Goal: Task Accomplishment & Management: Manage account settings

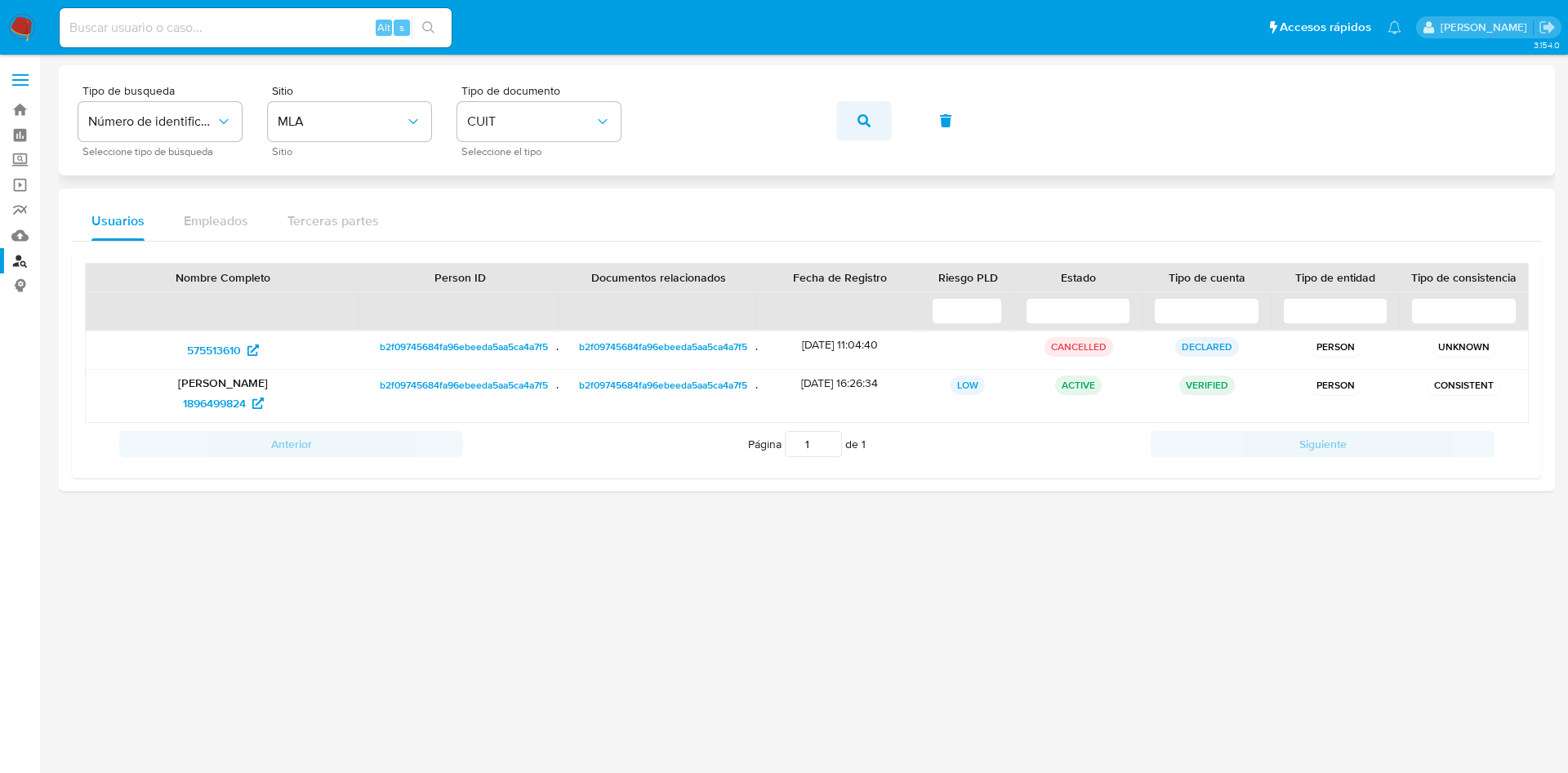
click at [866, 127] on span "button" at bounding box center [864, 121] width 13 height 36
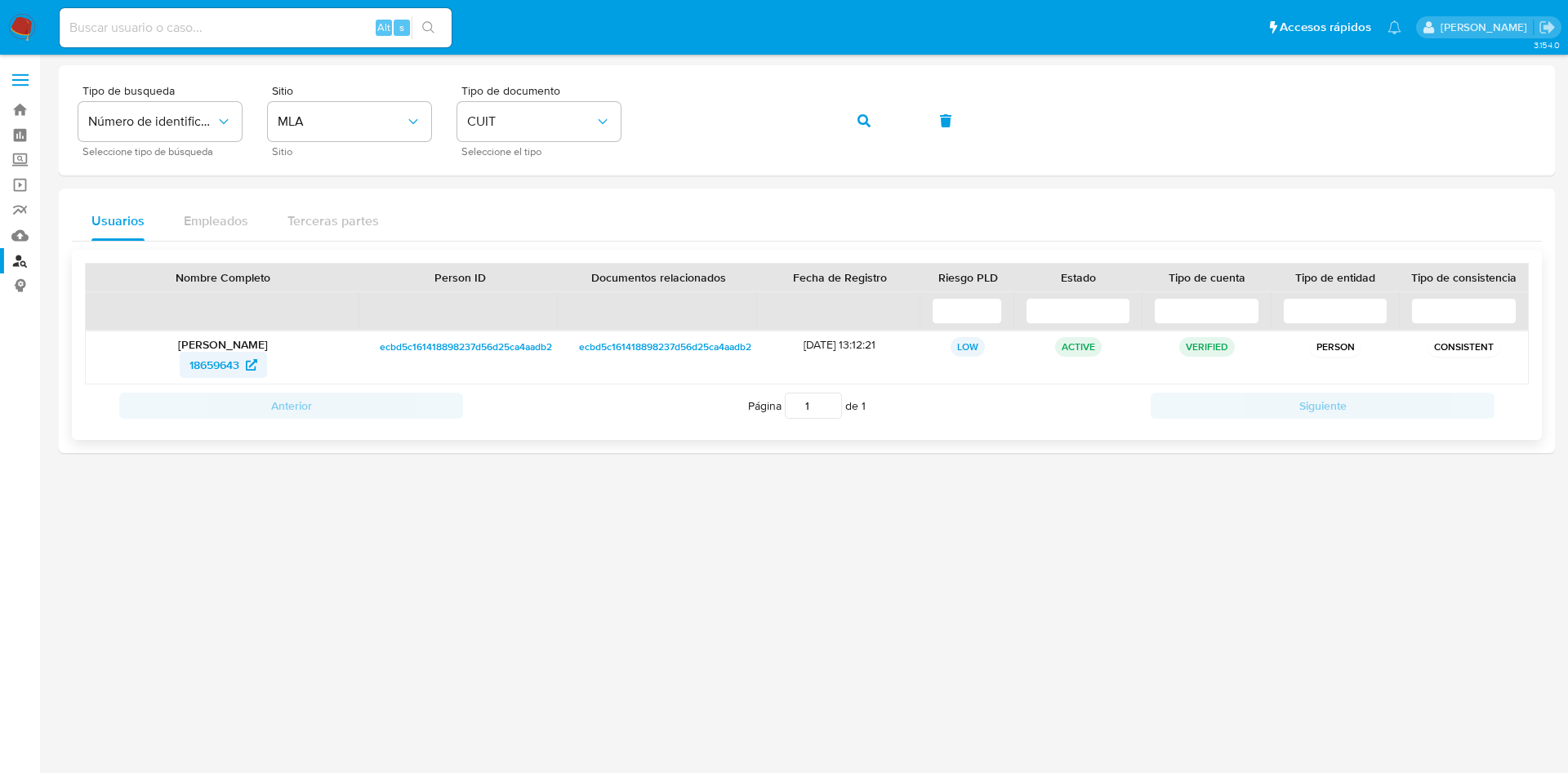
click at [222, 368] on span "18659643" at bounding box center [214, 364] width 50 height 26
click at [860, 104] on span "button" at bounding box center [864, 121] width 13 height 36
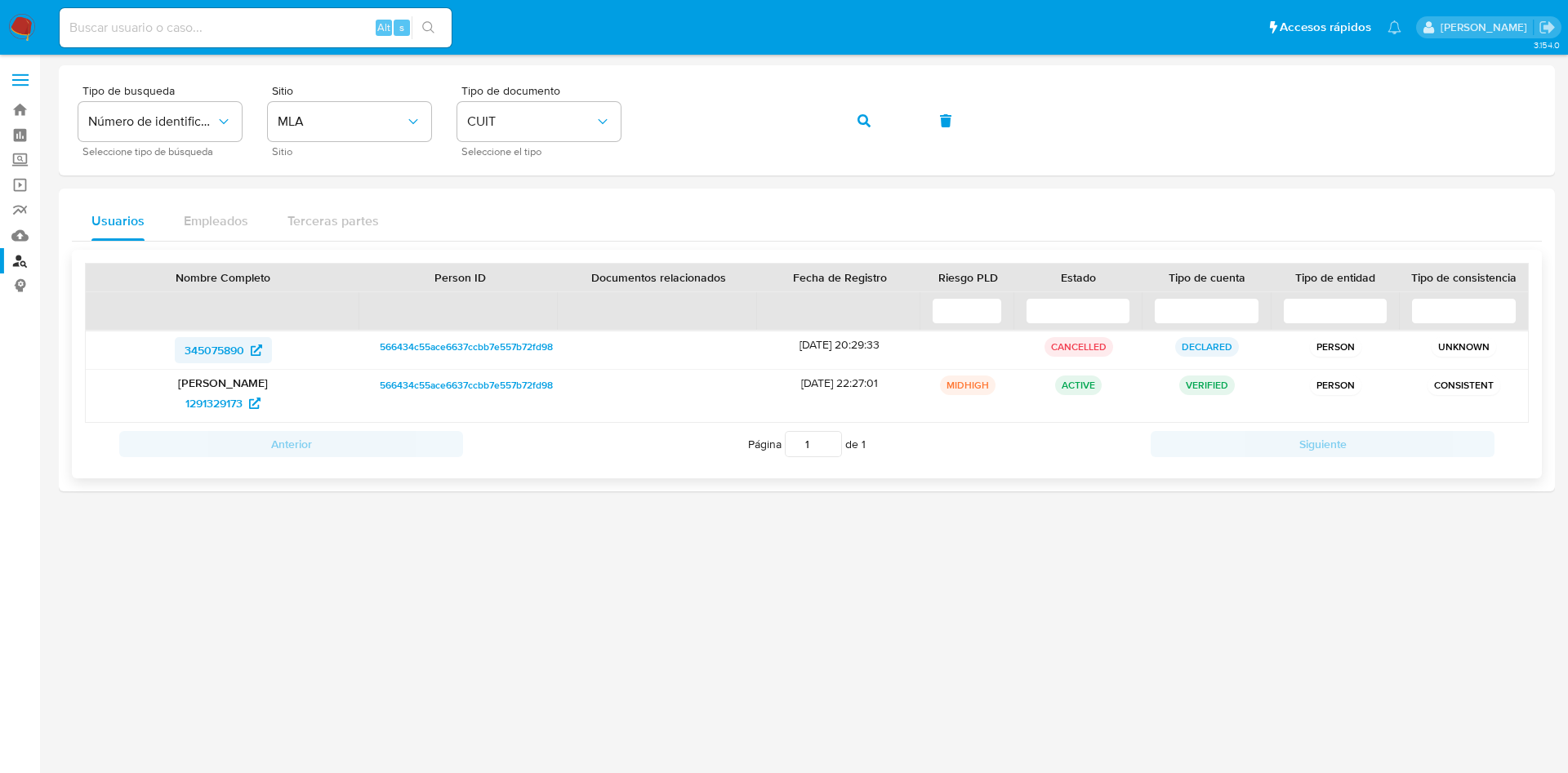
click at [213, 352] on span "345075890" at bounding box center [214, 350] width 60 height 26
click at [225, 404] on span "1291329173" at bounding box center [214, 403] width 57 height 26
click at [860, 108] on span "button" at bounding box center [864, 121] width 13 height 36
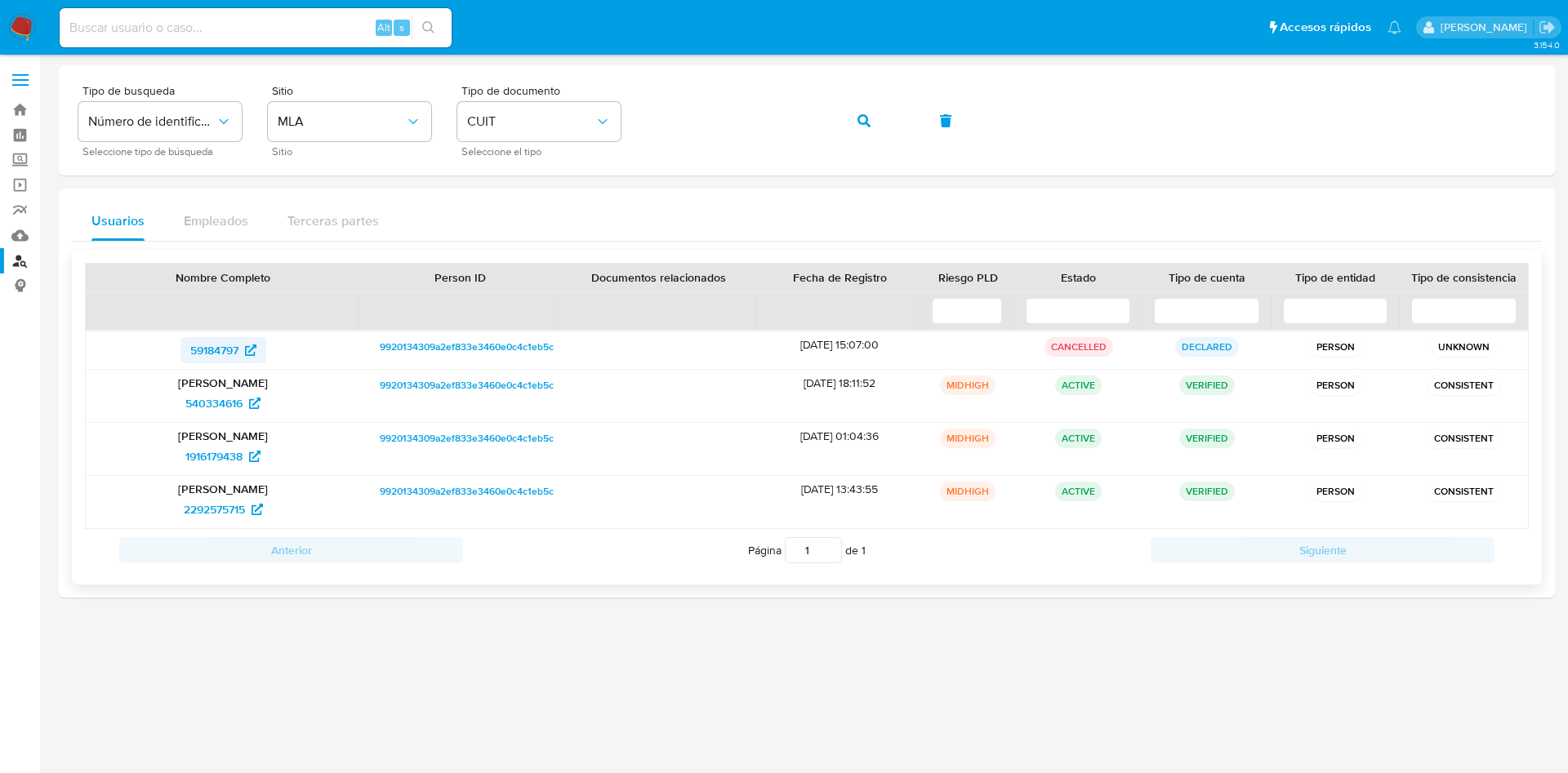
click at [211, 339] on span "59184797" at bounding box center [214, 350] width 48 height 26
click at [201, 406] on span "540334616" at bounding box center [214, 403] width 57 height 26
click at [228, 459] on span "1916179438" at bounding box center [214, 456] width 57 height 26
click at [219, 505] on span "2292575715" at bounding box center [214, 510] width 61 height 26
click at [853, 115] on button "button" at bounding box center [864, 120] width 55 height 39
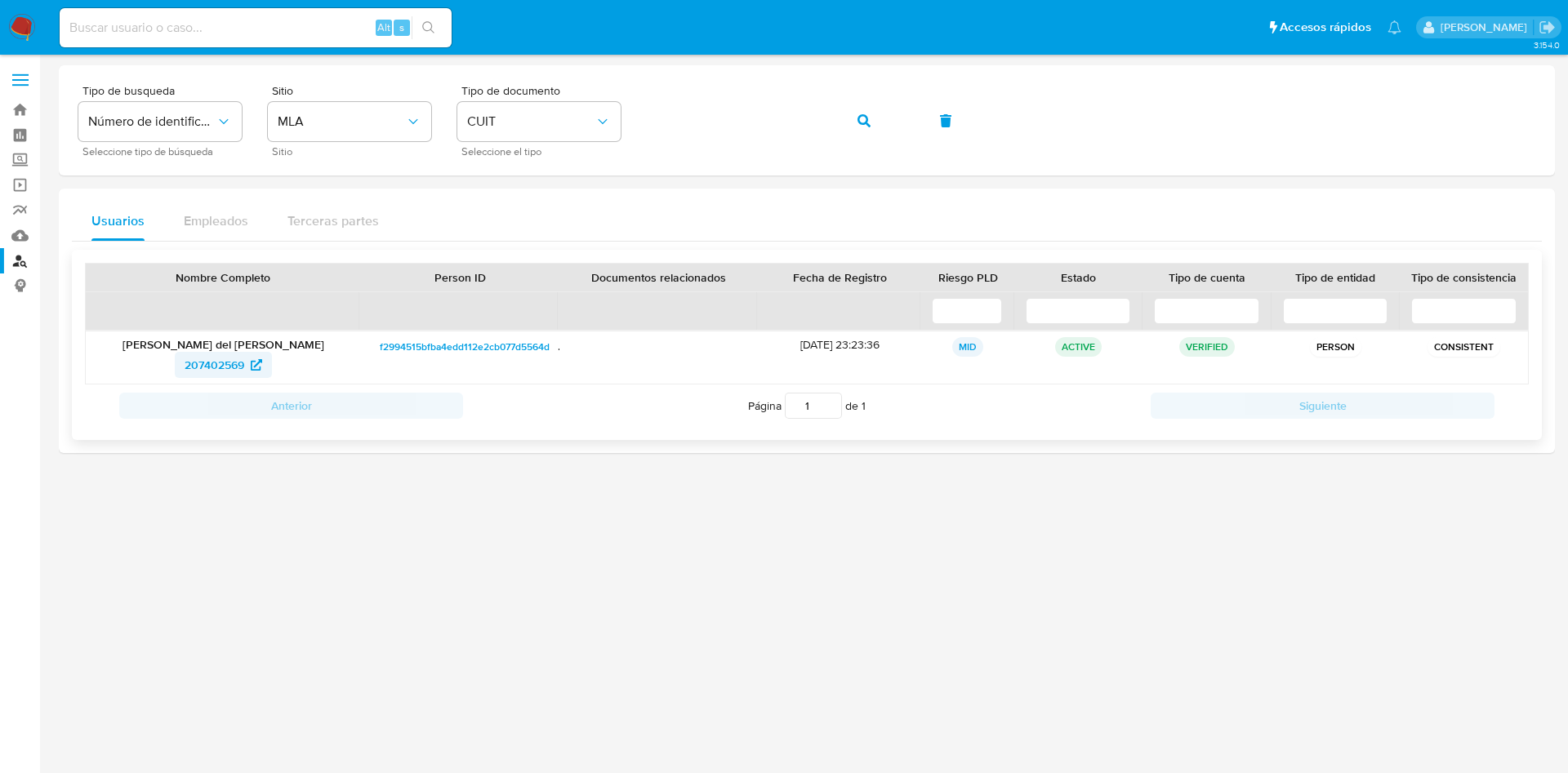
click at [215, 364] on span "207402569" at bounding box center [214, 364] width 60 height 26
drag, startPoint x: 143, startPoint y: 554, endPoint x: 177, endPoint y: 92, distance: 463.2
click at [136, 544] on div at bounding box center [807, 414] width 1496 height 697
drag, startPoint x: 855, startPoint y: 121, endPoint x: 816, endPoint y: 96, distance: 46.3
click at [853, 120] on button "button" at bounding box center [864, 120] width 55 height 39
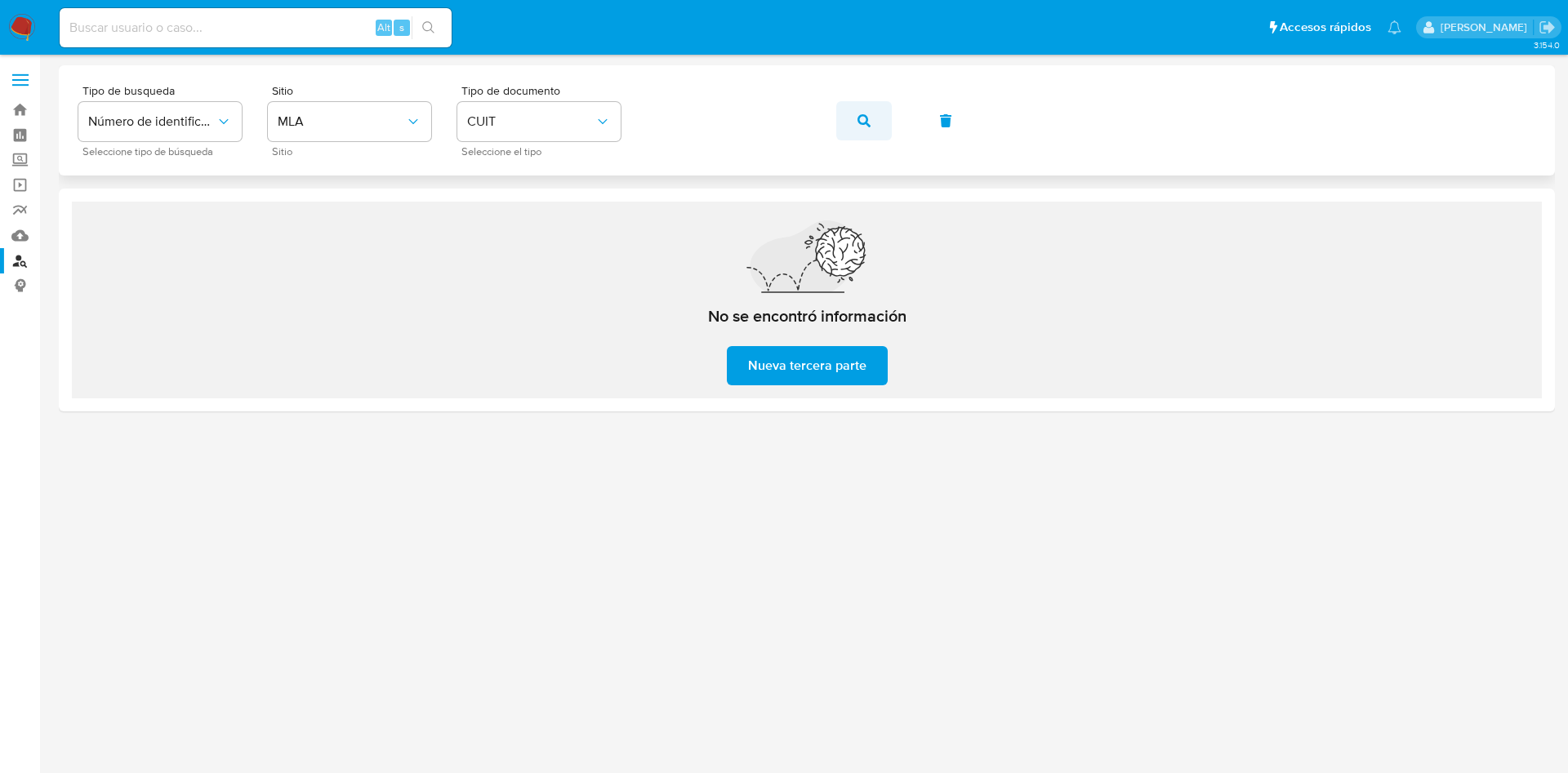
click at [863, 110] on span "button" at bounding box center [864, 121] width 13 height 36
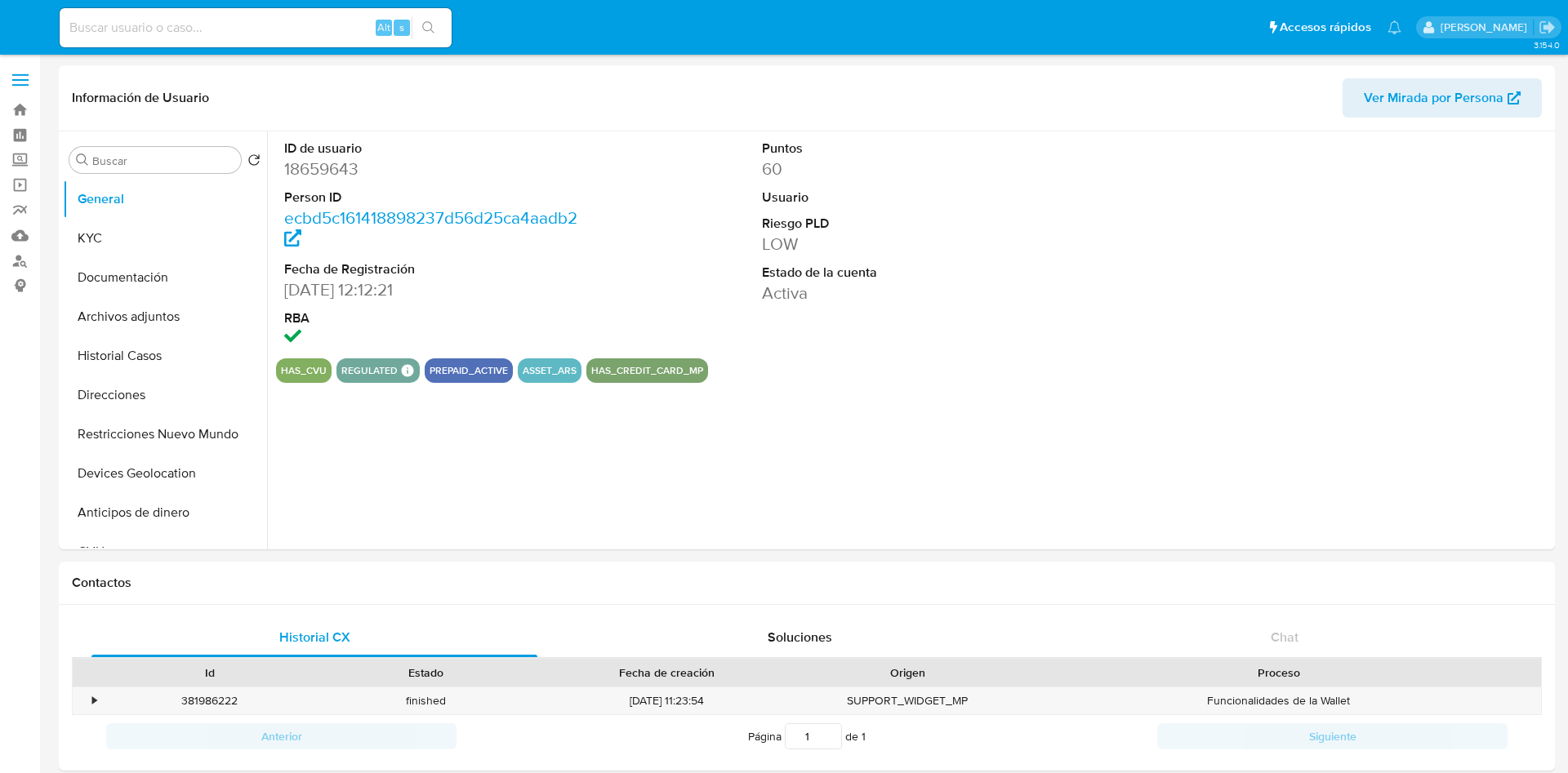
select select "10"
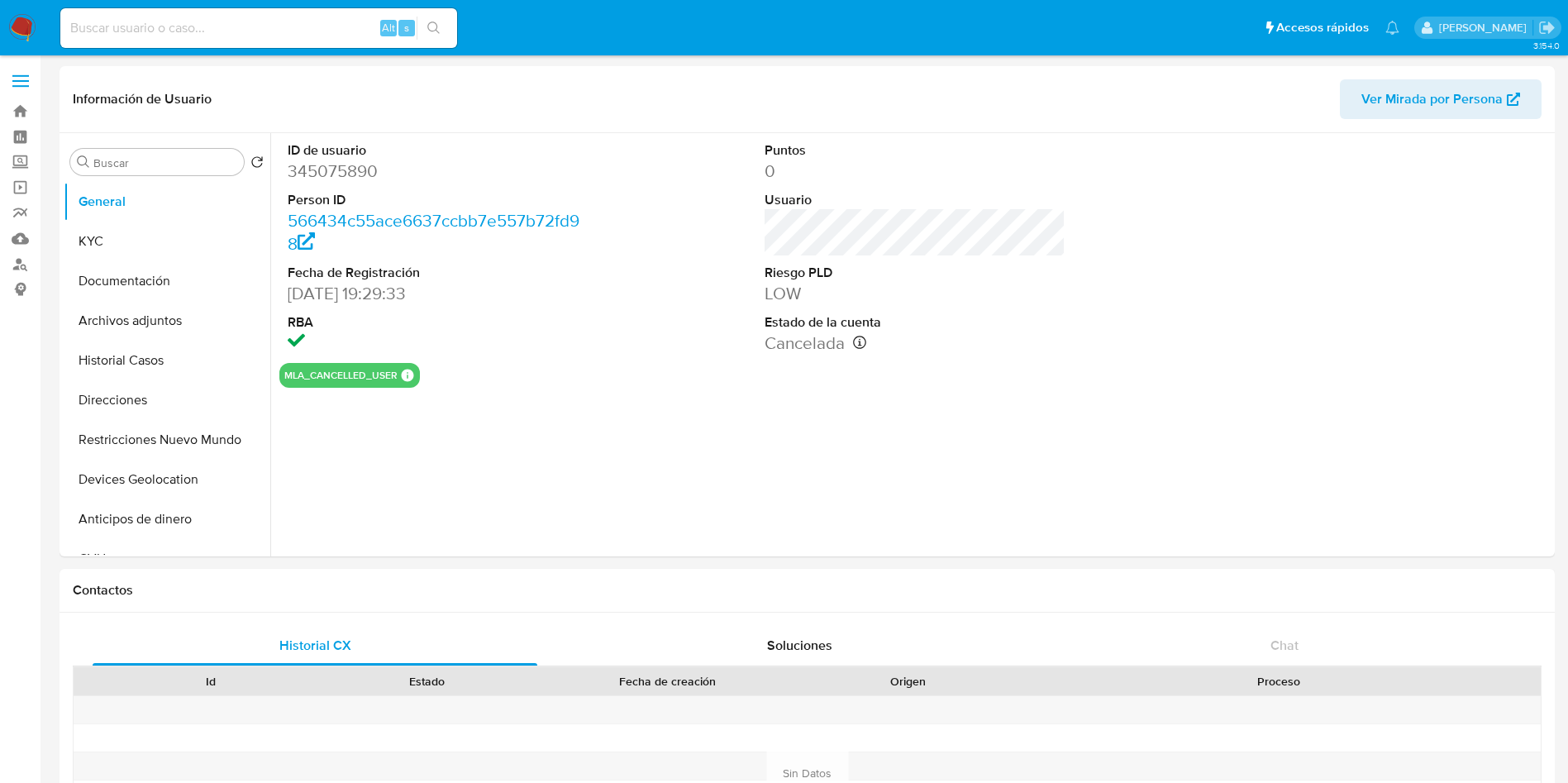
select select "10"
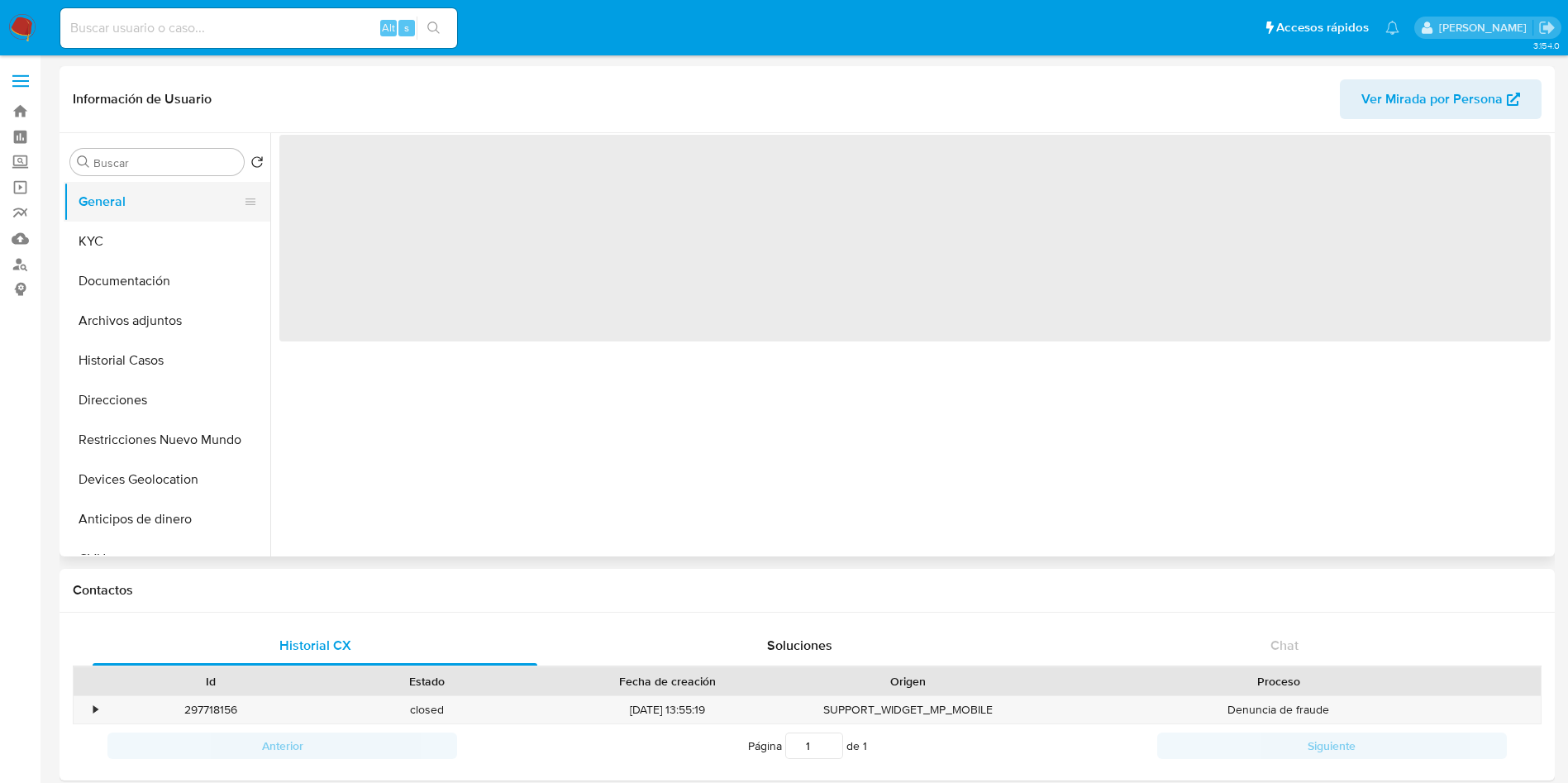
drag, startPoint x: 157, startPoint y: 189, endPoint x: 180, endPoint y: 205, distance: 28.0
click at [161, 190] on button "General" at bounding box center [160, 201] width 193 height 39
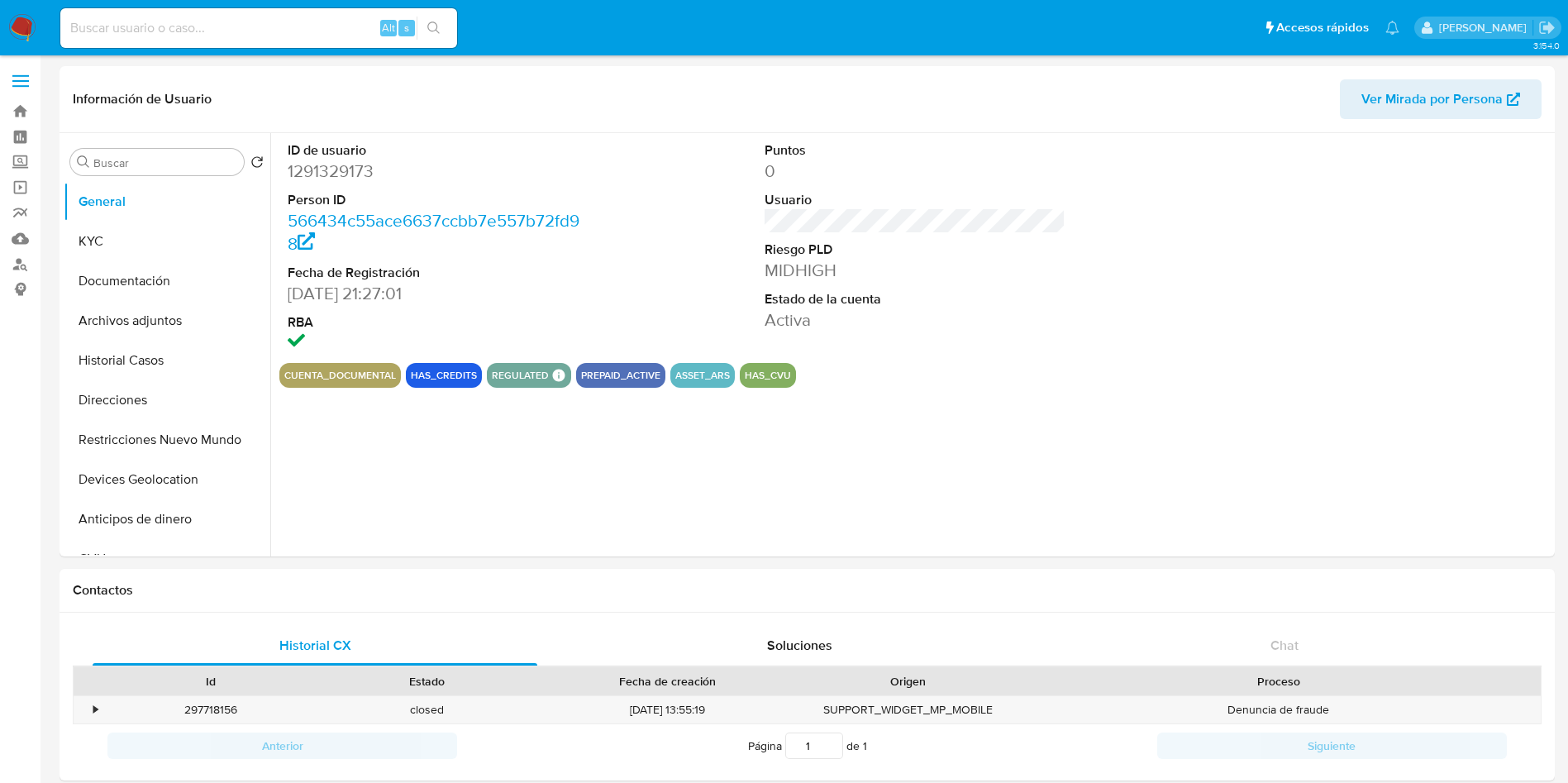
select select "10"
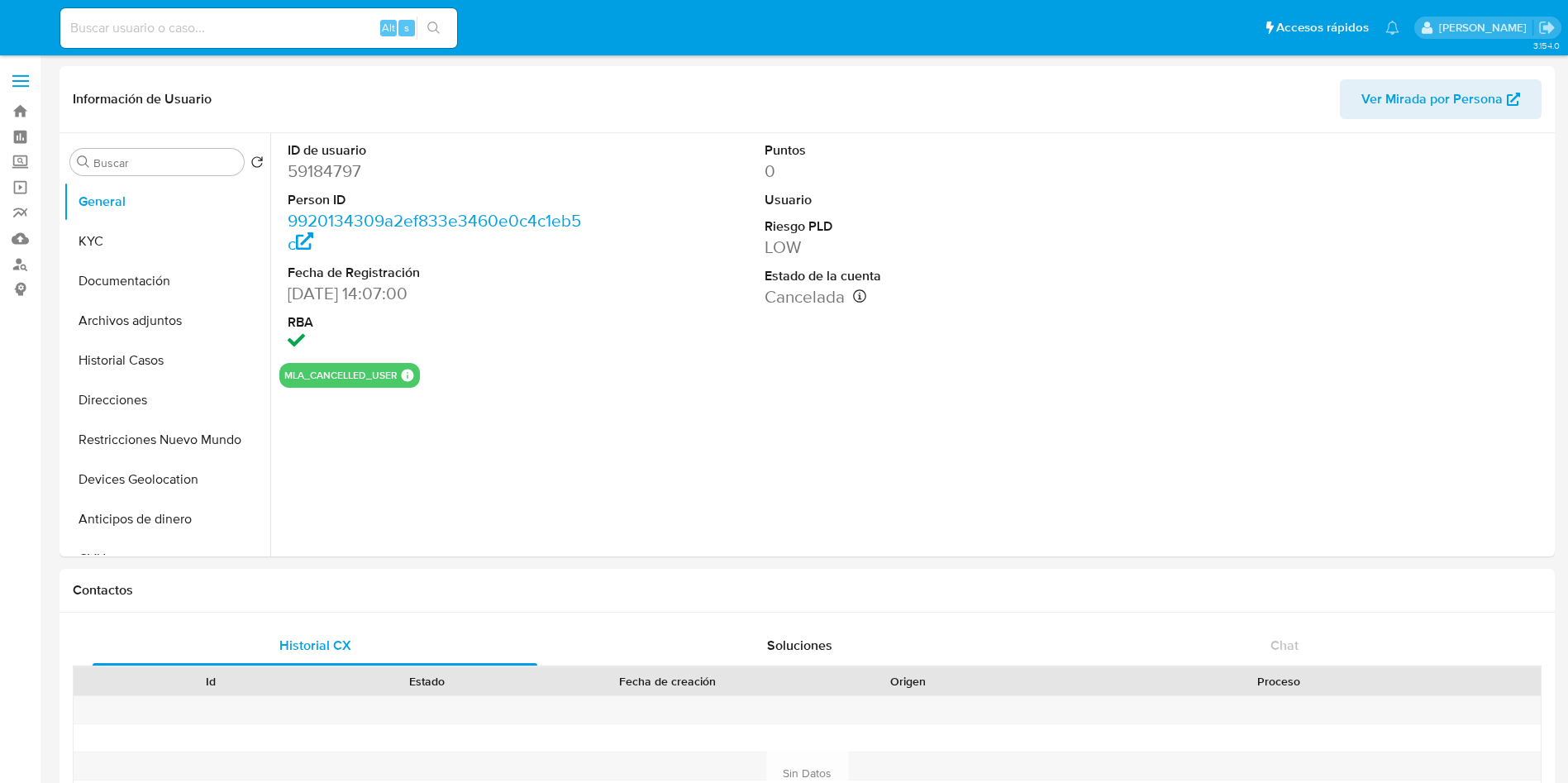
select select "10"
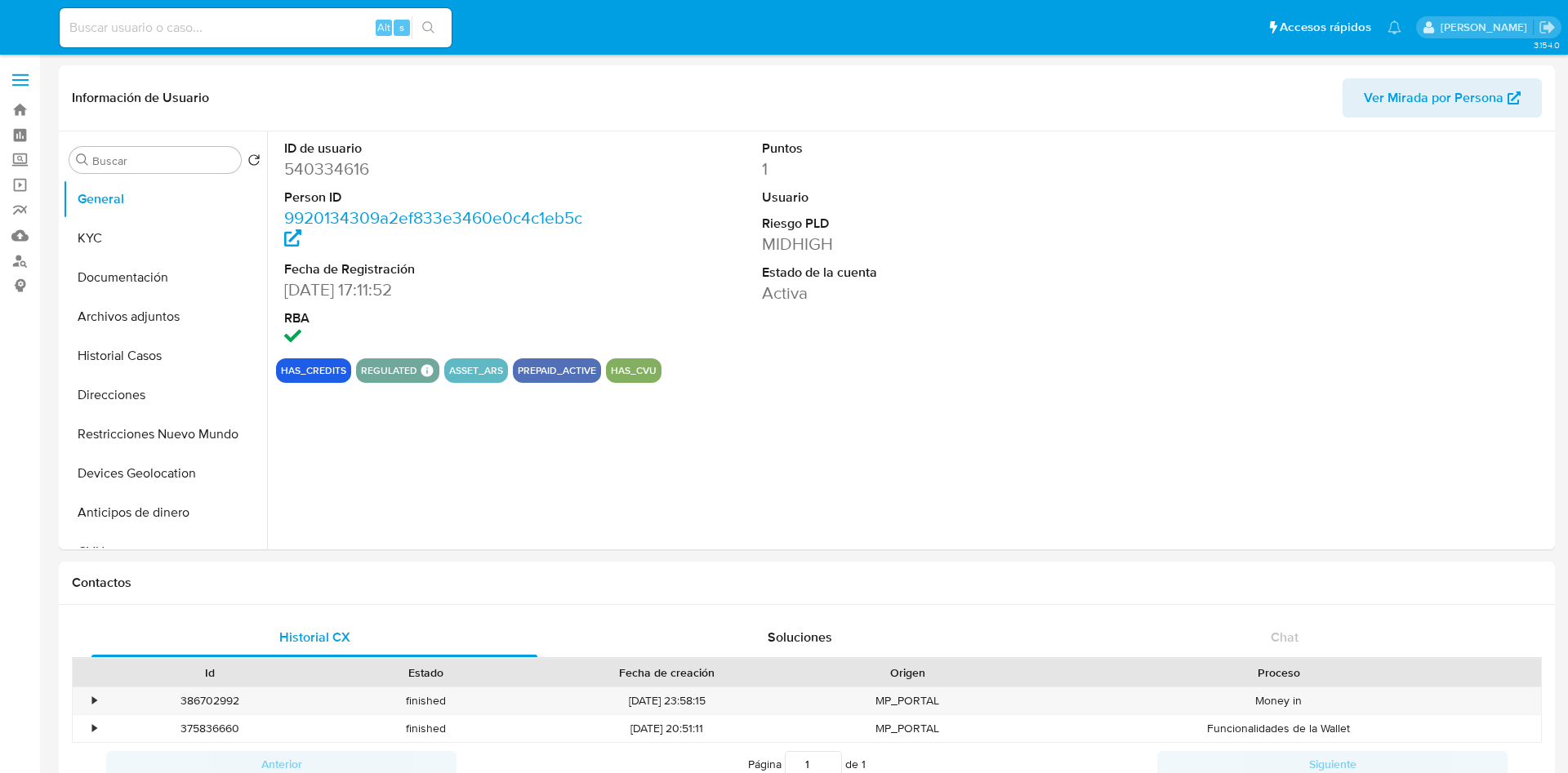
select select "10"
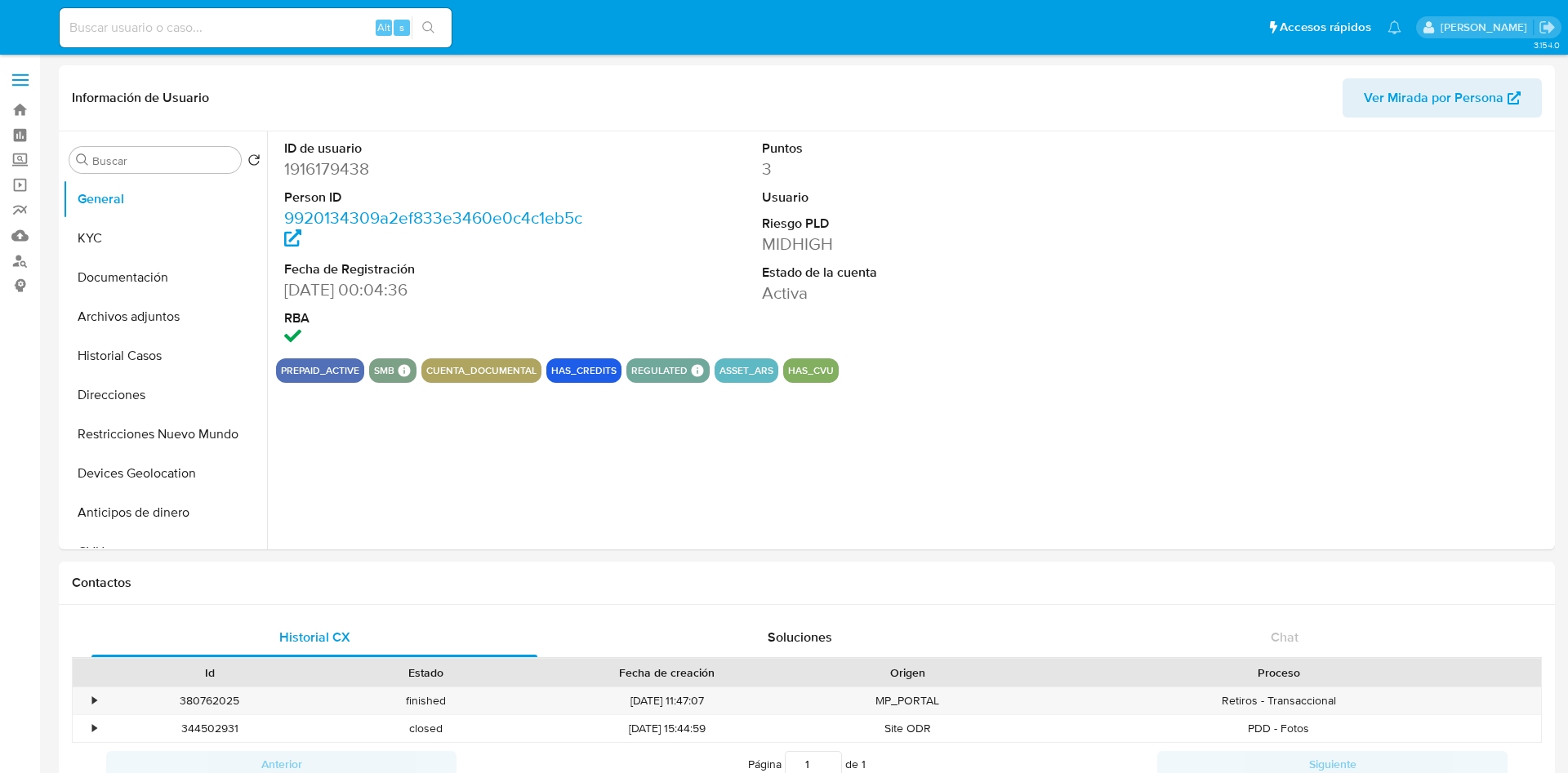
select select "10"
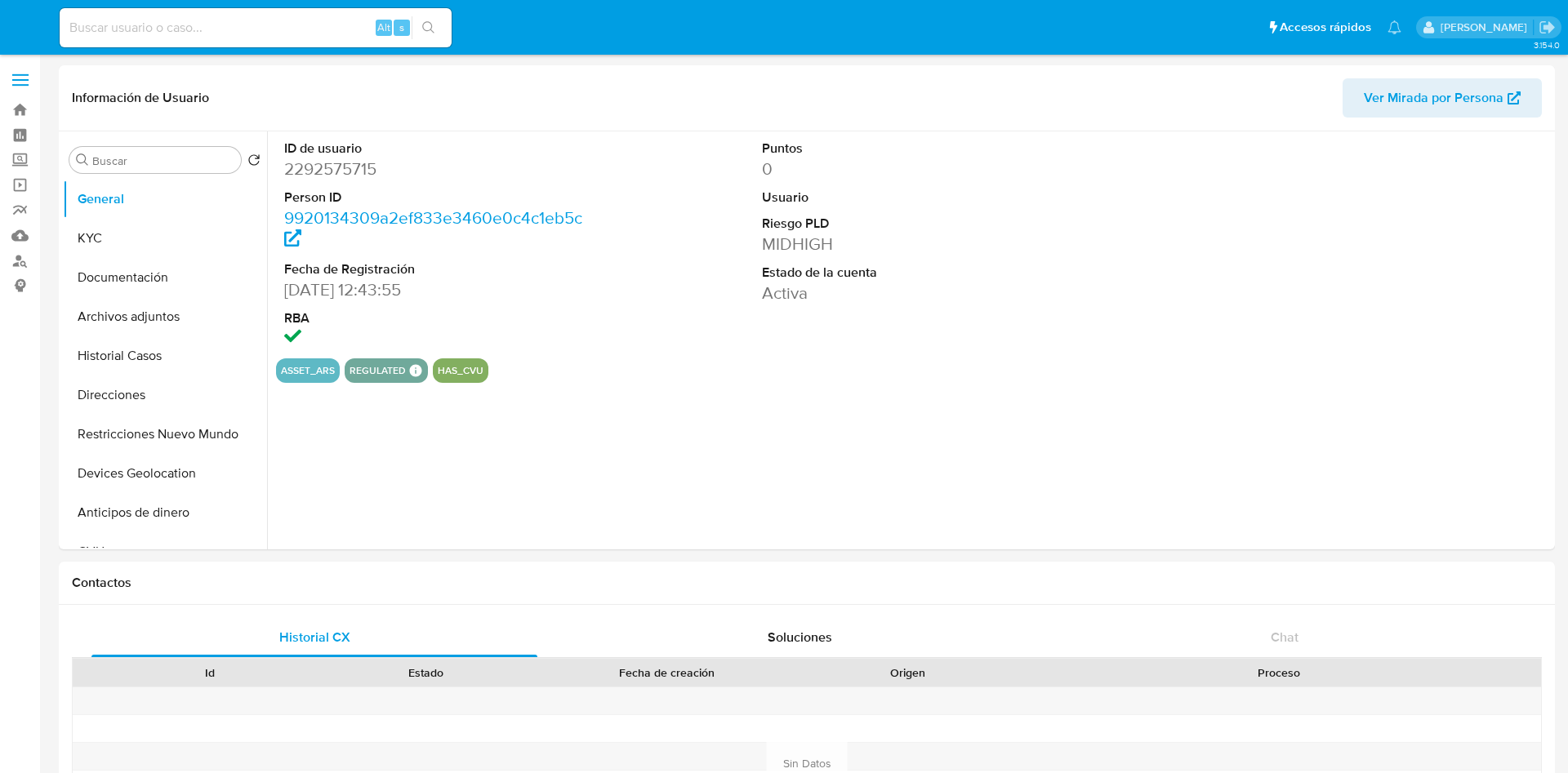
select select "10"
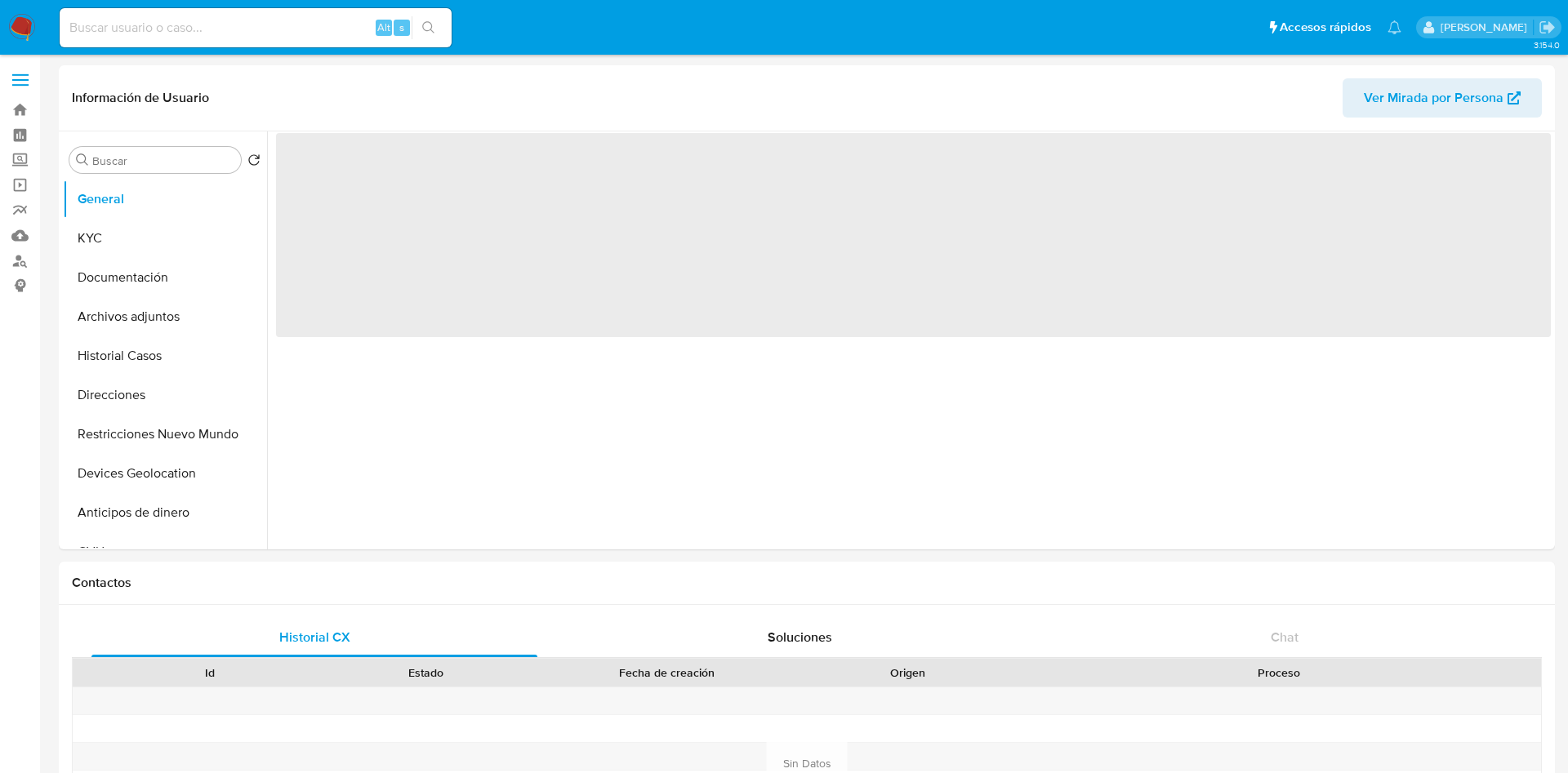
select select "10"
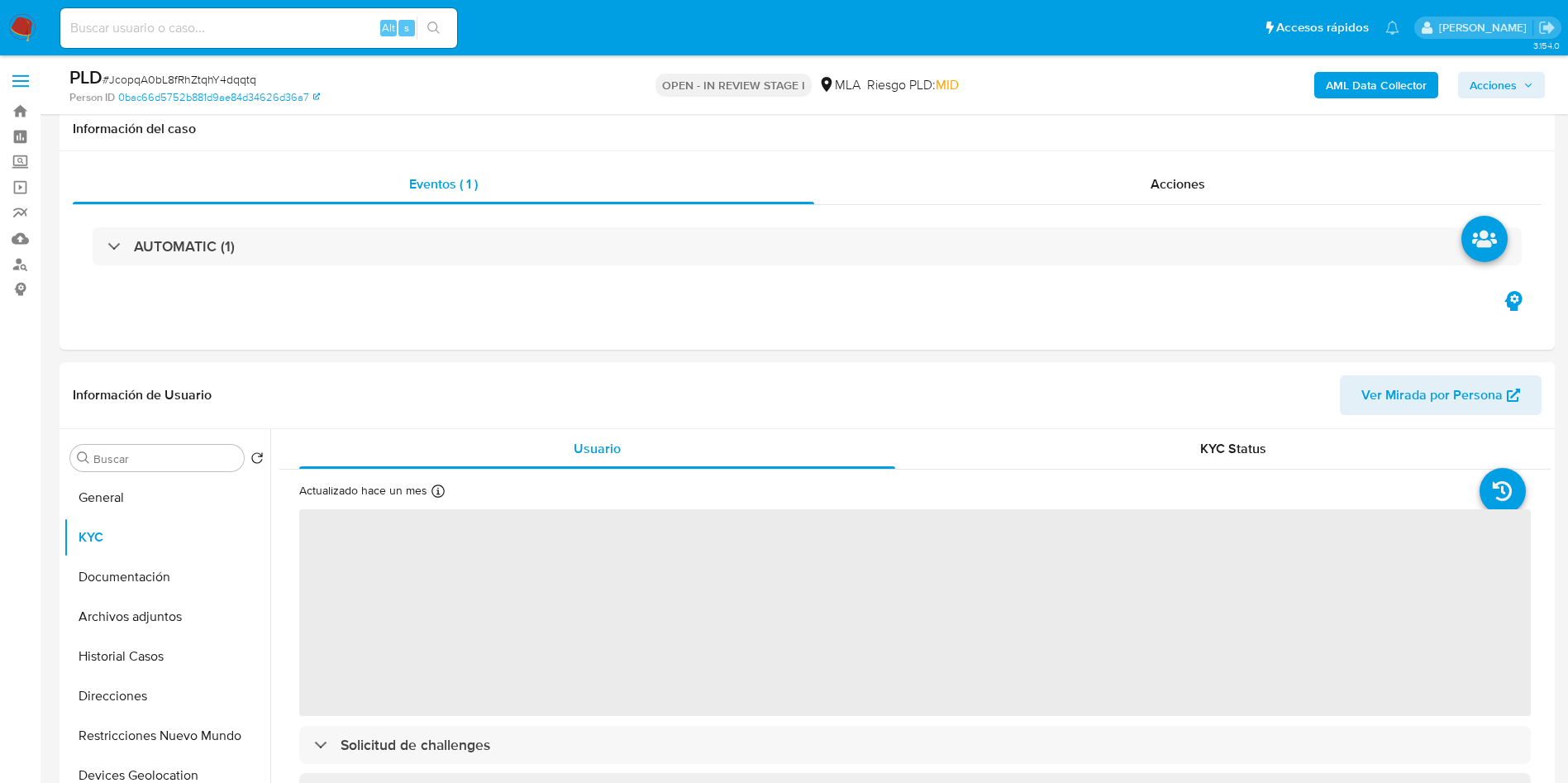
select select "10"
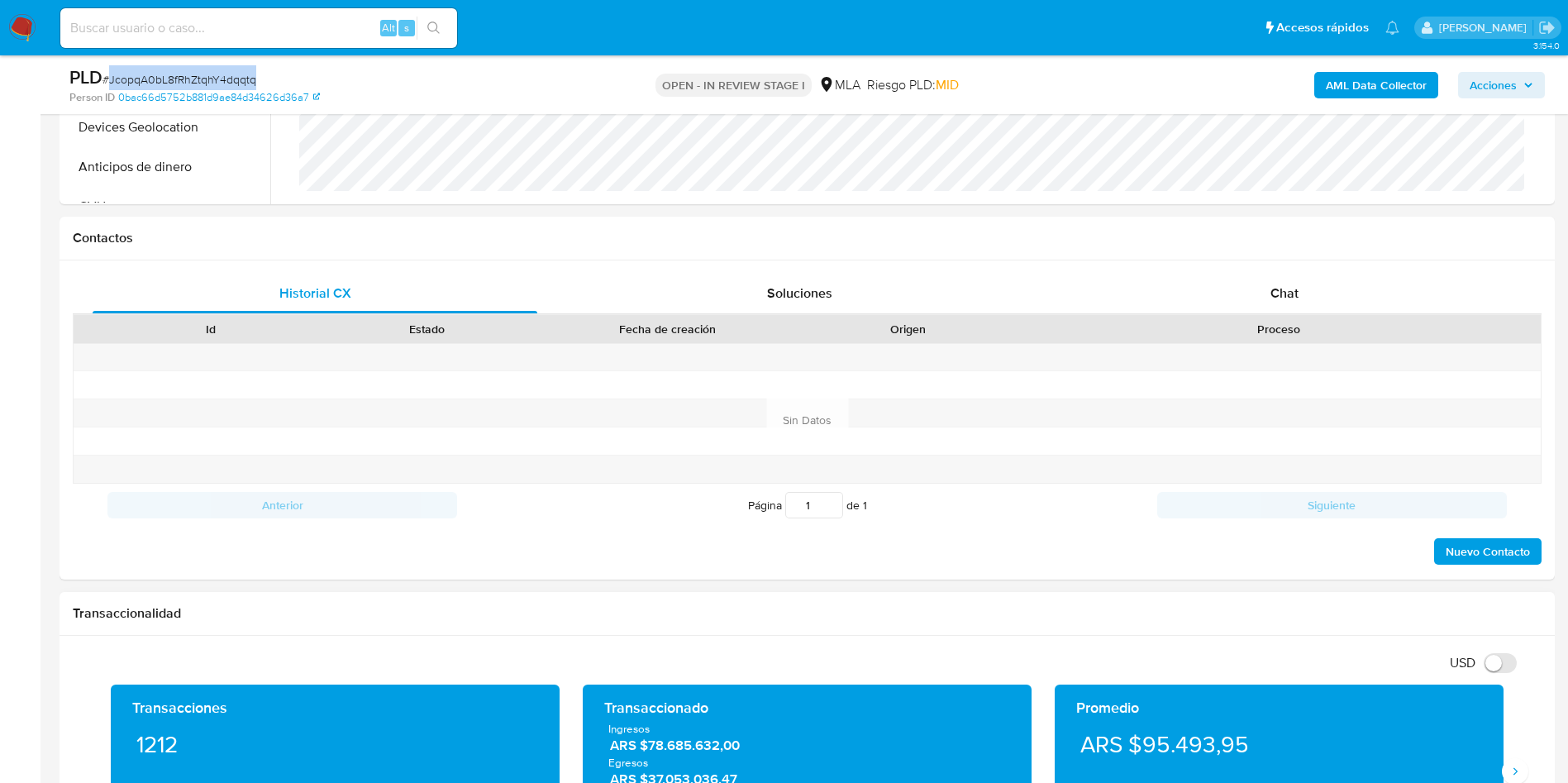
scroll to position [786, 0]
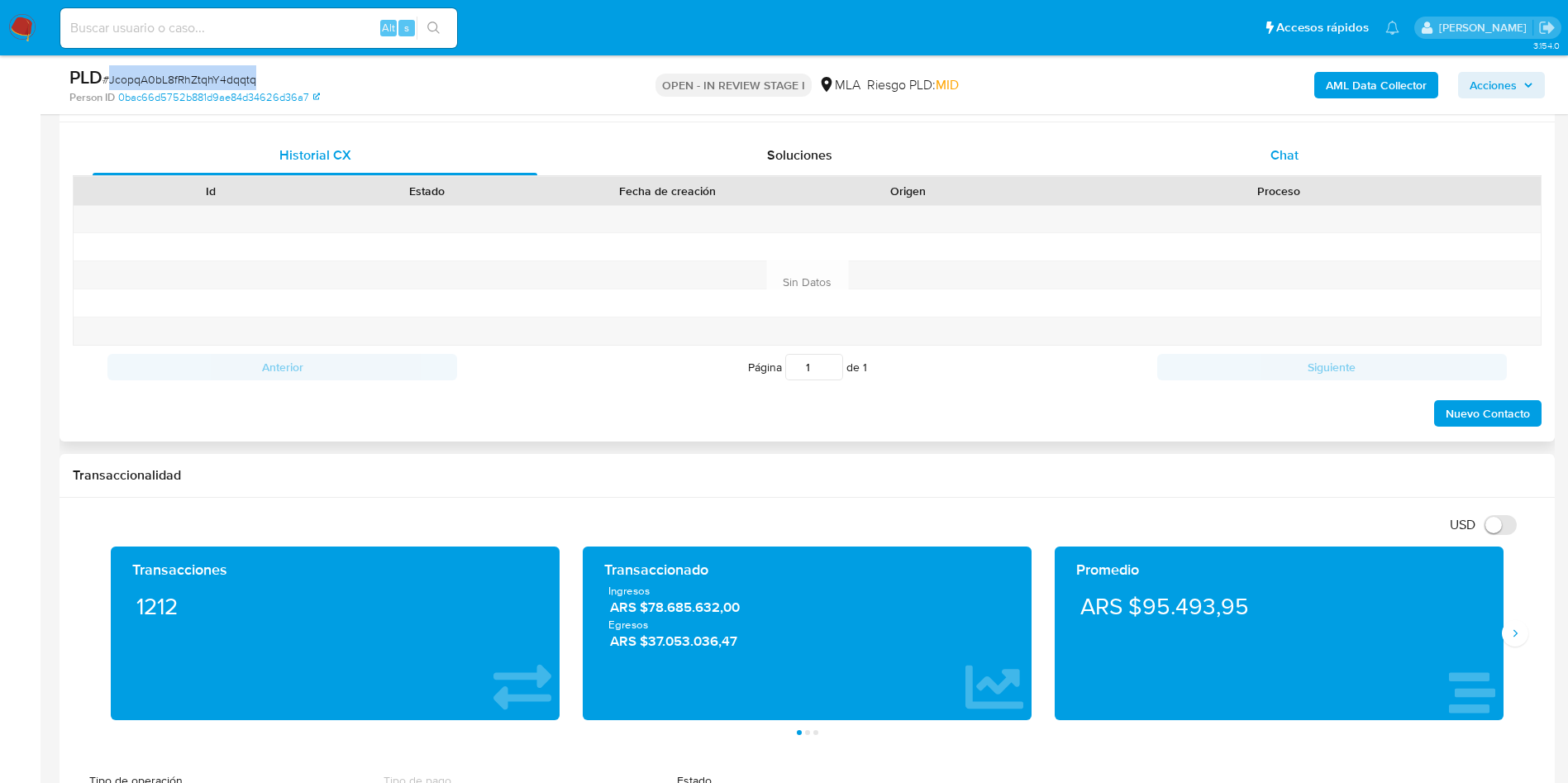
click at [1282, 162] on span "Chat" at bounding box center [1285, 155] width 28 height 19
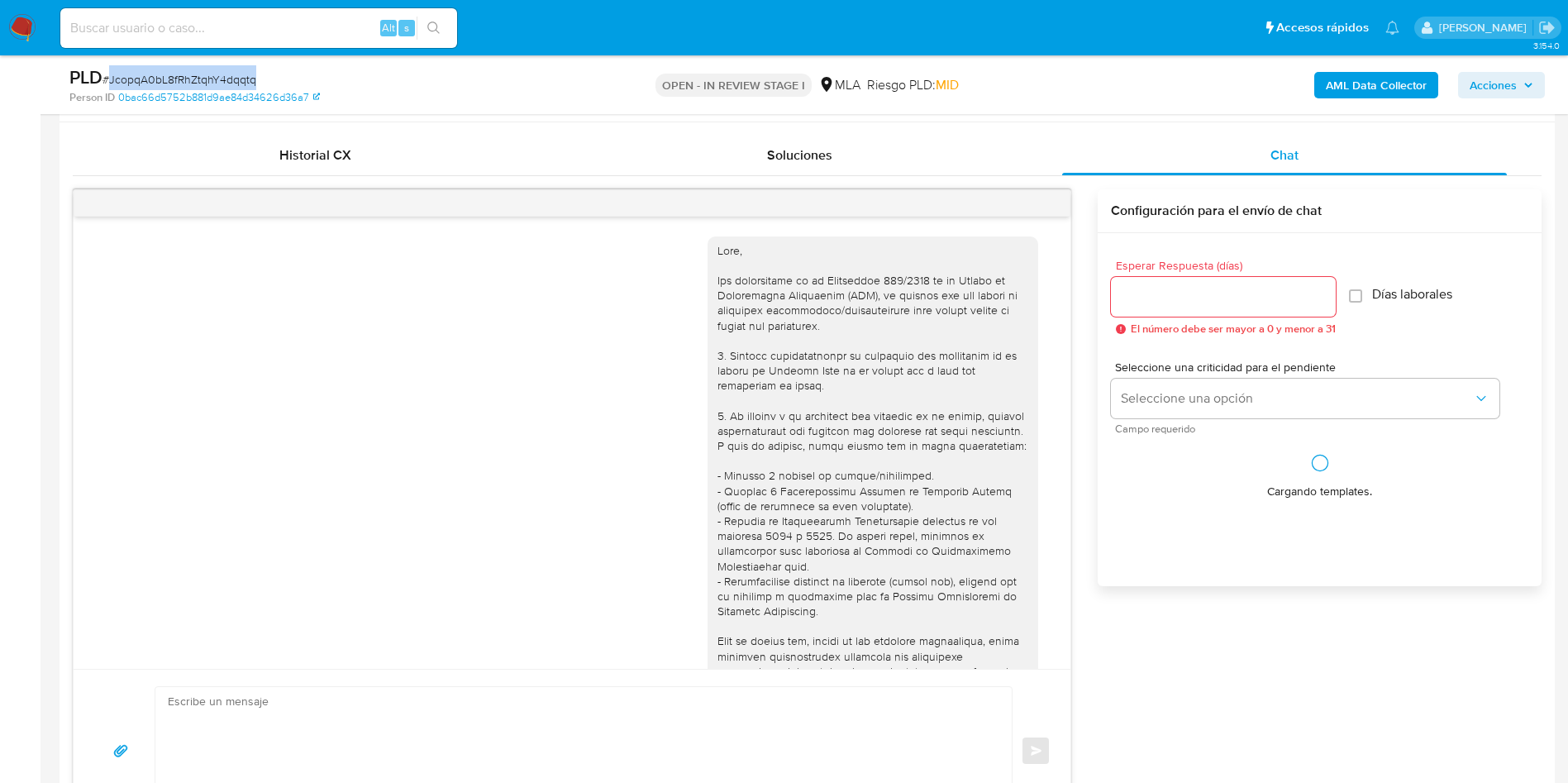
scroll to position [849, 0]
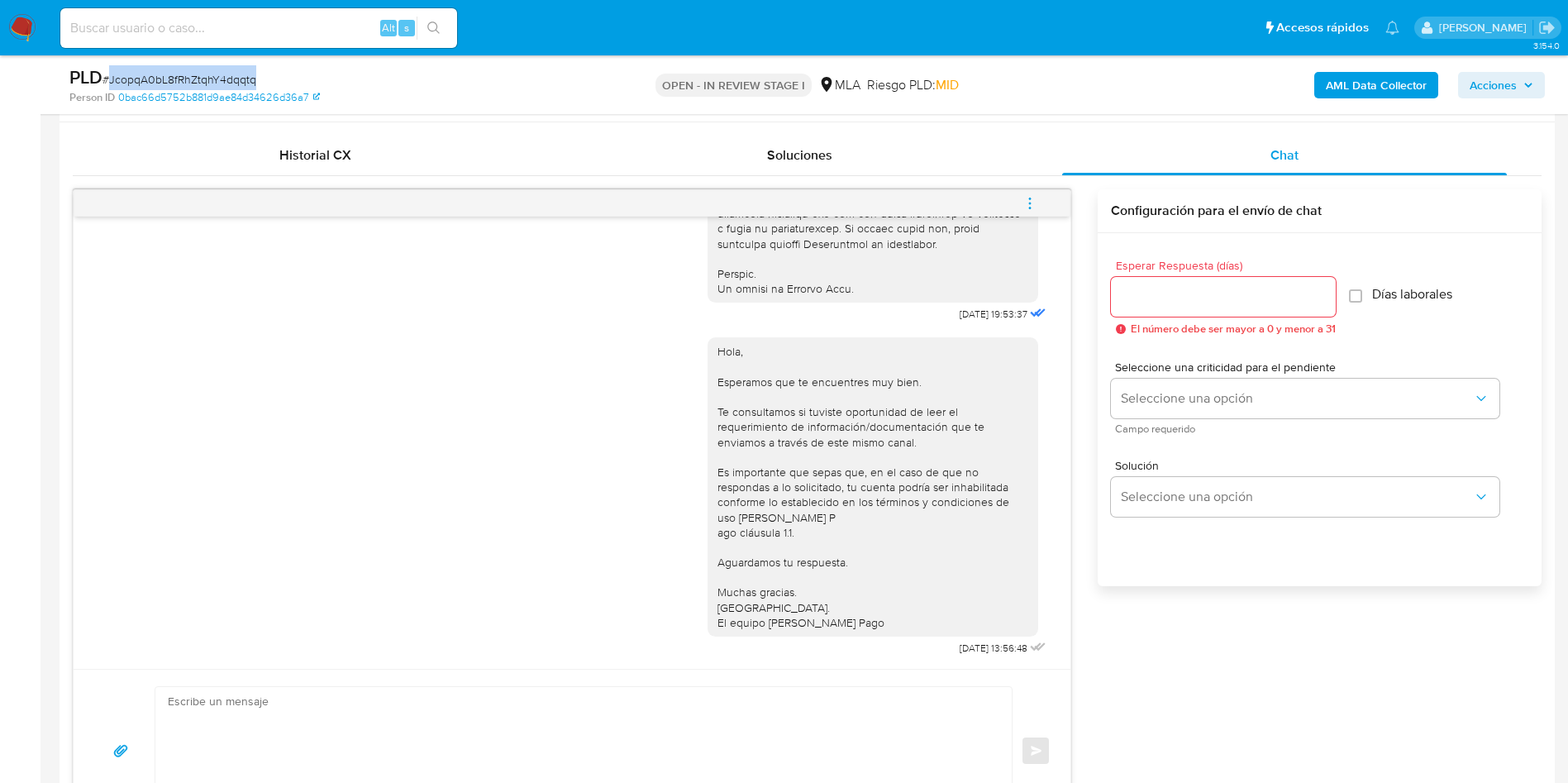
click at [1034, 206] on icon "menu-action" at bounding box center [1029, 203] width 15 height 15
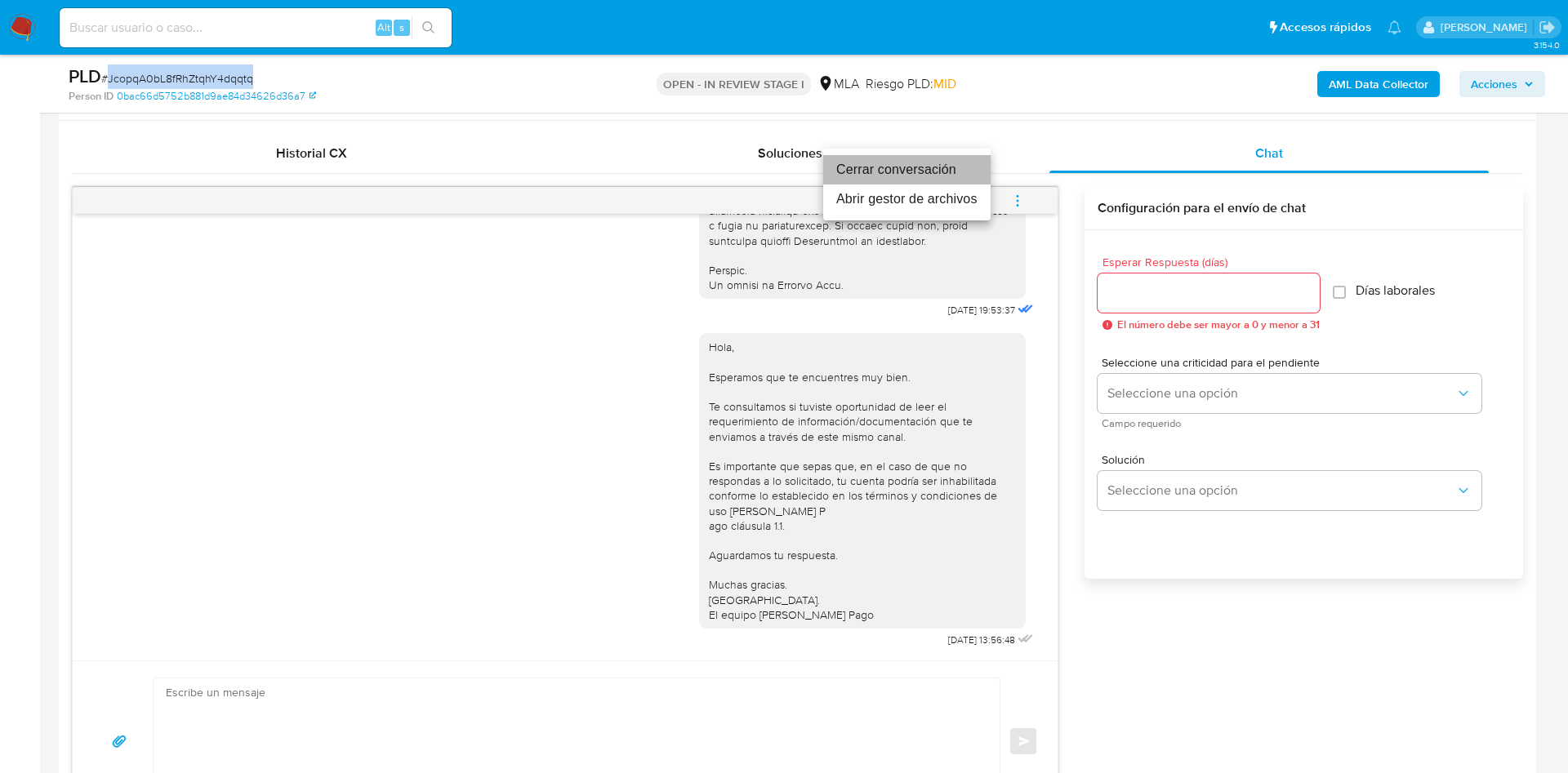
click at [970, 180] on li "Cerrar conversación" at bounding box center [907, 170] width 168 height 29
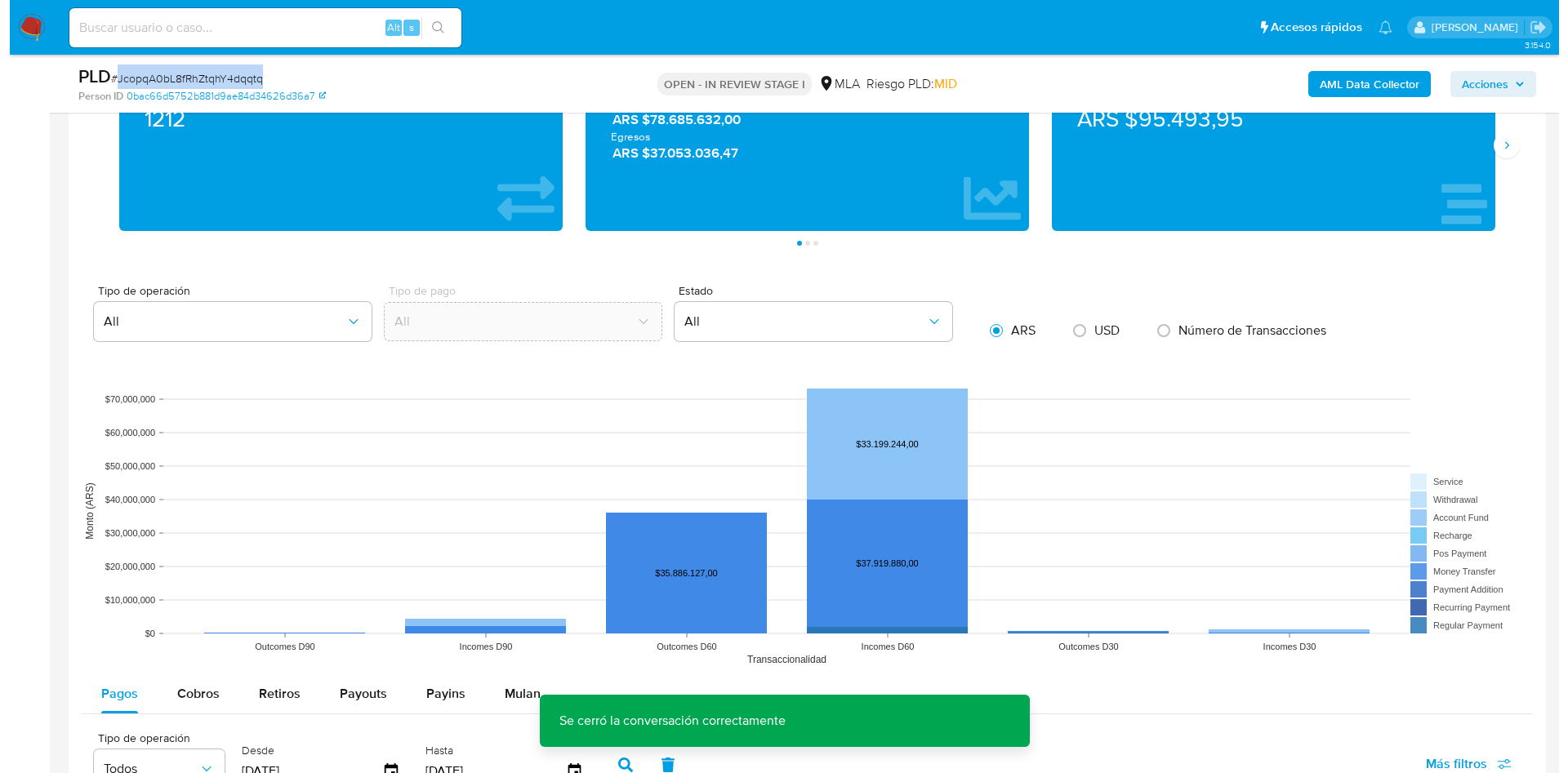
scroll to position [2872, 0]
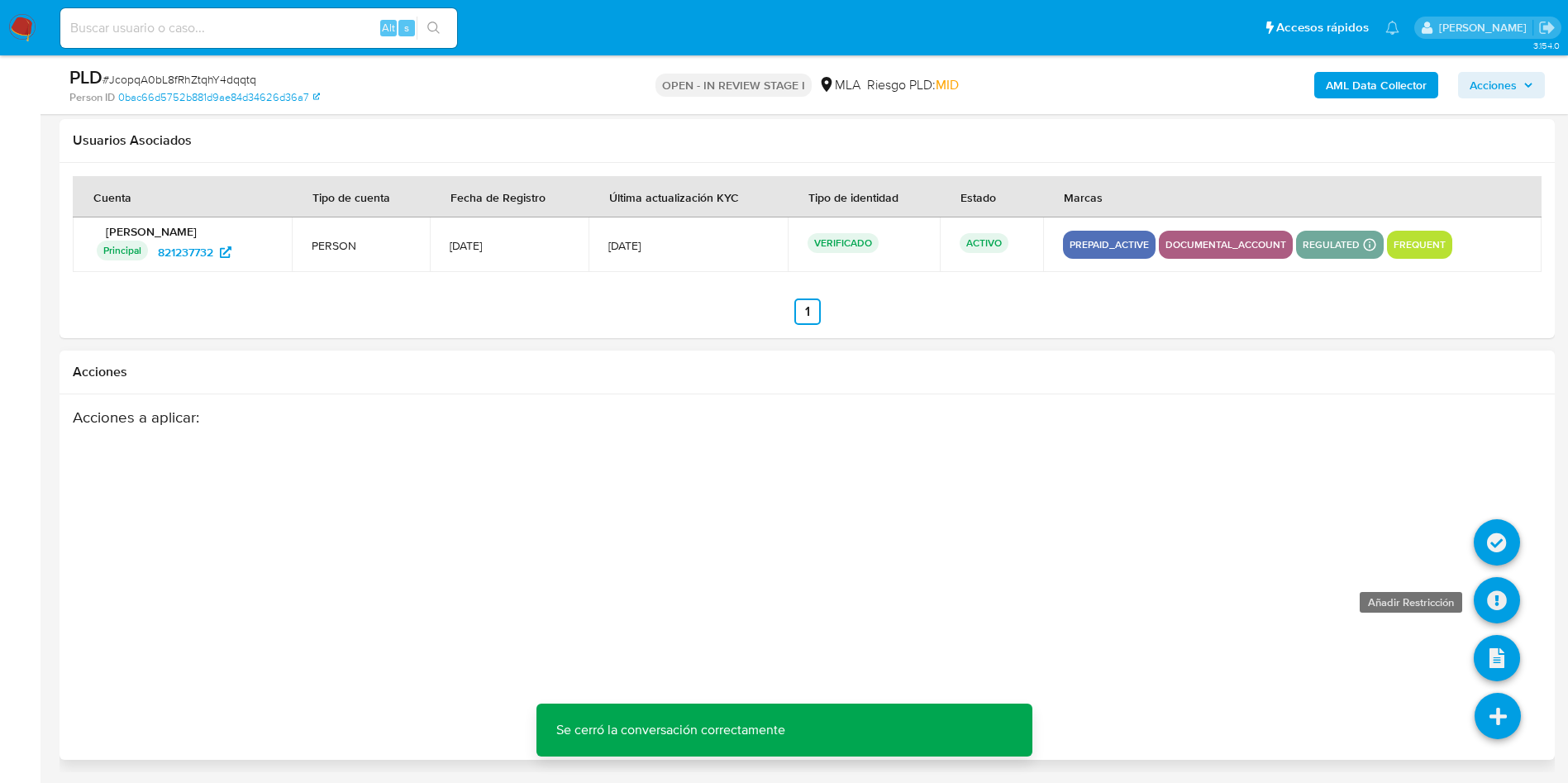
click at [1490, 613] on icon at bounding box center [1497, 600] width 46 height 46
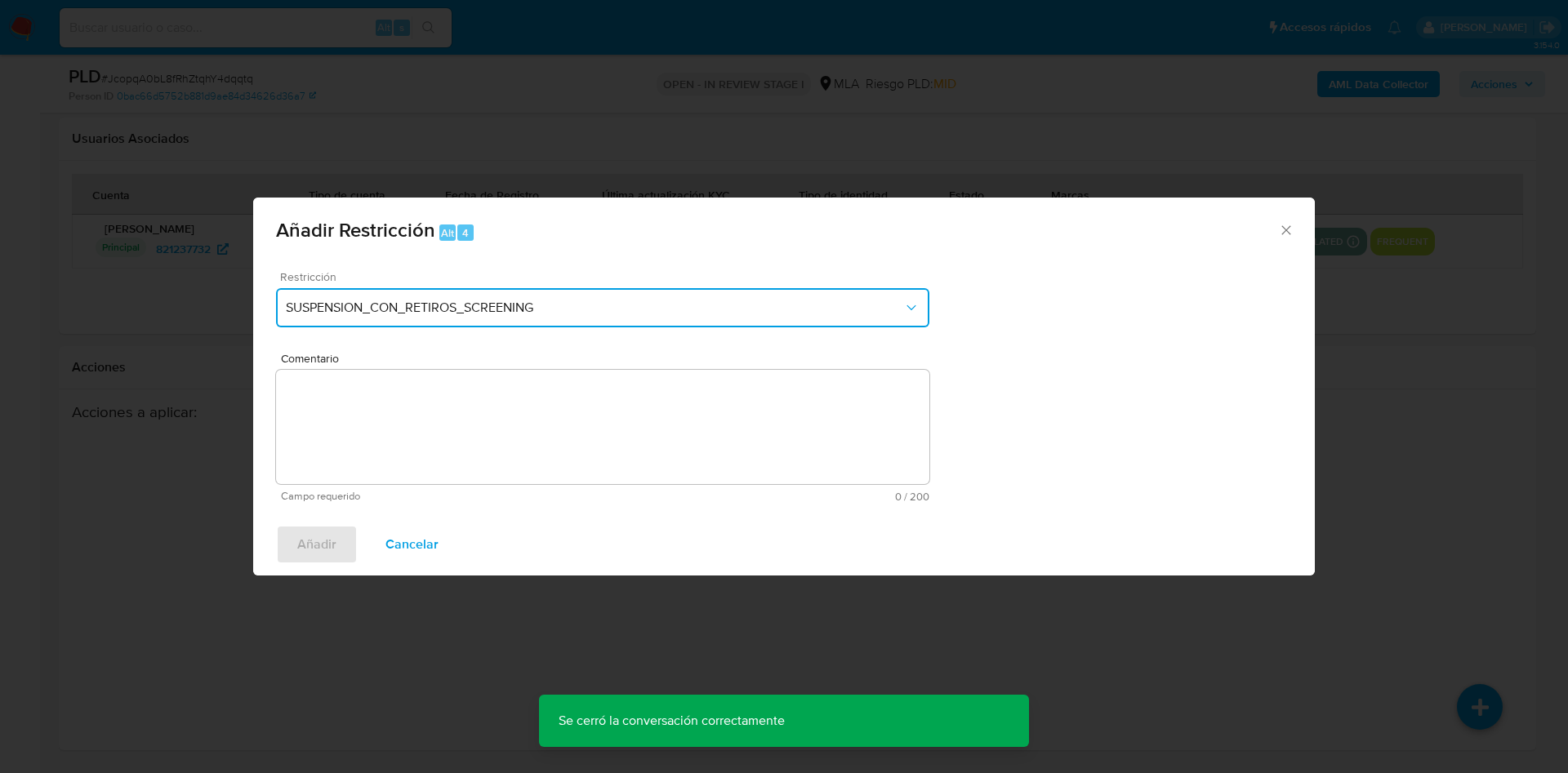
click at [504, 321] on button "SUSPENSION_CON_RETIROS_SCREENING" at bounding box center [603, 307] width 653 height 39
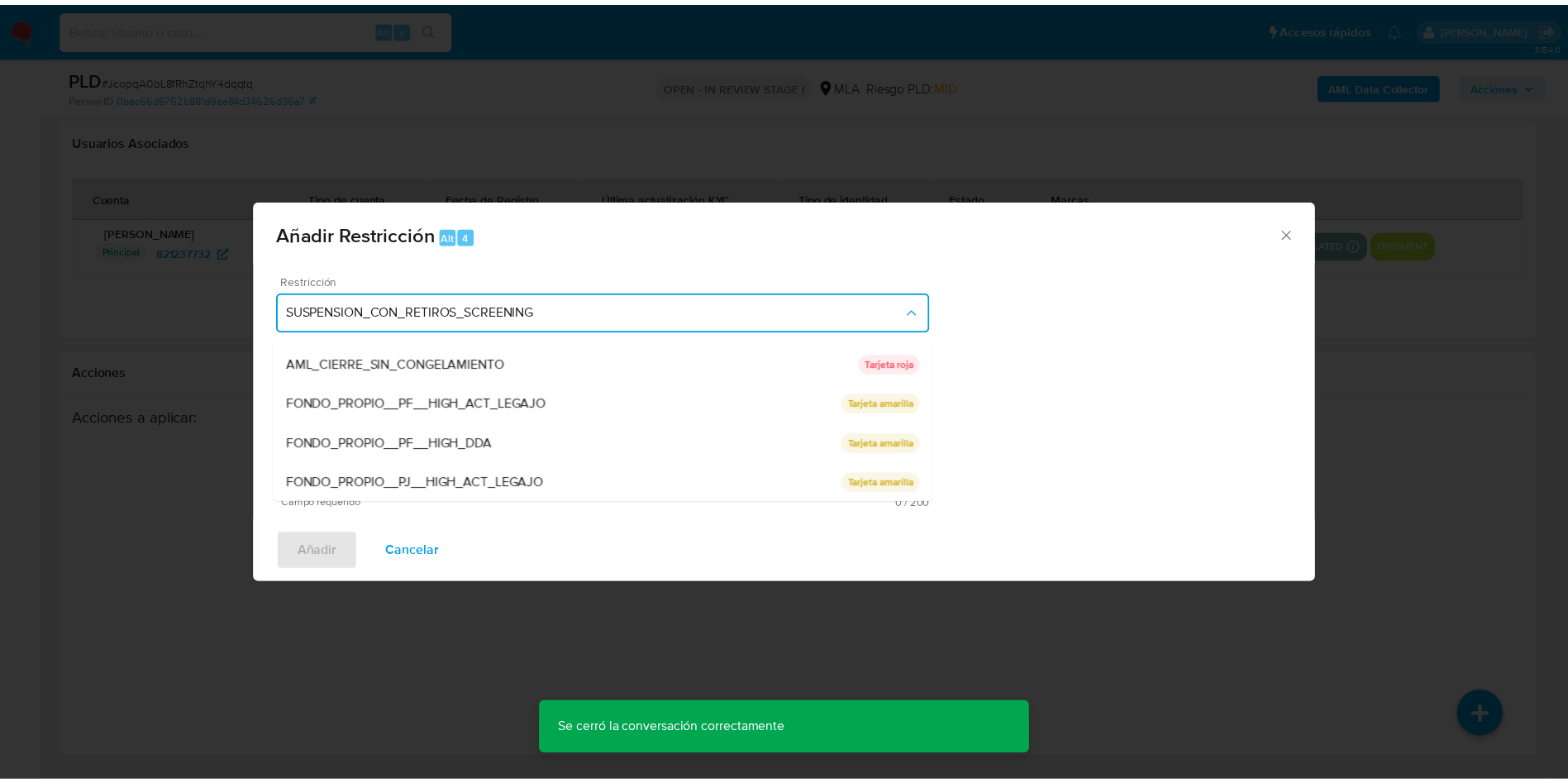
scroll to position [271, 0]
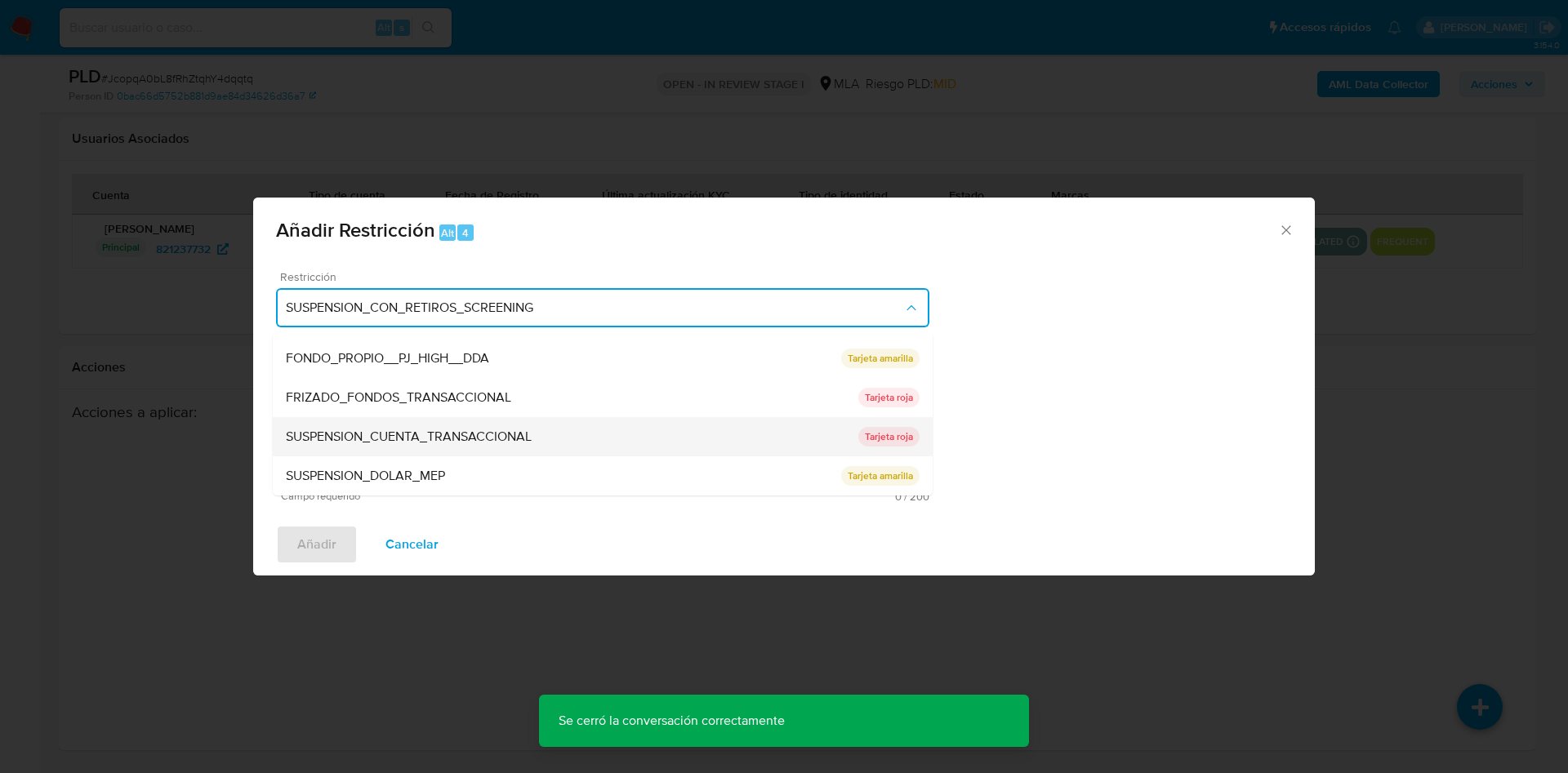
click at [439, 421] on div "SUSPENSION_CUENTA_TRANSACCIONAL" at bounding box center [572, 436] width 573 height 39
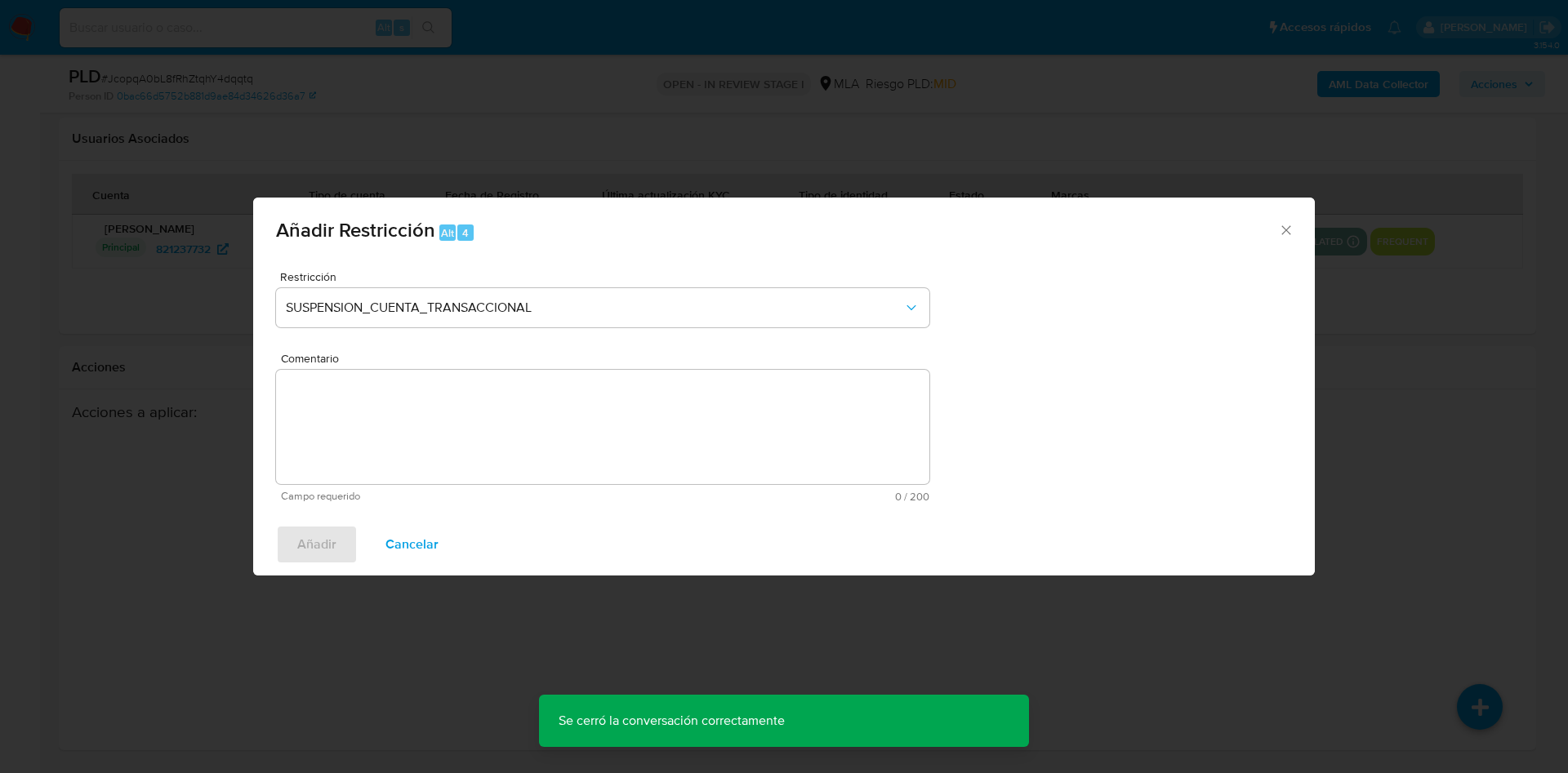
click at [441, 451] on textarea "Comentario" at bounding box center [603, 427] width 653 height 114
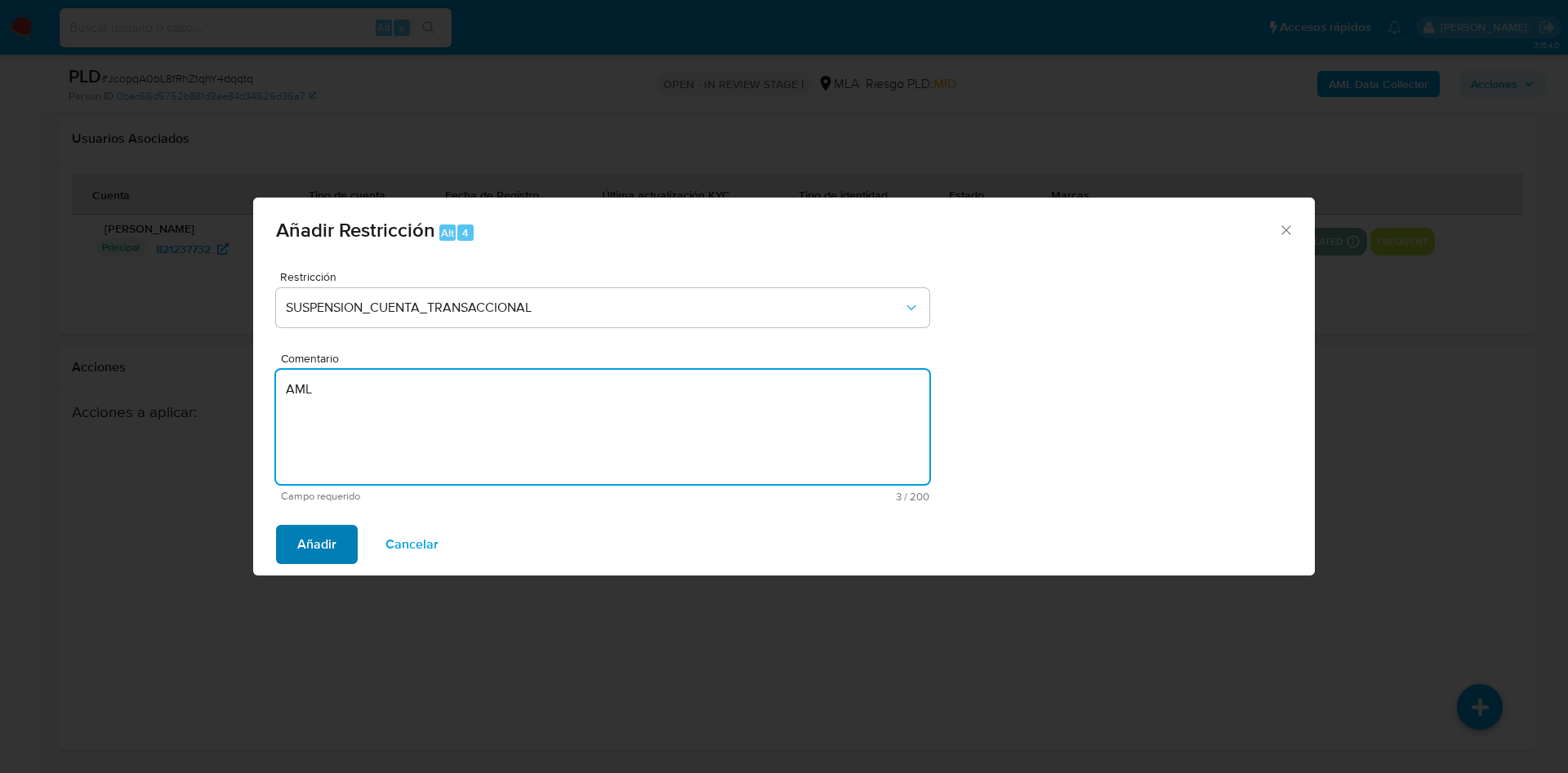
type textarea "AML"
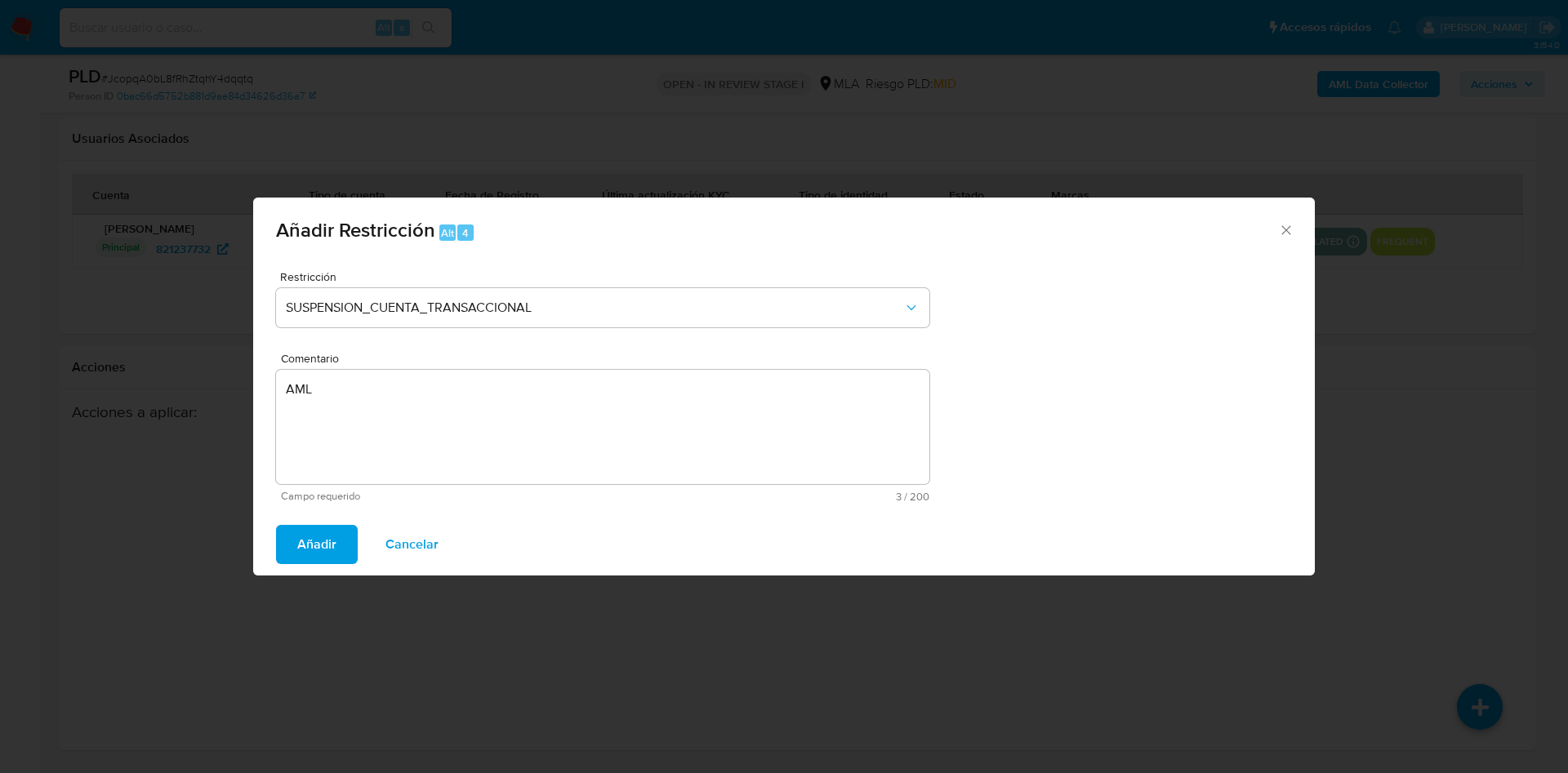
click at [309, 542] on span "Añadir" at bounding box center [316, 545] width 39 height 36
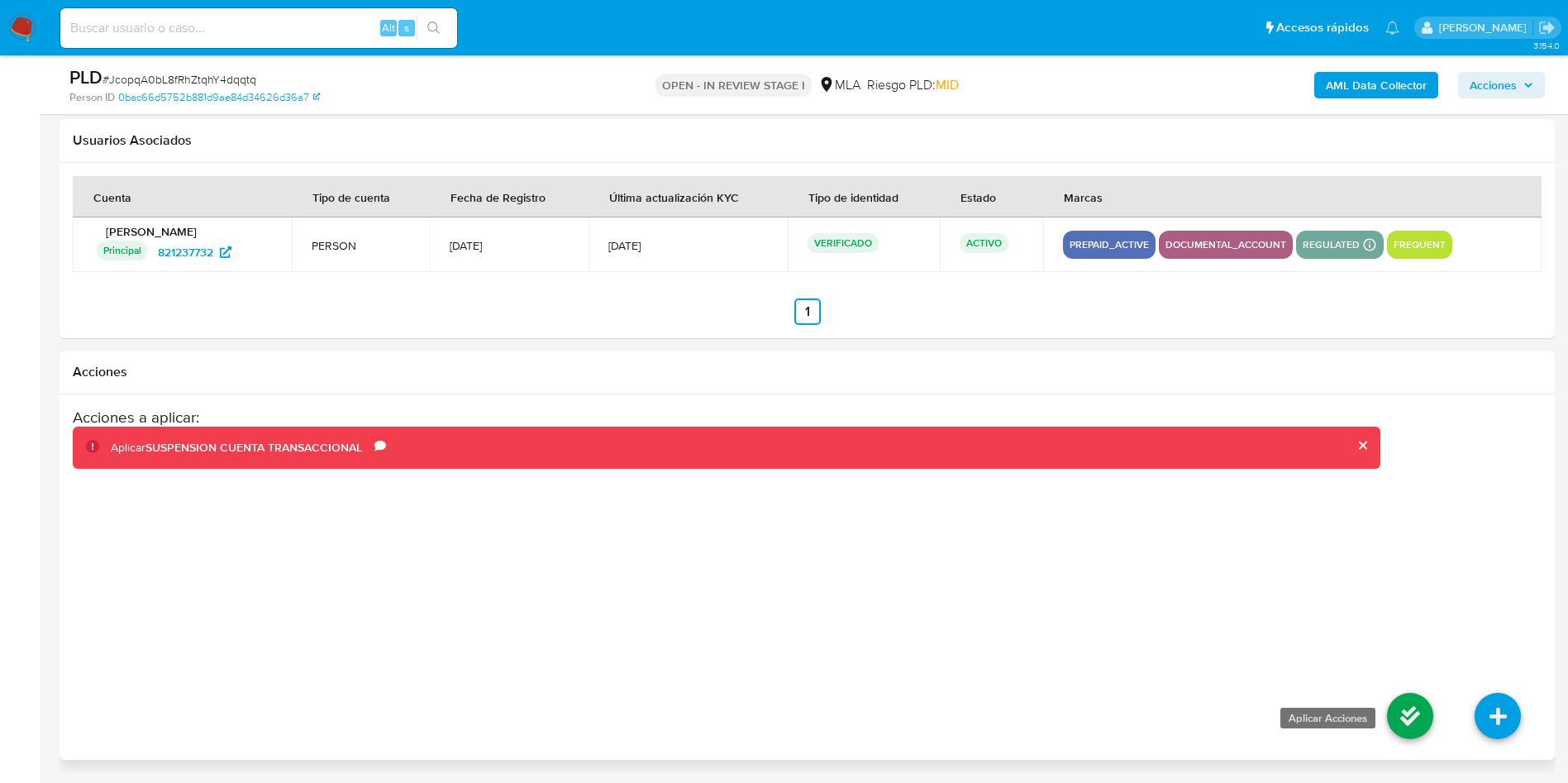
click at [1404, 722] on icon at bounding box center [1410, 716] width 46 height 46
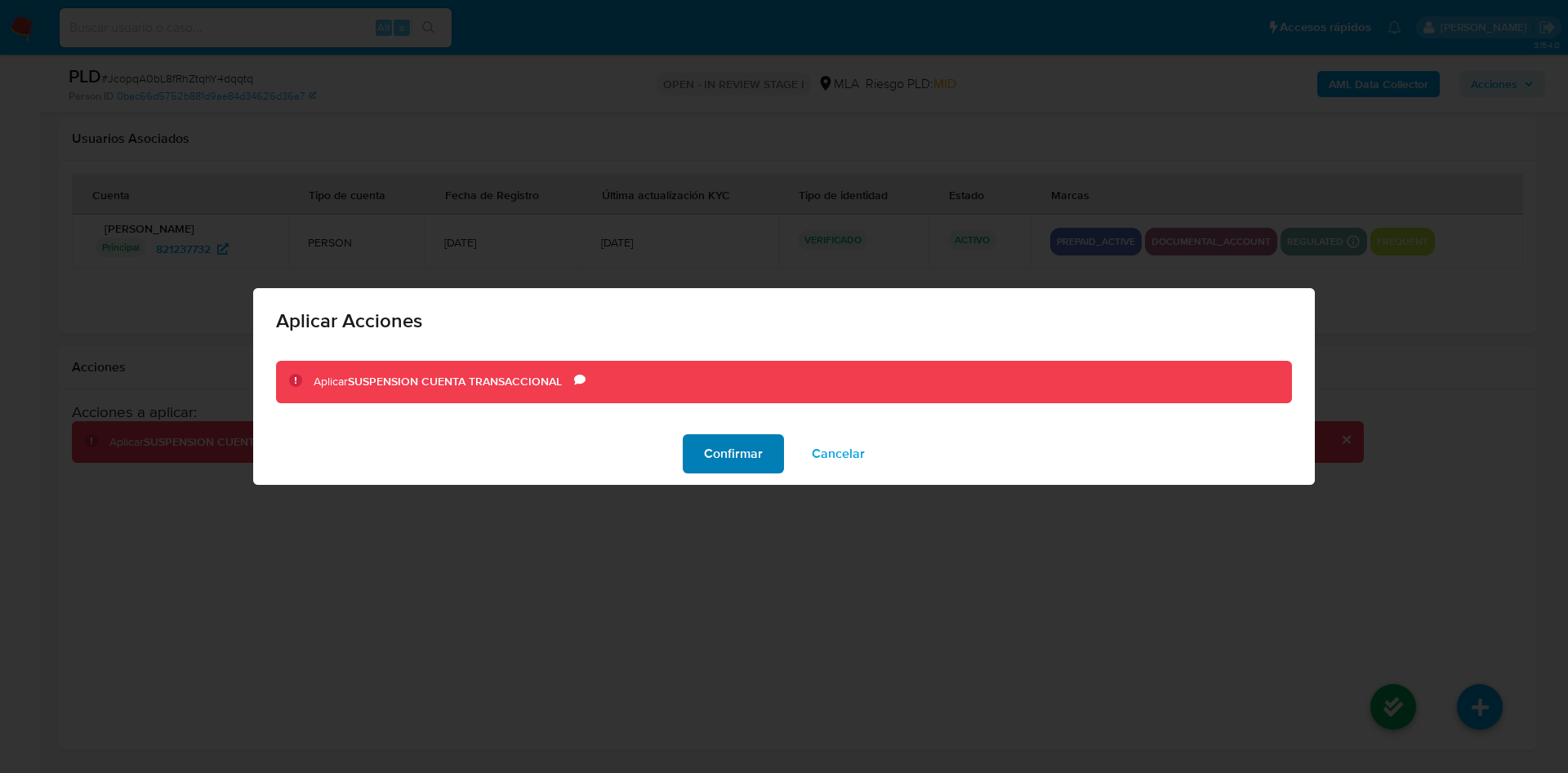
click at [754, 462] on span "Confirmar" at bounding box center [733, 454] width 59 height 36
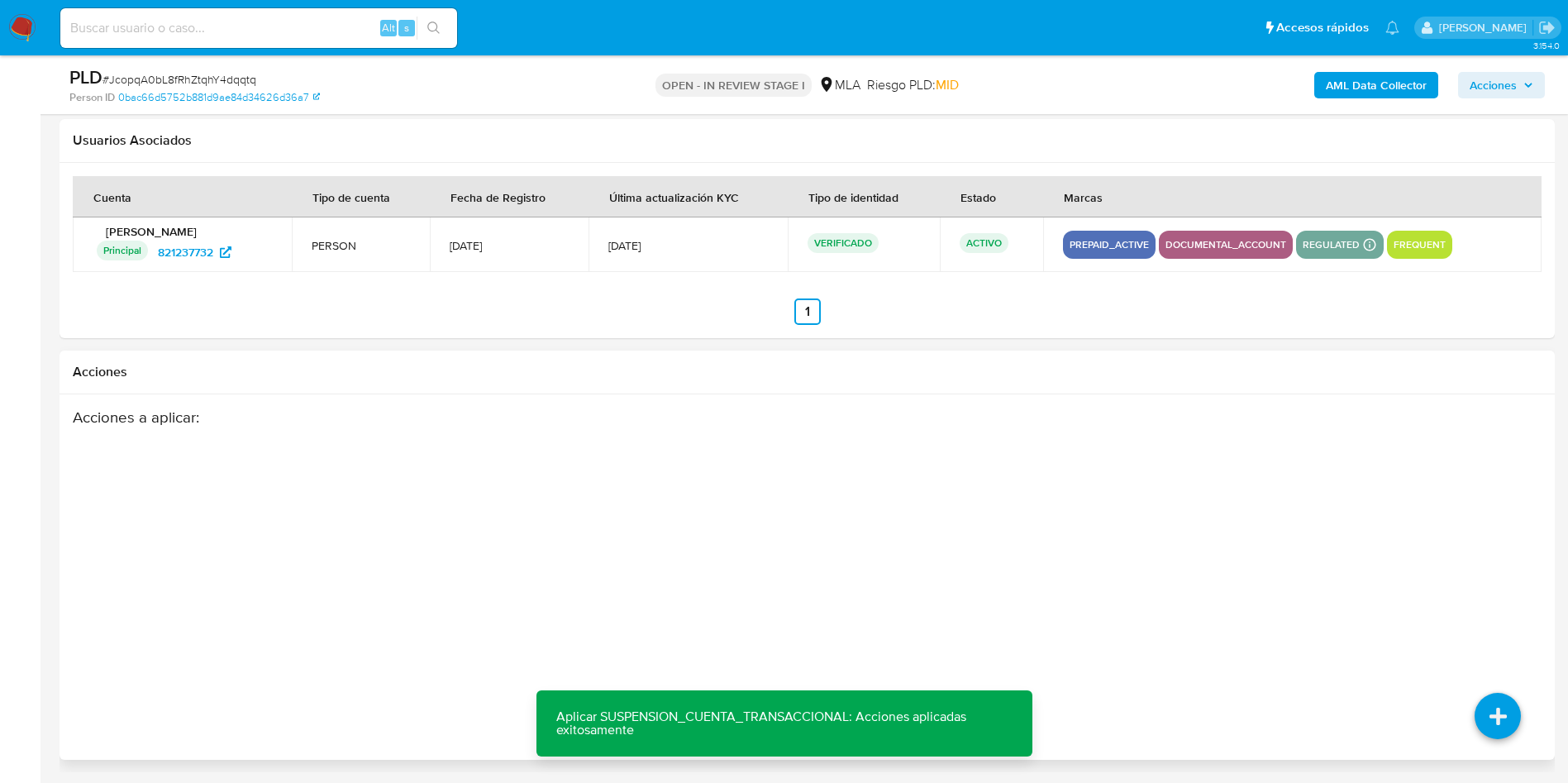
click at [626, 460] on div "Acciones a aplicar :" at bounding box center [727, 540] width 1308 height 265
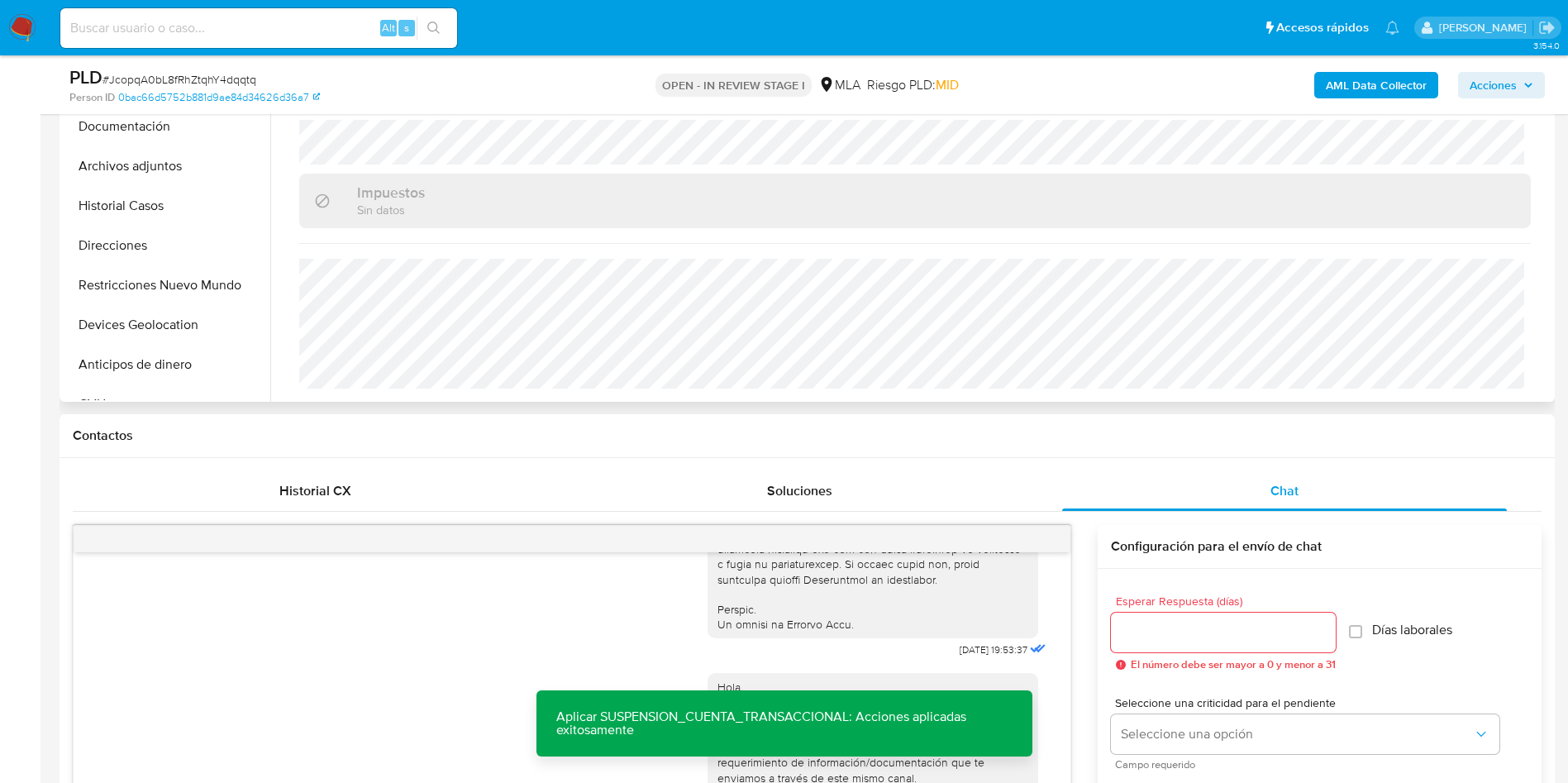
scroll to position [55, 0]
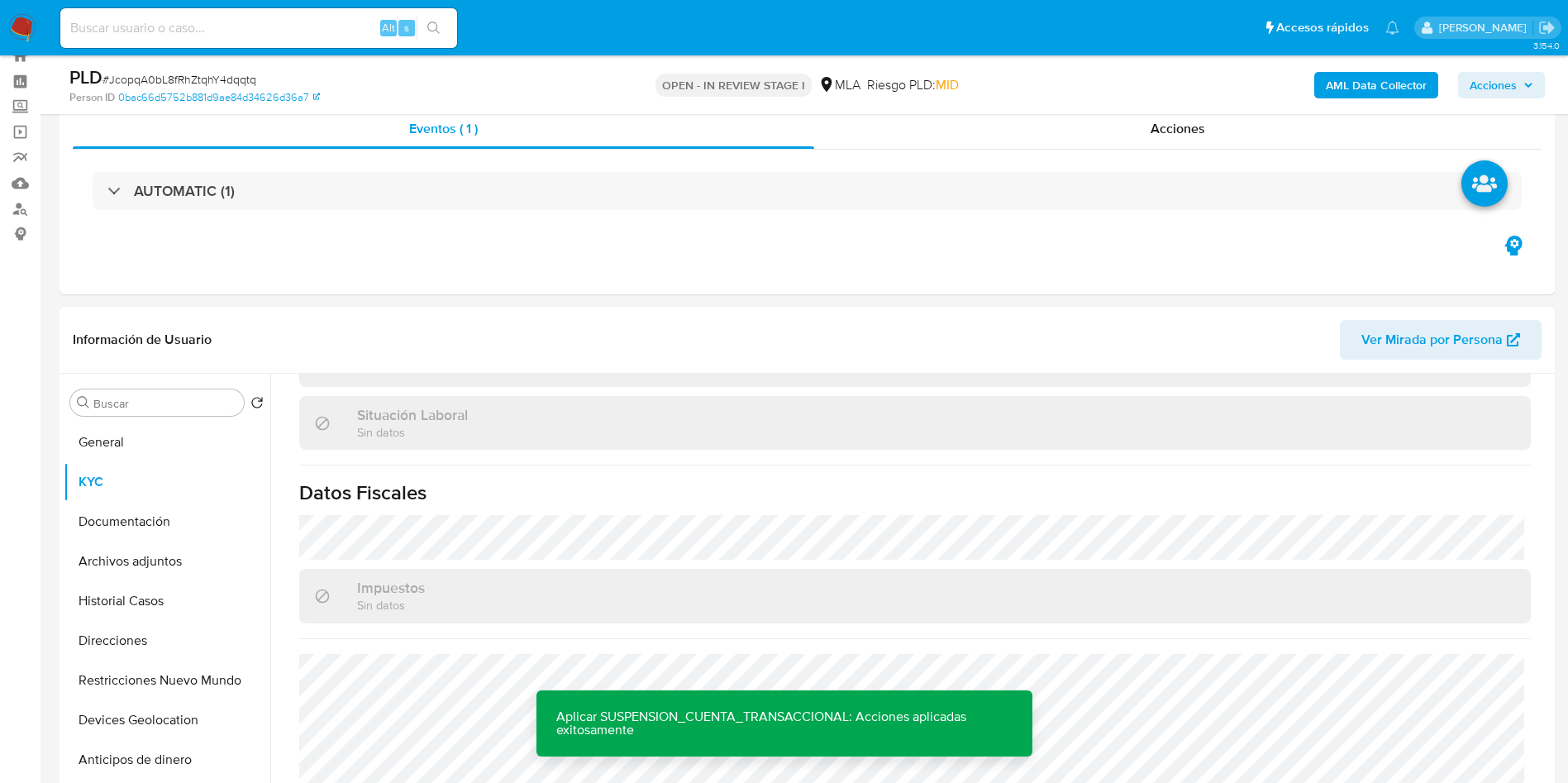
click at [177, 381] on div "Buscar Volver al orden por defecto General KYC Documentación Archivos adjuntos …" at bounding box center [167, 586] width 206 height 421
click at [176, 389] on div "Buscar" at bounding box center [157, 402] width 174 height 26
click at [174, 396] on input "Buscar" at bounding box center [165, 403] width 143 height 15
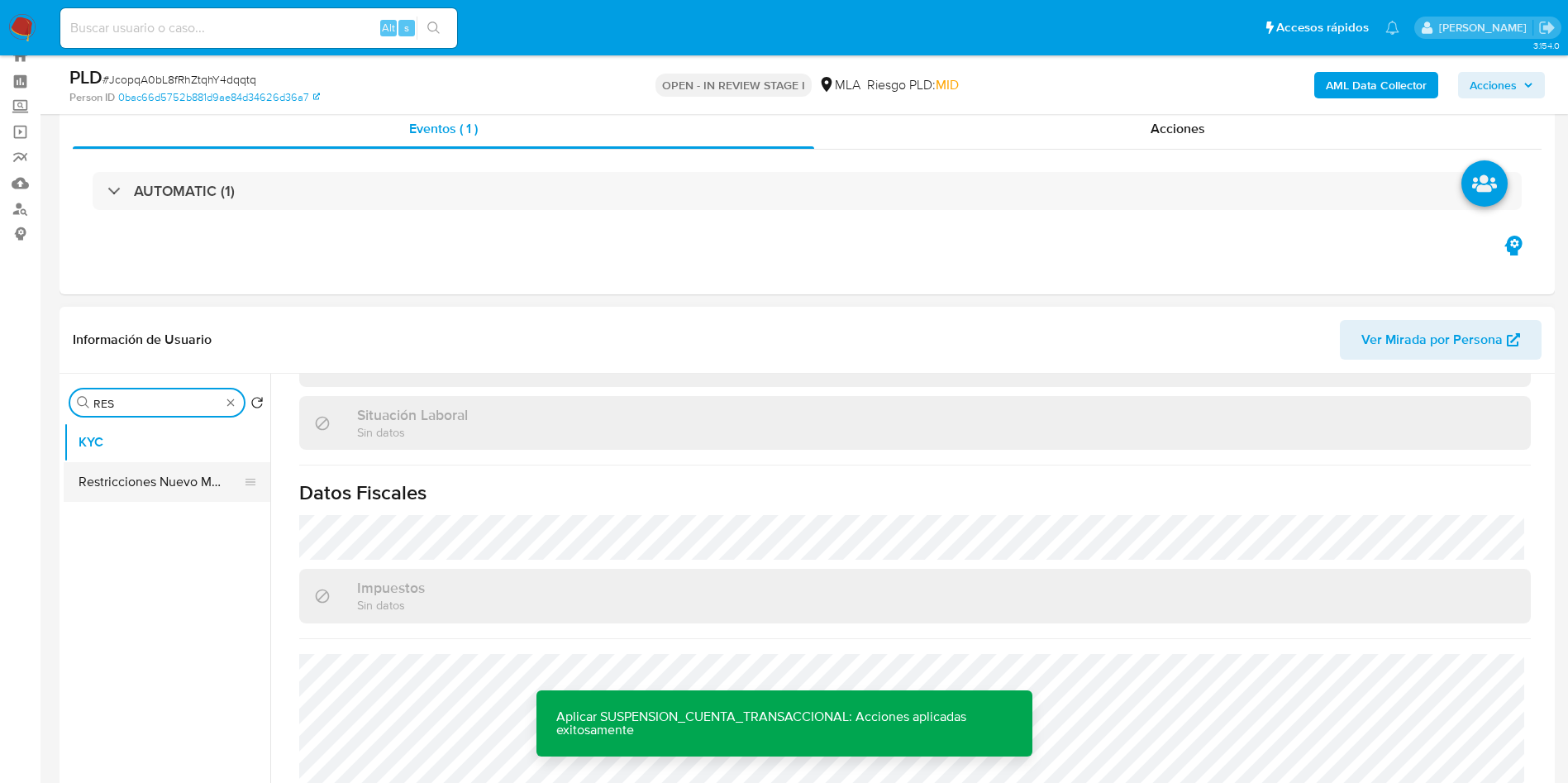
type input "RES"
click at [171, 493] on button "Restricciones Nuevo Mundo" at bounding box center [160, 481] width 193 height 39
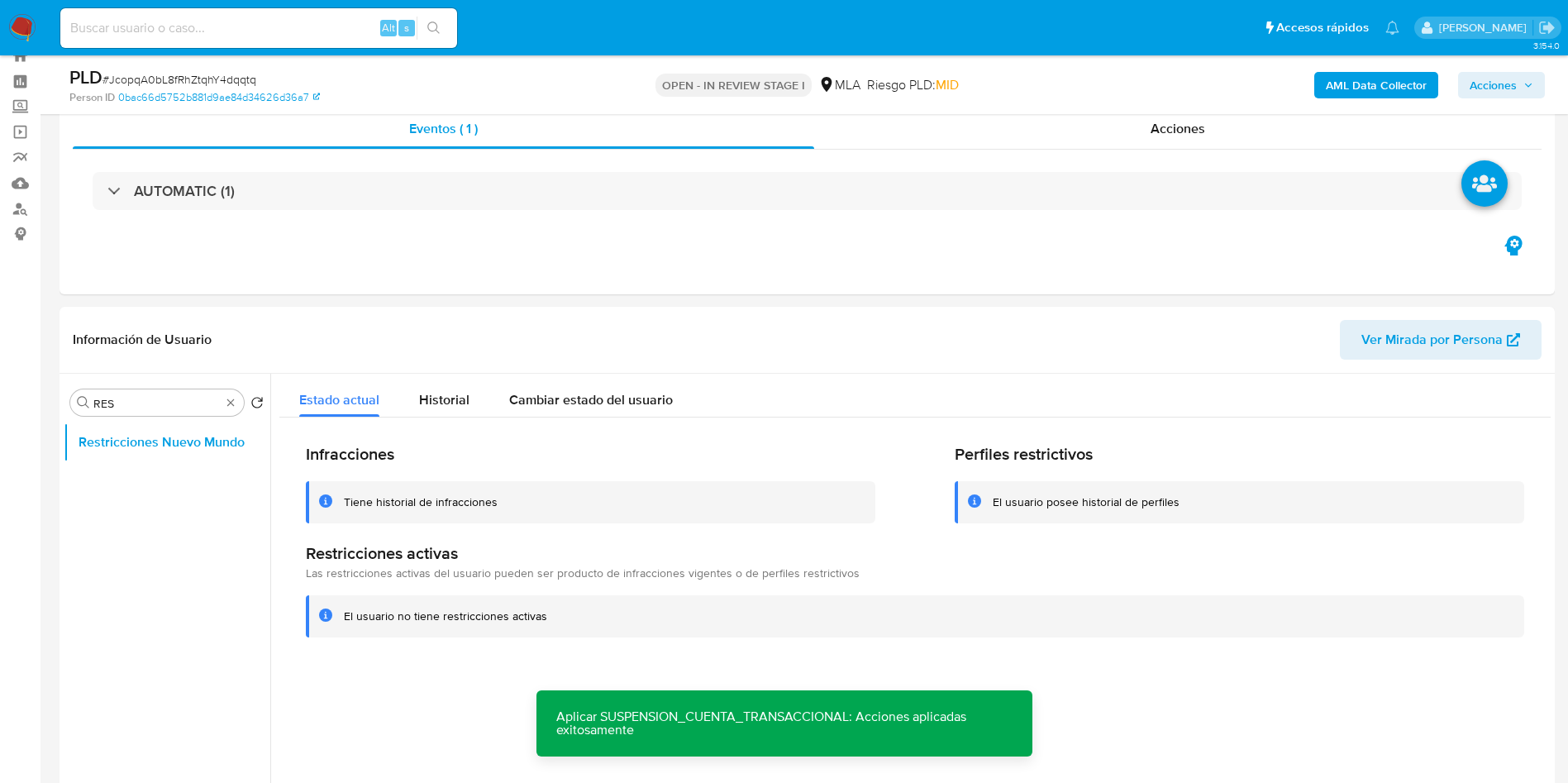
scroll to position [50, 0]
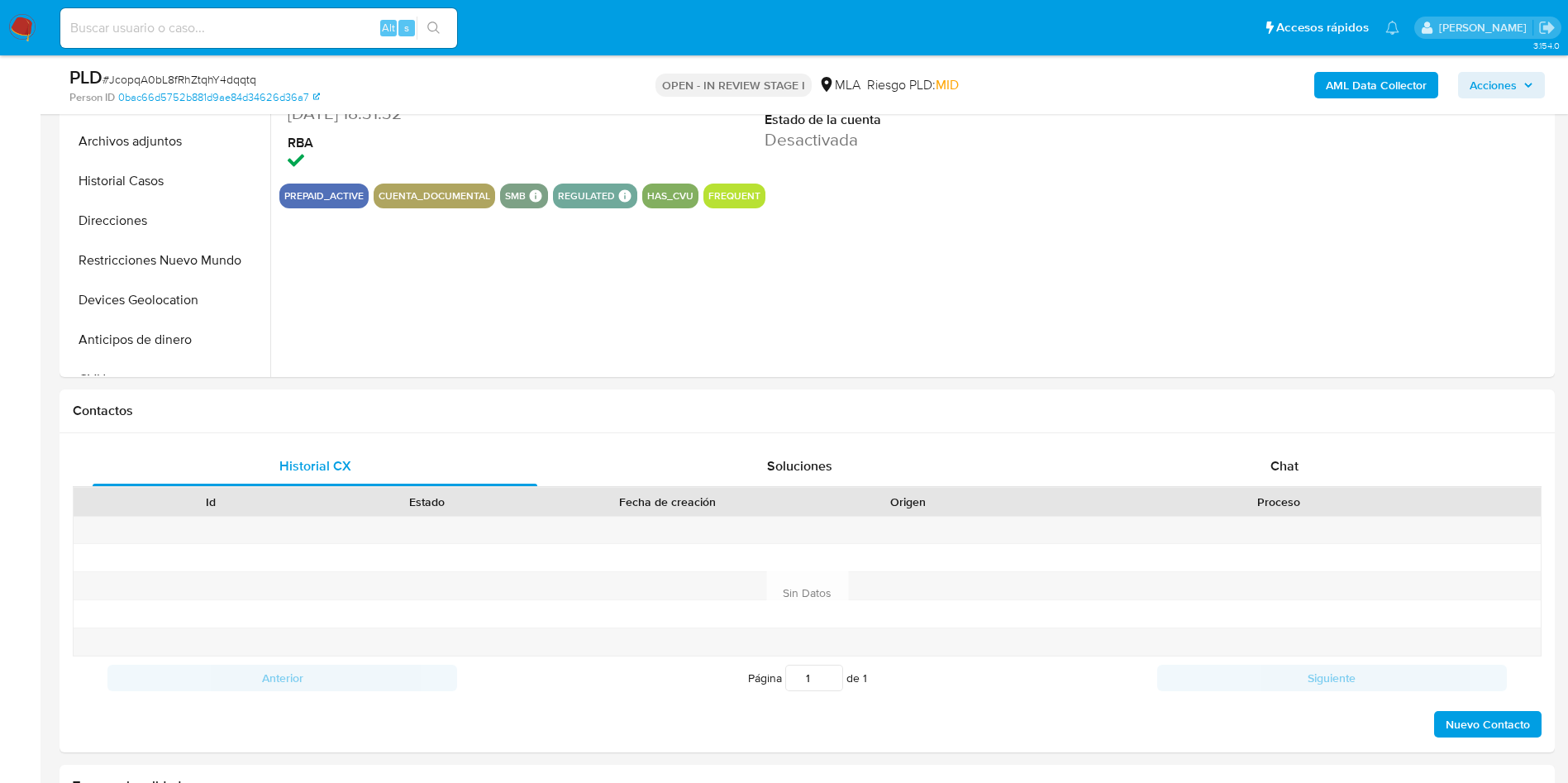
scroll to position [707, 0]
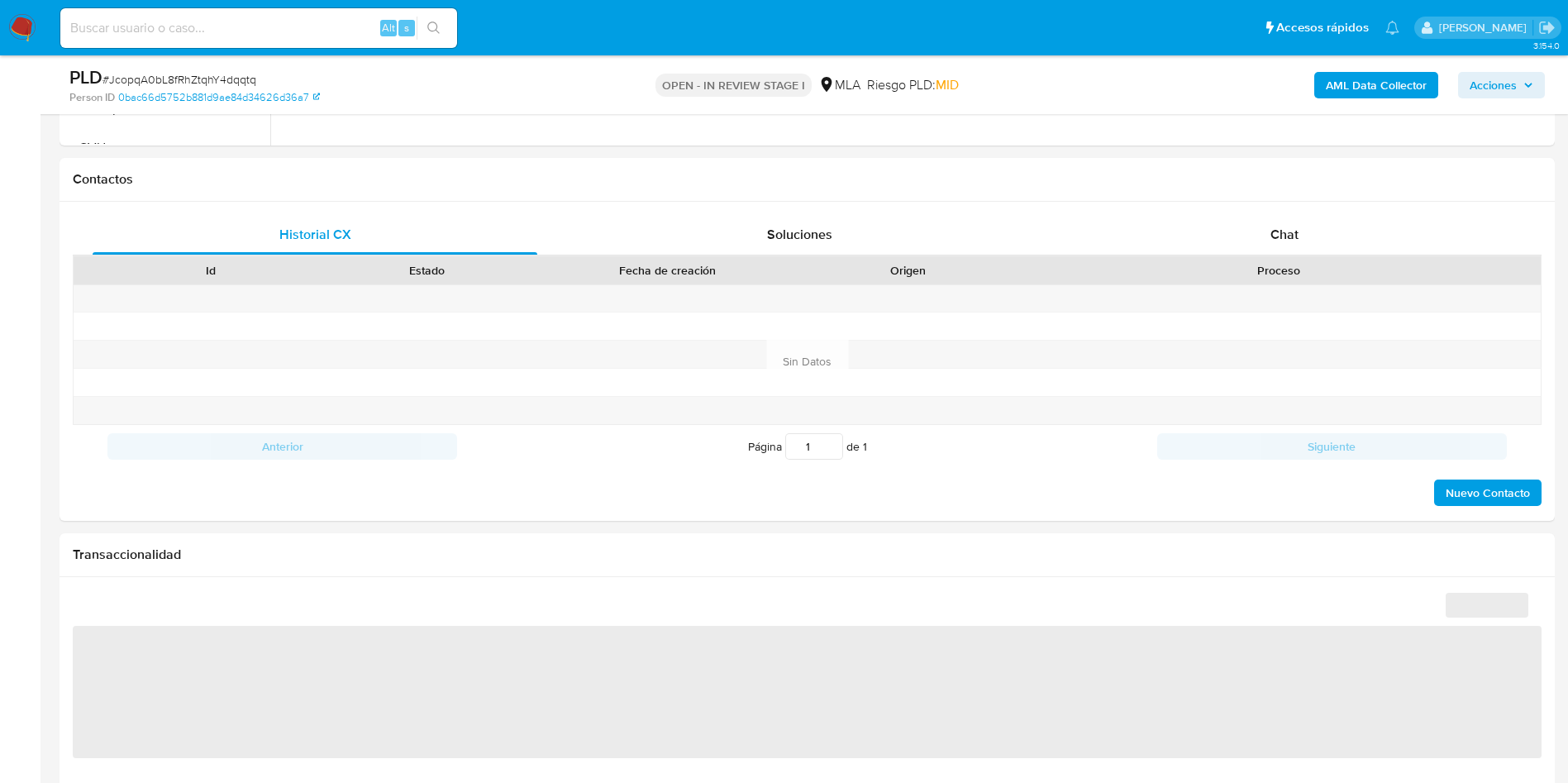
select select "10"
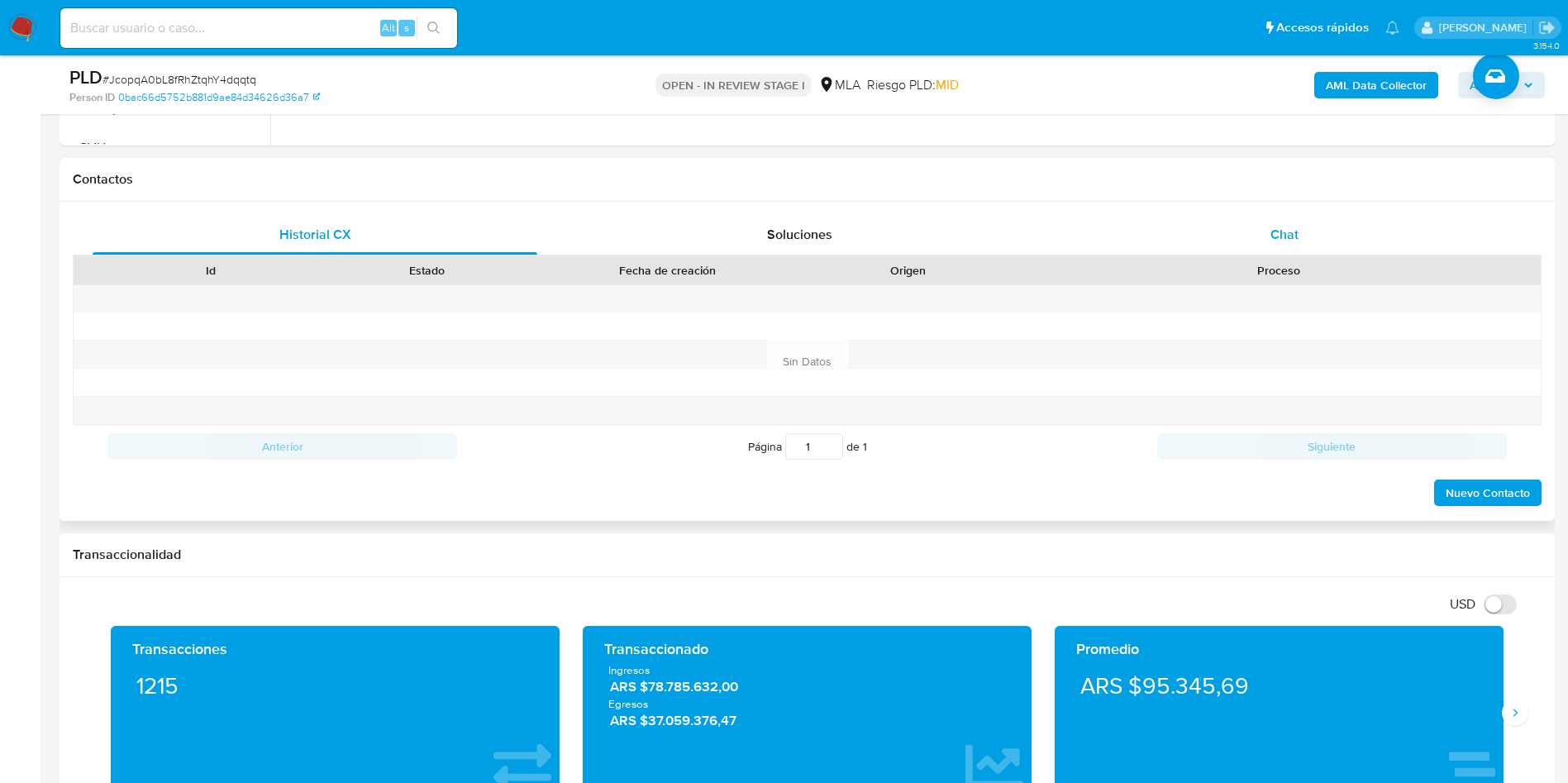
click at [1326, 243] on div "Chat" at bounding box center [1285, 234] width 445 height 39
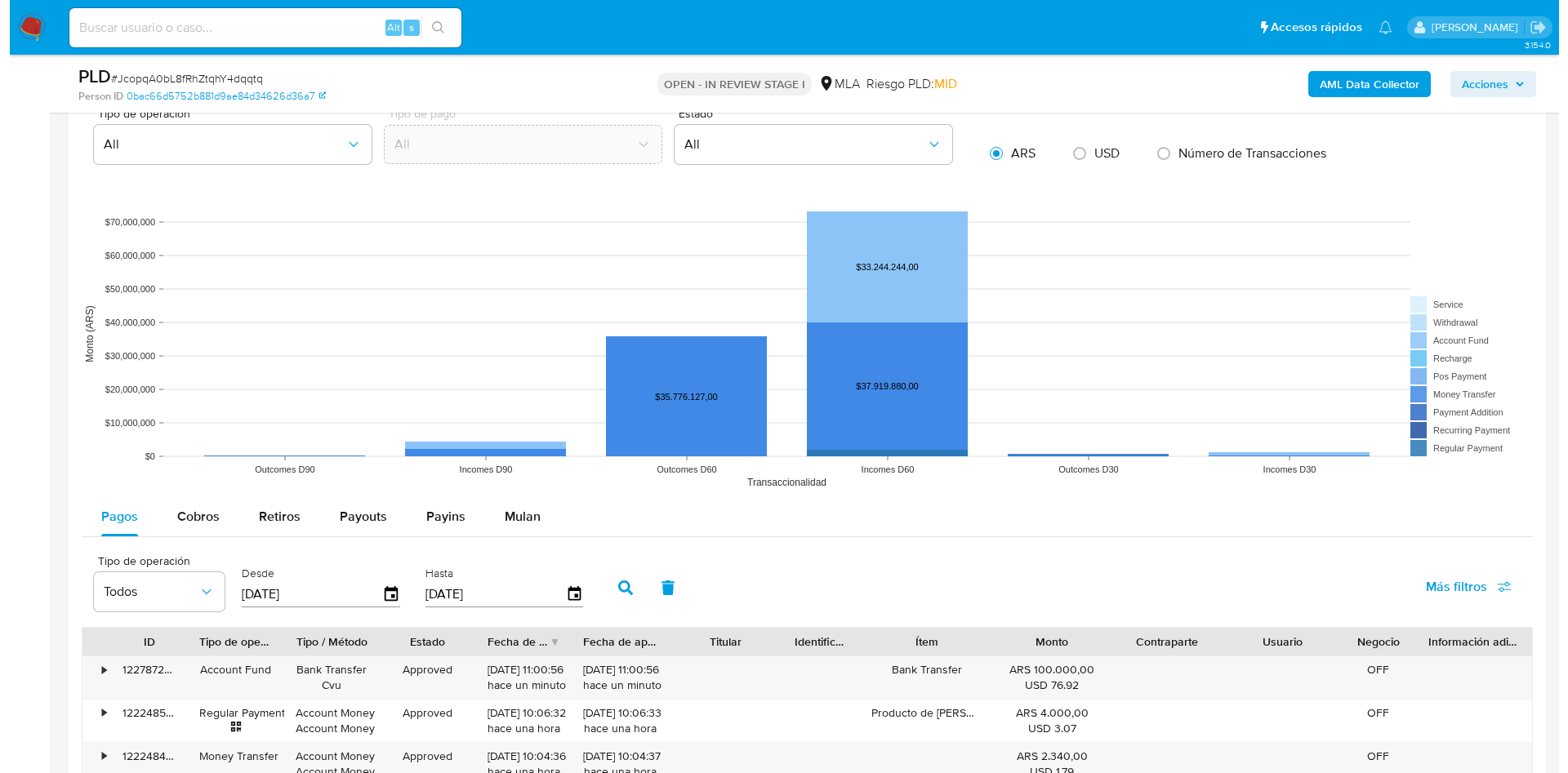
scroll to position [2872, 0]
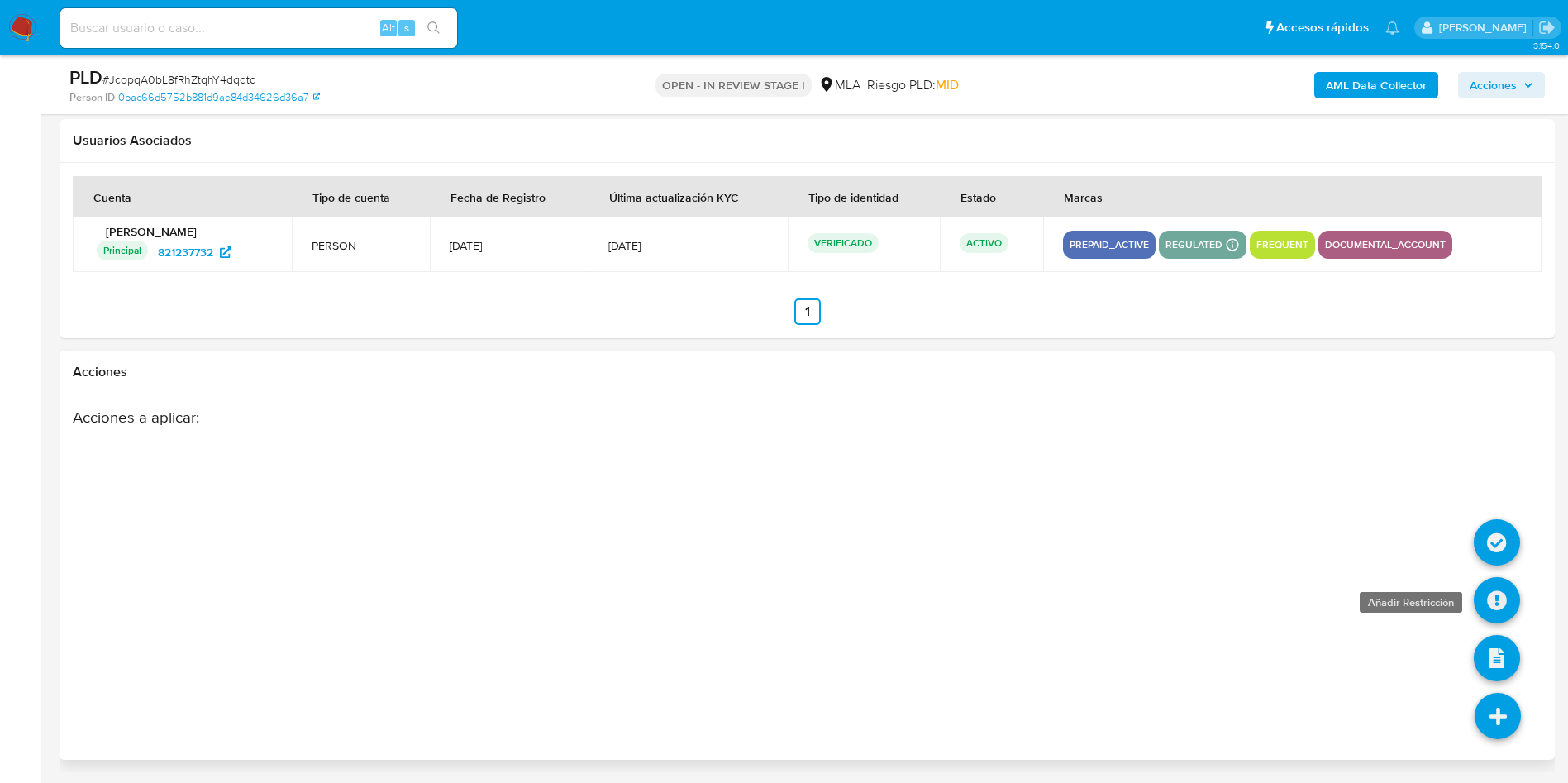
click at [1508, 599] on icon at bounding box center [1497, 600] width 46 height 46
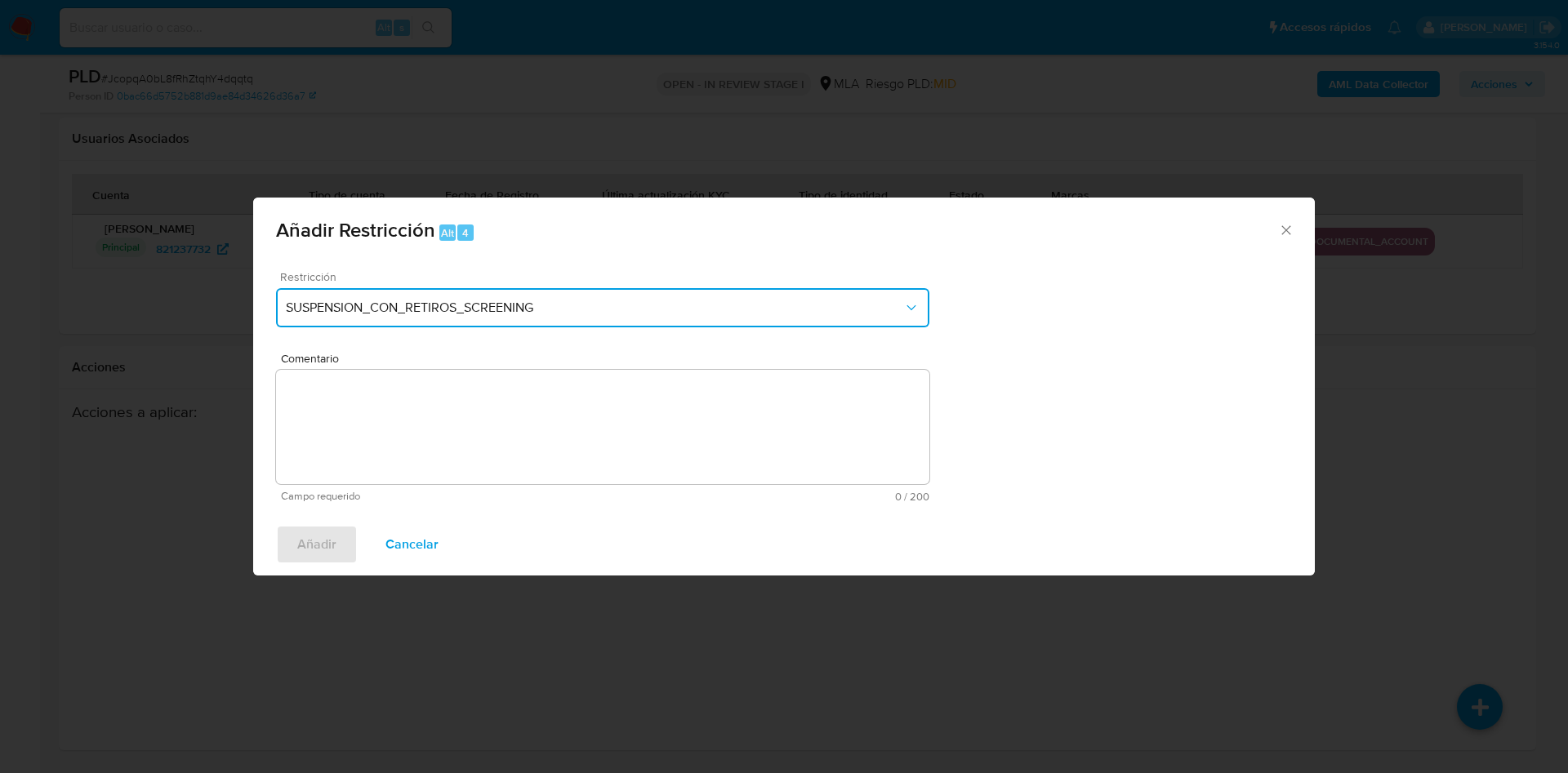
click at [359, 296] on button "SUSPENSION_CON_RETIROS_SCREENING" at bounding box center [603, 307] width 653 height 39
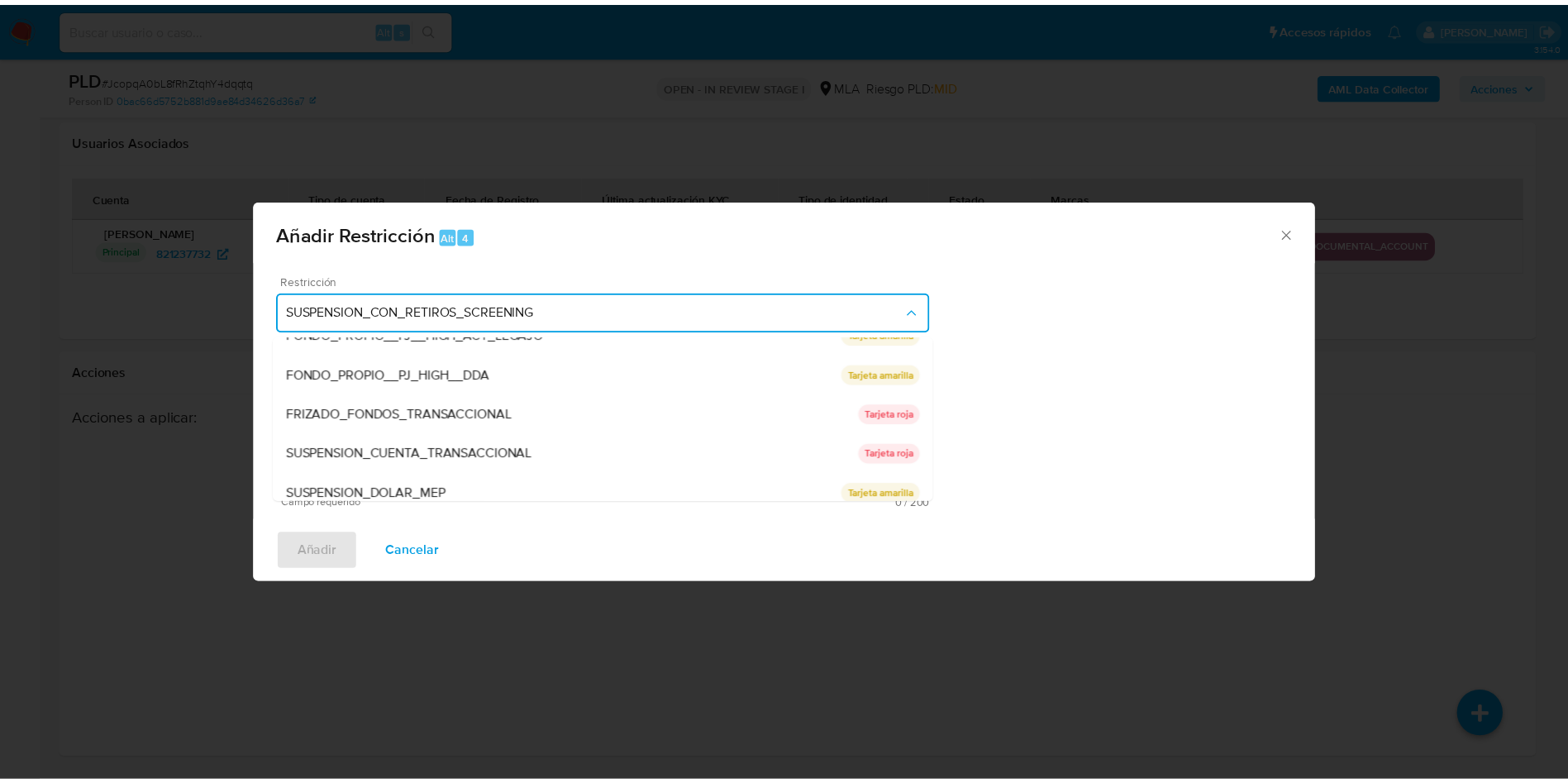
scroll to position [271, 0]
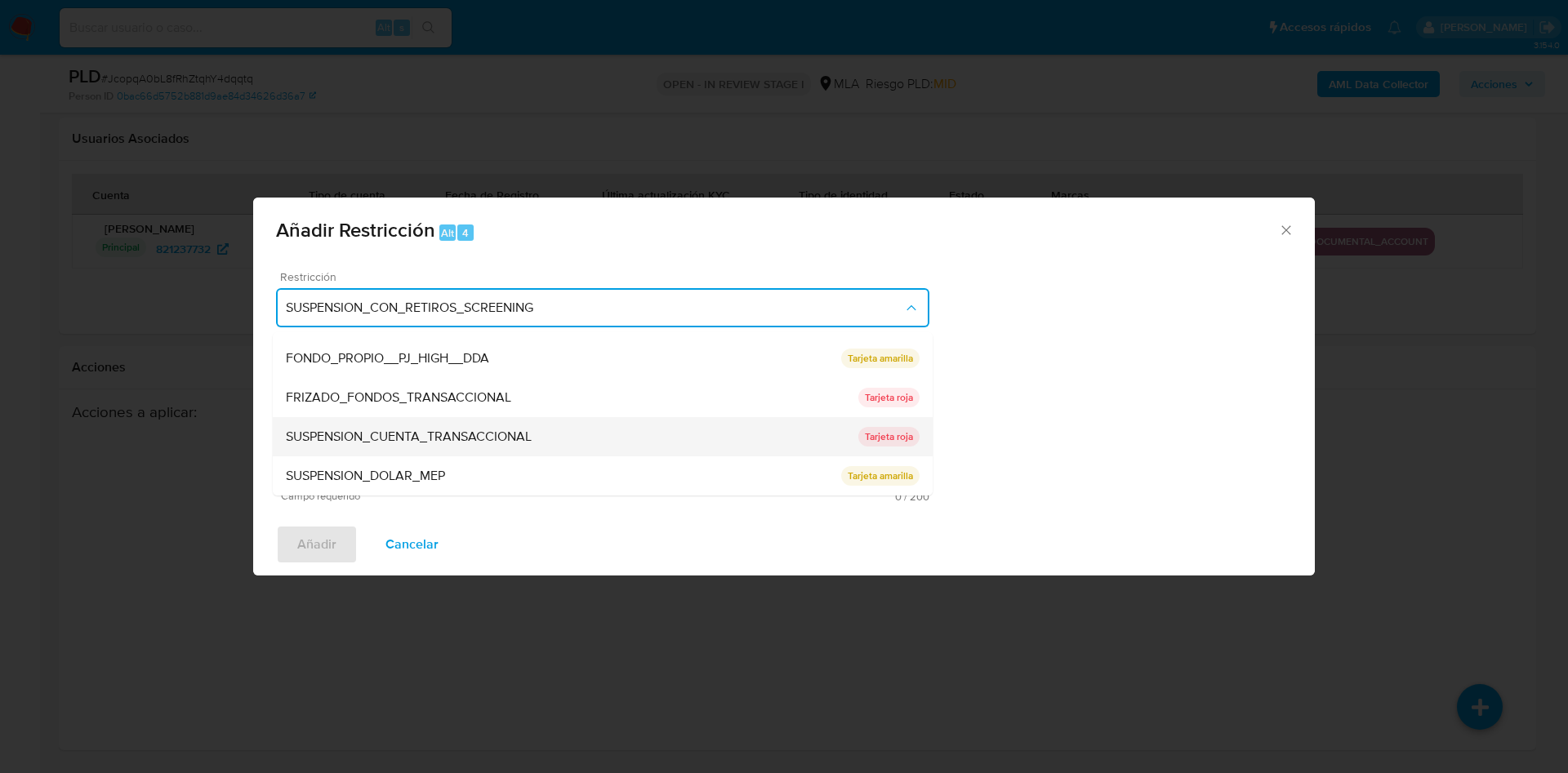
click at [405, 440] on span "SUSPENSION_CUENTA_TRANSACCIONAL" at bounding box center [409, 436] width 246 height 16
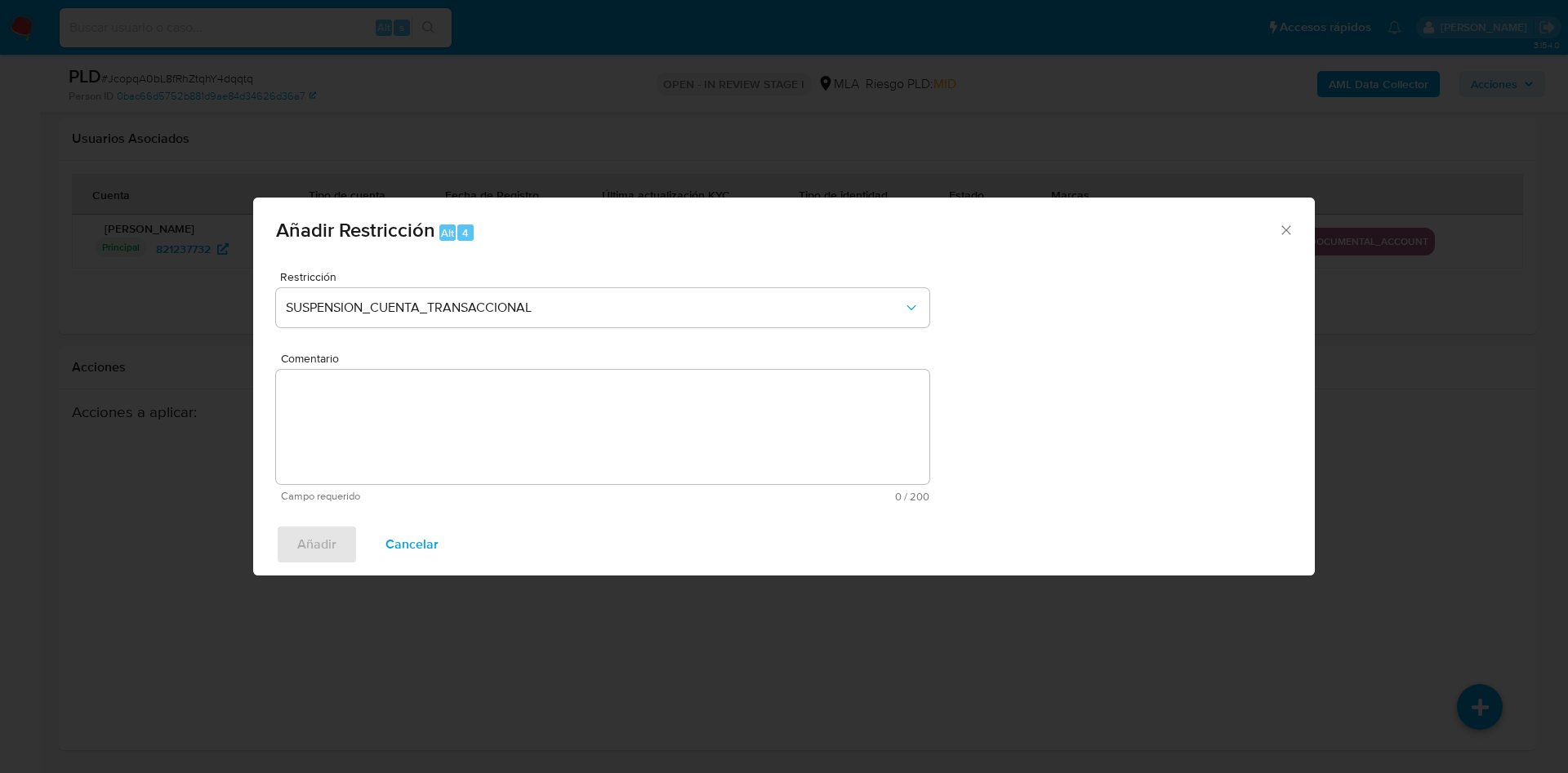
click at [416, 450] on textarea "Comentario" at bounding box center [603, 427] width 653 height 114
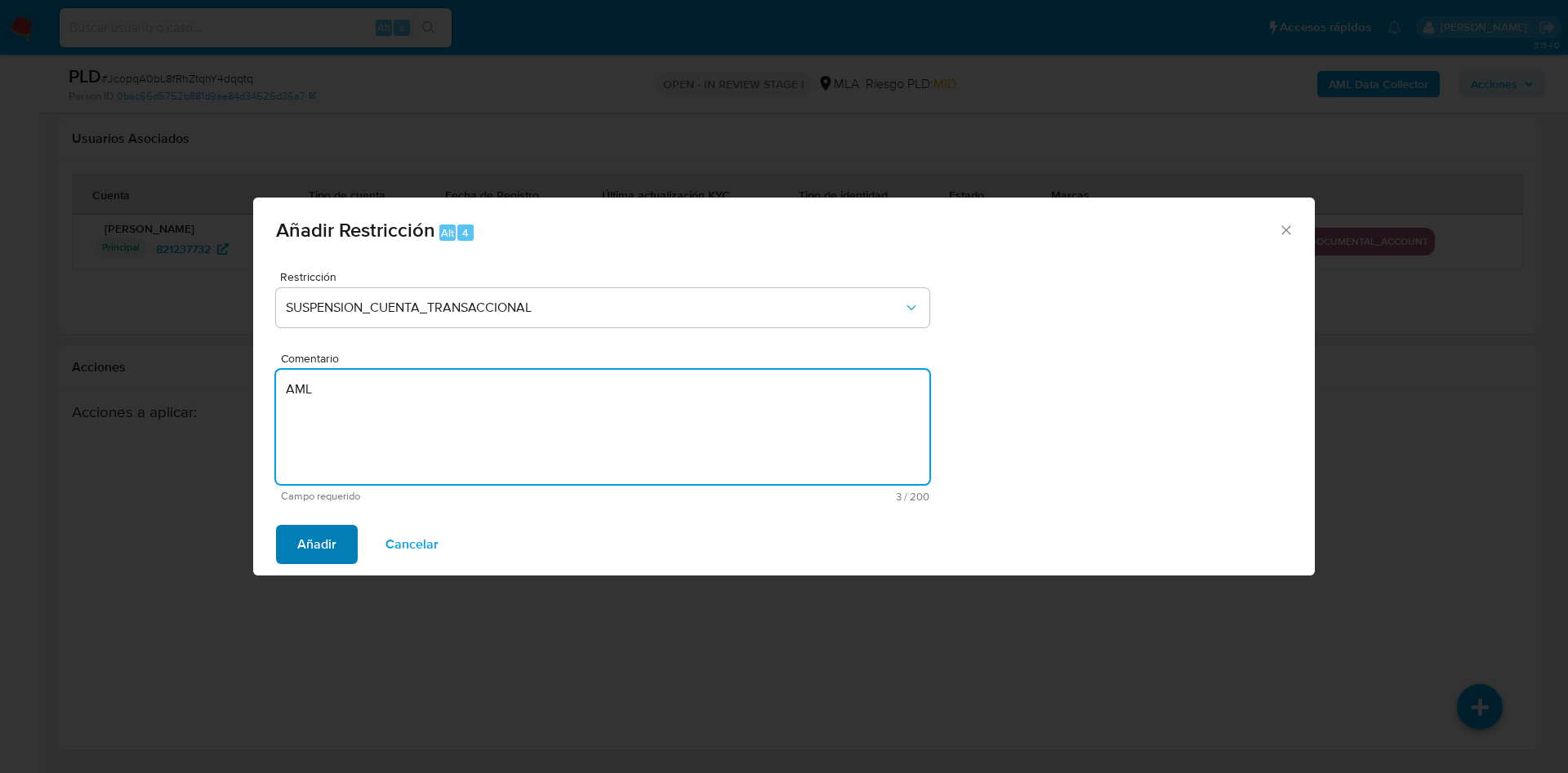
type textarea "AML"
drag, startPoint x: 321, startPoint y: 535, endPoint x: 351, endPoint y: 545, distance: 31.6
click at [323, 537] on span "Añadir" at bounding box center [316, 545] width 39 height 36
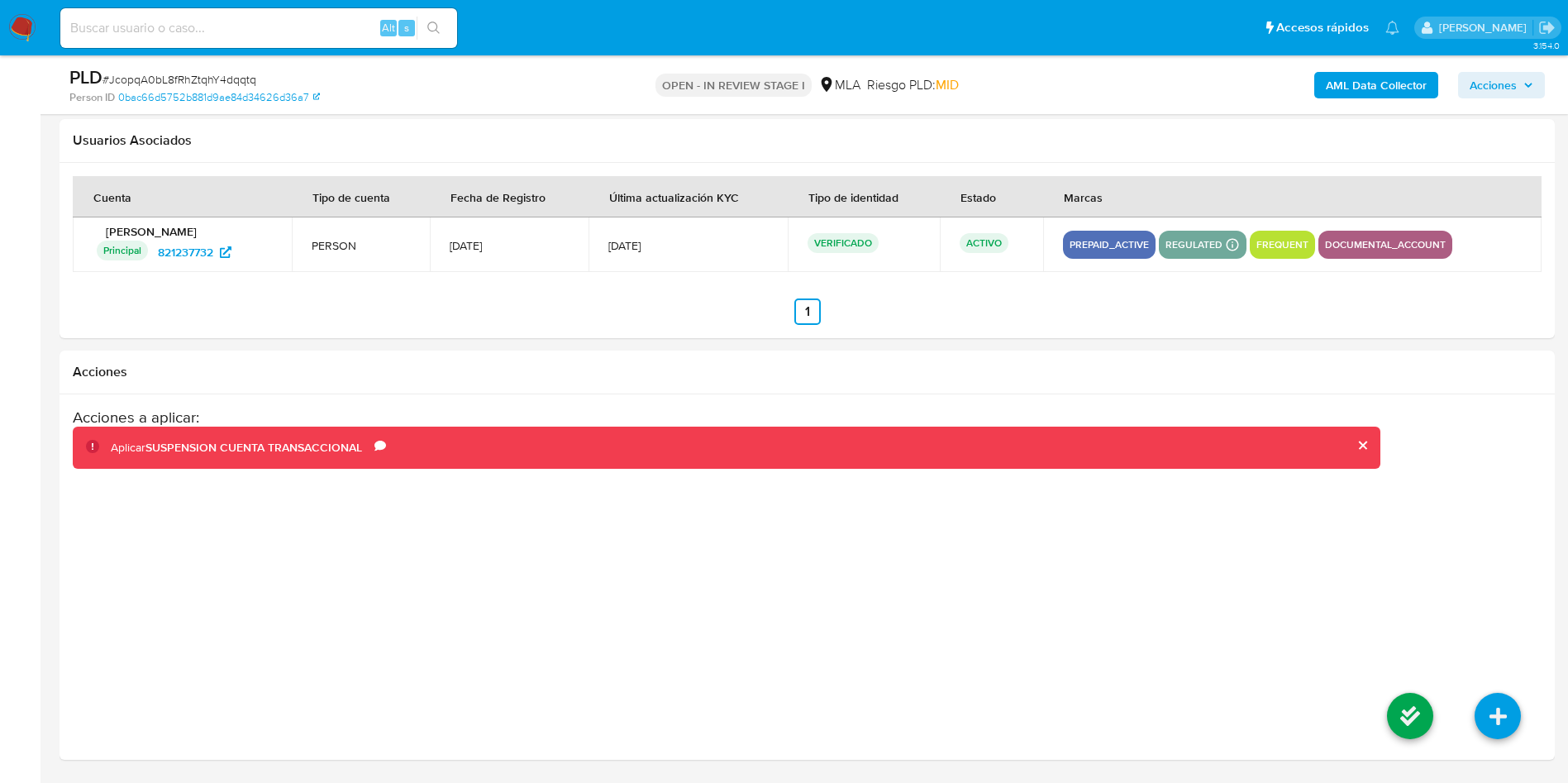
click at [1398, 723] on icon at bounding box center [1410, 716] width 46 height 46
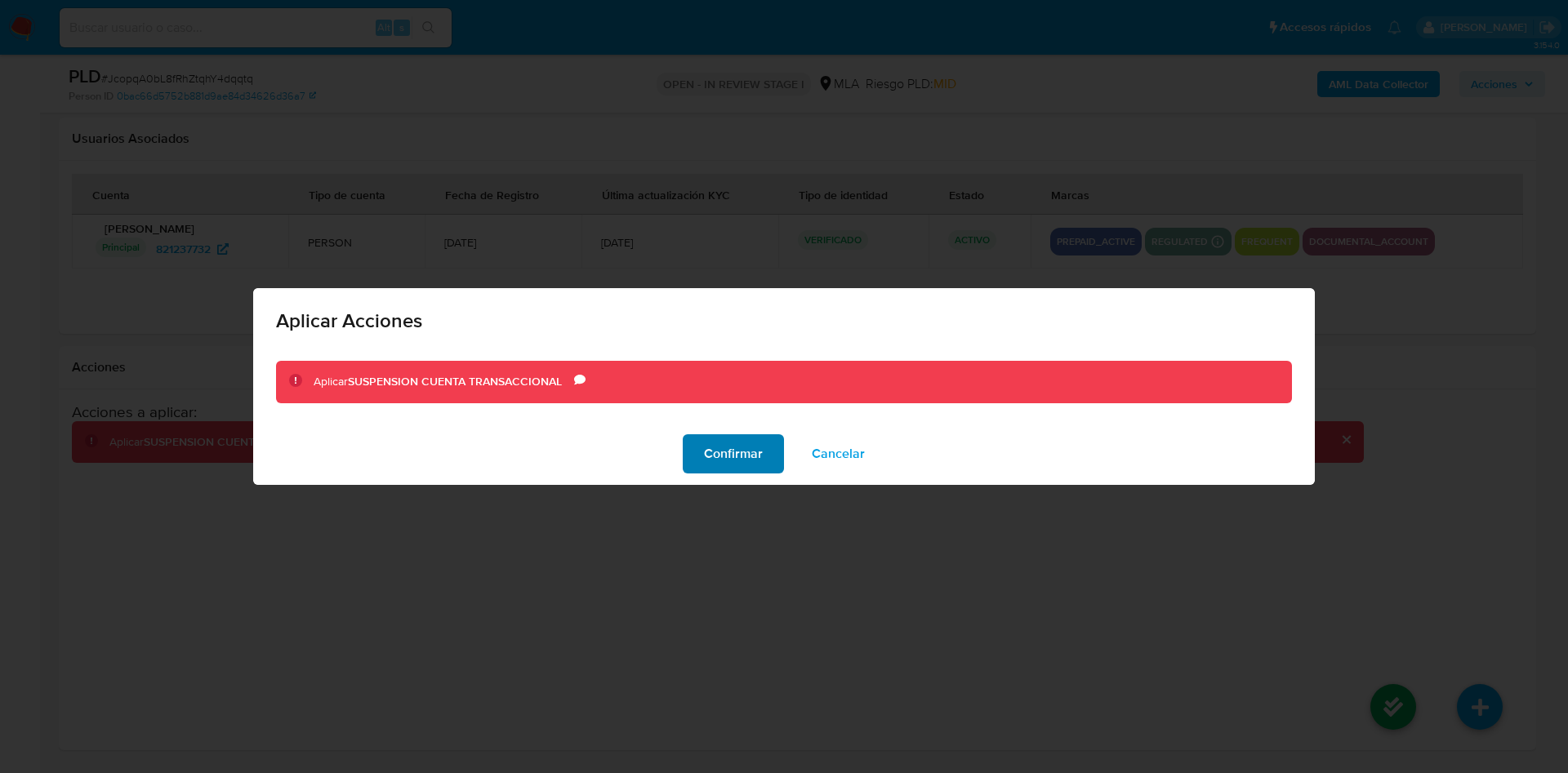
click at [725, 453] on span "Confirmar" at bounding box center [733, 454] width 59 height 36
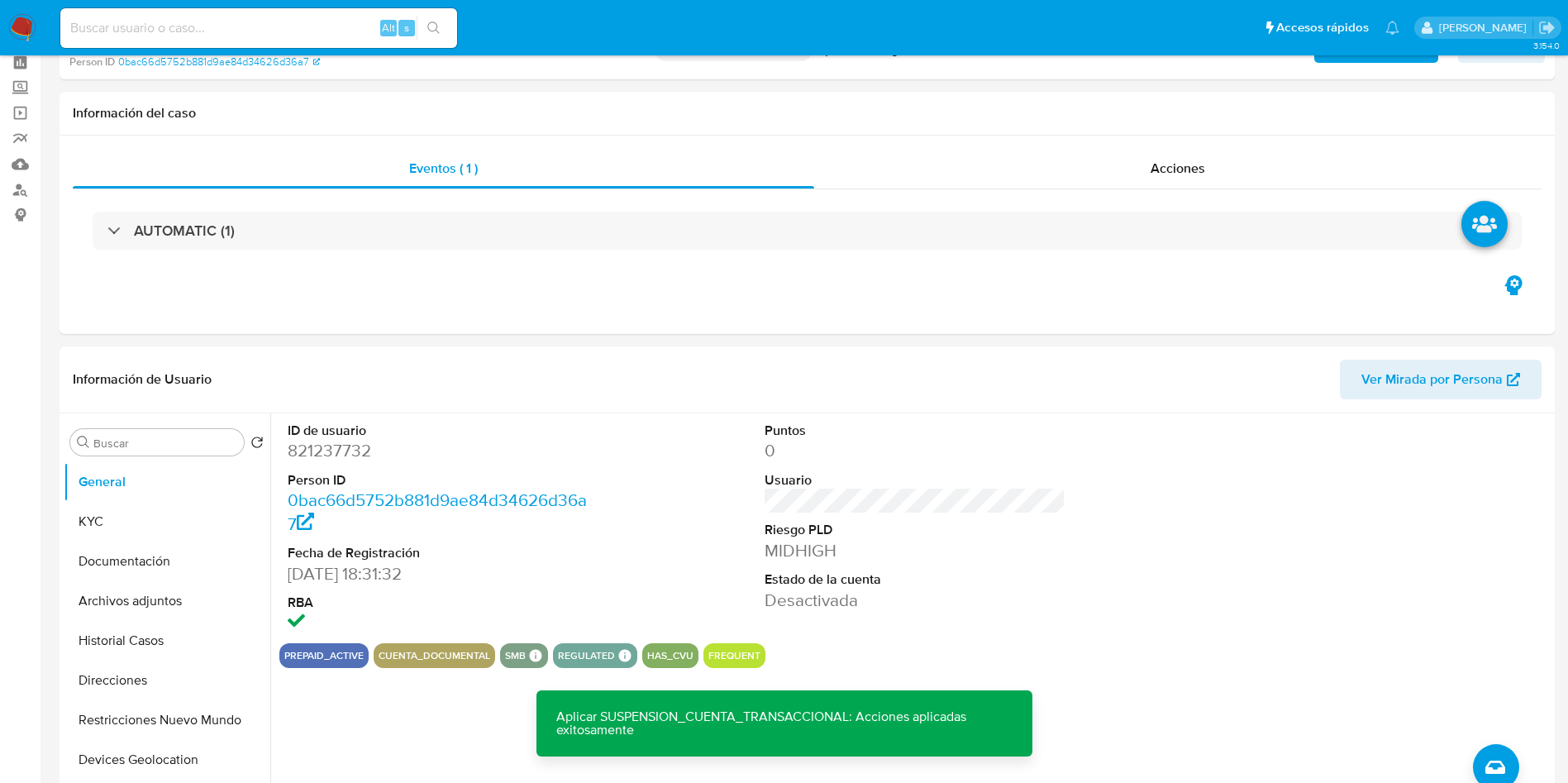
scroll to position [0, 0]
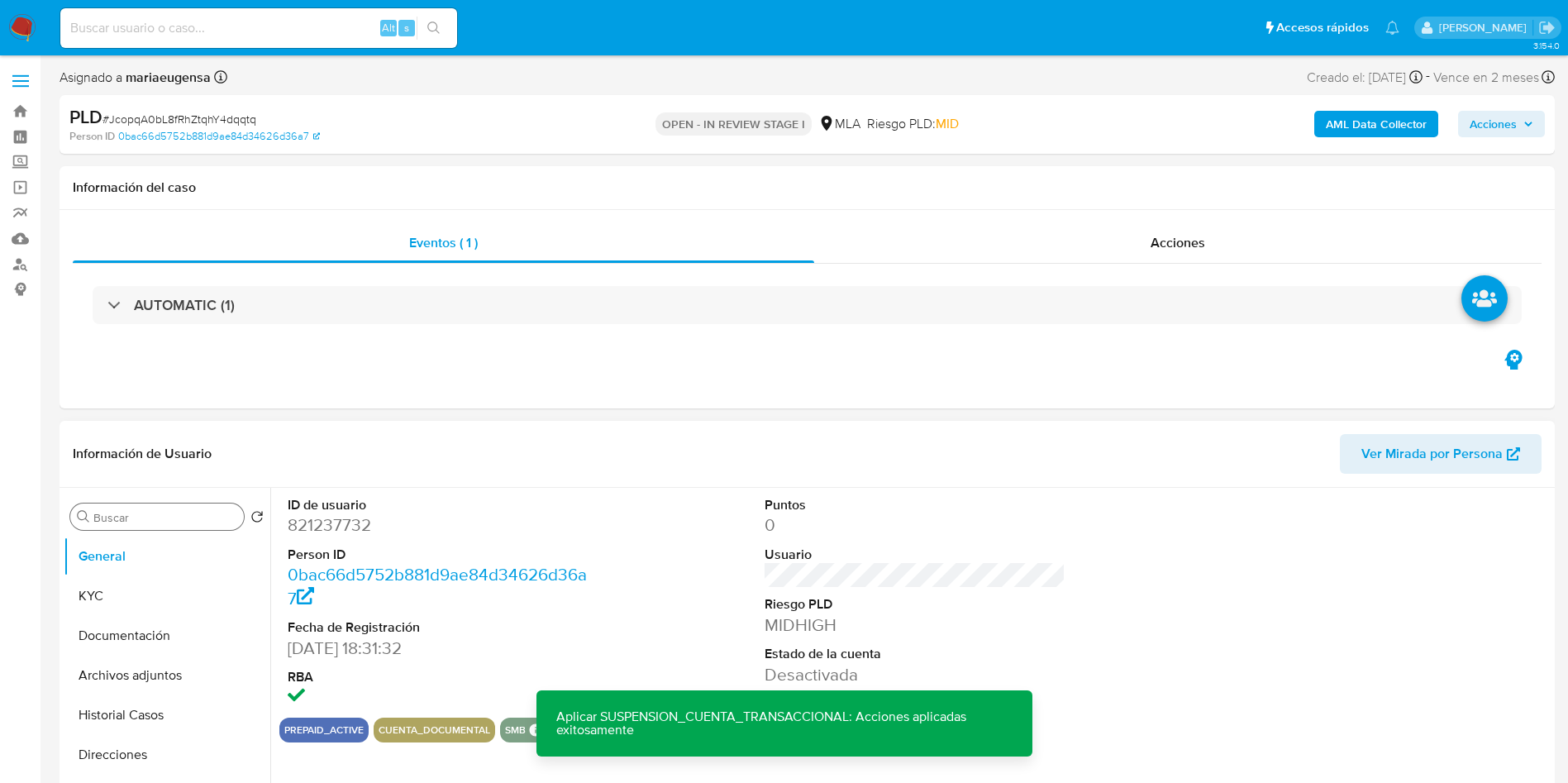
click at [145, 512] on input "Buscar" at bounding box center [165, 517] width 143 height 15
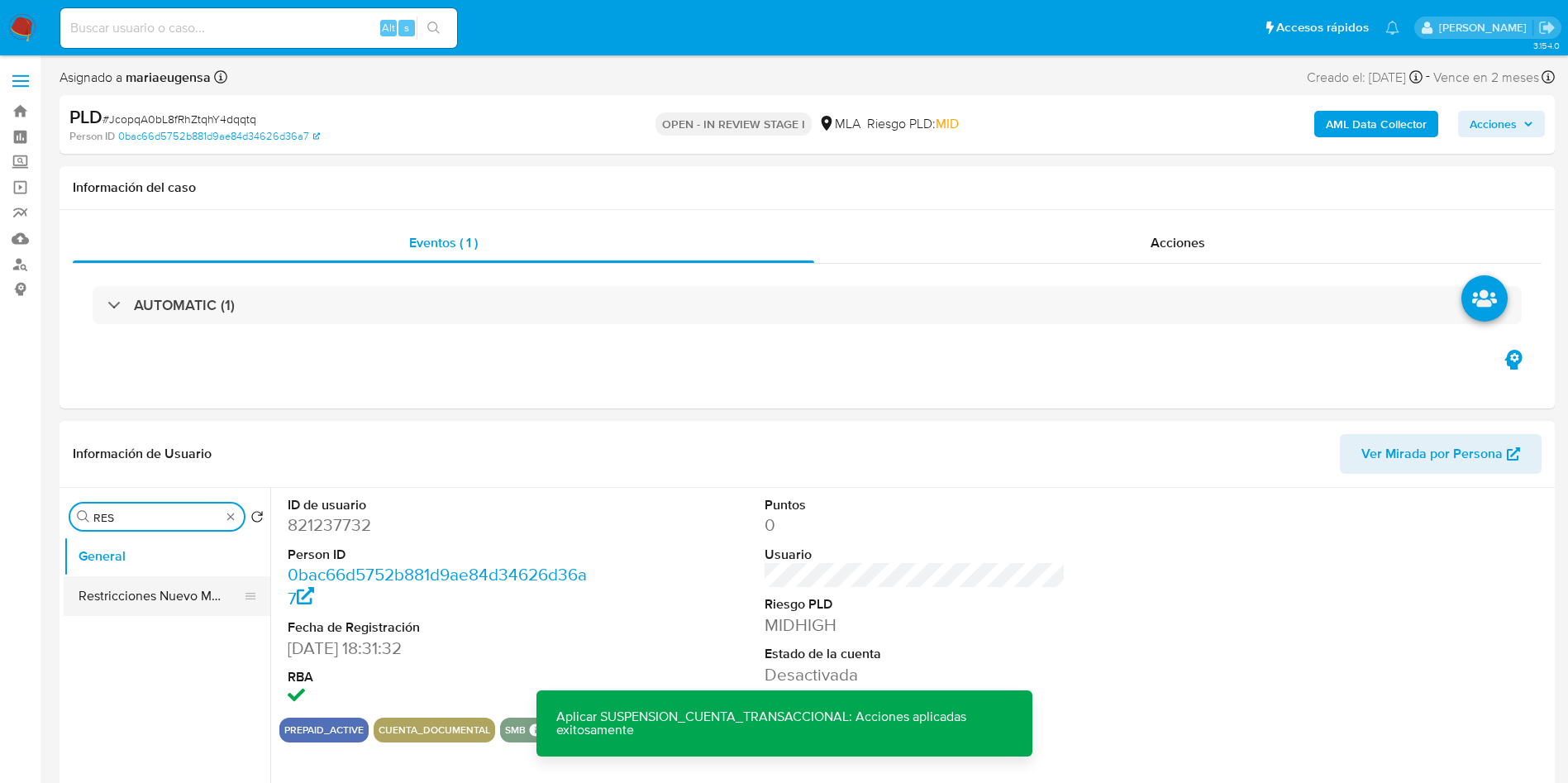
type input "RES"
click at [183, 602] on button "Restricciones Nuevo Mundo" at bounding box center [160, 596] width 193 height 39
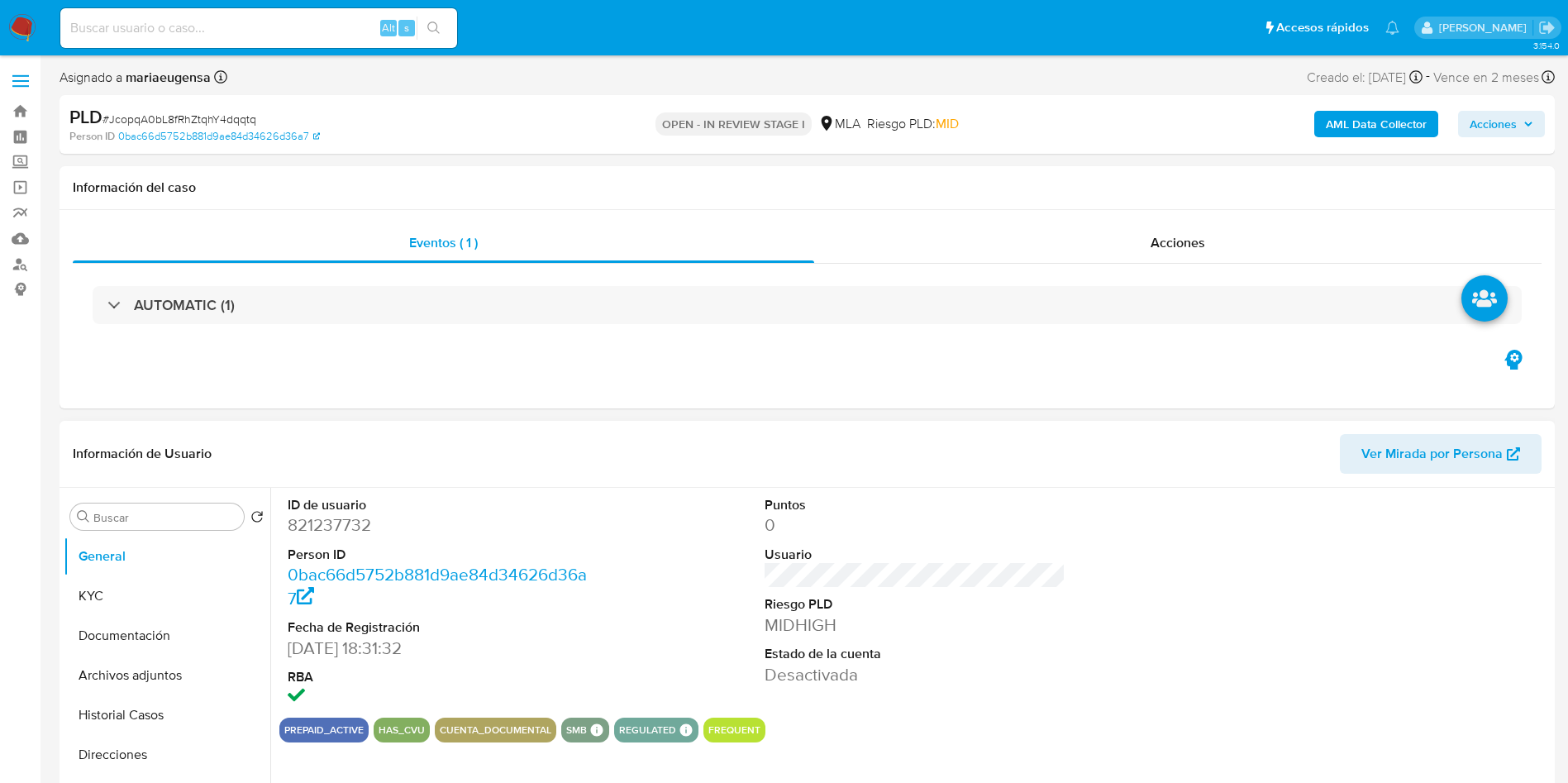
select select "10"
click at [151, 510] on input "Buscar" at bounding box center [165, 517] width 143 height 15
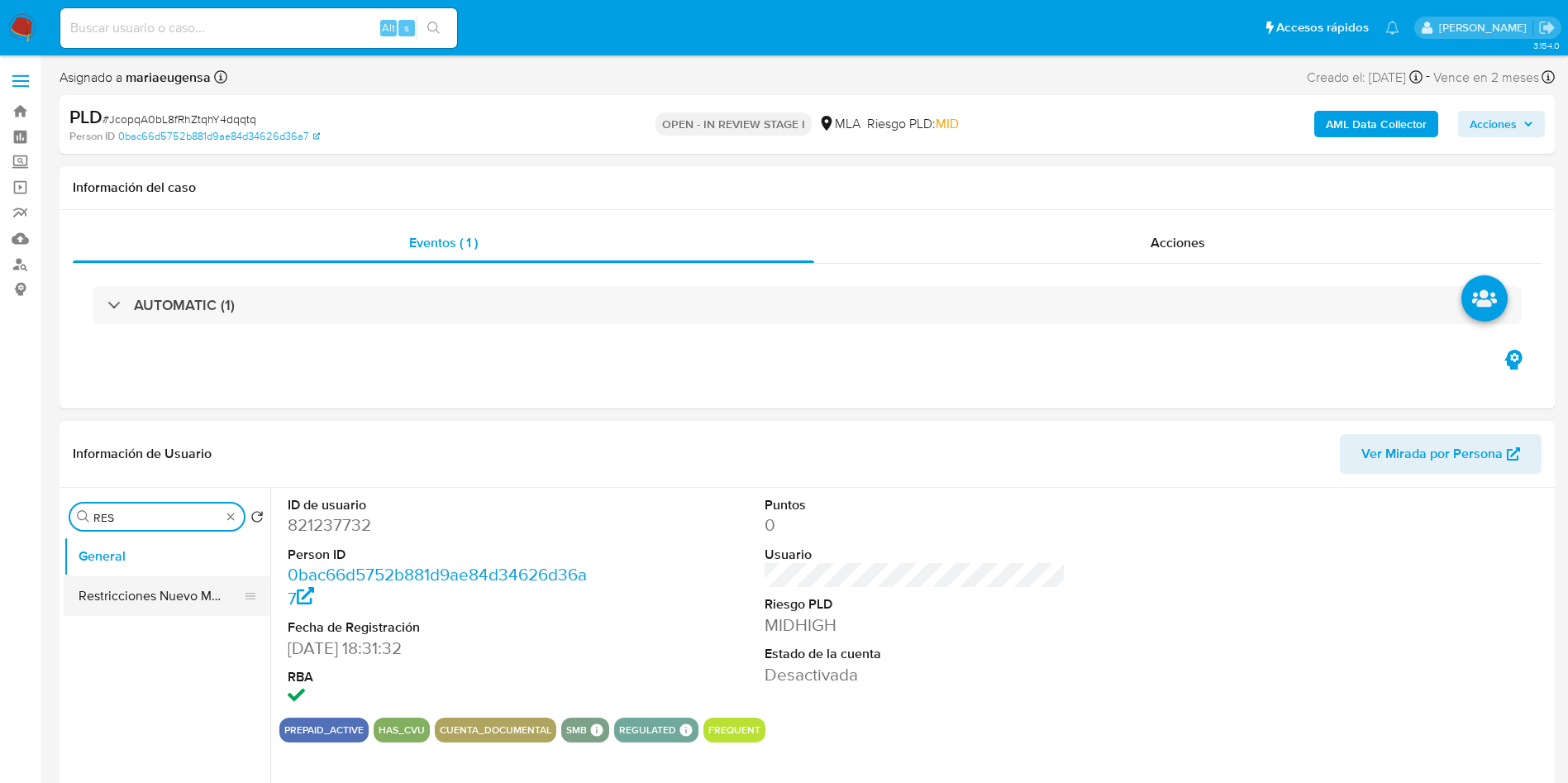
type input "RES"
click at [157, 598] on button "Restricciones Nuevo Mundo" at bounding box center [160, 596] width 193 height 39
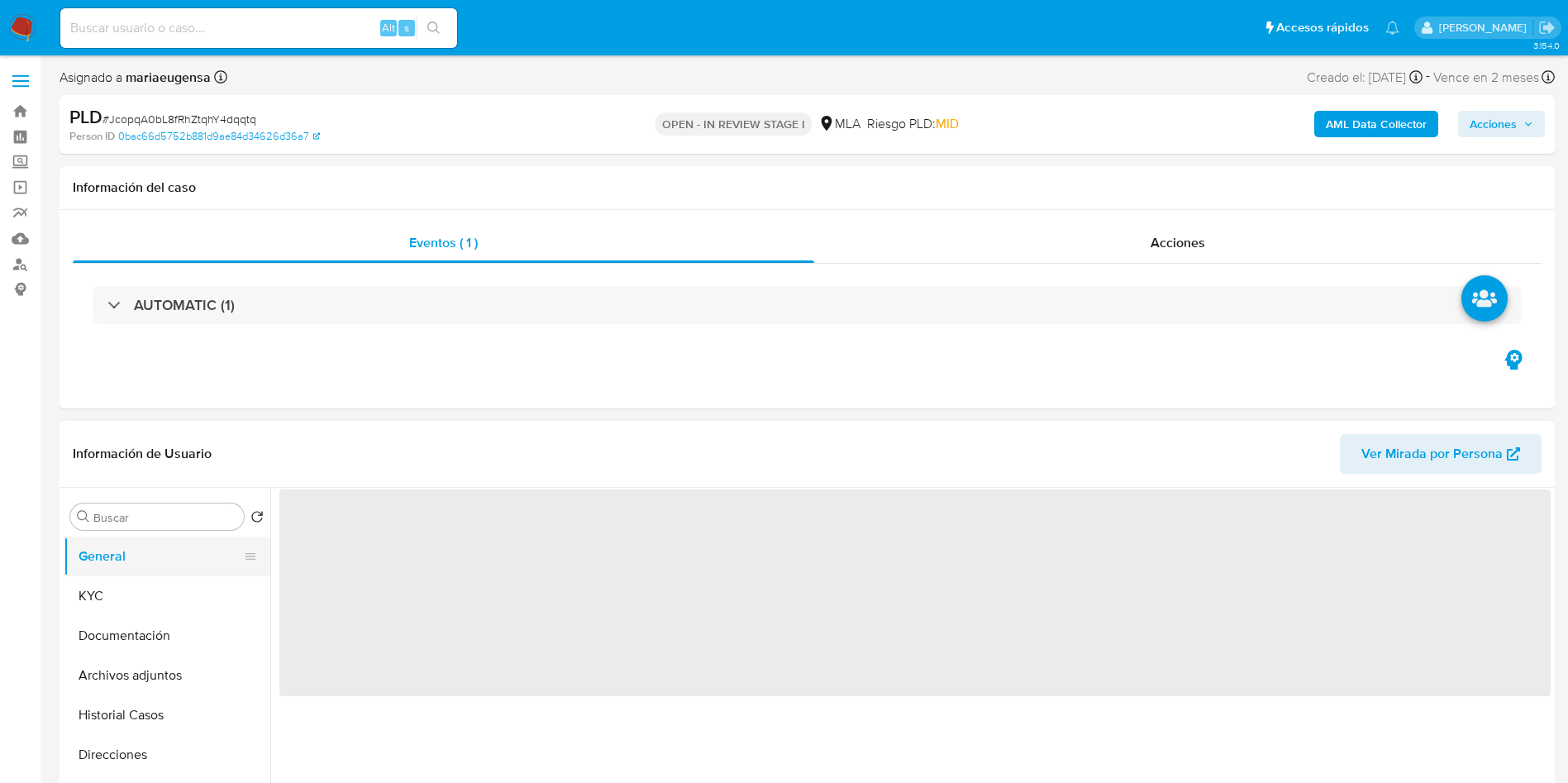
click at [114, 552] on button "General" at bounding box center [160, 556] width 193 height 39
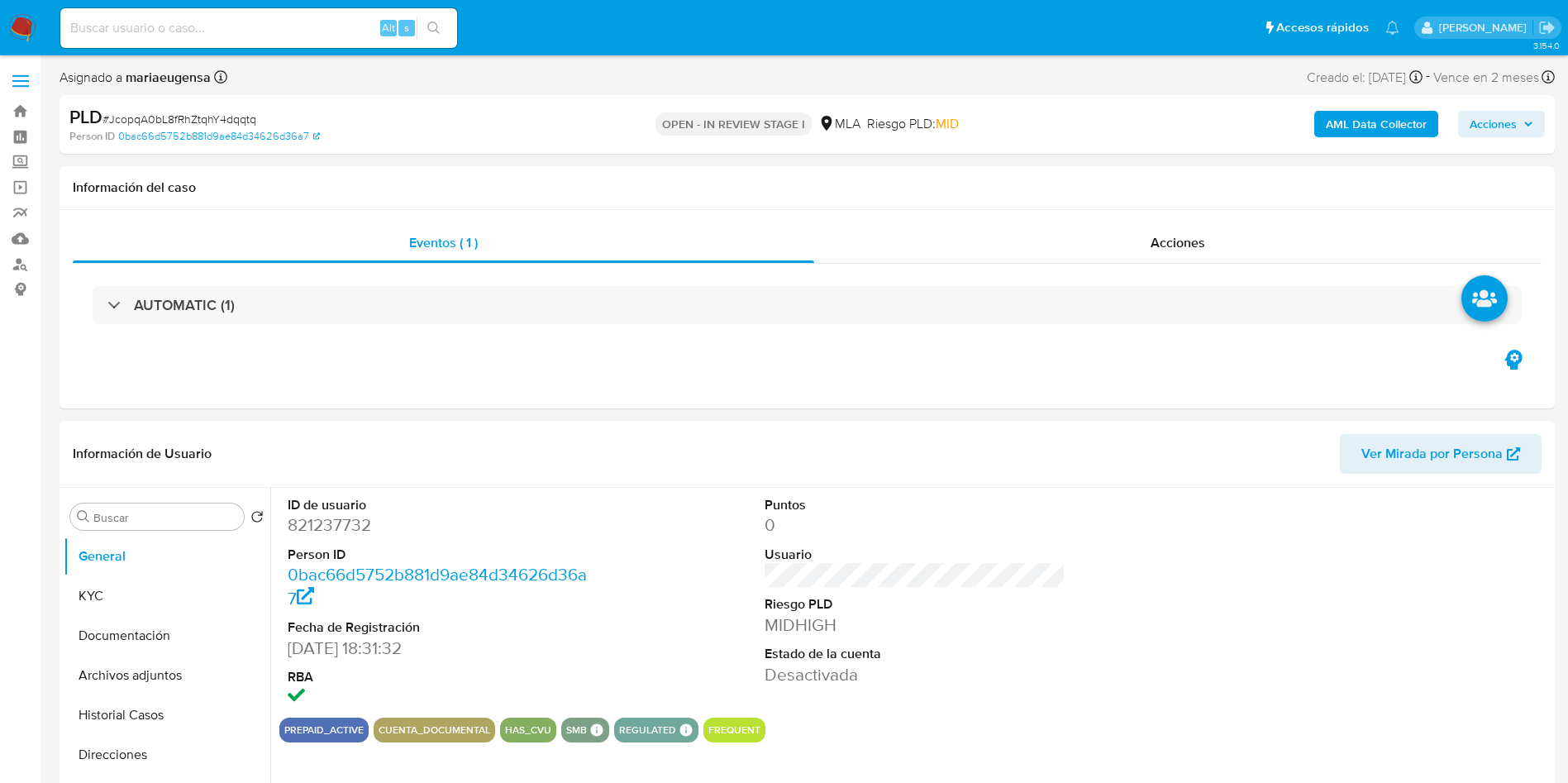
select select "10"
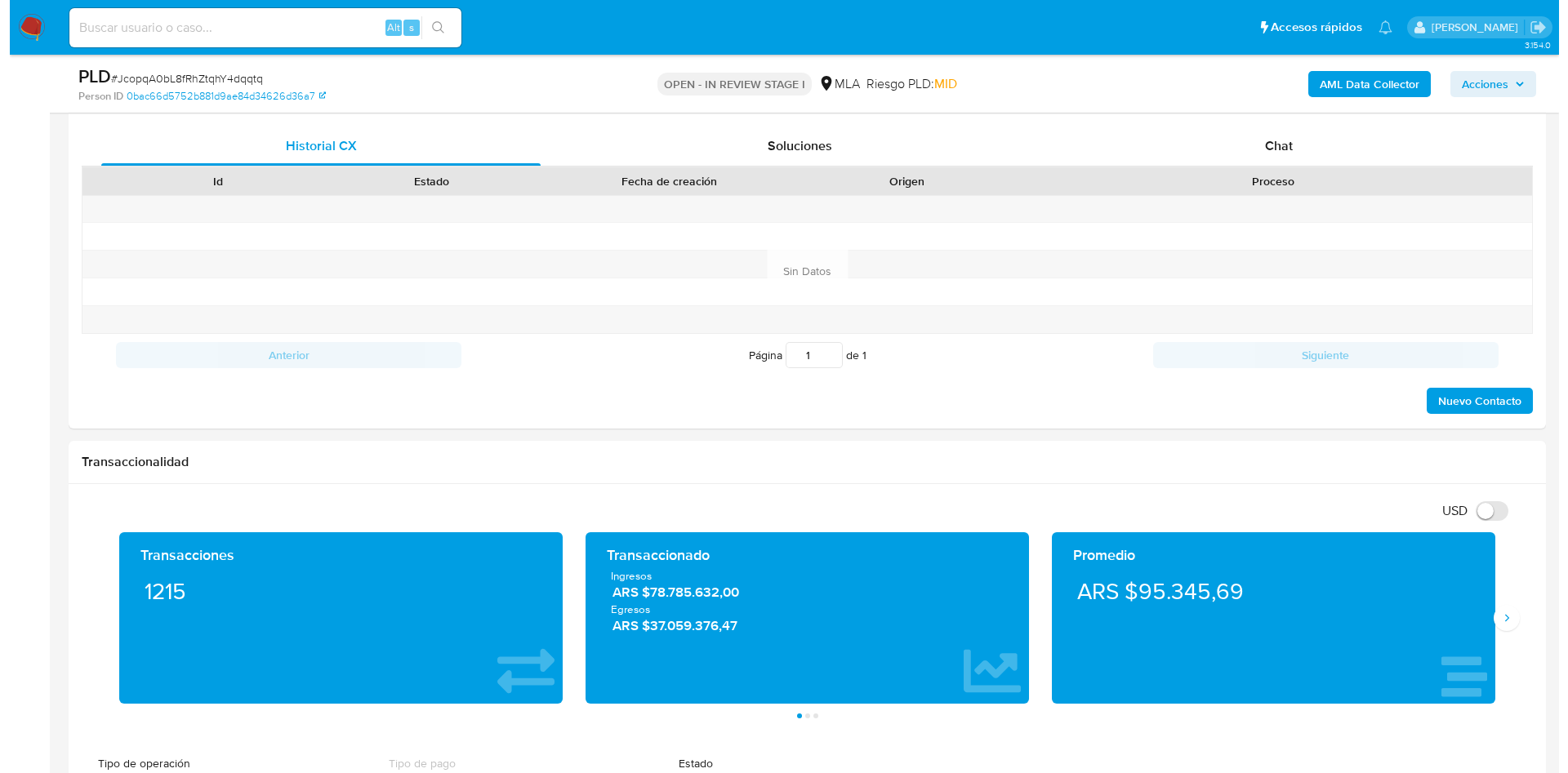
scroll to position [2473, 0]
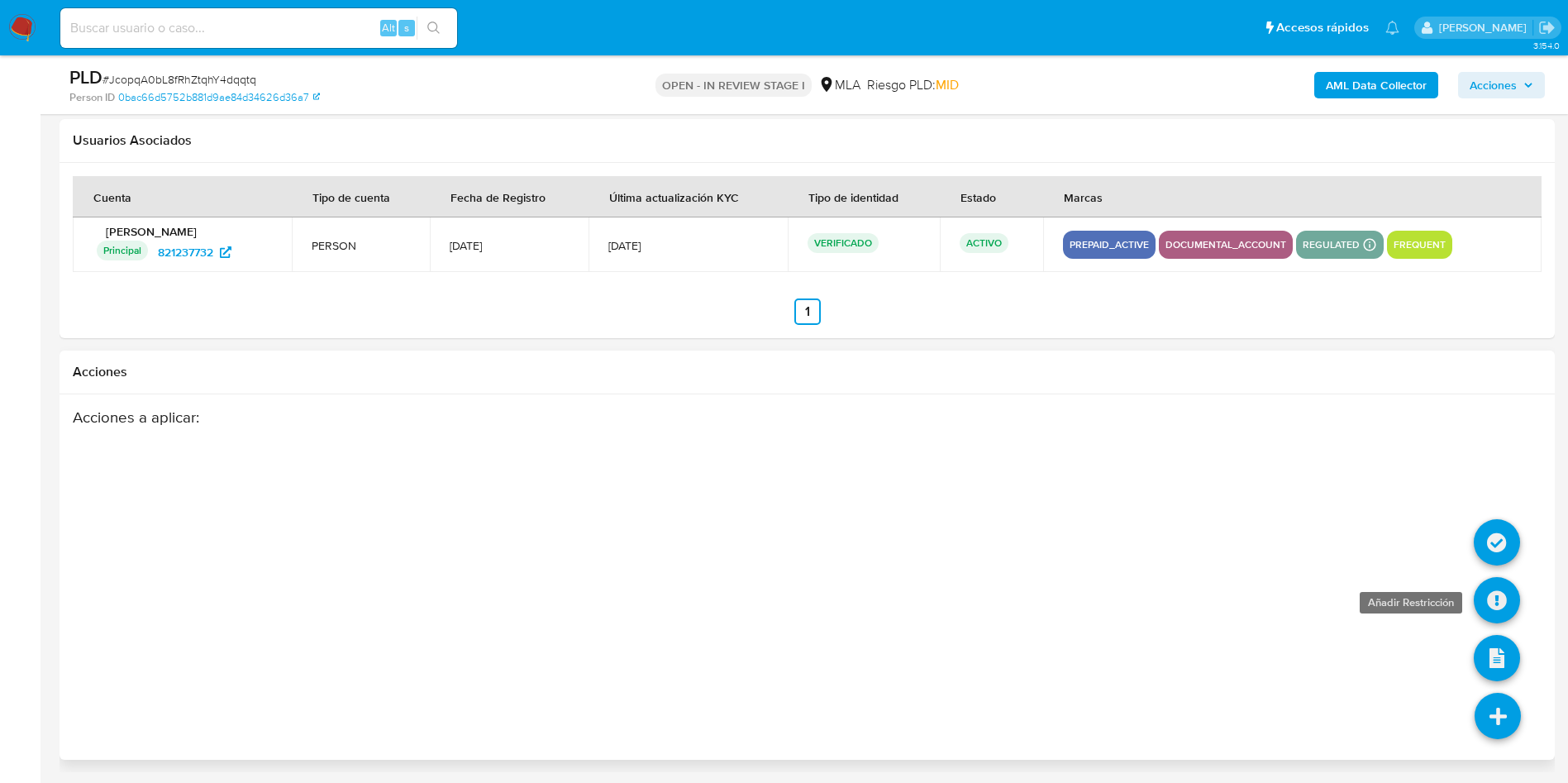
drag, startPoint x: 1499, startPoint y: 598, endPoint x: 1489, endPoint y: 596, distance: 10.2
click at [1489, 596] on icon at bounding box center [1497, 600] width 46 height 46
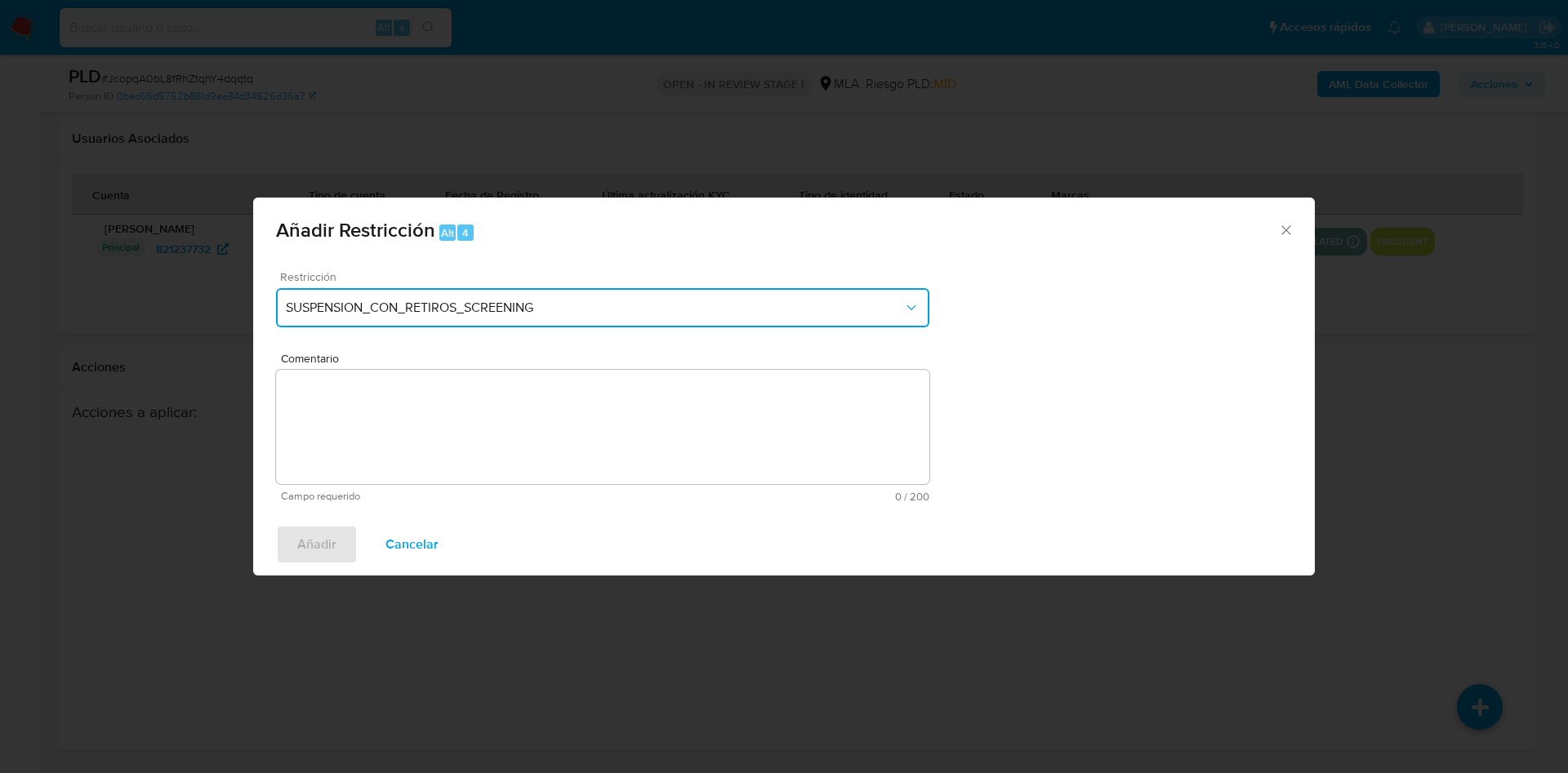
click at [584, 307] on span "SUSPENSION_CON_RETIROS_SCREENING" at bounding box center [594, 307] width 618 height 16
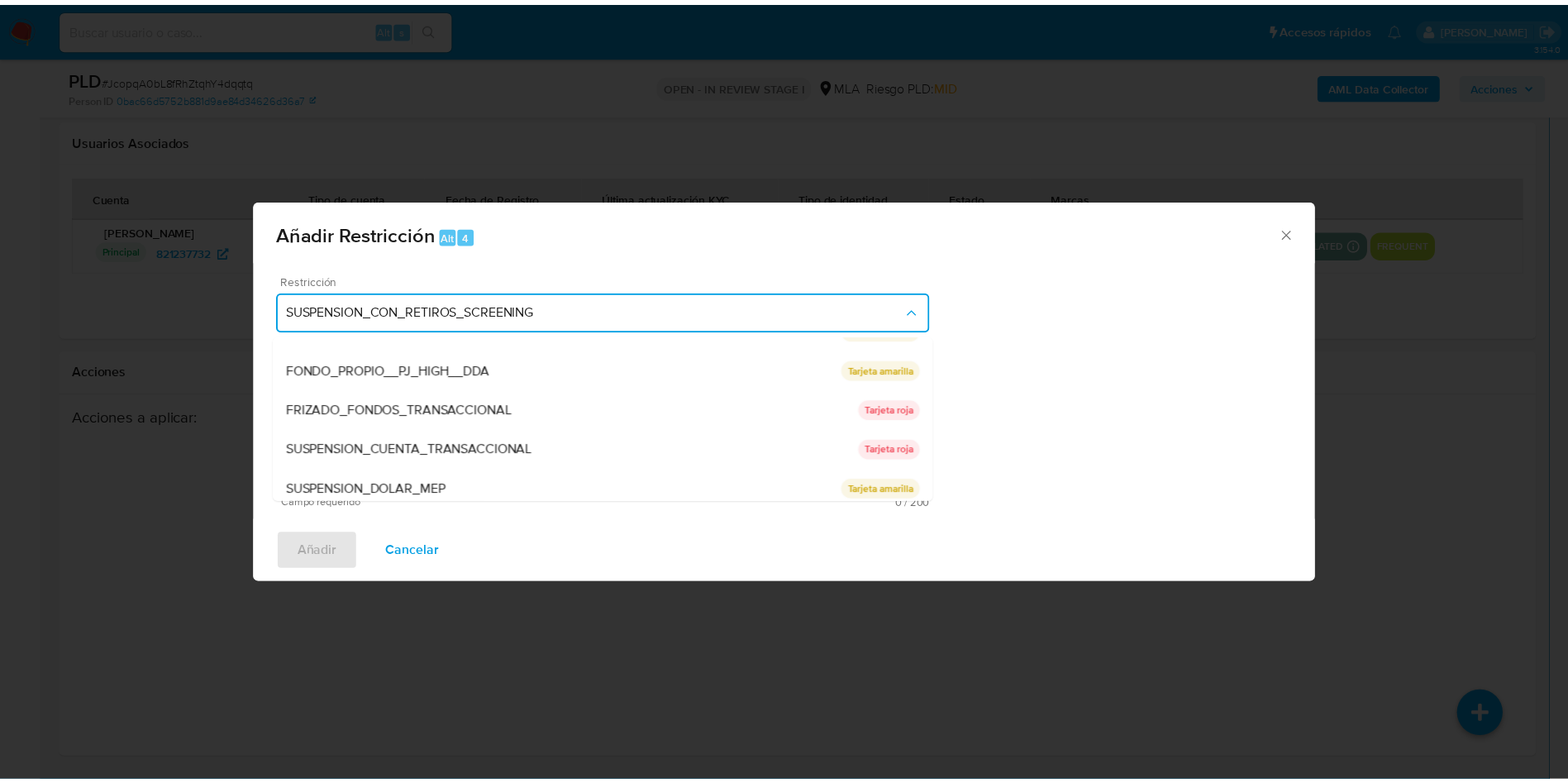
scroll to position [271, 0]
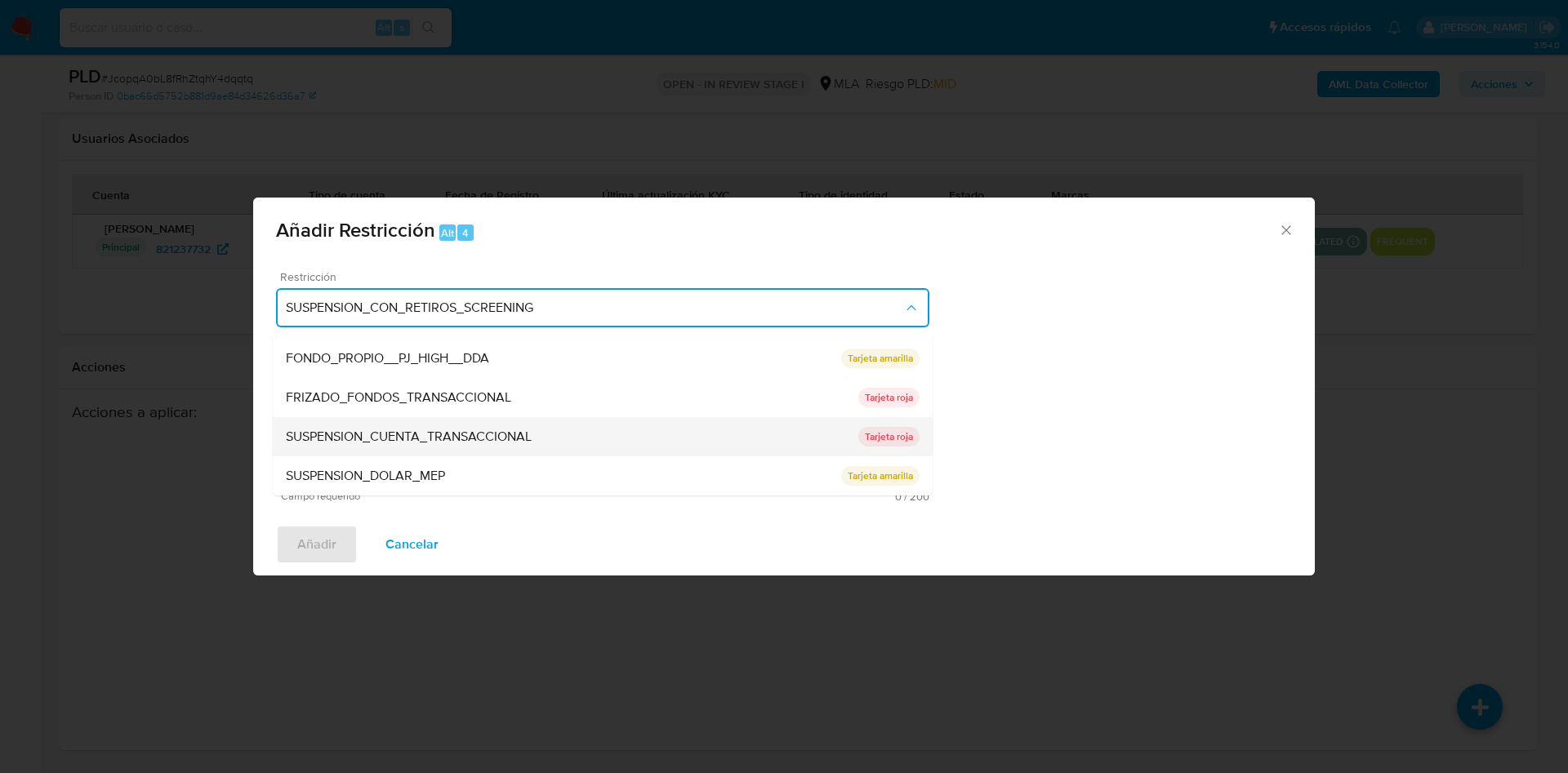
click at [416, 439] on span "SUSPENSION_CUENTA_TRANSACCIONAL" at bounding box center [409, 436] width 246 height 16
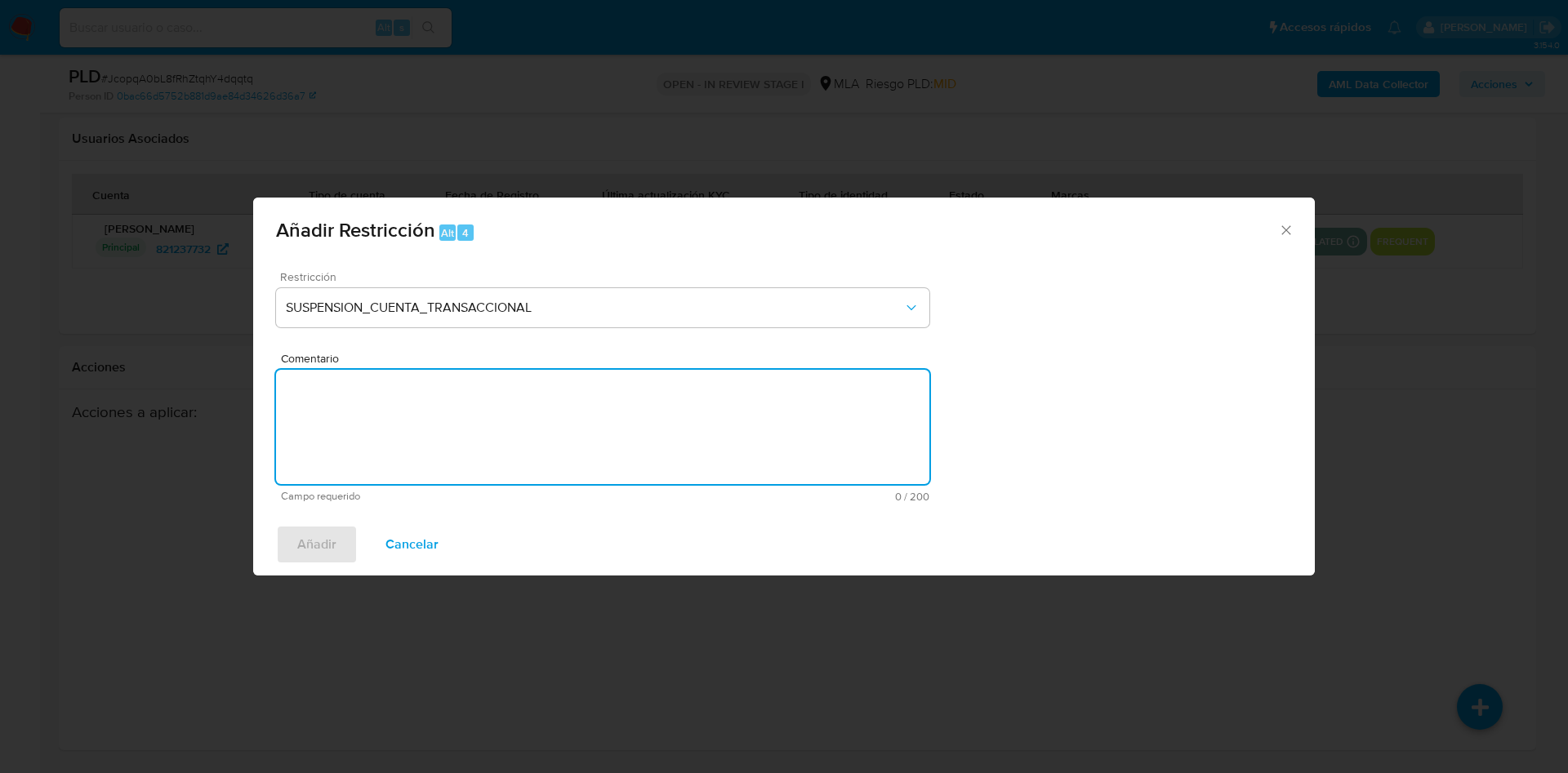
click at [411, 449] on textarea "Comentario" at bounding box center [603, 427] width 653 height 114
type textarea "AML"
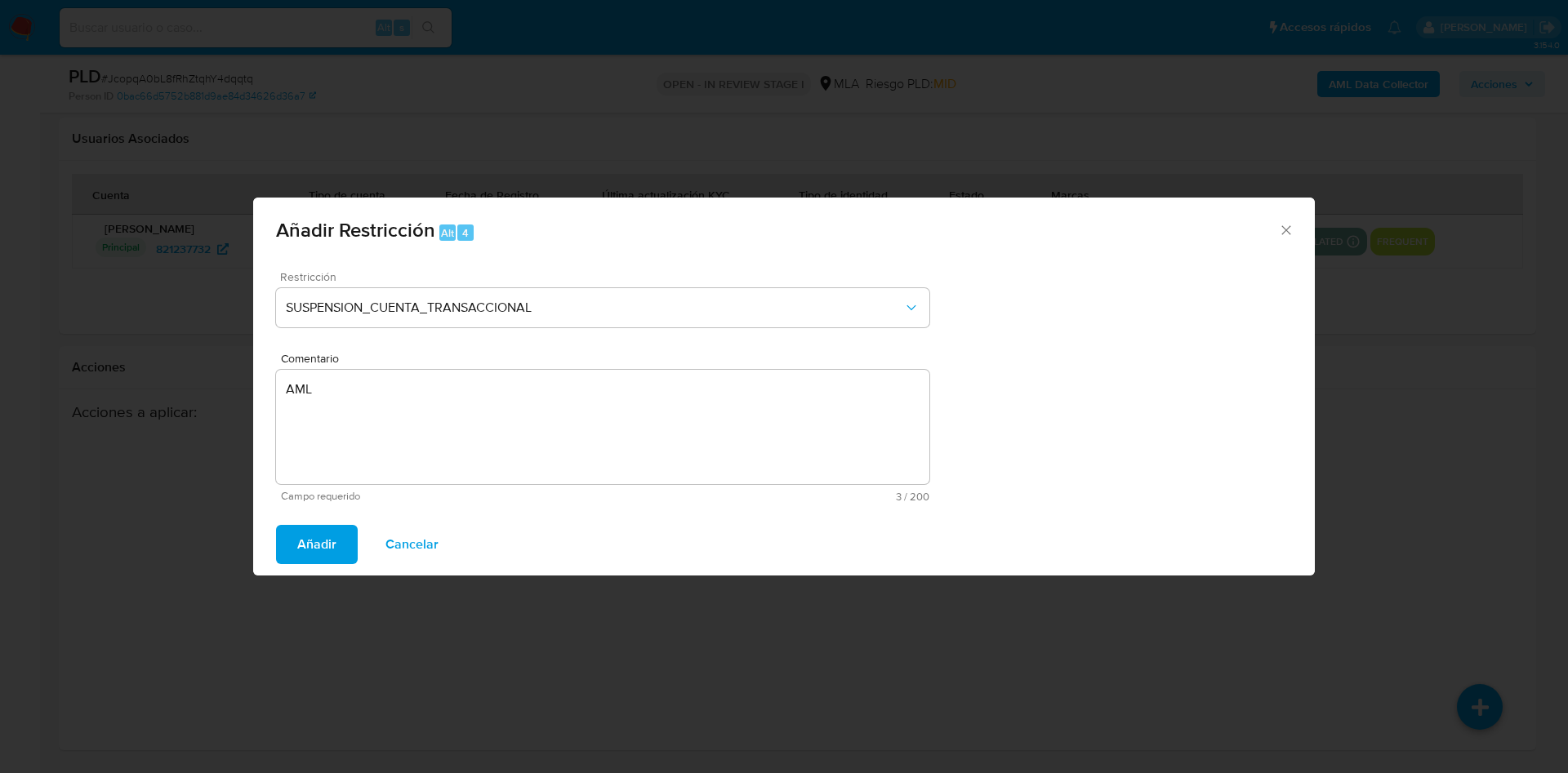
click at [332, 530] on span "Añadir" at bounding box center [316, 545] width 39 height 36
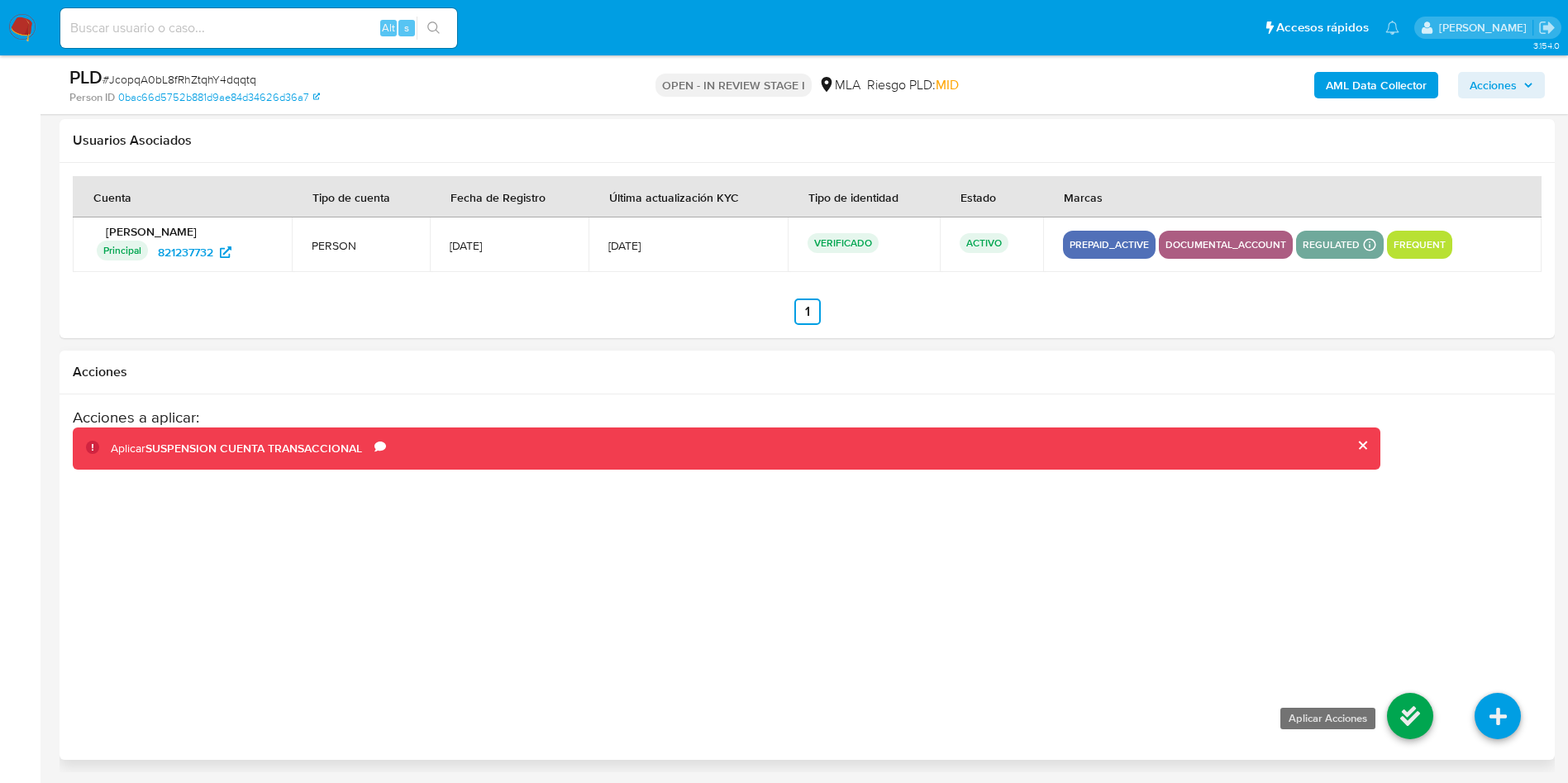
click at [1396, 710] on icon at bounding box center [1410, 716] width 46 height 46
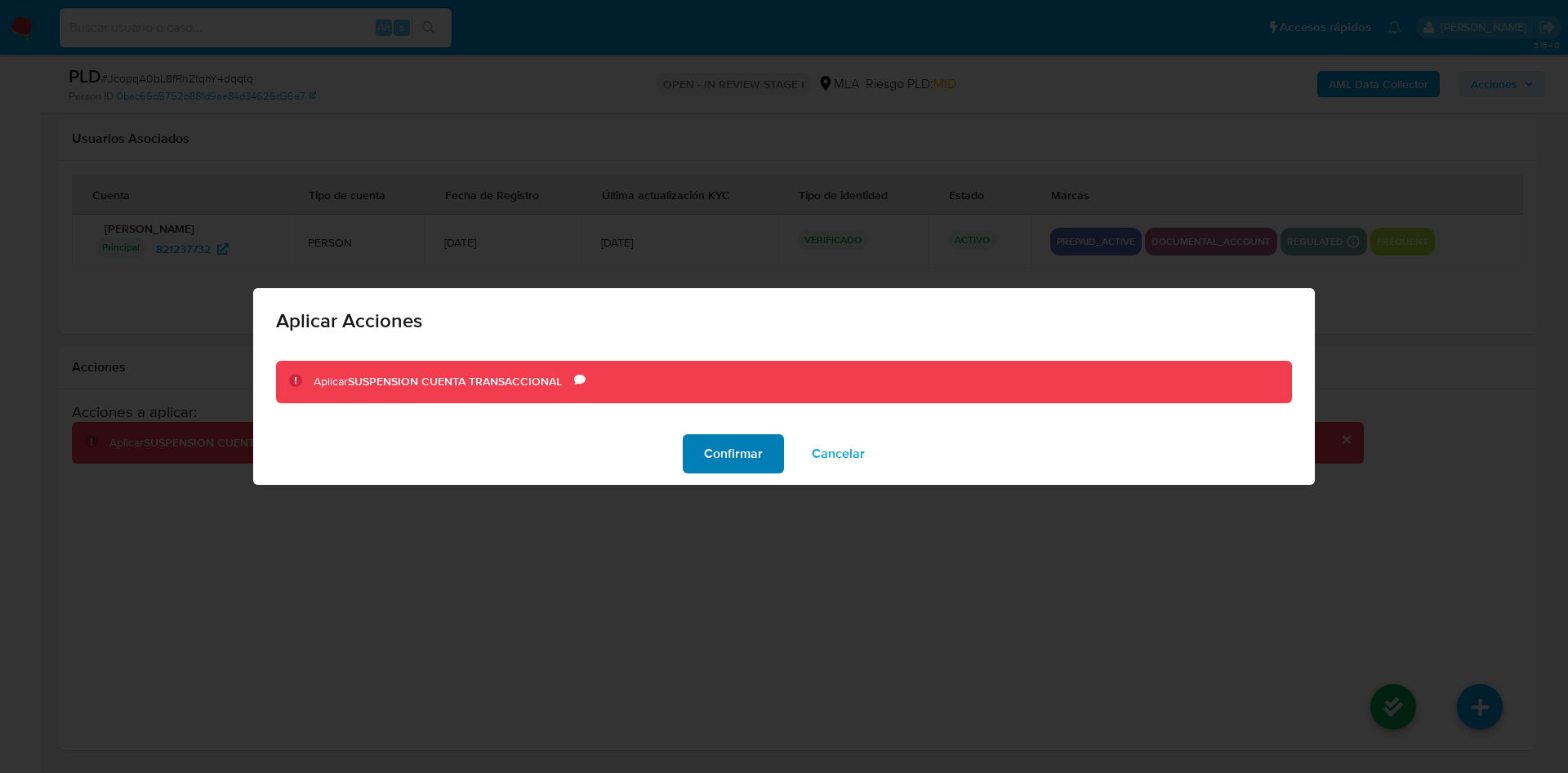
click at [714, 448] on span "Confirmar" at bounding box center [733, 454] width 59 height 36
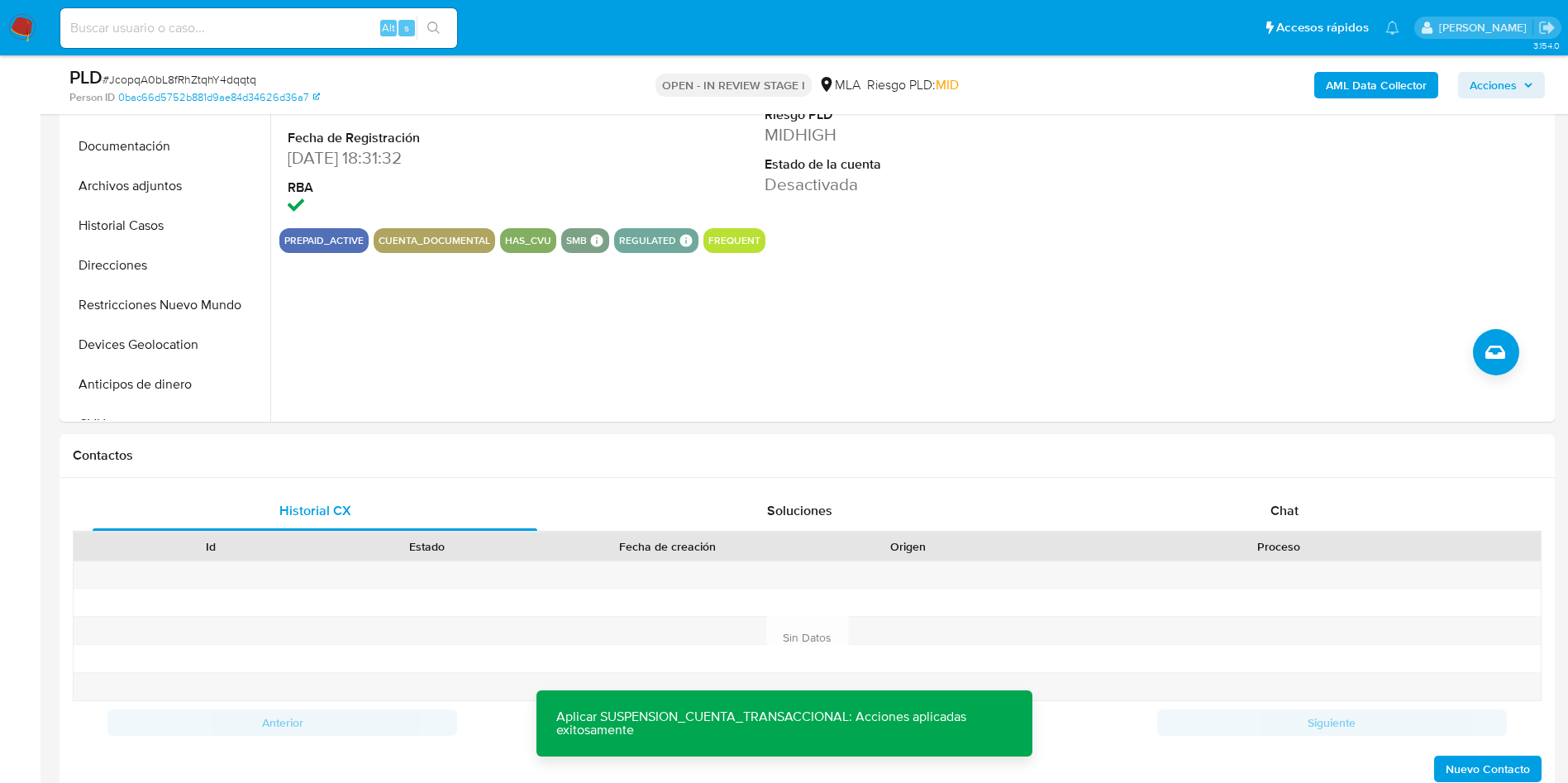
scroll to position [0, 0]
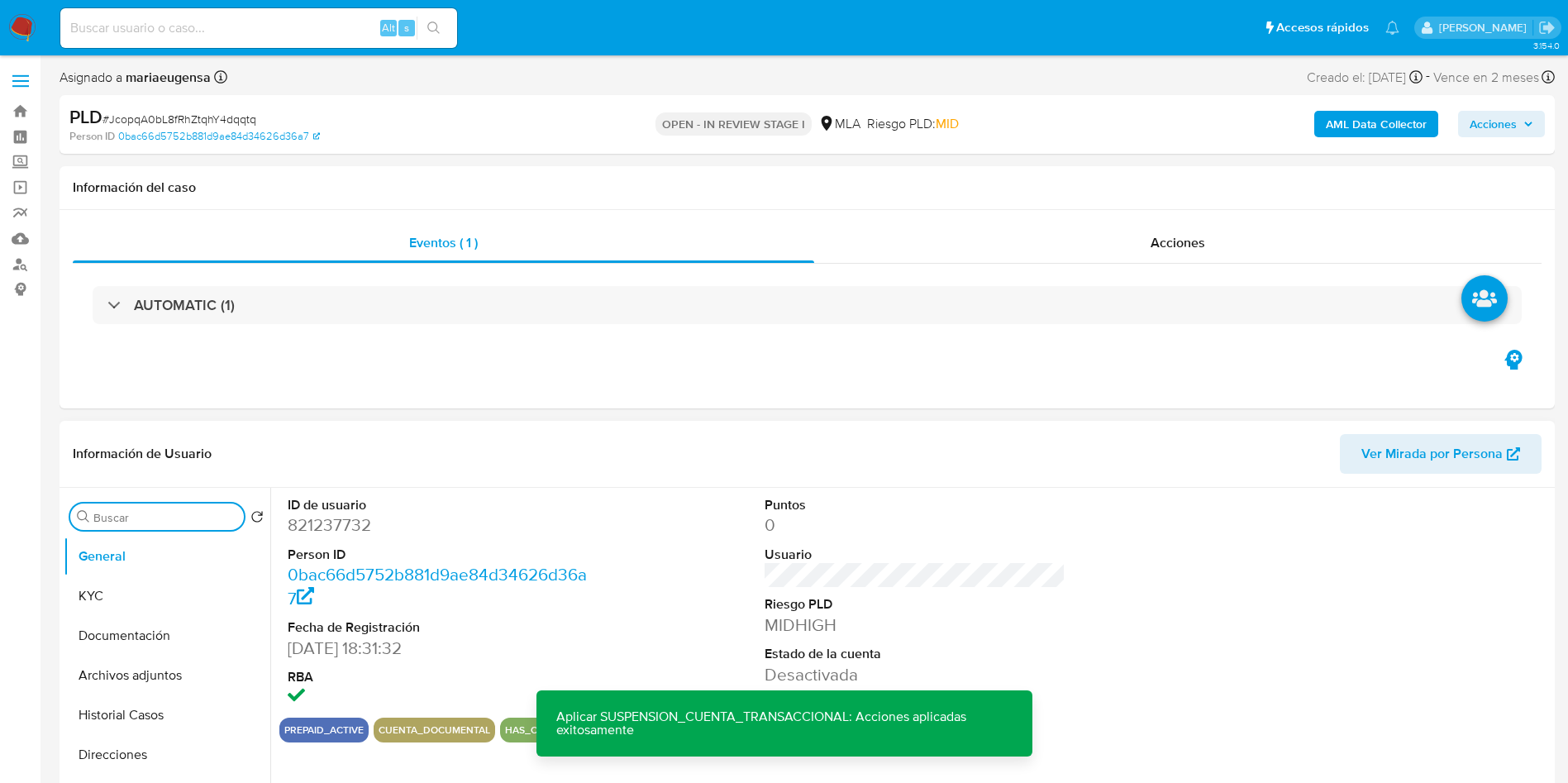
click at [164, 518] on input "Buscar" at bounding box center [165, 517] width 143 height 15
type input "RES"
click at [160, 598] on button "Restricciones Nuevo Mundo" at bounding box center [160, 596] width 193 height 39
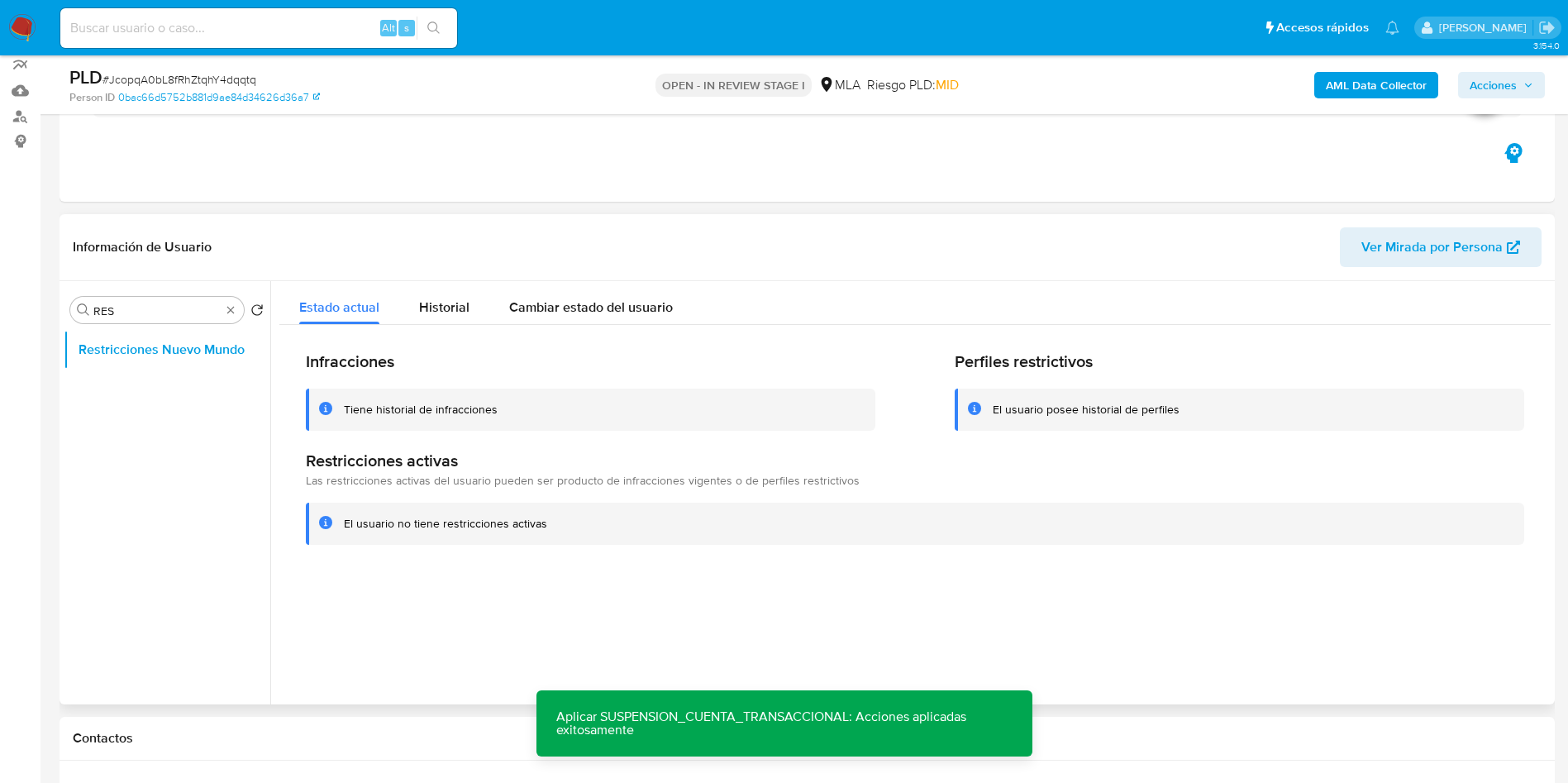
scroll to position [124, 0]
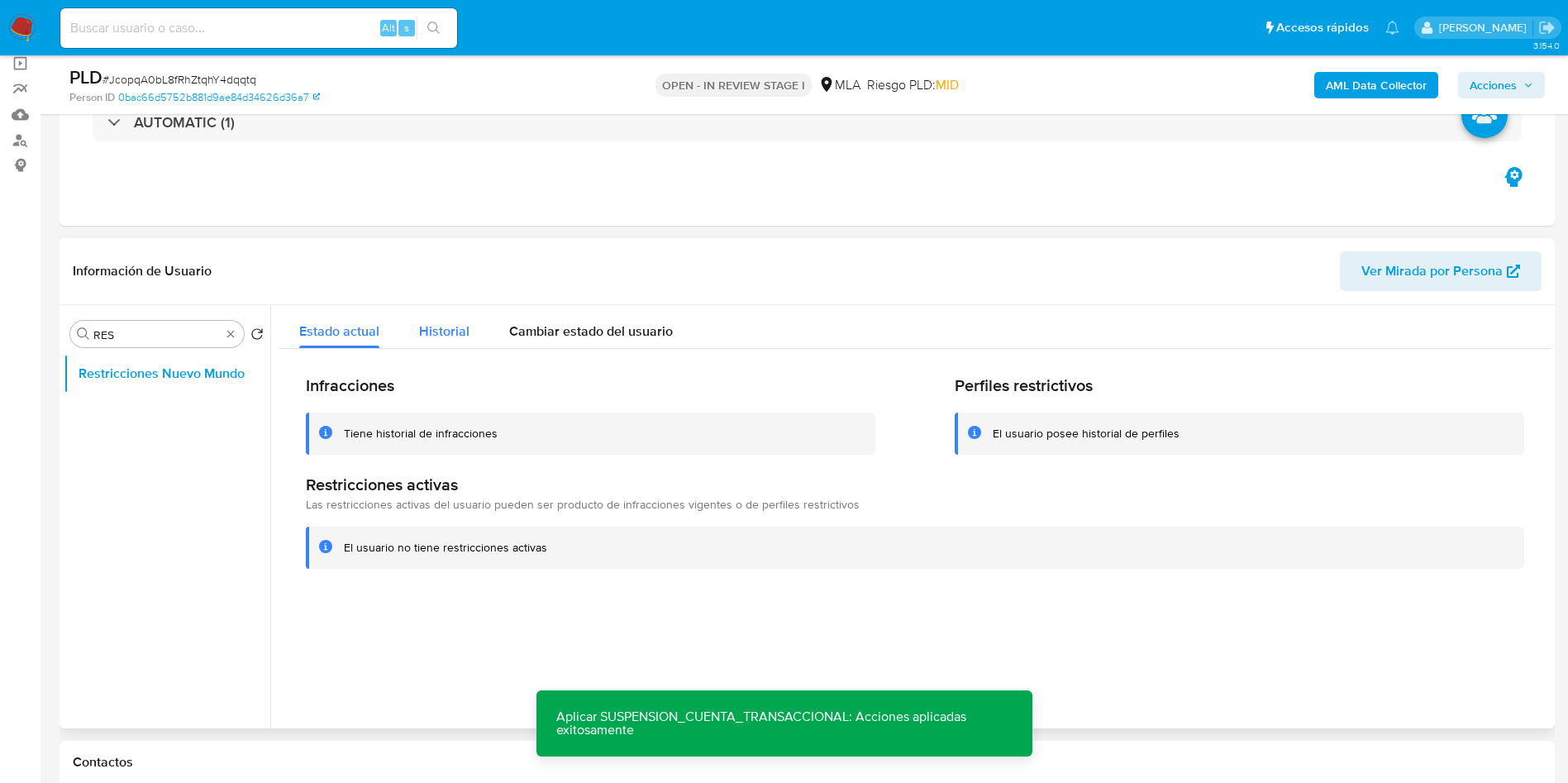
click at [415, 318] on button "Historial" at bounding box center [444, 327] width 90 height 44
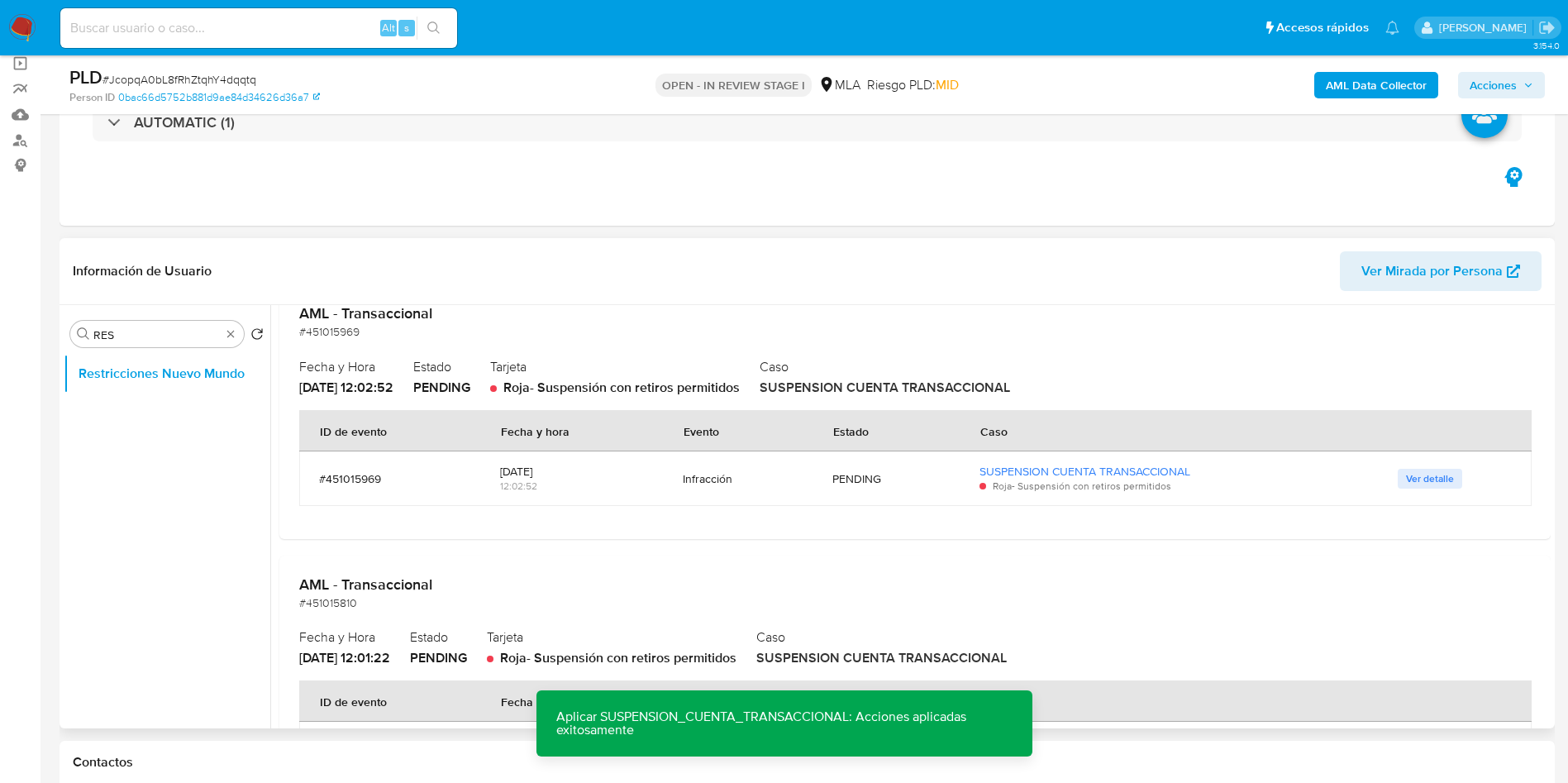
scroll to position [248, 0]
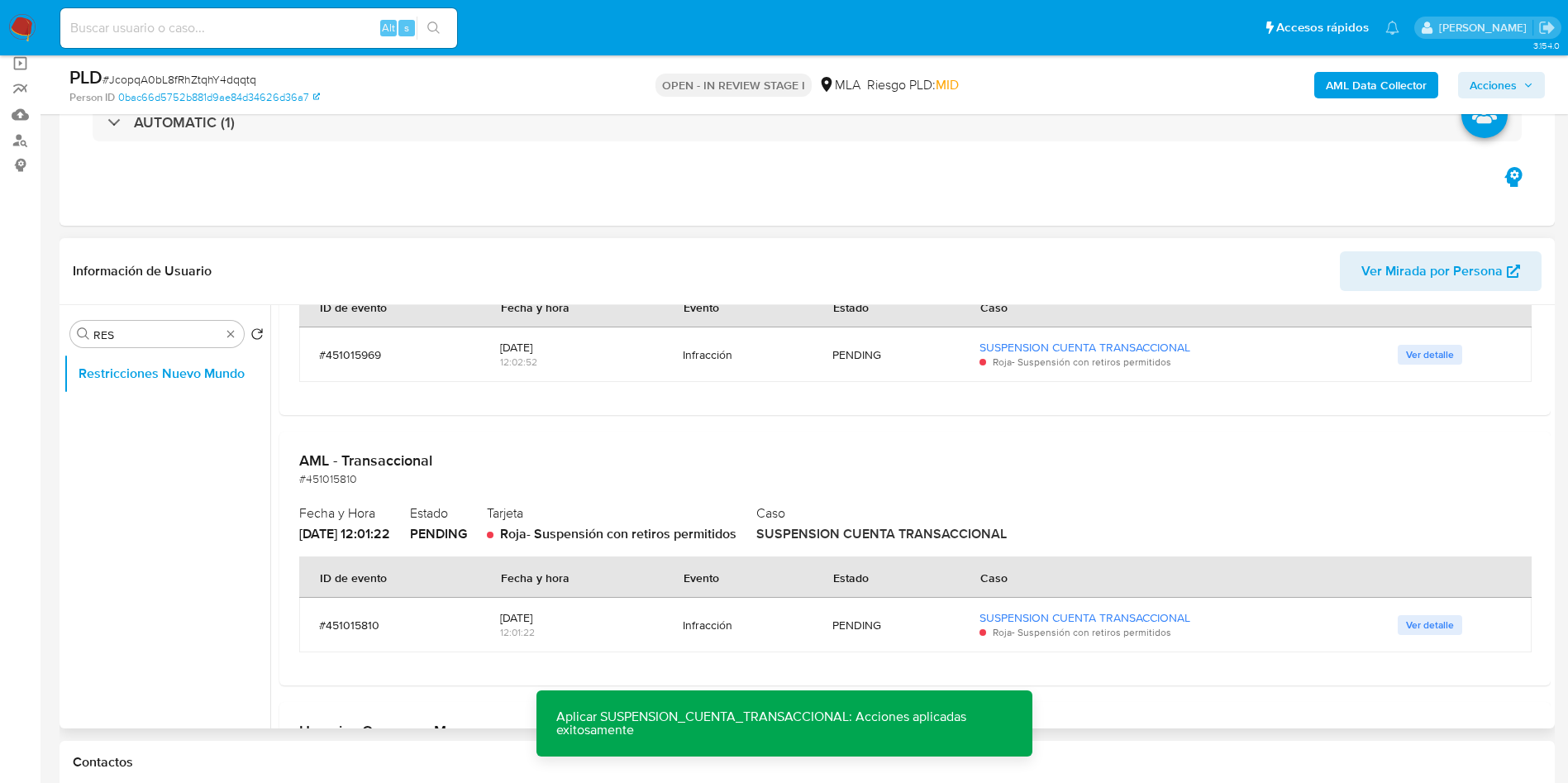
type button "1"
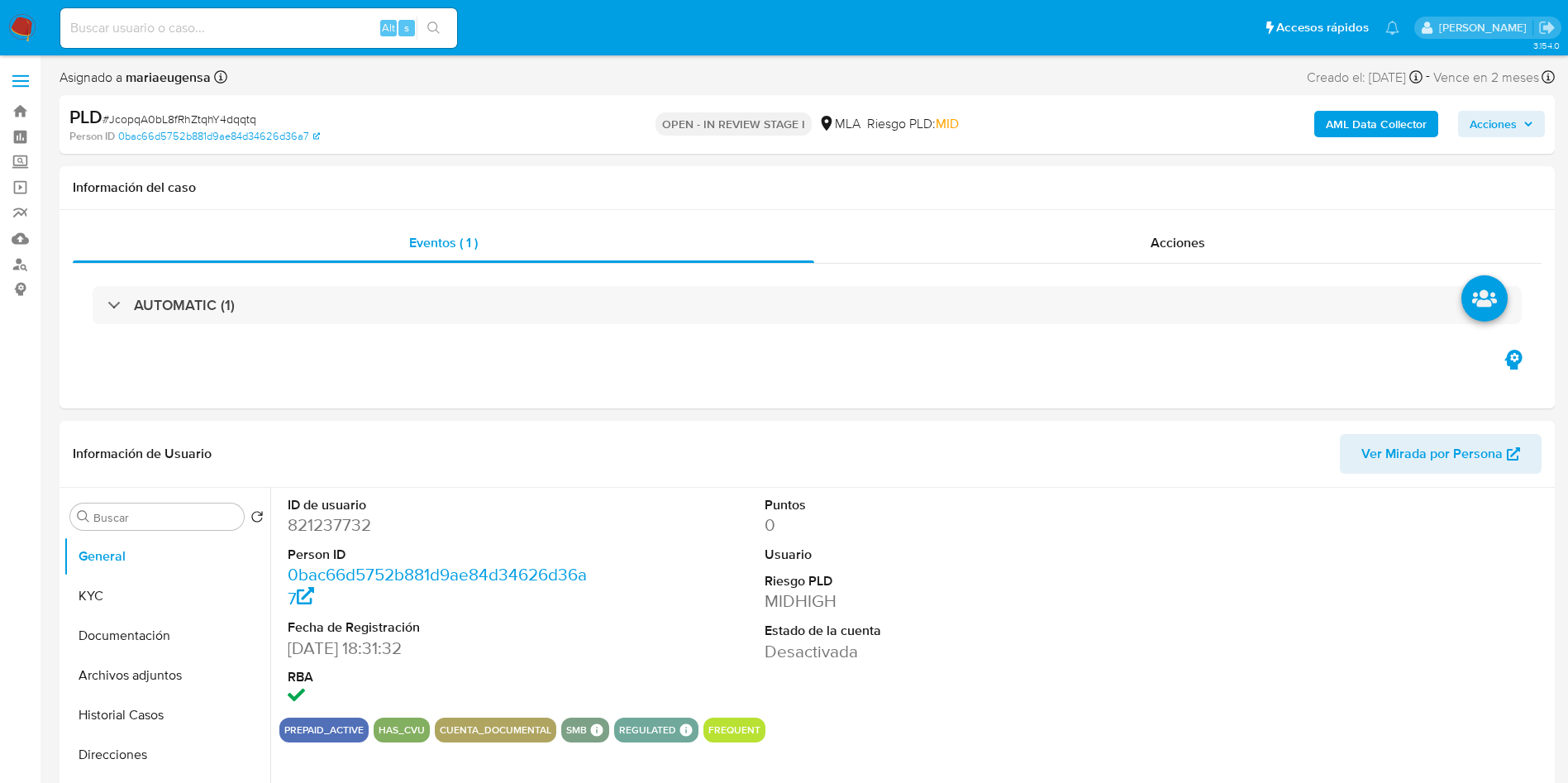
select select "10"
click at [138, 508] on div "Buscar" at bounding box center [157, 517] width 174 height 26
click at [140, 520] on input "a" at bounding box center [165, 517] width 143 height 15
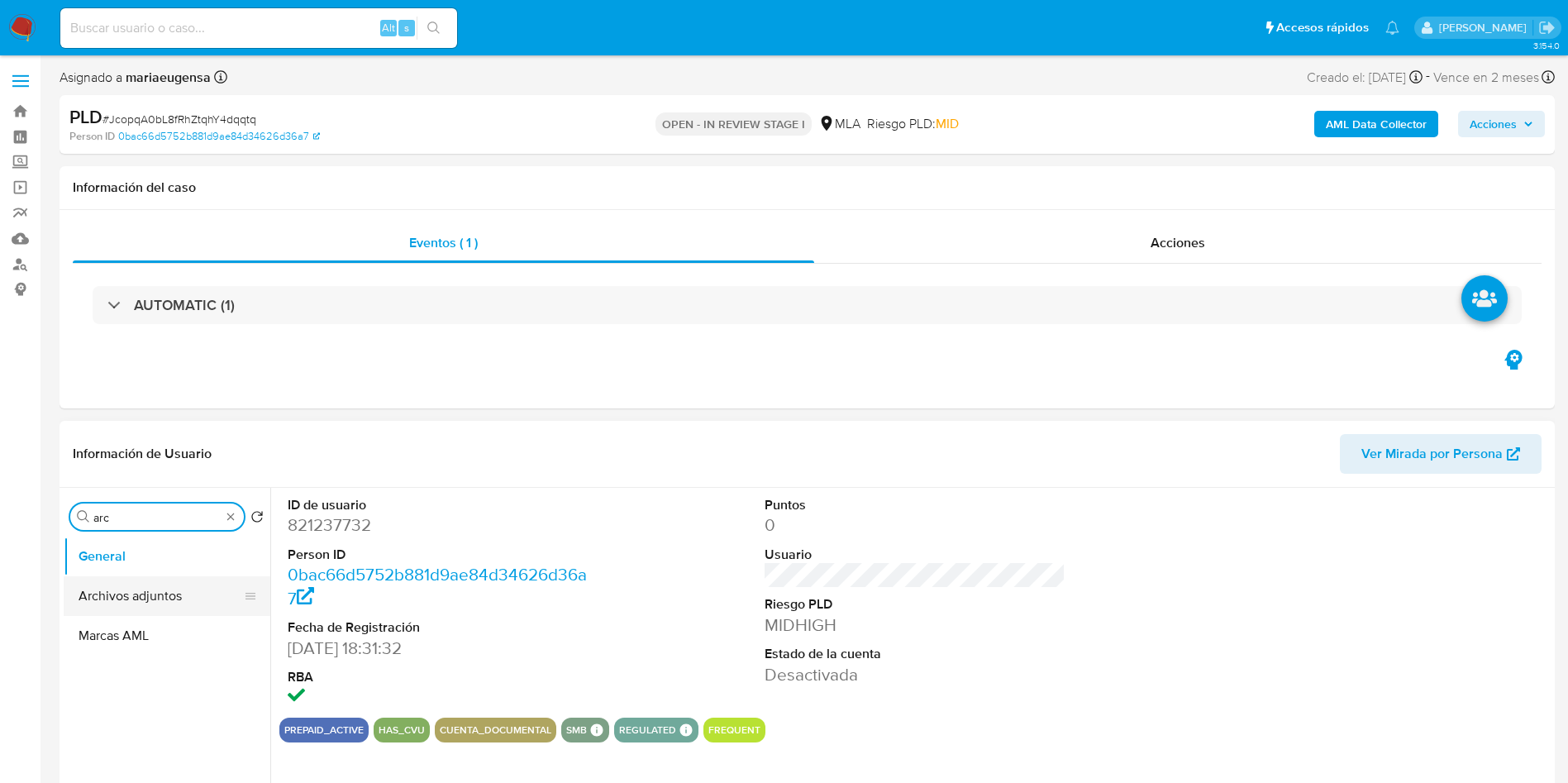
type input "arc"
drag, startPoint x: 150, startPoint y: 596, endPoint x: 430, endPoint y: 570, distance: 281.2
click at [150, 595] on button "Archivos adjuntos" at bounding box center [167, 596] width 206 height 39
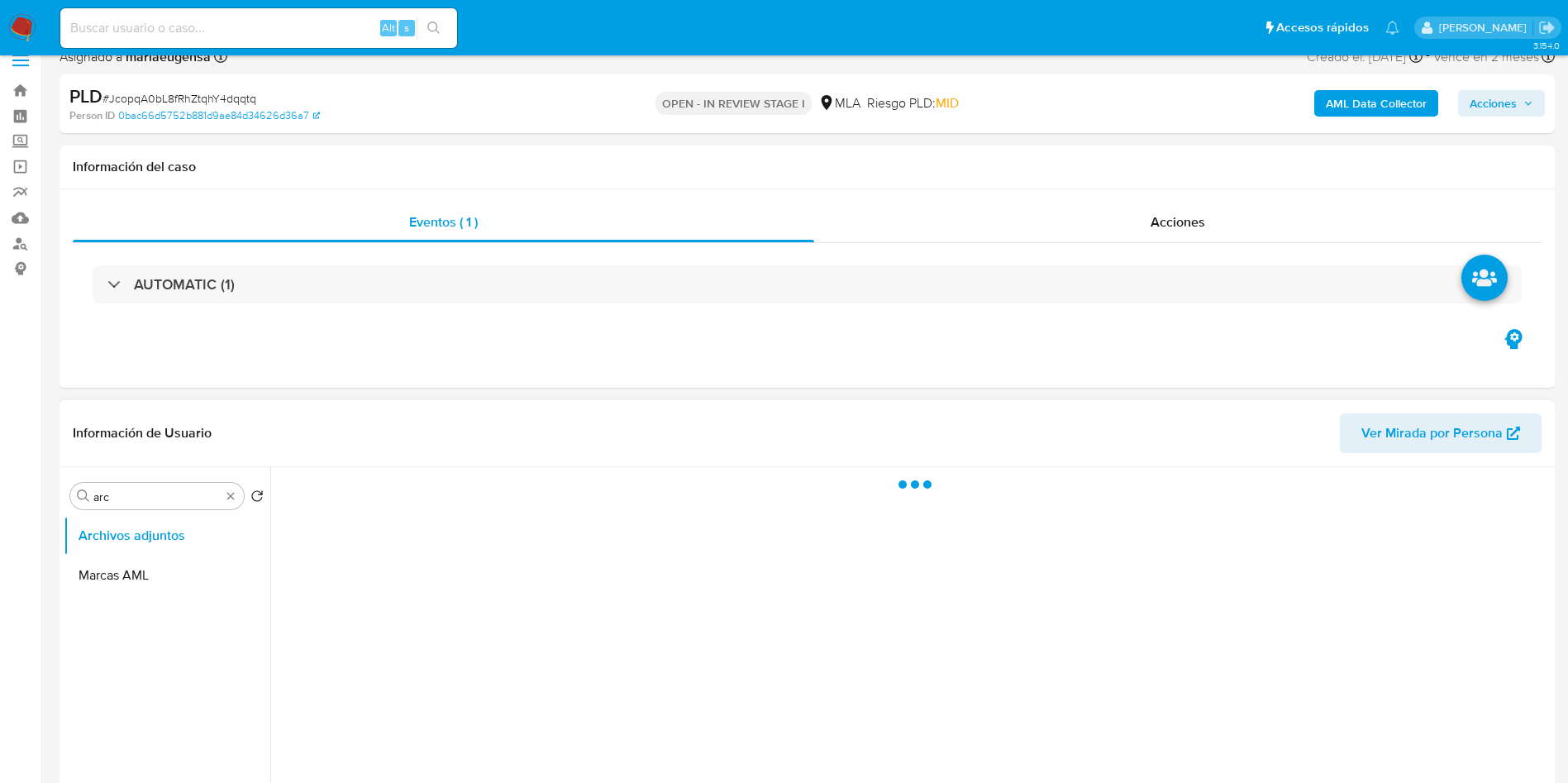
scroll to position [248, 0]
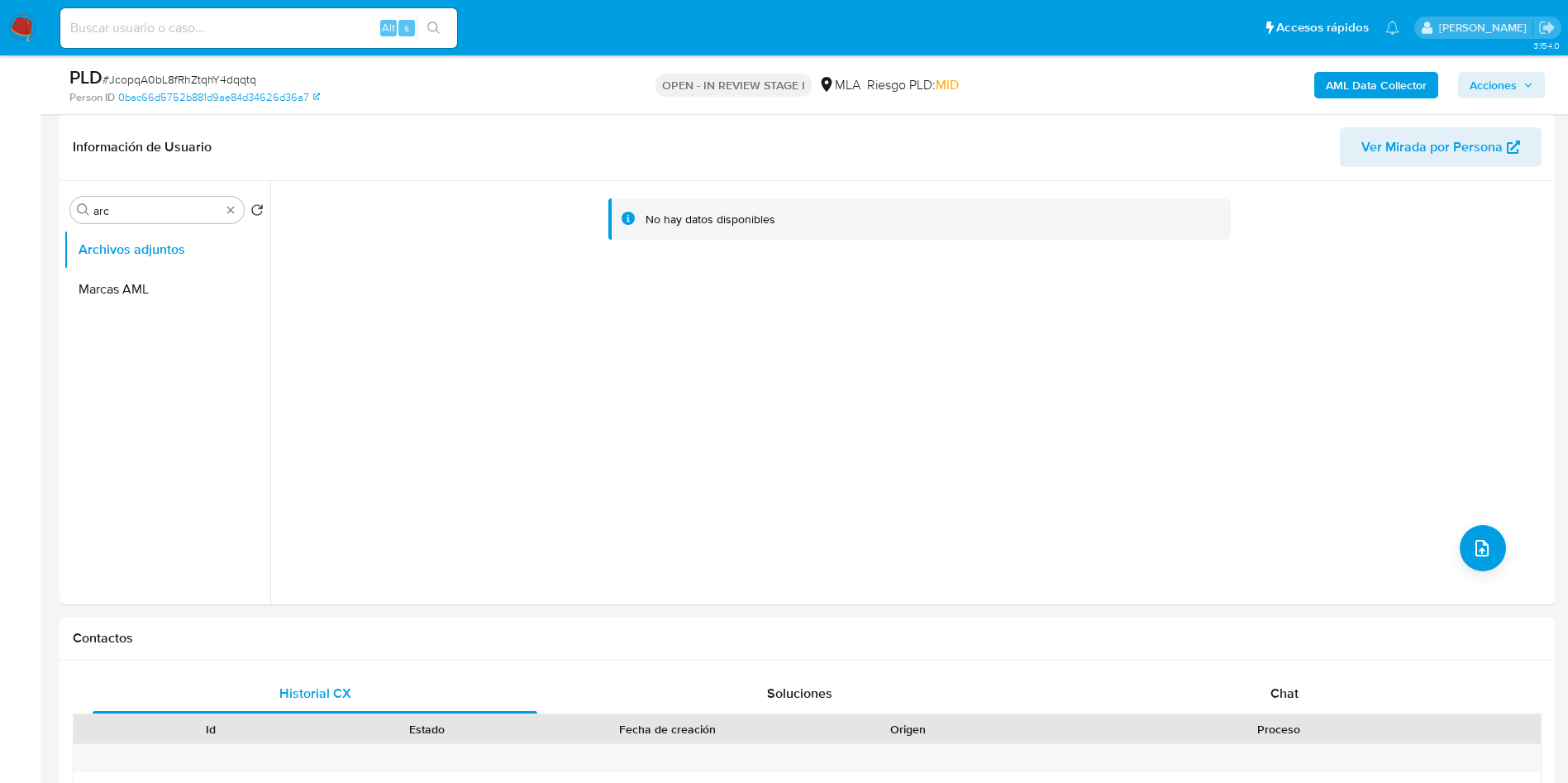
click at [1326, 87] on b "AML Data Collector" at bounding box center [1376, 85] width 101 height 26
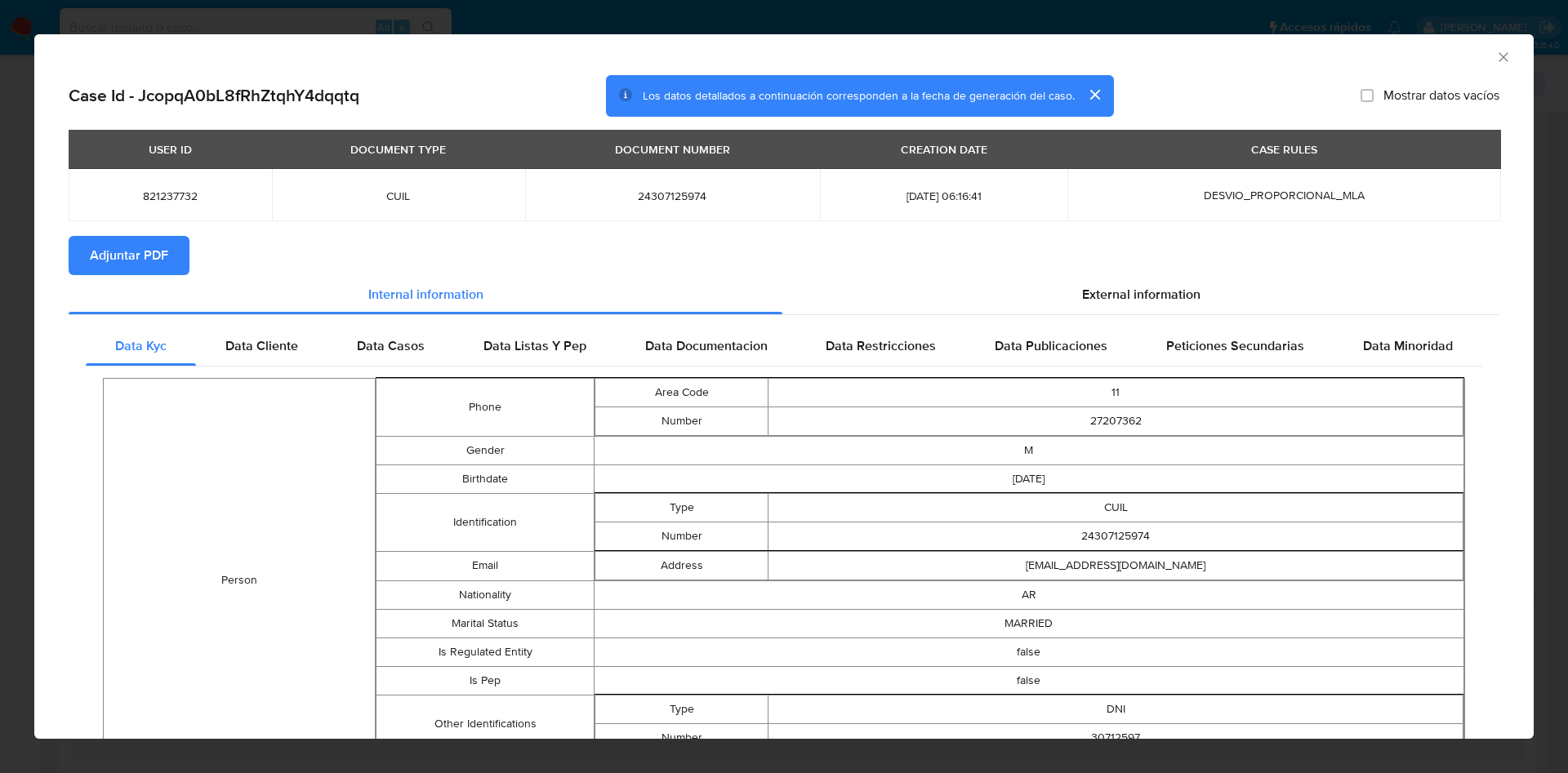
click at [137, 257] on span "Adjuntar PDF" at bounding box center [129, 256] width 79 height 36
click at [1495, 56] on icon "Cerrar ventana" at bounding box center [1503, 57] width 16 height 16
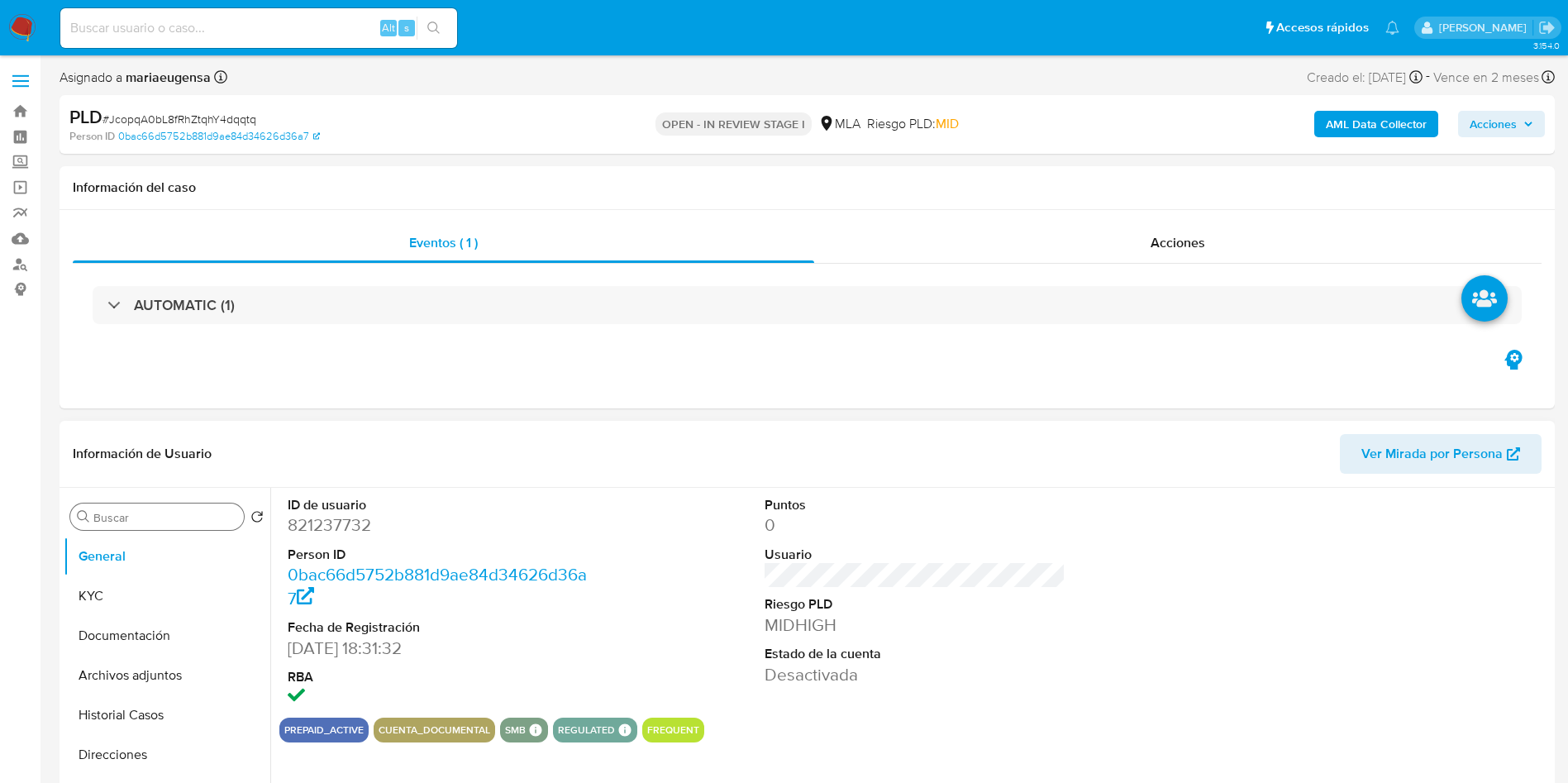
click at [186, 508] on div "Buscar" at bounding box center [157, 517] width 174 height 26
type input "ar"
select select "10"
type input "arc"
click at [186, 593] on button "Archivos adjuntos" at bounding box center [160, 596] width 193 height 39
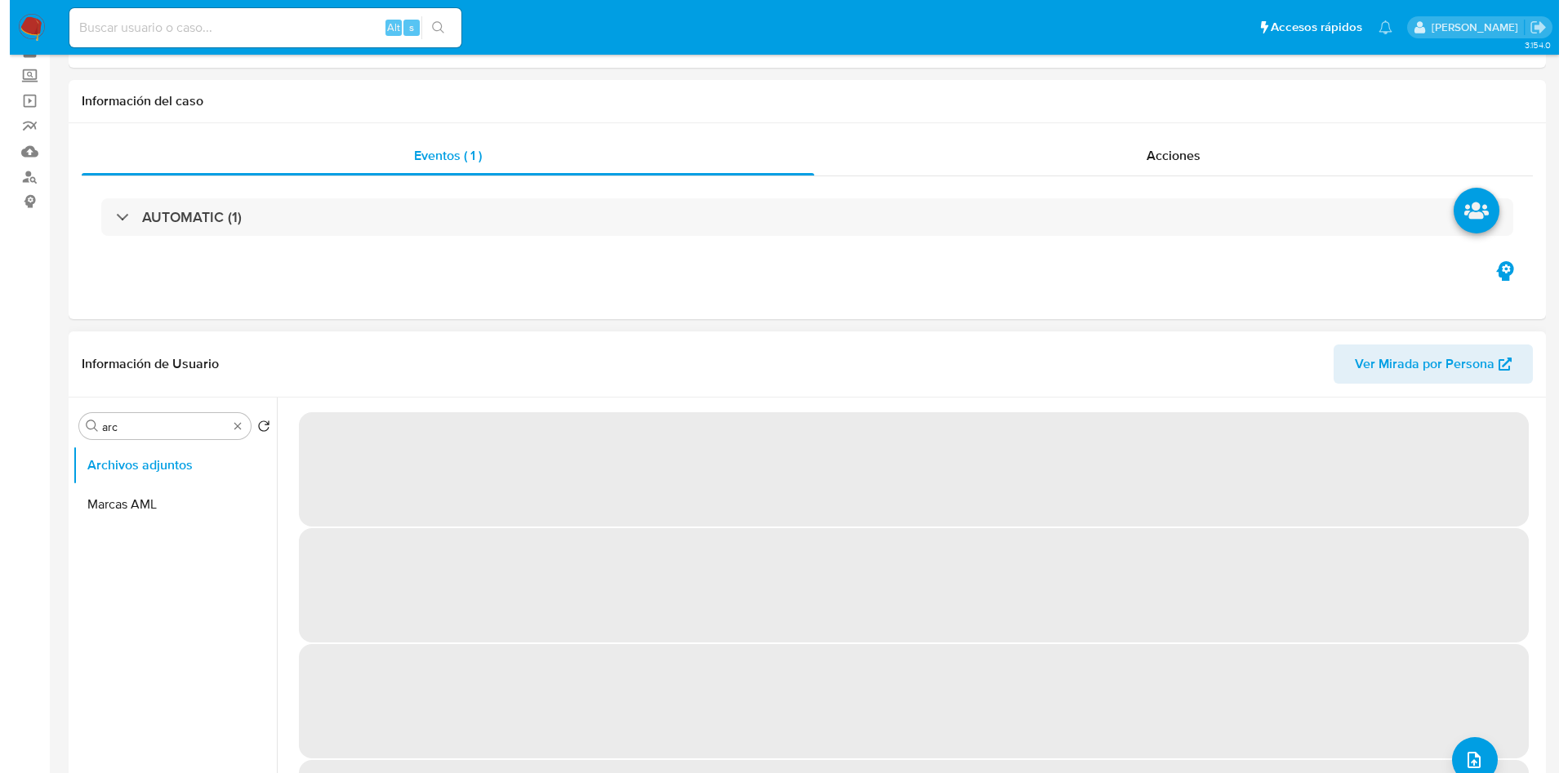
scroll to position [123, 0]
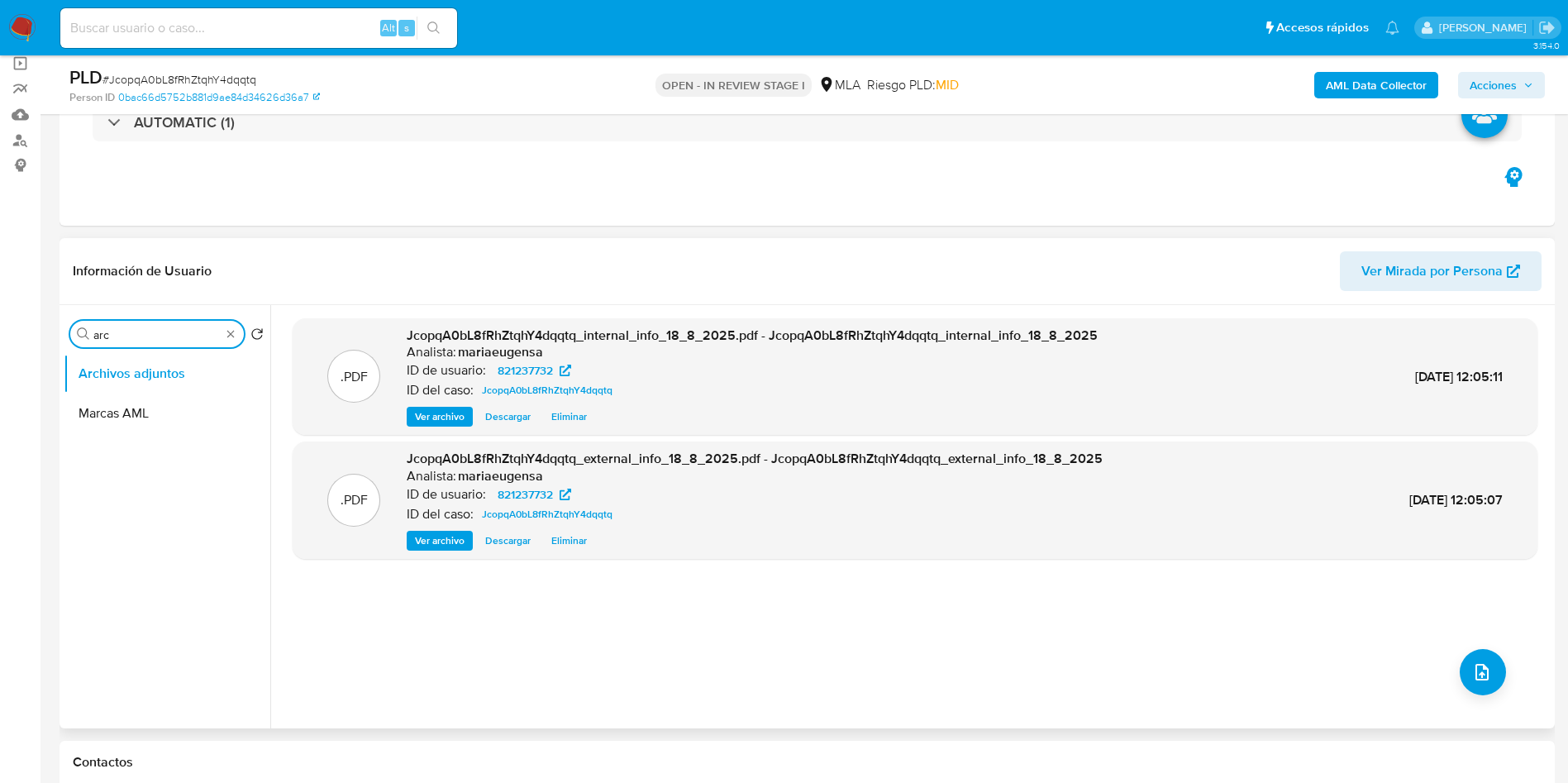
click at [147, 339] on input "arc" at bounding box center [157, 334] width 128 height 15
click at [1470, 689] on button "upload-file" at bounding box center [1482, 672] width 46 height 46
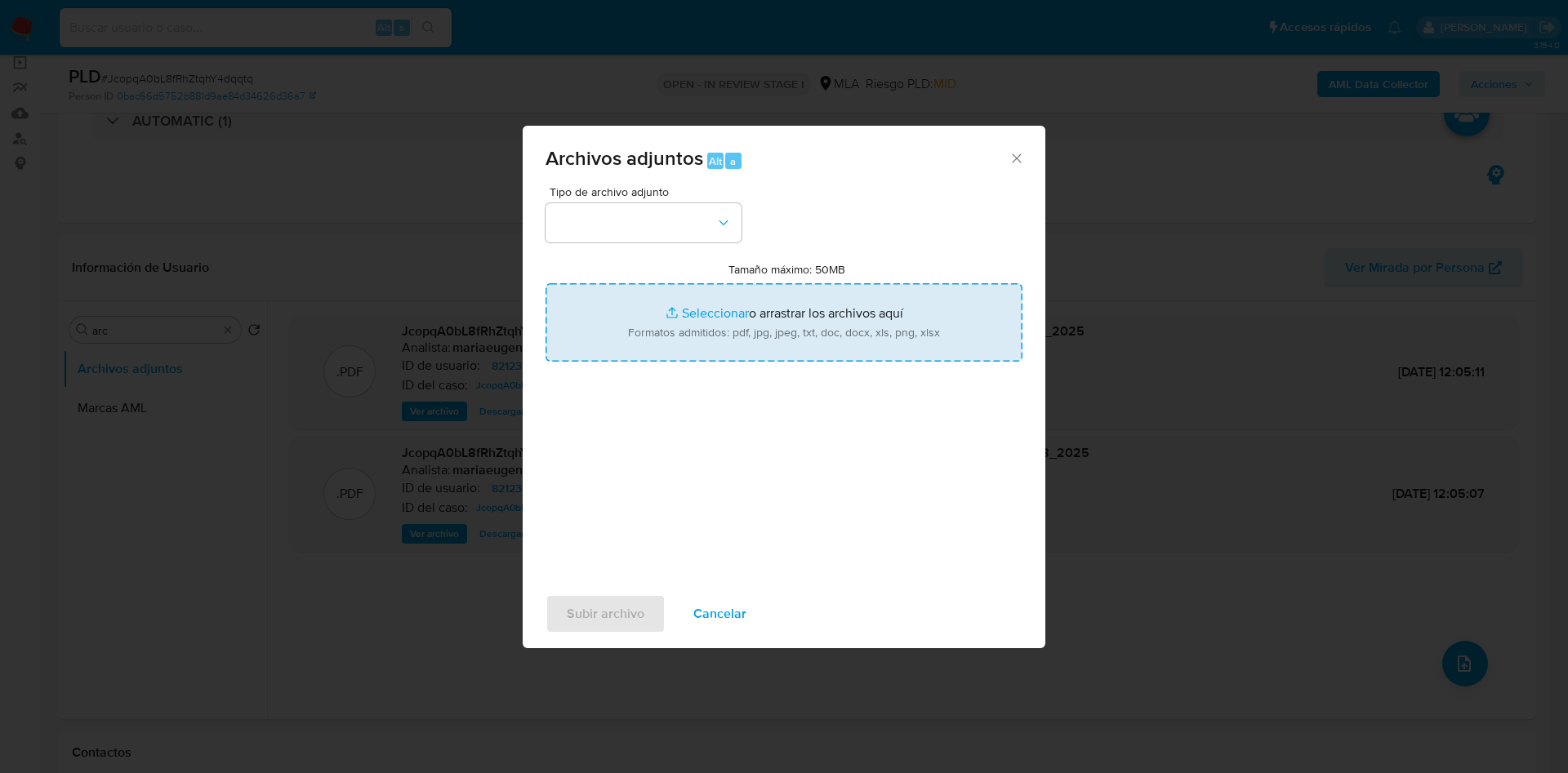
click at [693, 323] on input "Tamaño máximo: 50MB Seleccionar archivos" at bounding box center [784, 322] width 477 height 79
type input "C:\fakepath\Caselog JcopqA0bL8fRhZtqhY4dqqtq_2025_07_17_23_50_52.docx"
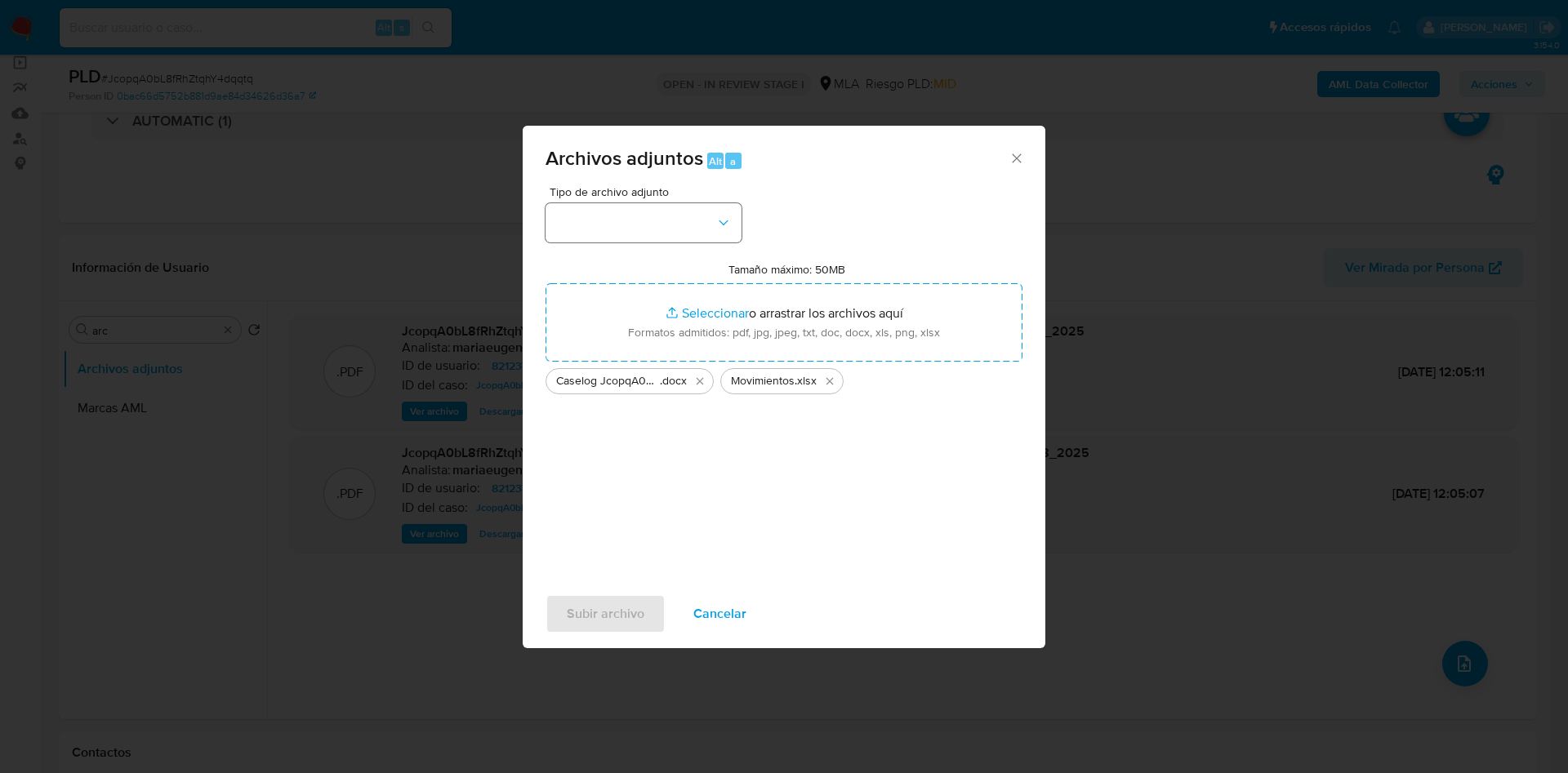
click at [635, 242] on div "Tipo de archivo adjunto Tamaño máximo: 50MB Seleccionar archivos Seleccionar o …" at bounding box center [784, 379] width 477 height 385
click at [635, 242] on button "button" at bounding box center [643, 222] width 196 height 39
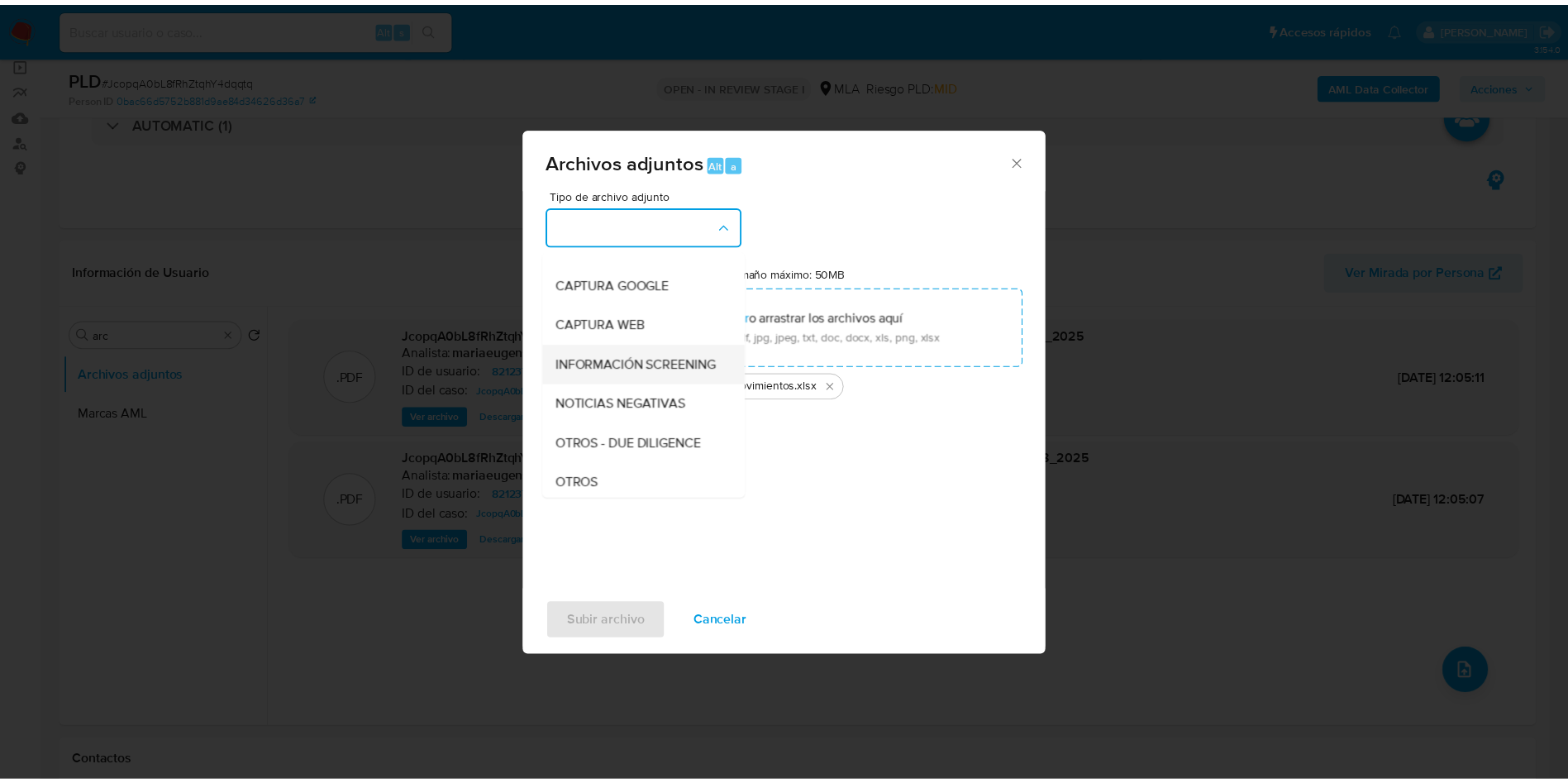
scroll to position [248, 0]
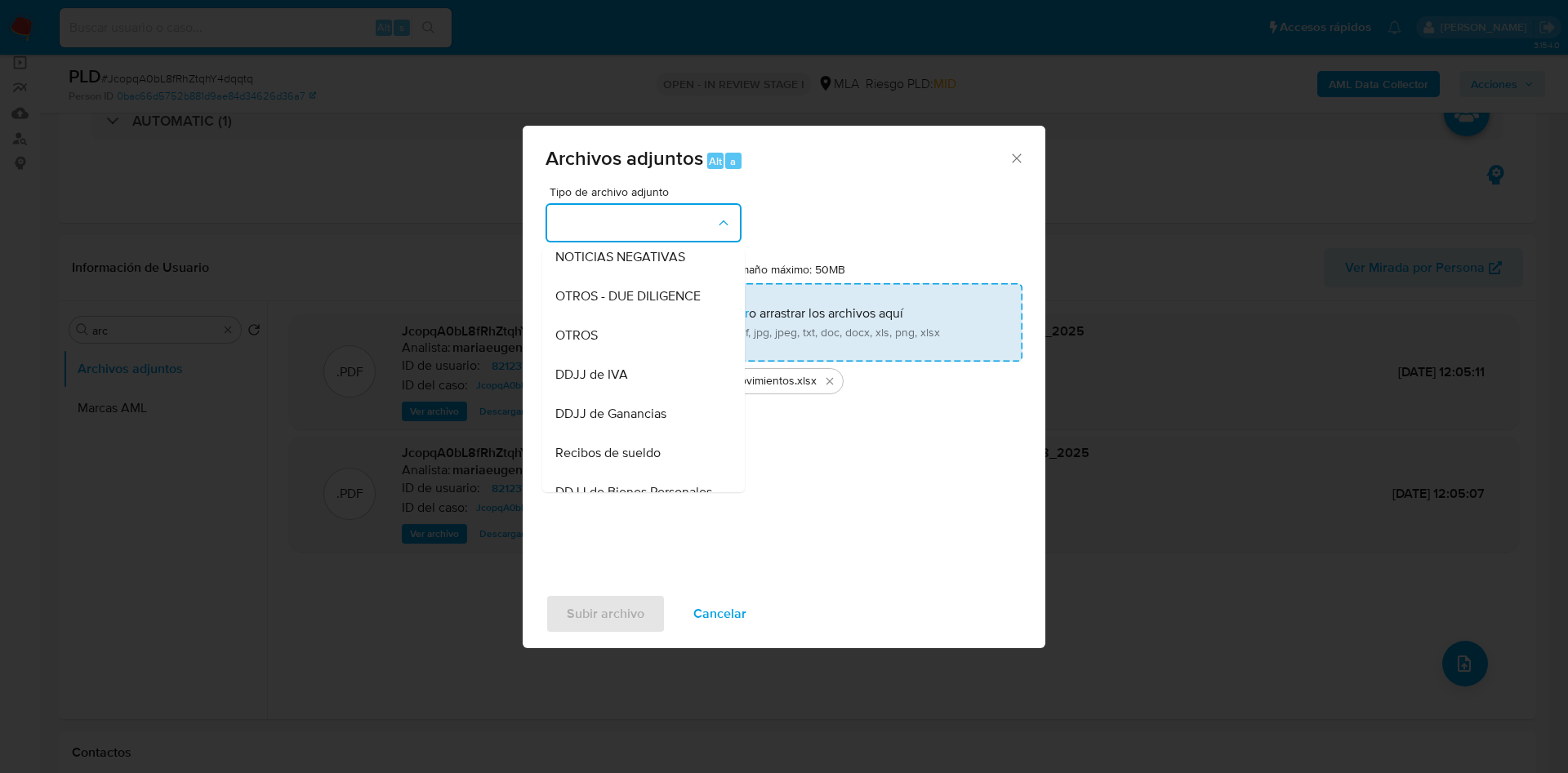
click at [592, 344] on span "OTROS" at bounding box center [576, 335] width 42 height 16
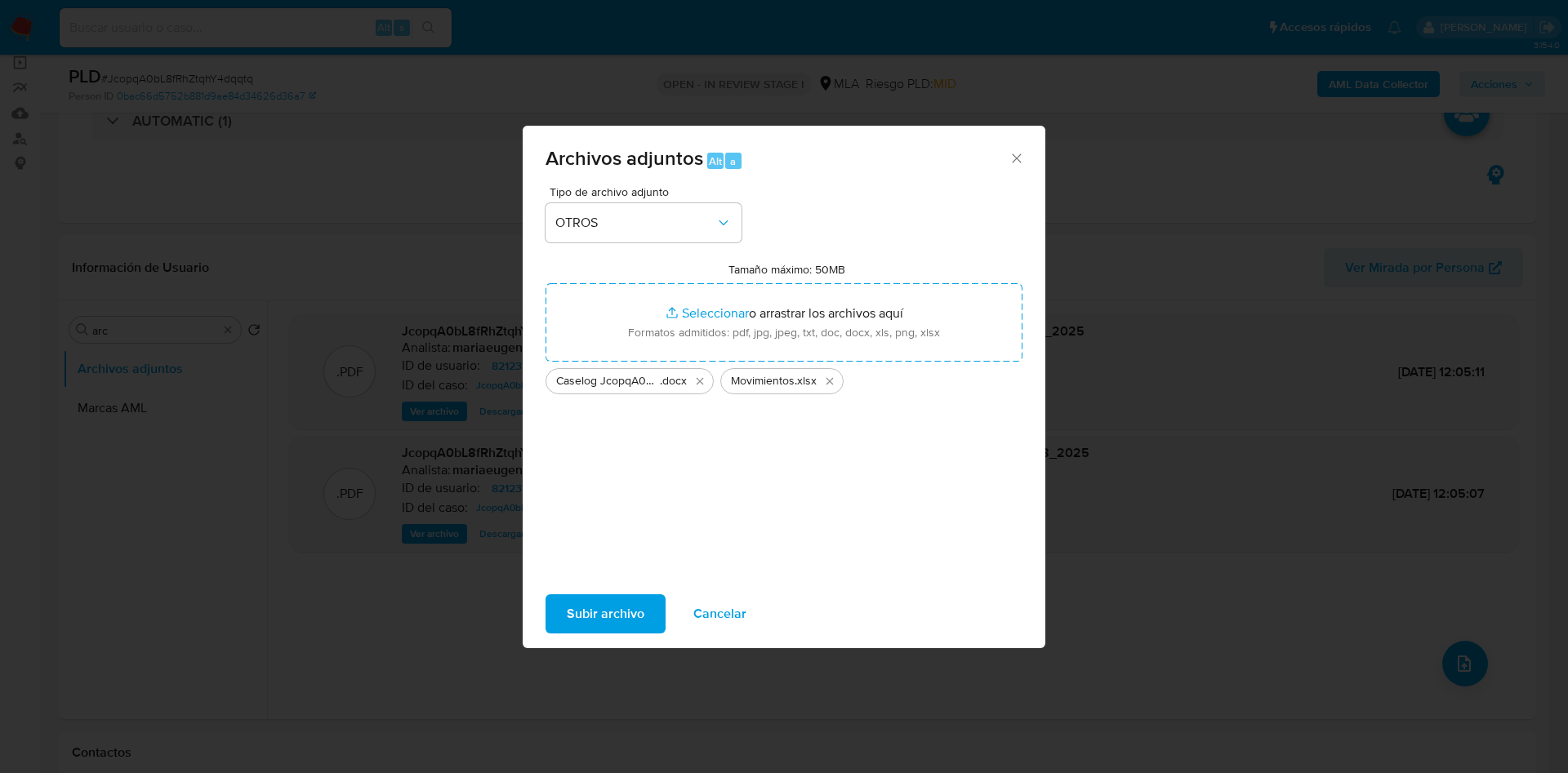
click at [568, 605] on span "Subir archivo" at bounding box center [606, 614] width 78 height 36
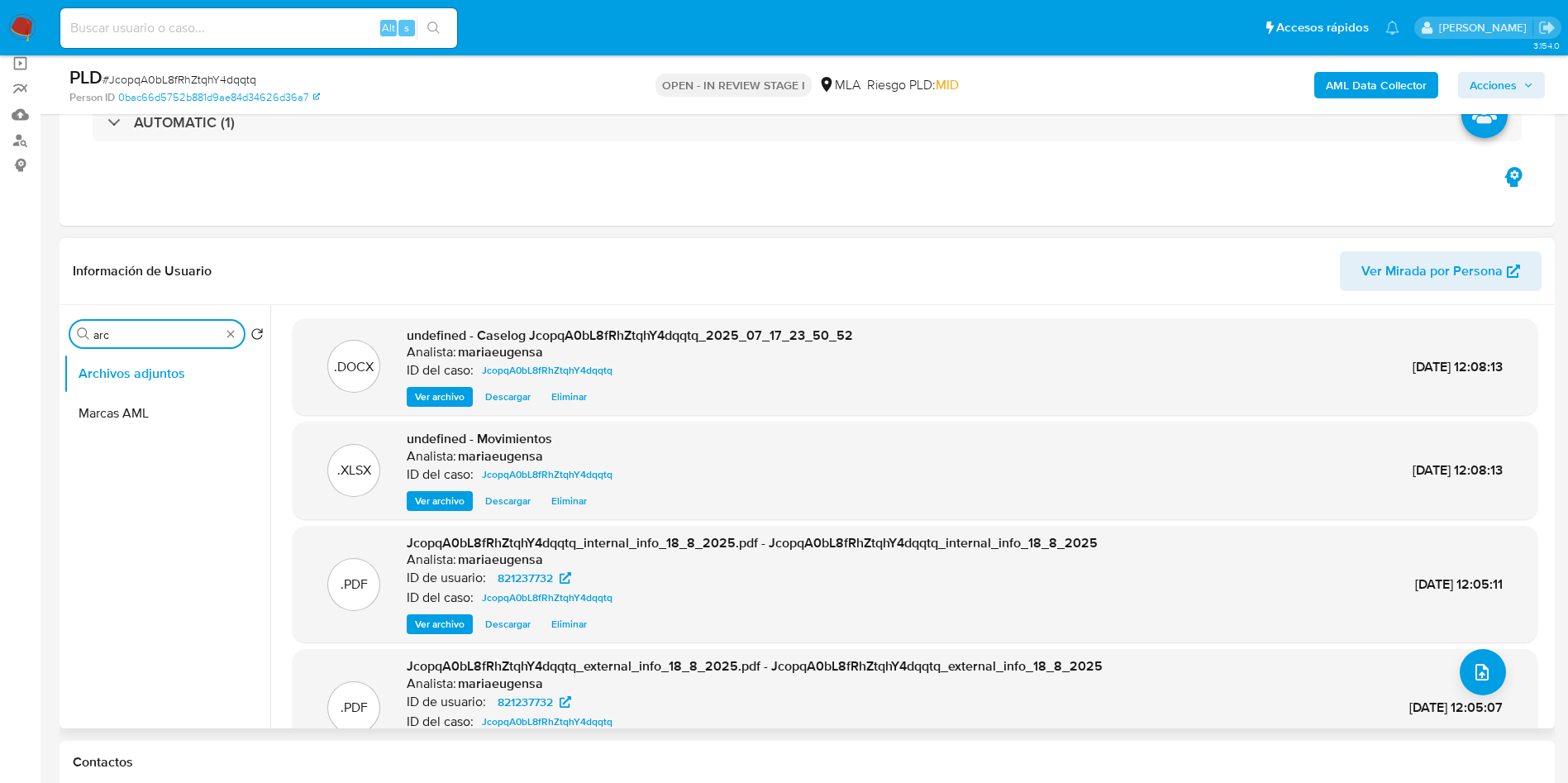
click at [141, 335] on input "arc" at bounding box center [157, 334] width 128 height 15
type input "res"
click at [136, 409] on button "Restricciones Nuevo Mundo" at bounding box center [160, 413] width 193 height 39
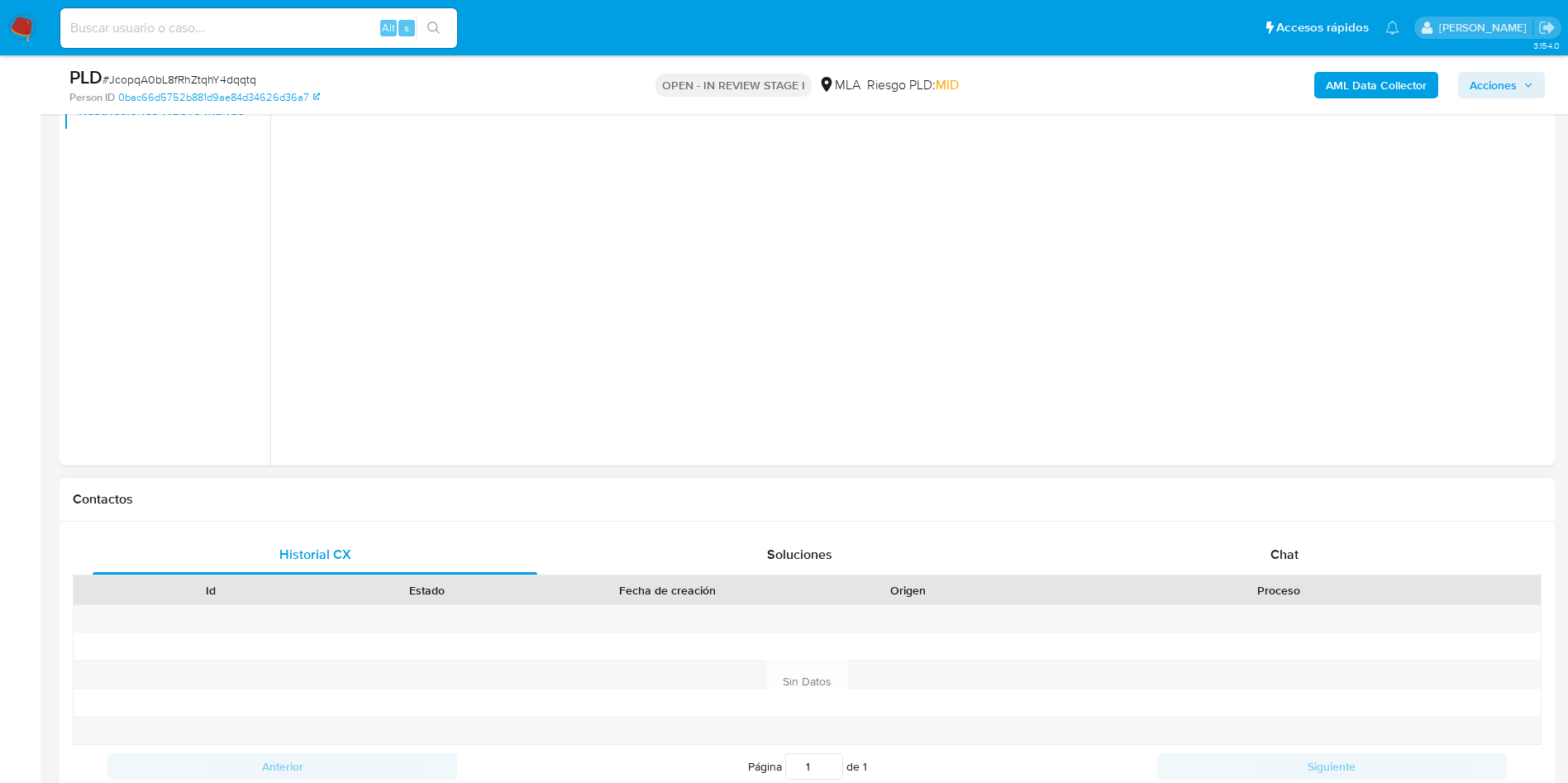
scroll to position [399, 0]
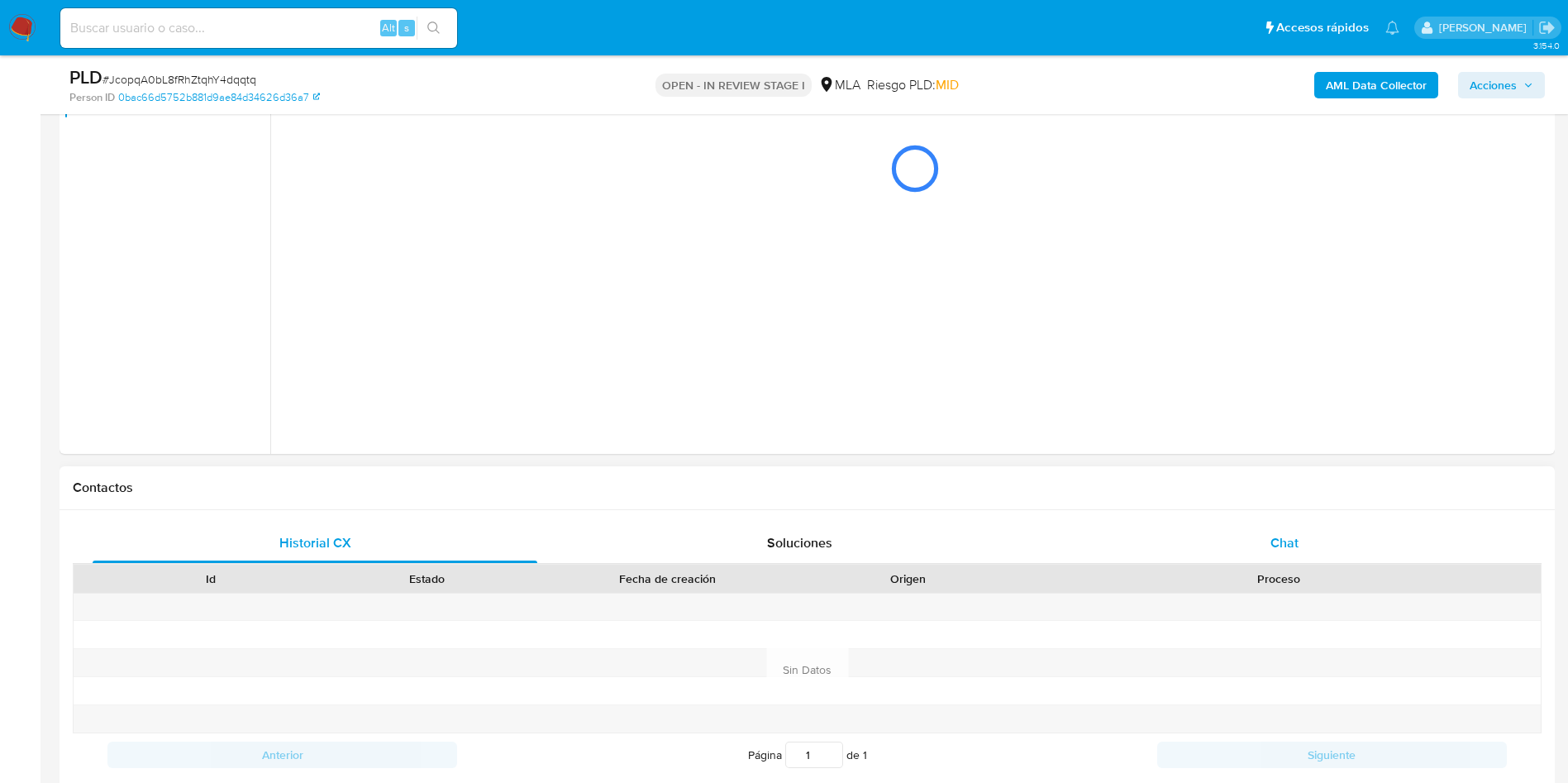
click at [1324, 543] on div "Chat" at bounding box center [1285, 542] width 445 height 39
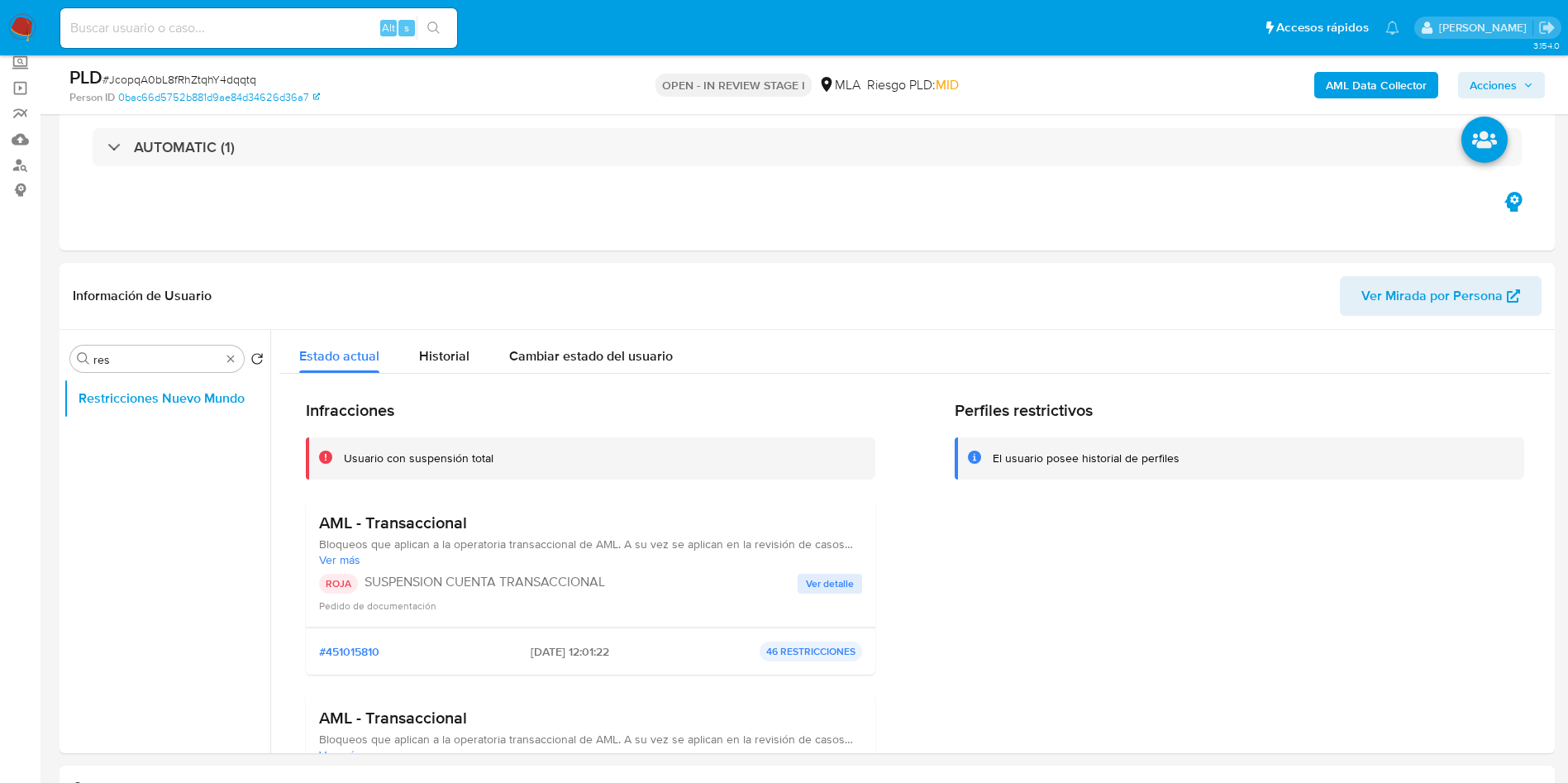
scroll to position [79, 0]
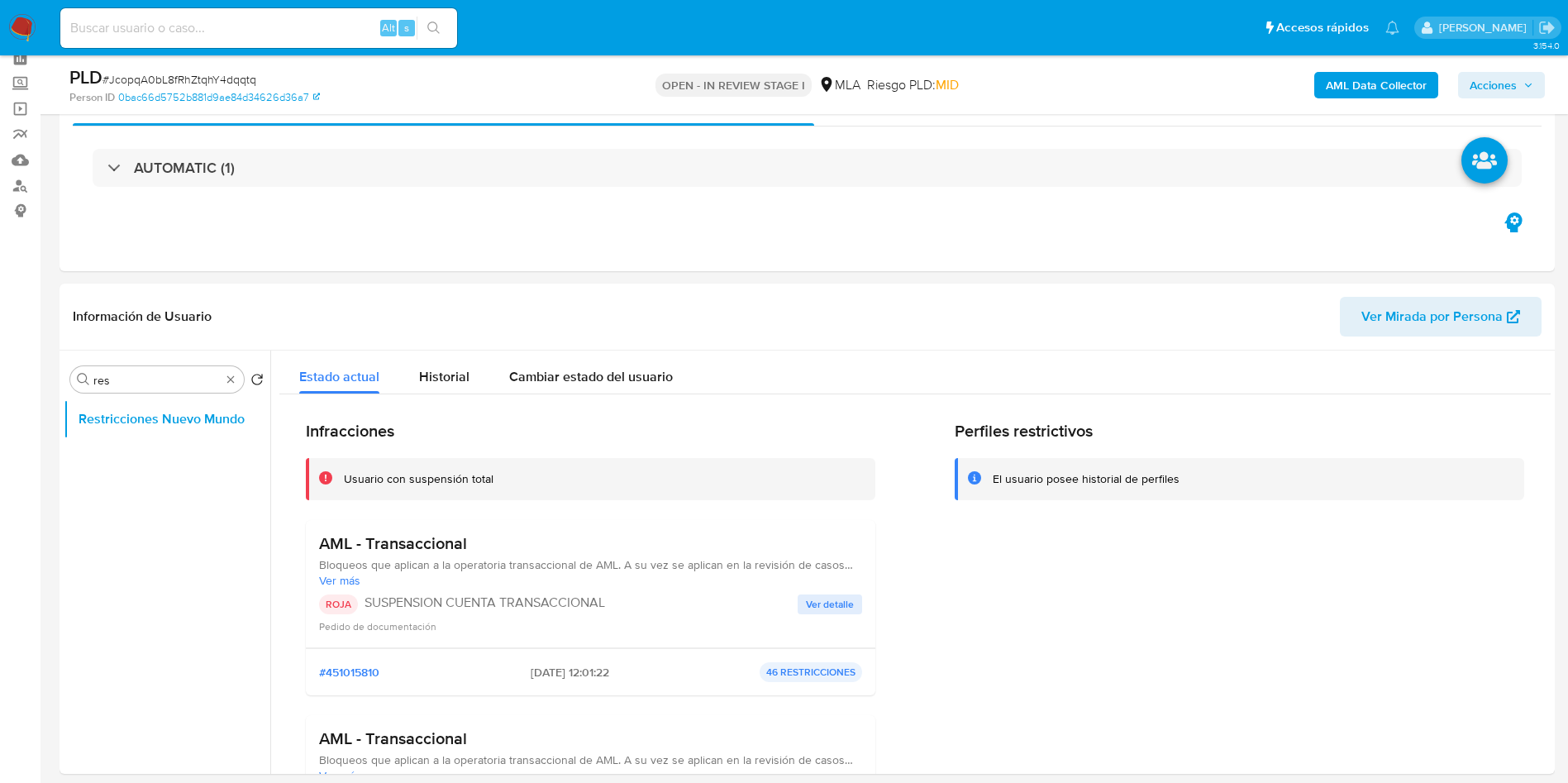
click at [1512, 99] on div "AML Data Collector Acciones" at bounding box center [1301, 85] width 488 height 38
click at [1510, 90] on span "Acciones" at bounding box center [1494, 85] width 47 height 26
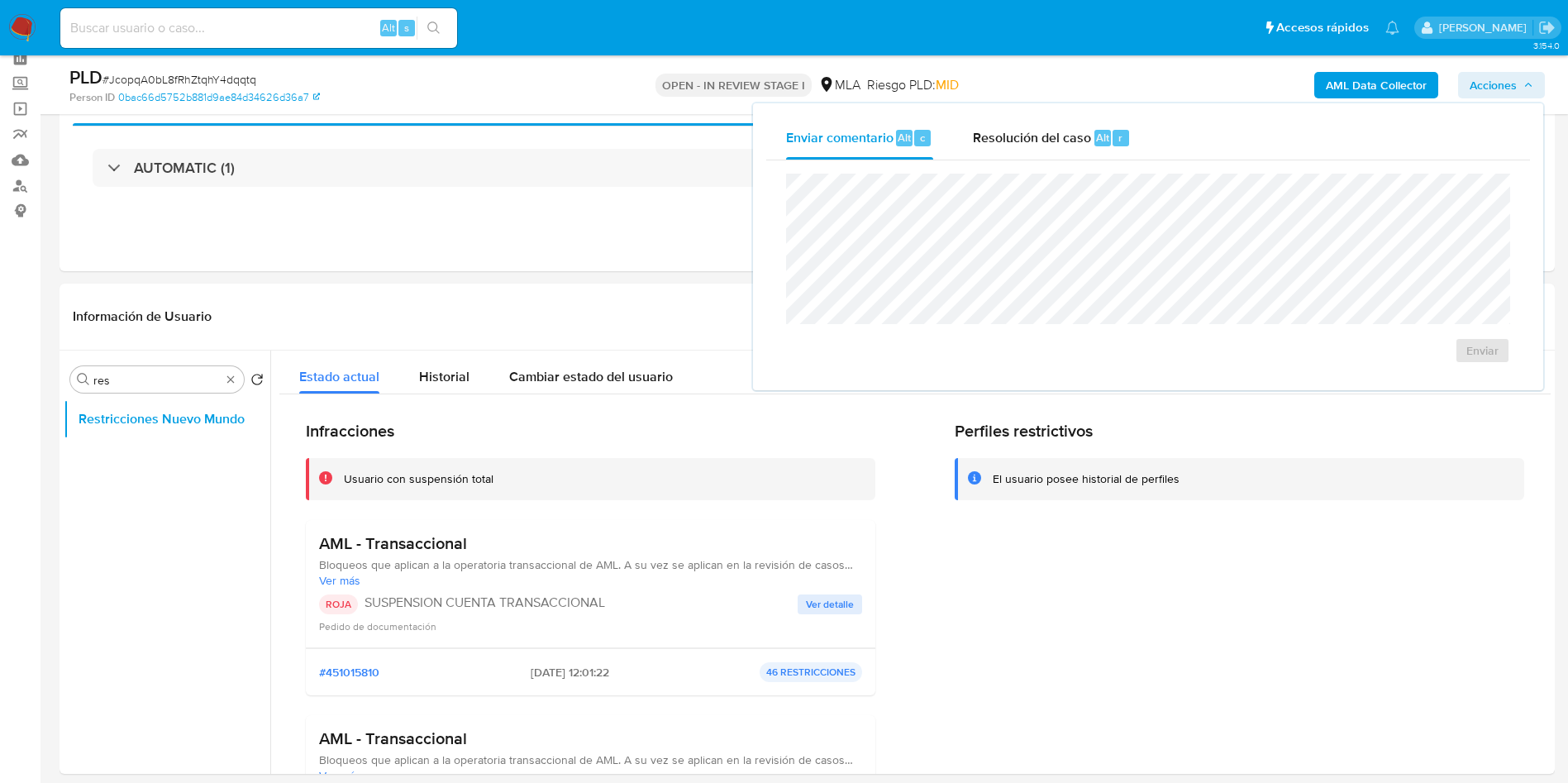
drag, startPoint x: 1053, startPoint y: 131, endPoint x: 1028, endPoint y: 167, distance: 43.8
click at [1053, 133] on span "Resolución del caso" at bounding box center [1032, 137] width 118 height 19
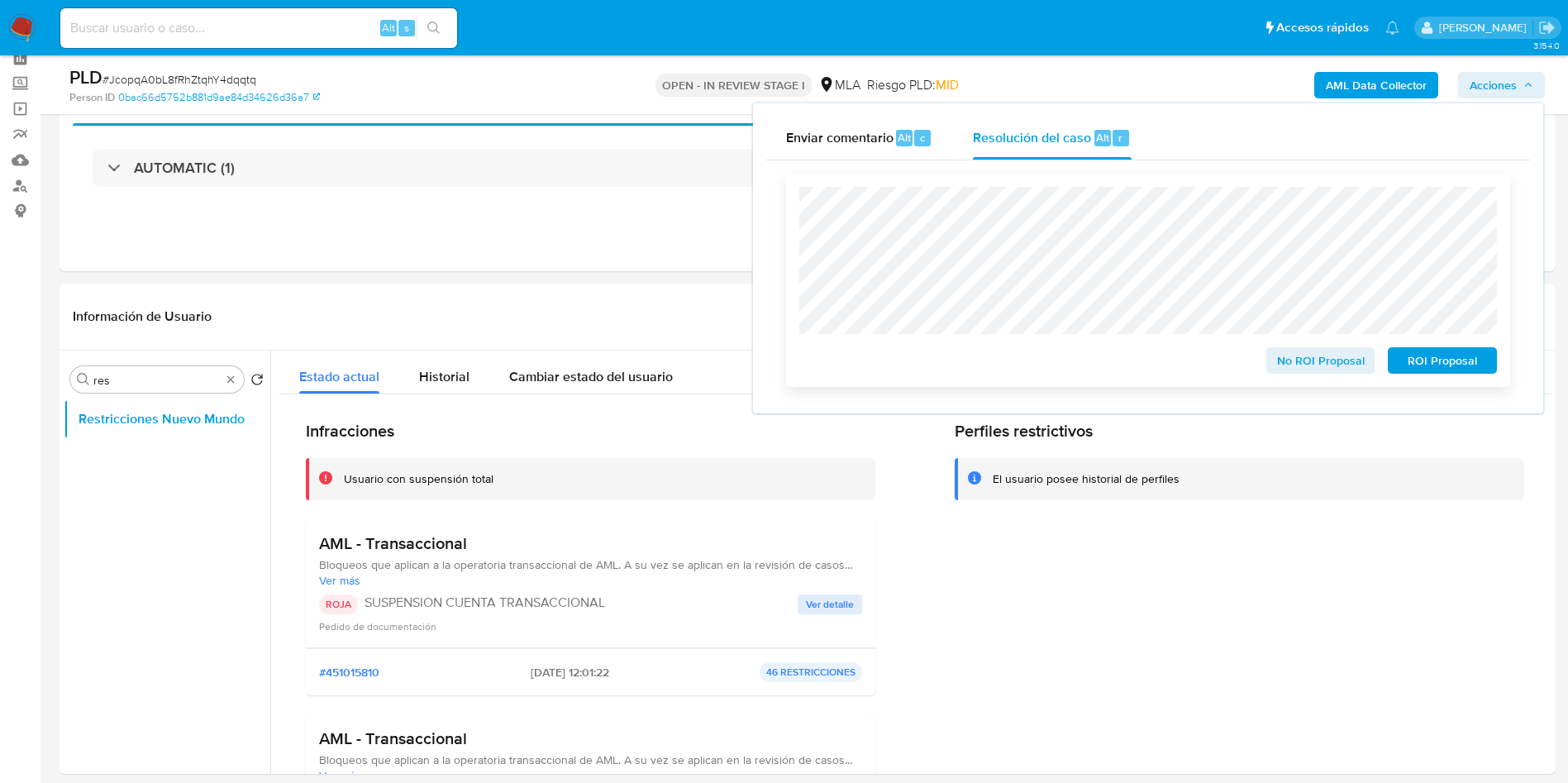
click at [1436, 357] on span "ROI Proposal" at bounding box center [1442, 360] width 86 height 23
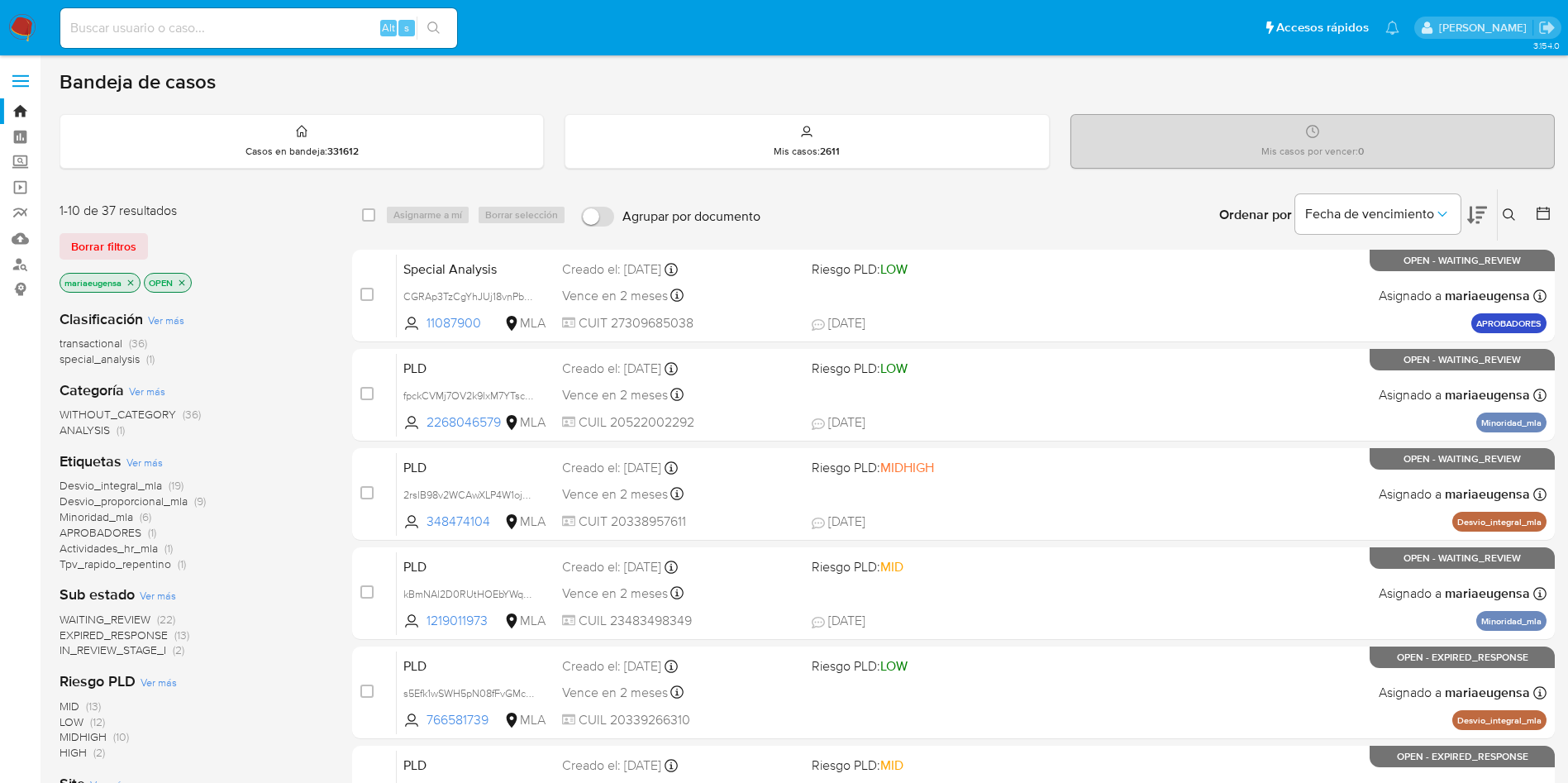
click at [1510, 214] on icon at bounding box center [1509, 214] width 13 height 13
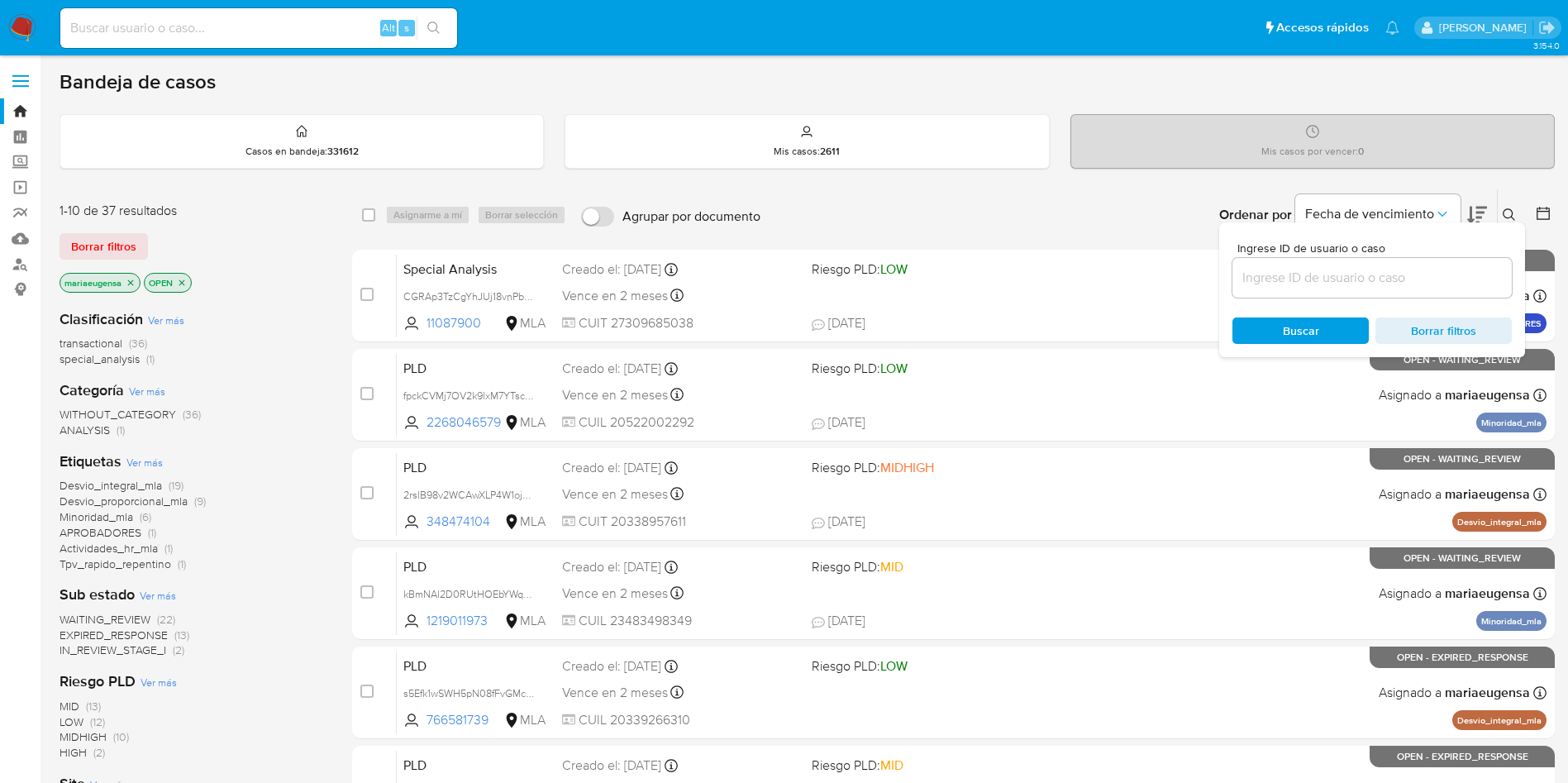
drag, startPoint x: 1432, startPoint y: 292, endPoint x: 1429, endPoint y: 283, distance: 9.5
click at [1432, 291] on div at bounding box center [1373, 277] width 280 height 39
click at [1432, 277] on input at bounding box center [1373, 277] width 280 height 22
paste input "OJKC0tOEJ8WuSS6ZPiFMa8xe"
type input "OJKC0tOEJ8WuSS6ZPiFMa8xe"
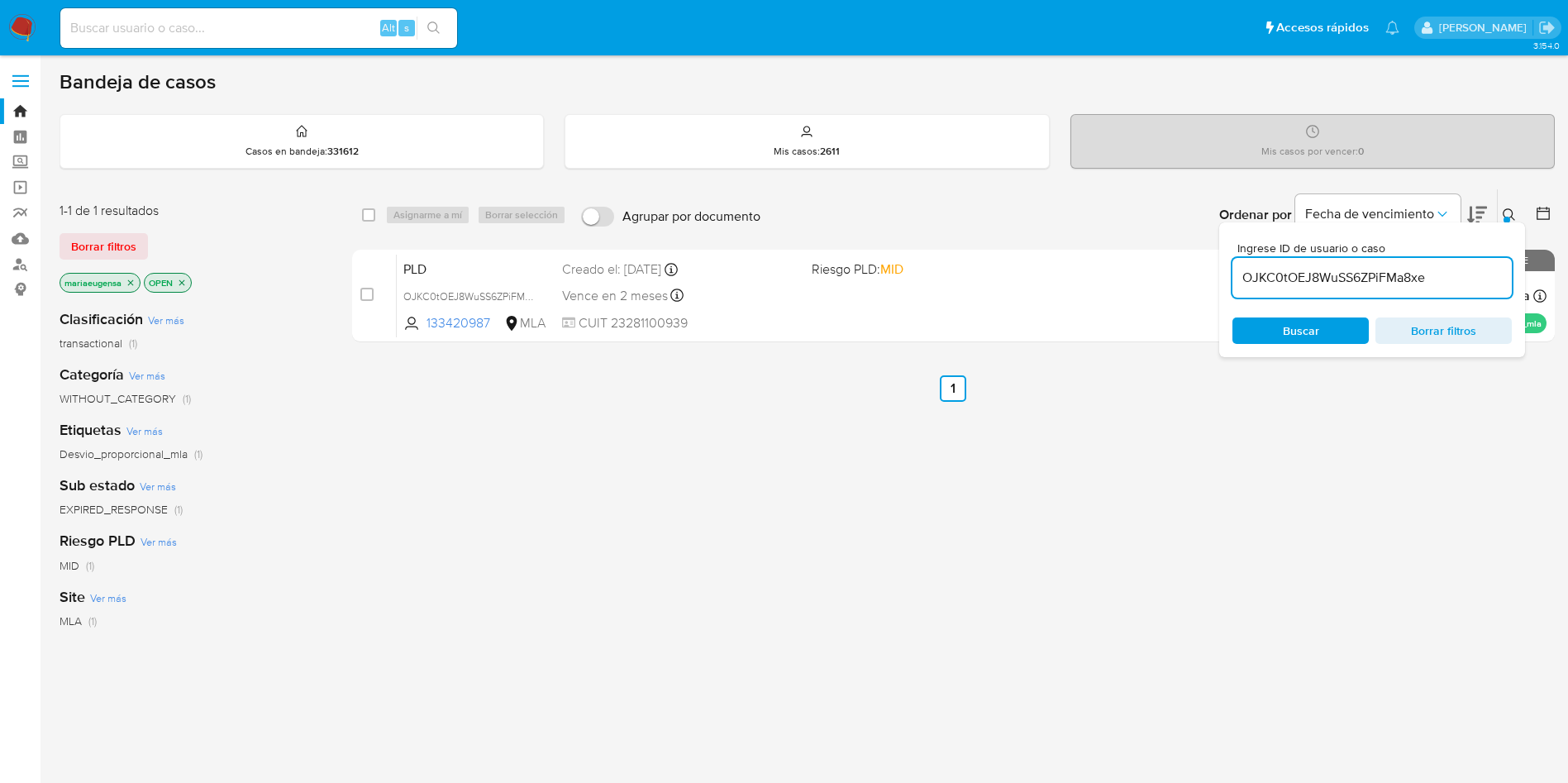
click at [1509, 220] on div at bounding box center [1508, 220] width 7 height 7
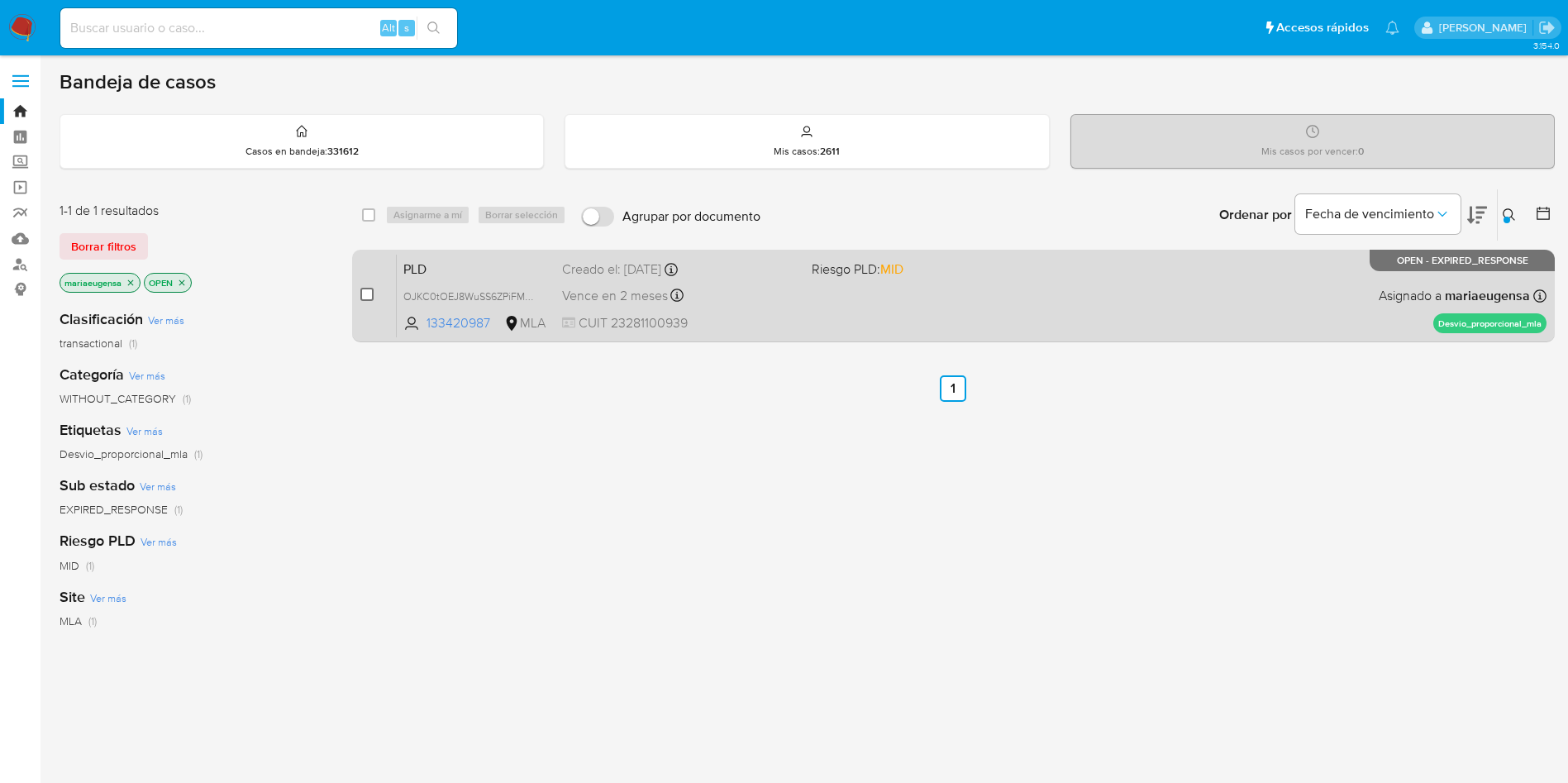
click at [360, 299] on span at bounding box center [366, 294] width 13 height 13
click at [372, 296] on input "checkbox" at bounding box center [366, 294] width 13 height 13
checkbox input "true"
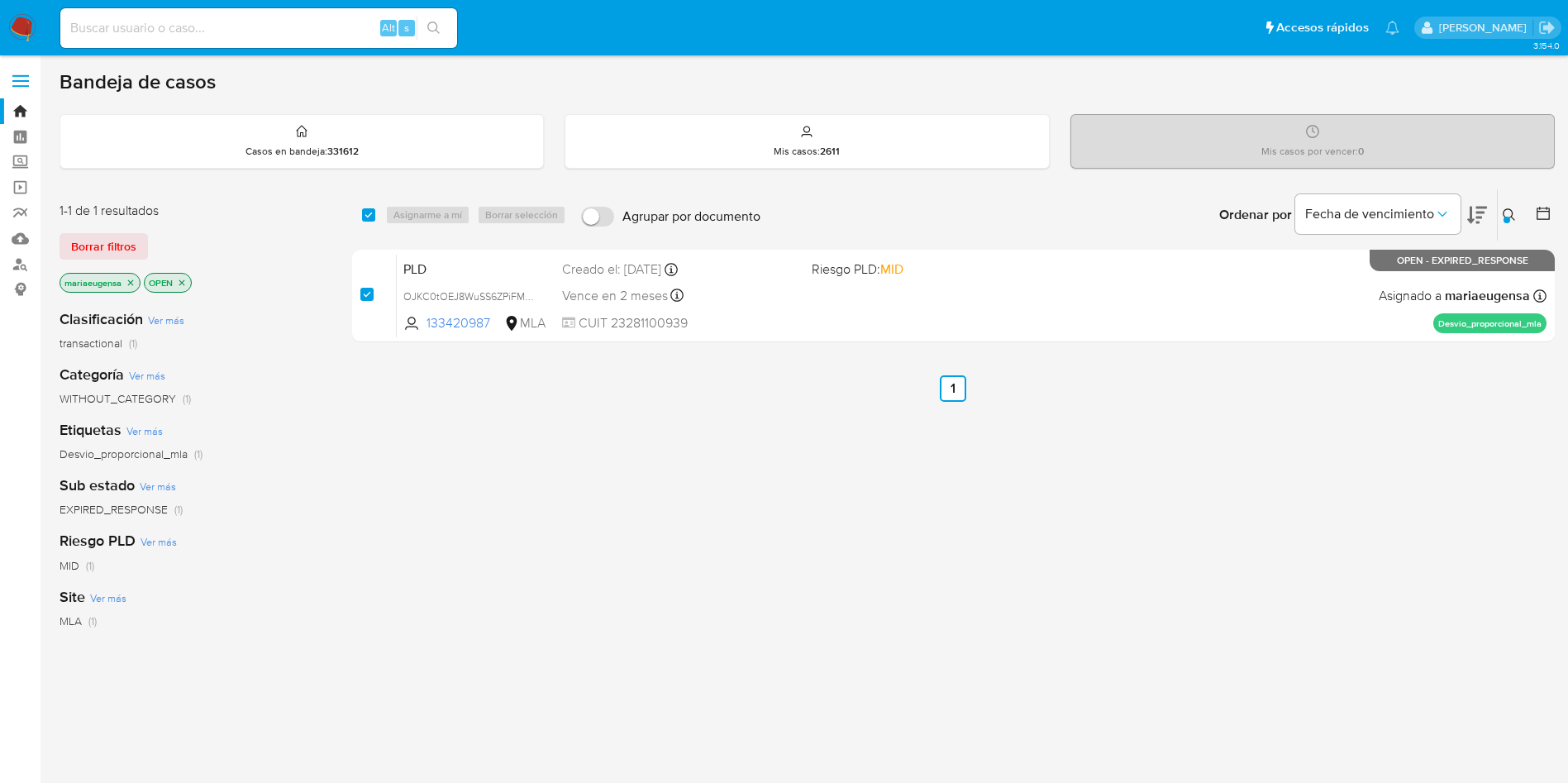
checkbox input "true"
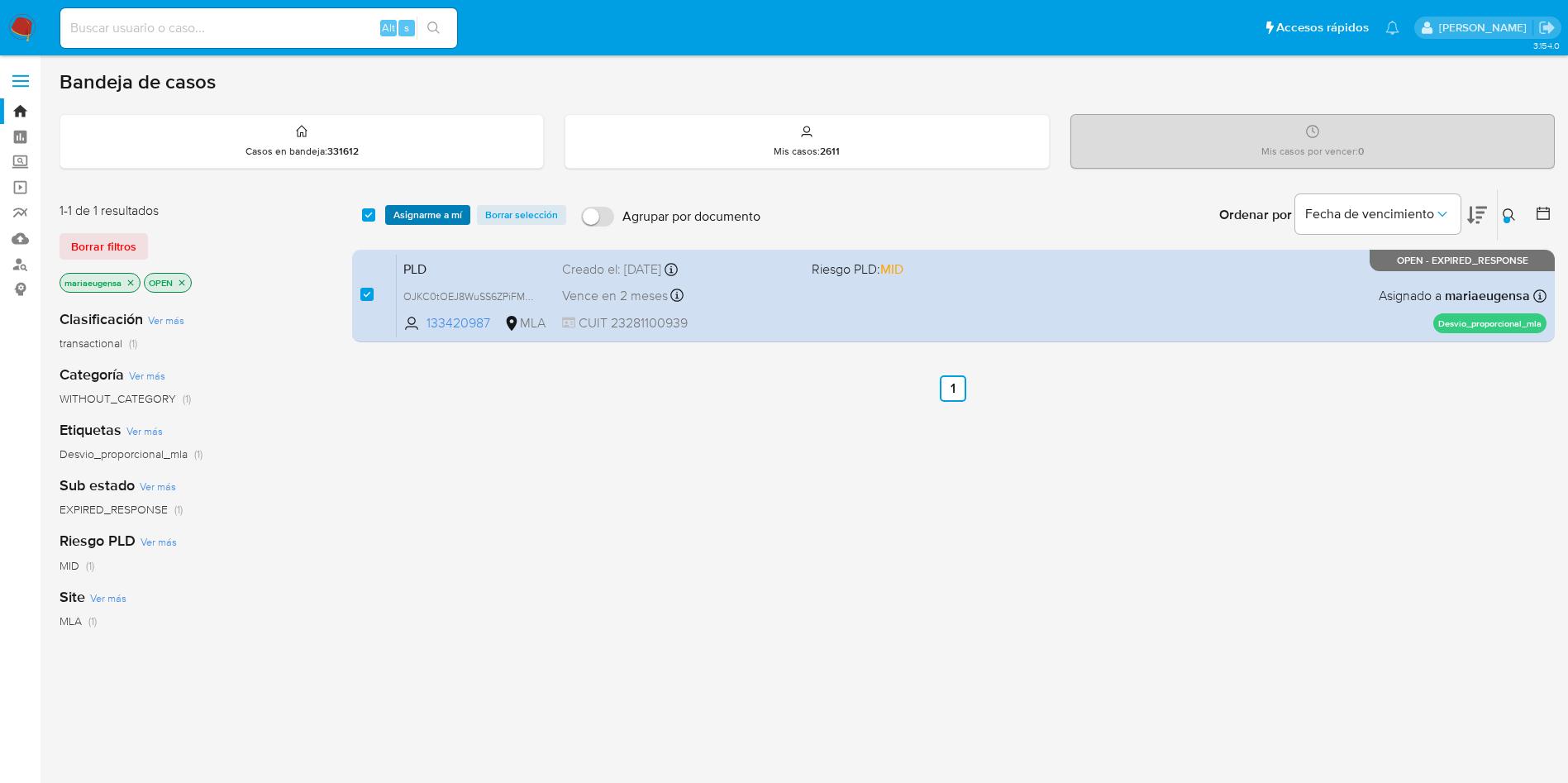
click at [446, 206] on span "Asignarme a mí" at bounding box center [428, 214] width 68 height 17
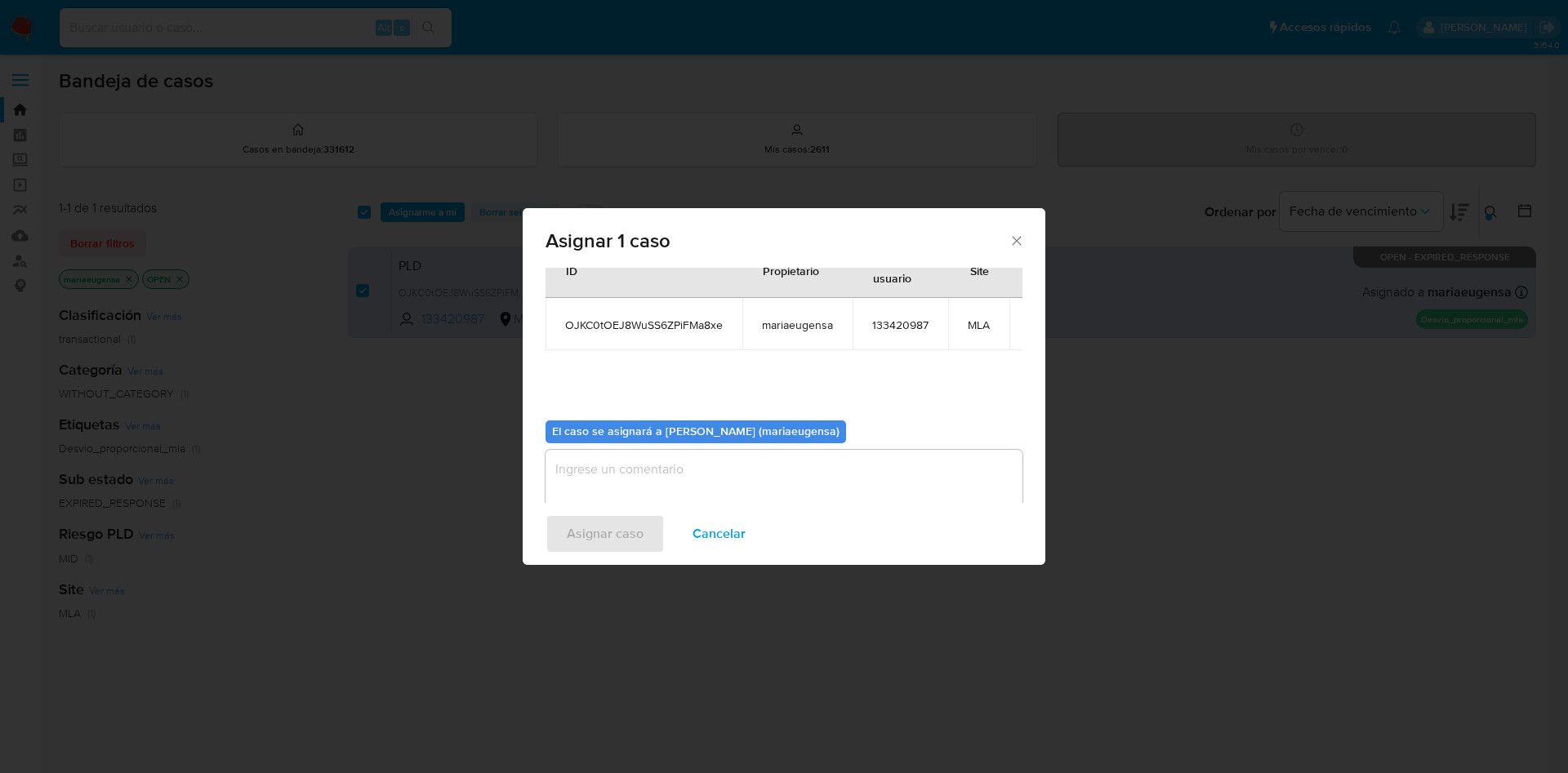
scroll to position [104, 0]
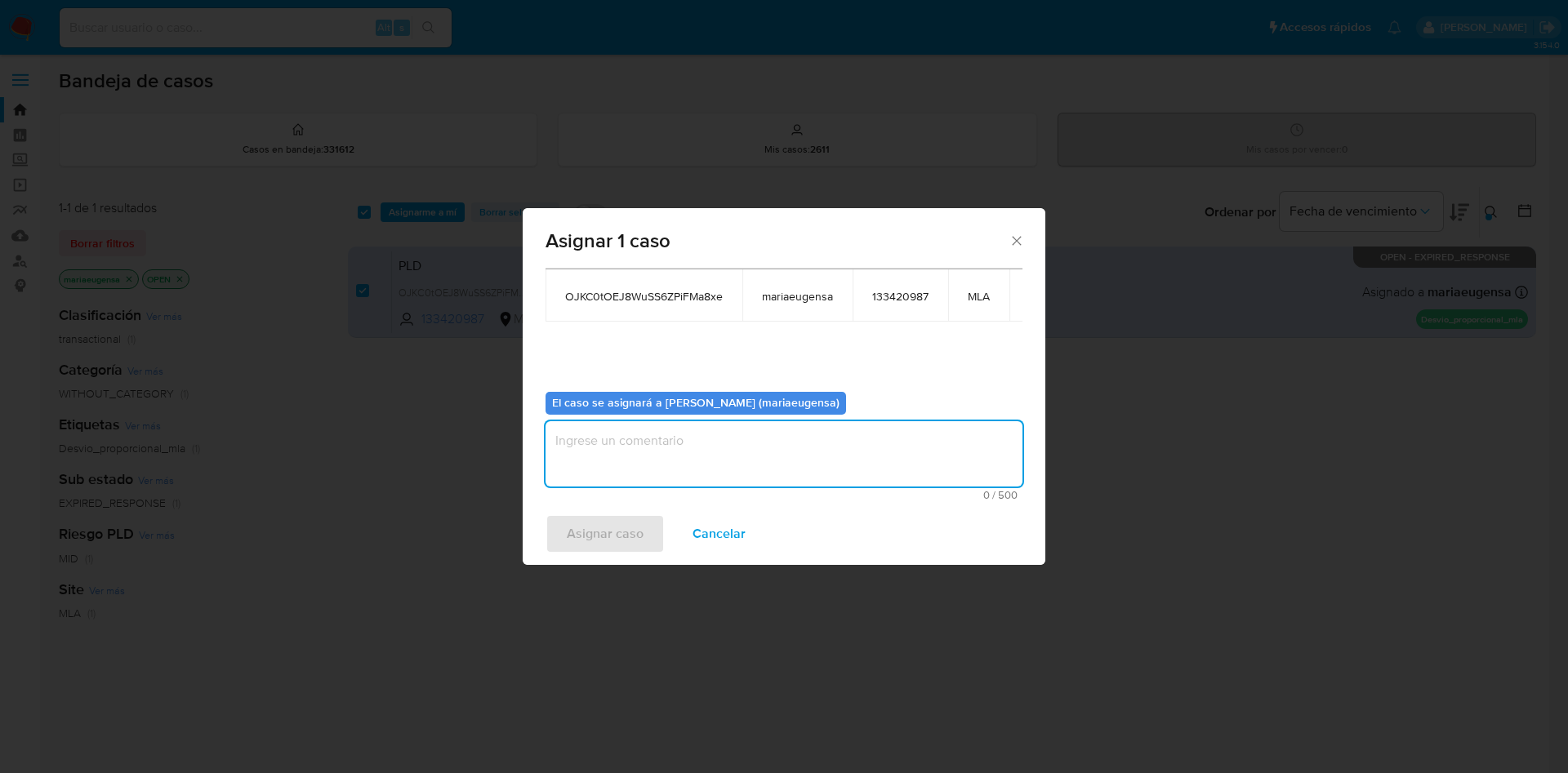
drag, startPoint x: 664, startPoint y: 411, endPoint x: 638, endPoint y: 491, distance: 84.1
click at [664, 421] on textarea "assign-modal" at bounding box center [784, 454] width 477 height 66
click at [613, 545] on span "Asignar caso" at bounding box center [605, 534] width 77 height 36
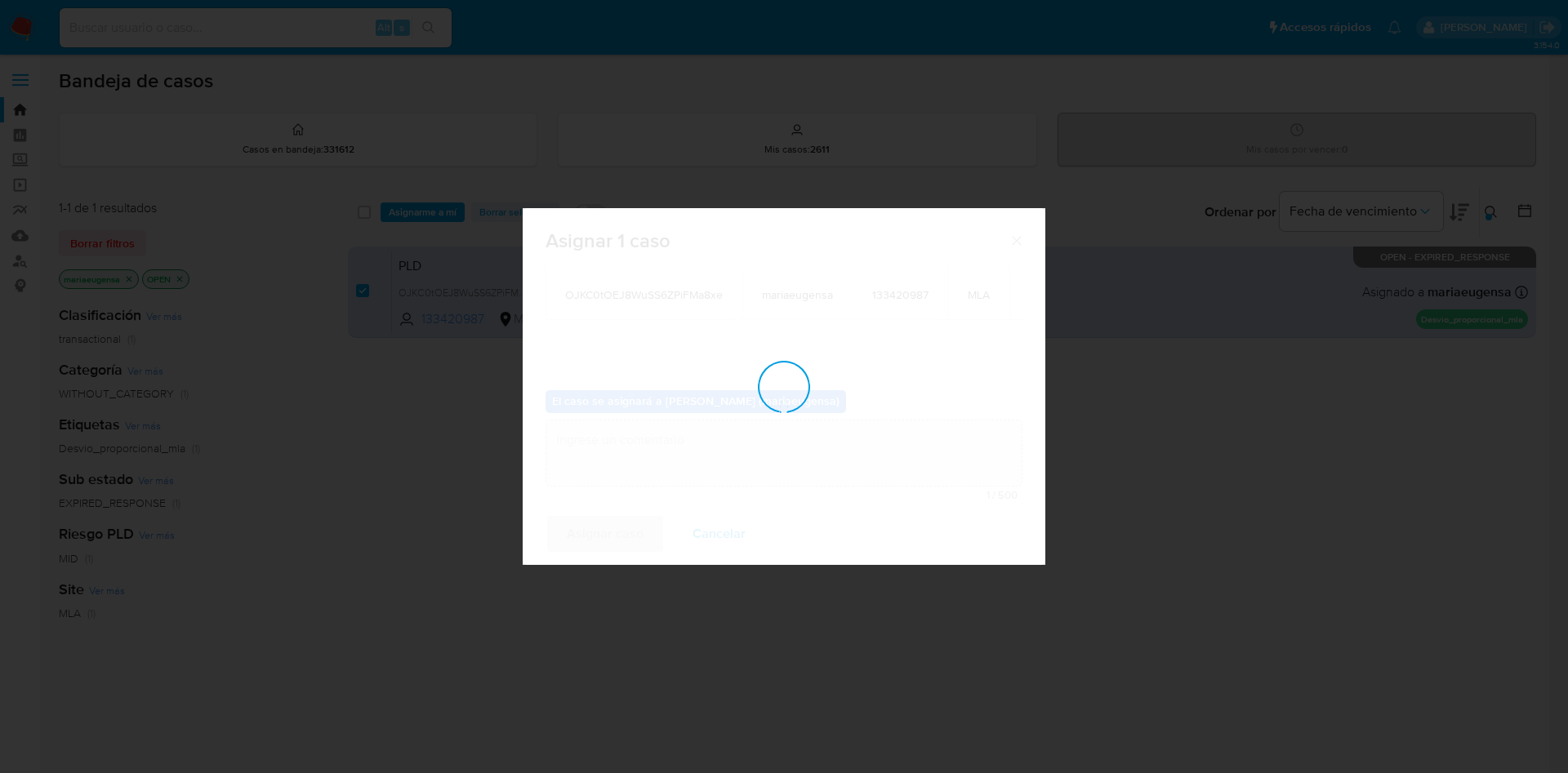
checkbox input "false"
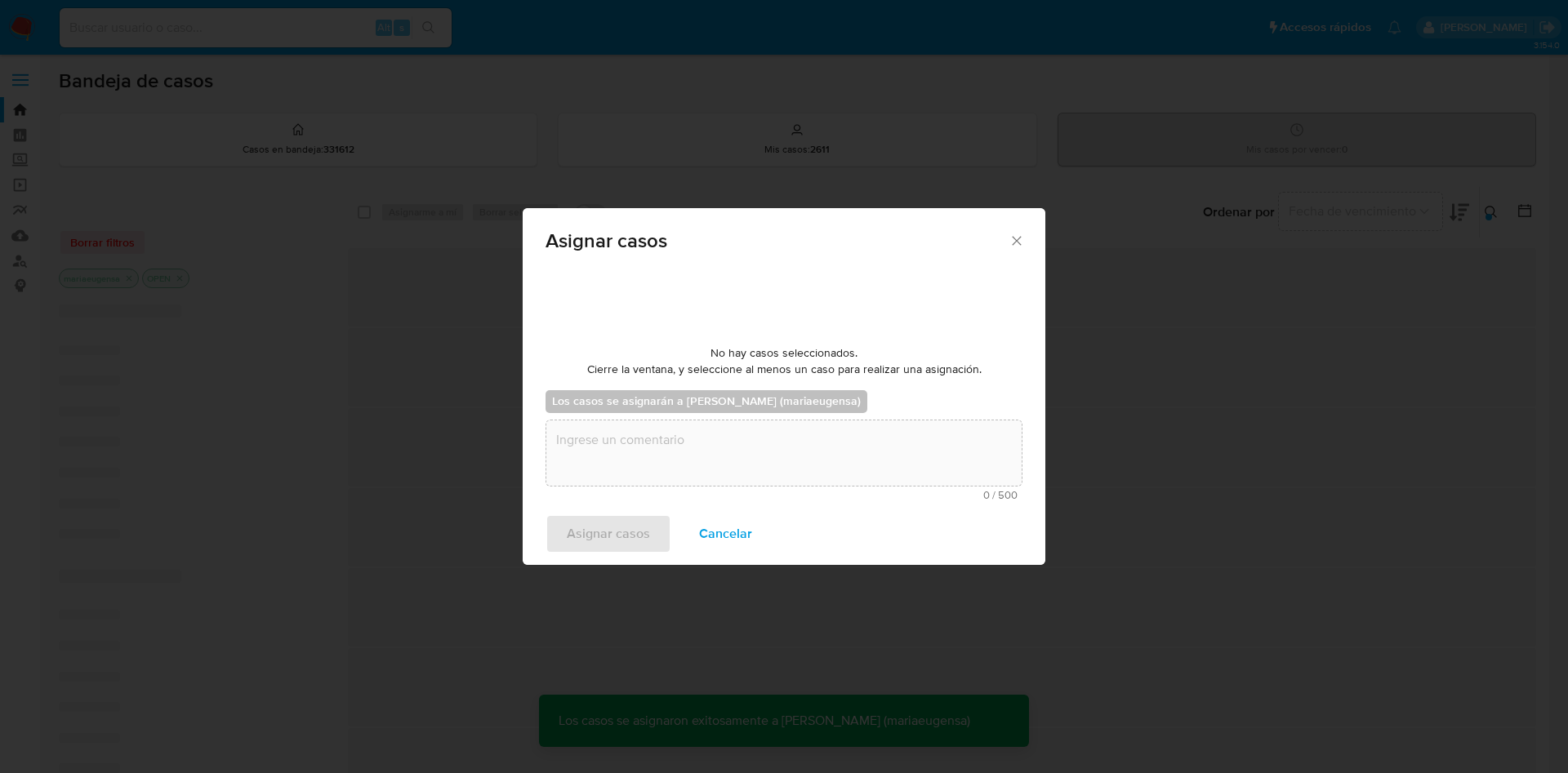
scroll to position [98, 0]
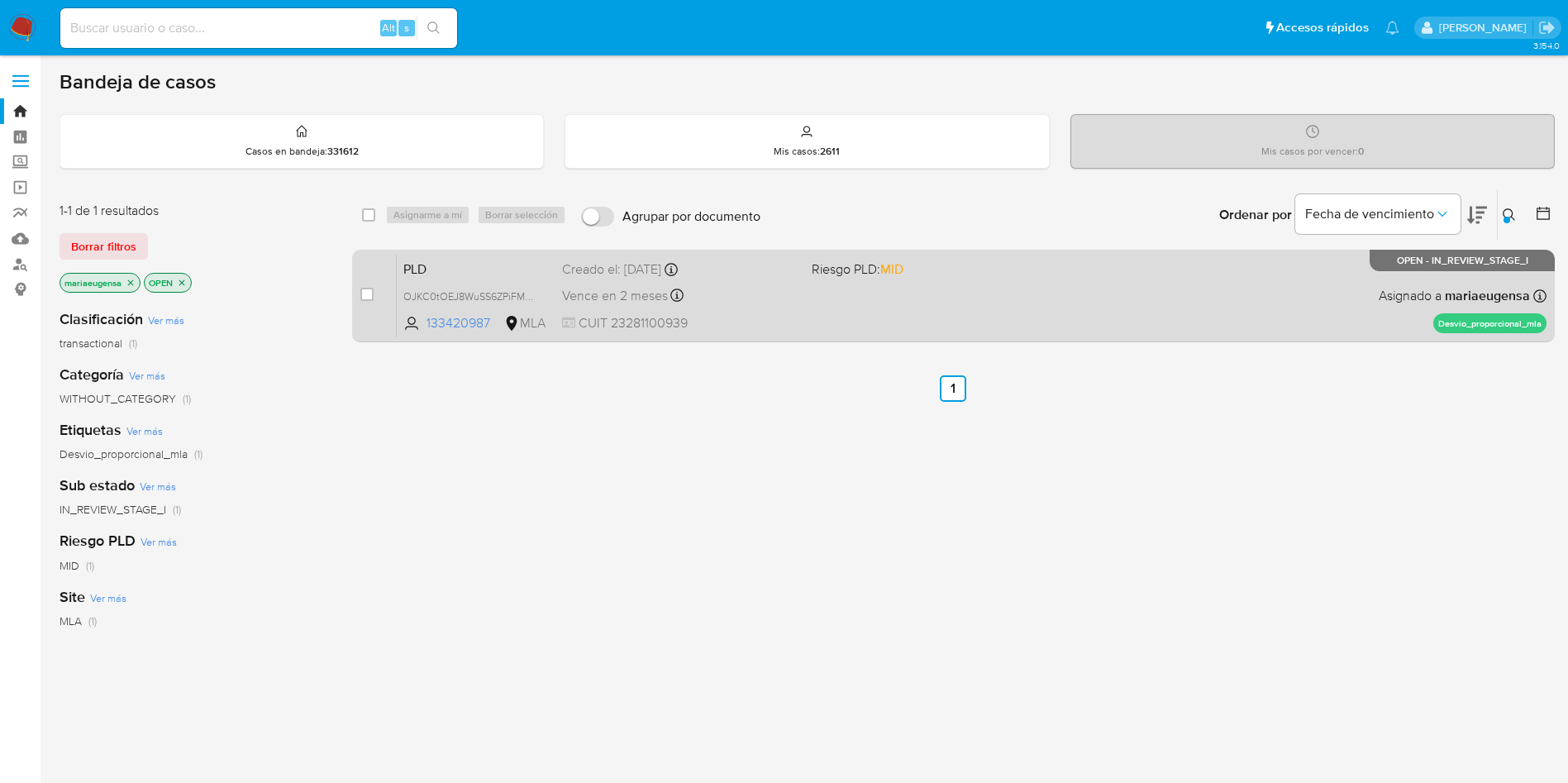
click at [468, 264] on span "PLD" at bounding box center [476, 268] width 145 height 22
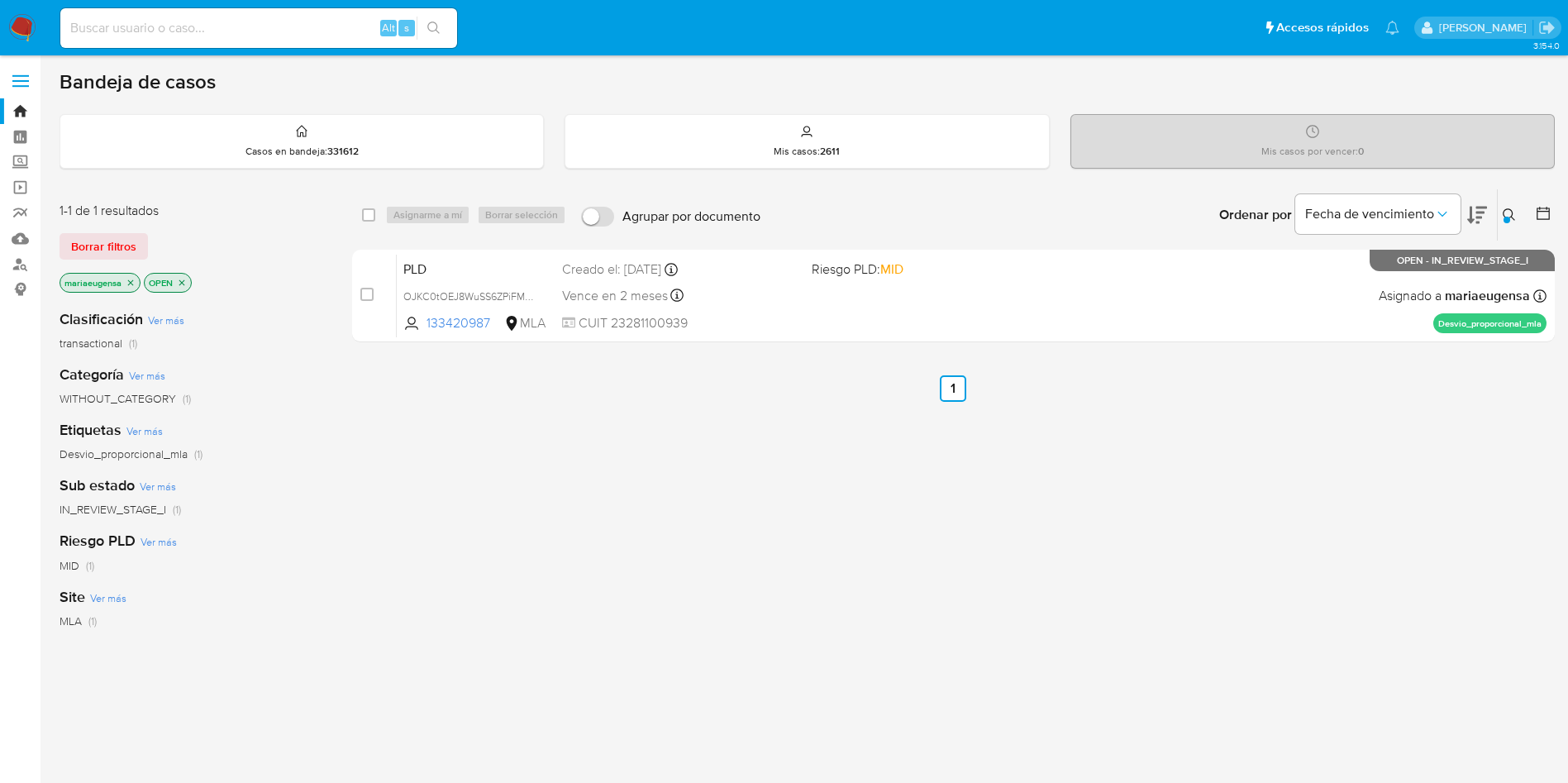
click at [1505, 221] on button at bounding box center [1511, 214] width 27 height 20
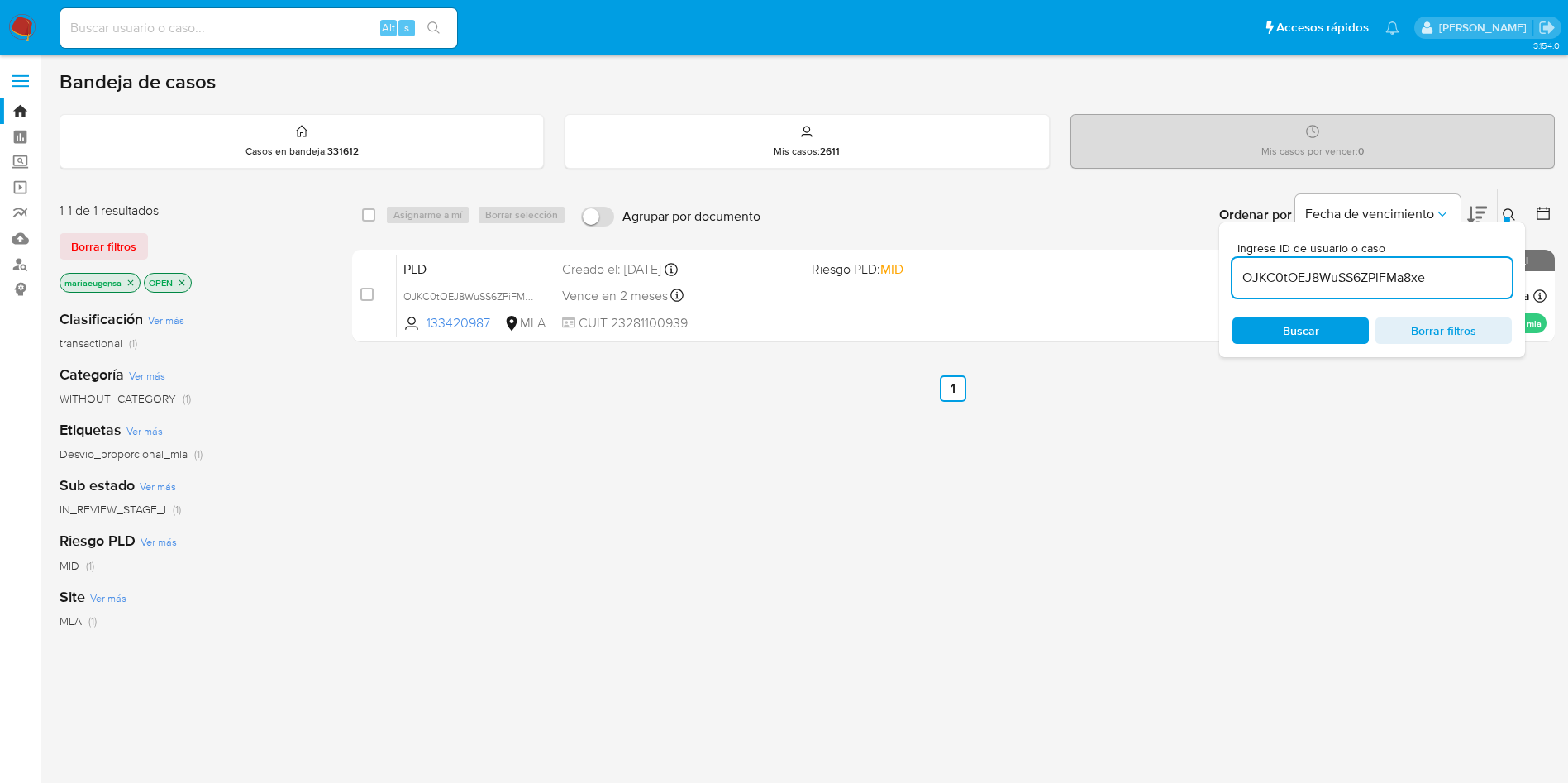
click at [1466, 281] on input "OJKC0tOEJ8WuSS6ZPiFMa8xe" at bounding box center [1373, 277] width 280 height 22
click at [1466, 280] on input "OJKC0tOEJ8WuSS6ZPiFMa8xe" at bounding box center [1373, 277] width 280 height 22
type input "nkMsBjHGeIcUb2UeASSrsUow"
click at [1509, 215] on icon at bounding box center [1509, 214] width 13 height 13
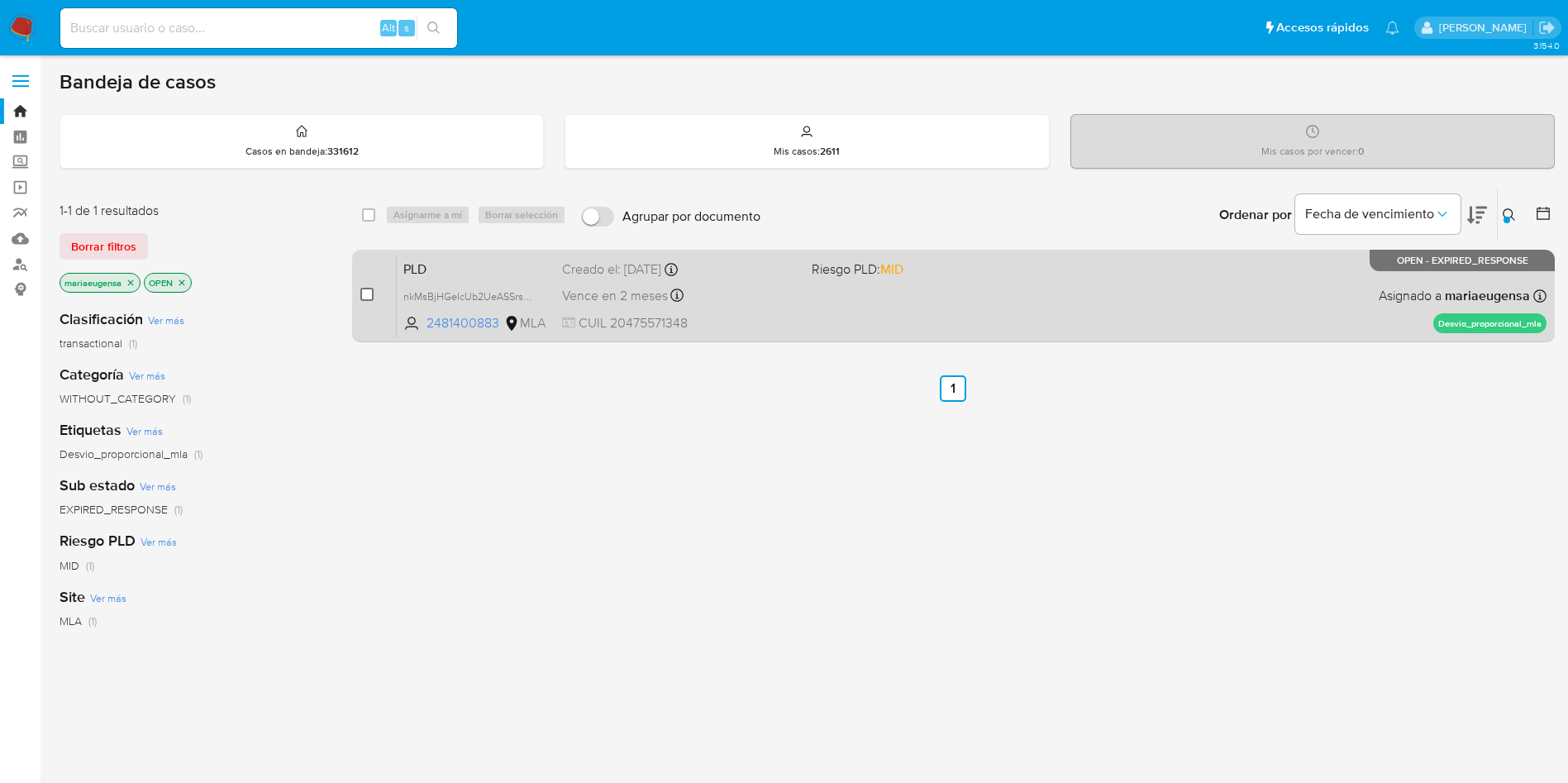
click at [371, 293] on input "checkbox" at bounding box center [366, 294] width 13 height 13
checkbox input "true"
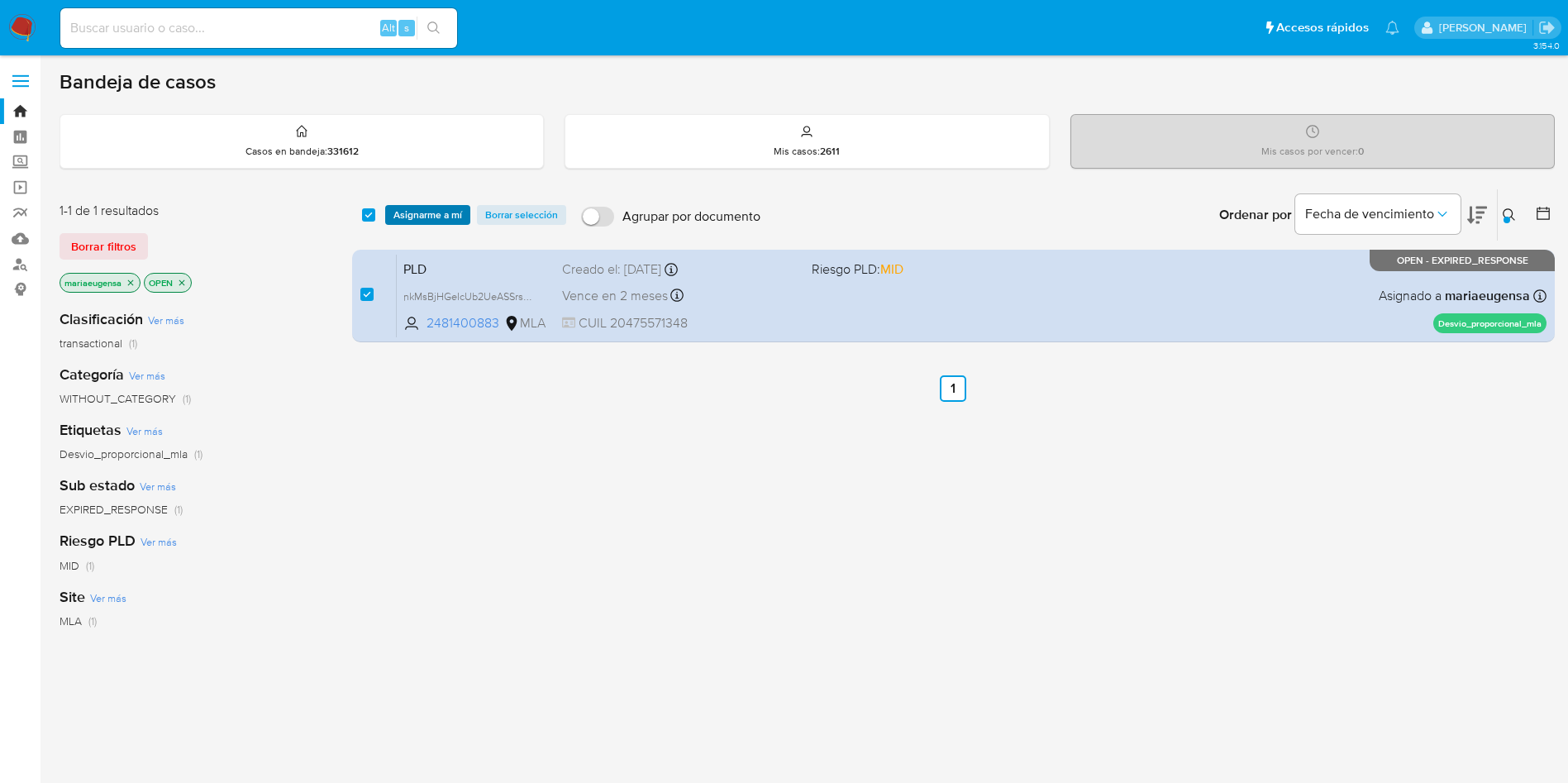
click at [408, 208] on span "Asignarme a mí" at bounding box center [428, 214] width 68 height 17
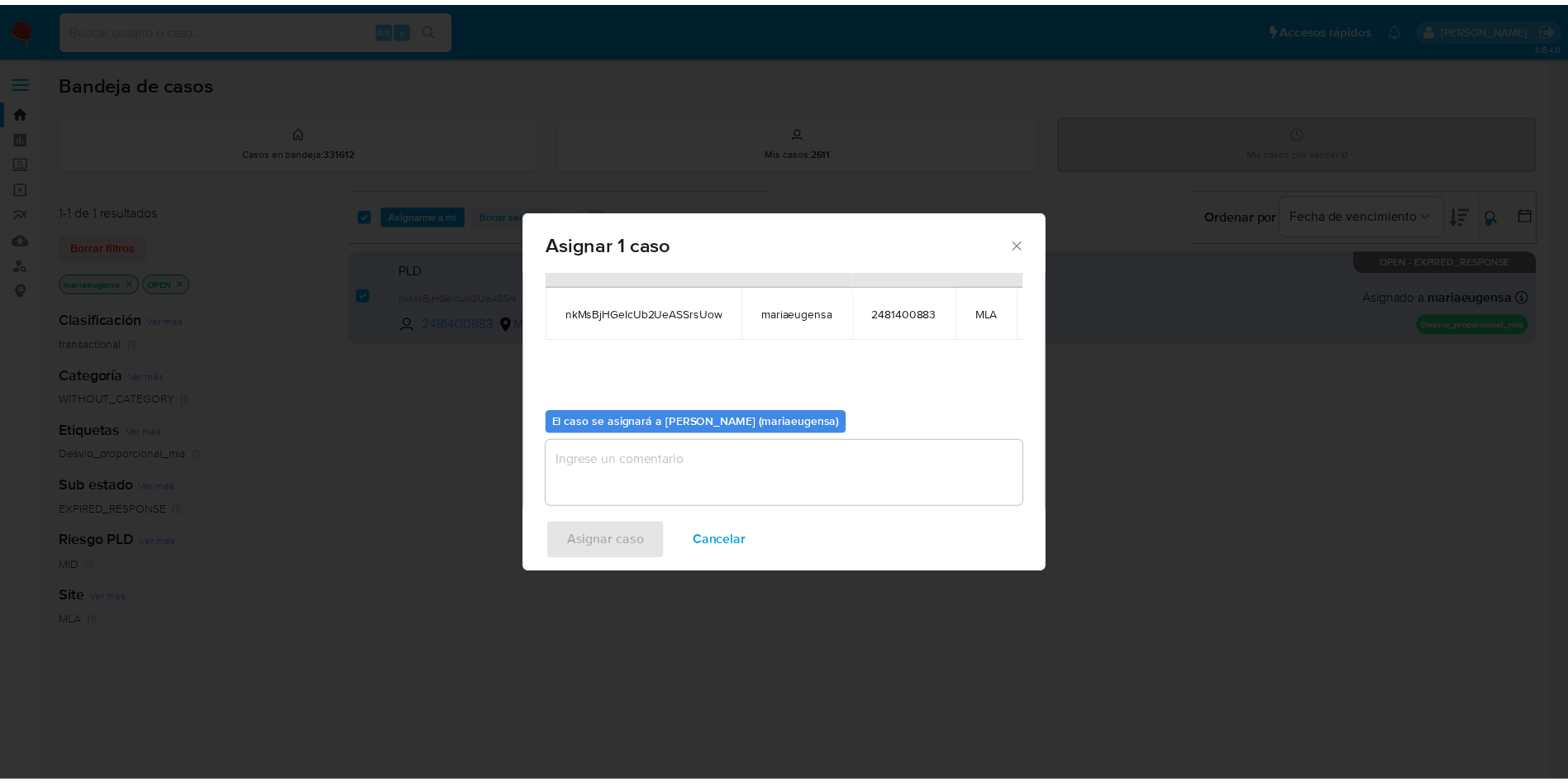
scroll to position [105, 0]
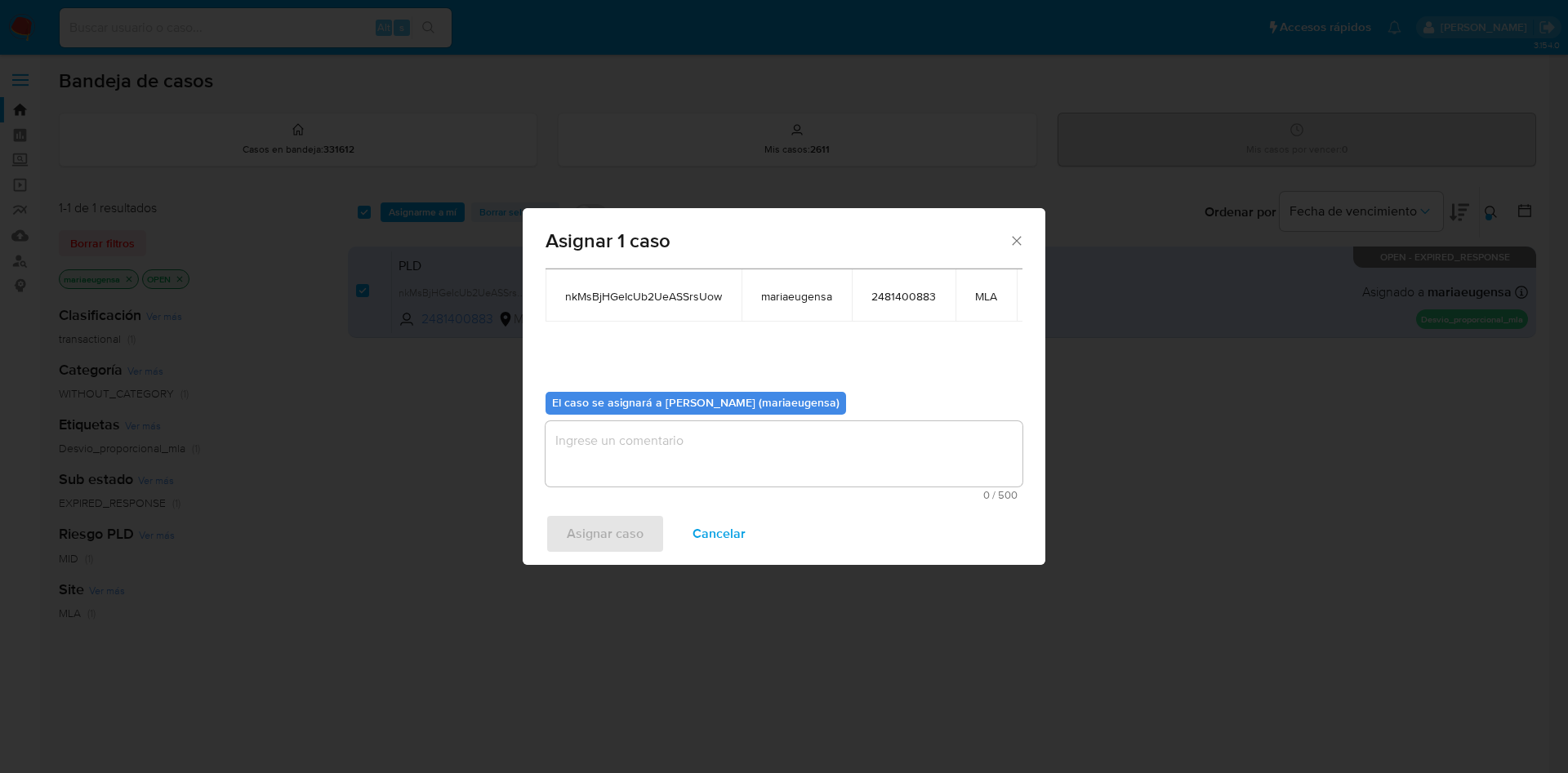
click at [599, 490] on span "0 / 500" at bounding box center [784, 495] width 467 height 10
drag, startPoint x: 613, startPoint y: 403, endPoint x: 615, endPoint y: 414, distance: 11.2
click at [615, 421] on textarea "assign-modal" at bounding box center [784, 454] width 477 height 66
click at [614, 431] on textarea "assign-modal" at bounding box center [784, 454] width 477 height 66
click at [590, 538] on span "Asignar caso" at bounding box center [605, 534] width 77 height 36
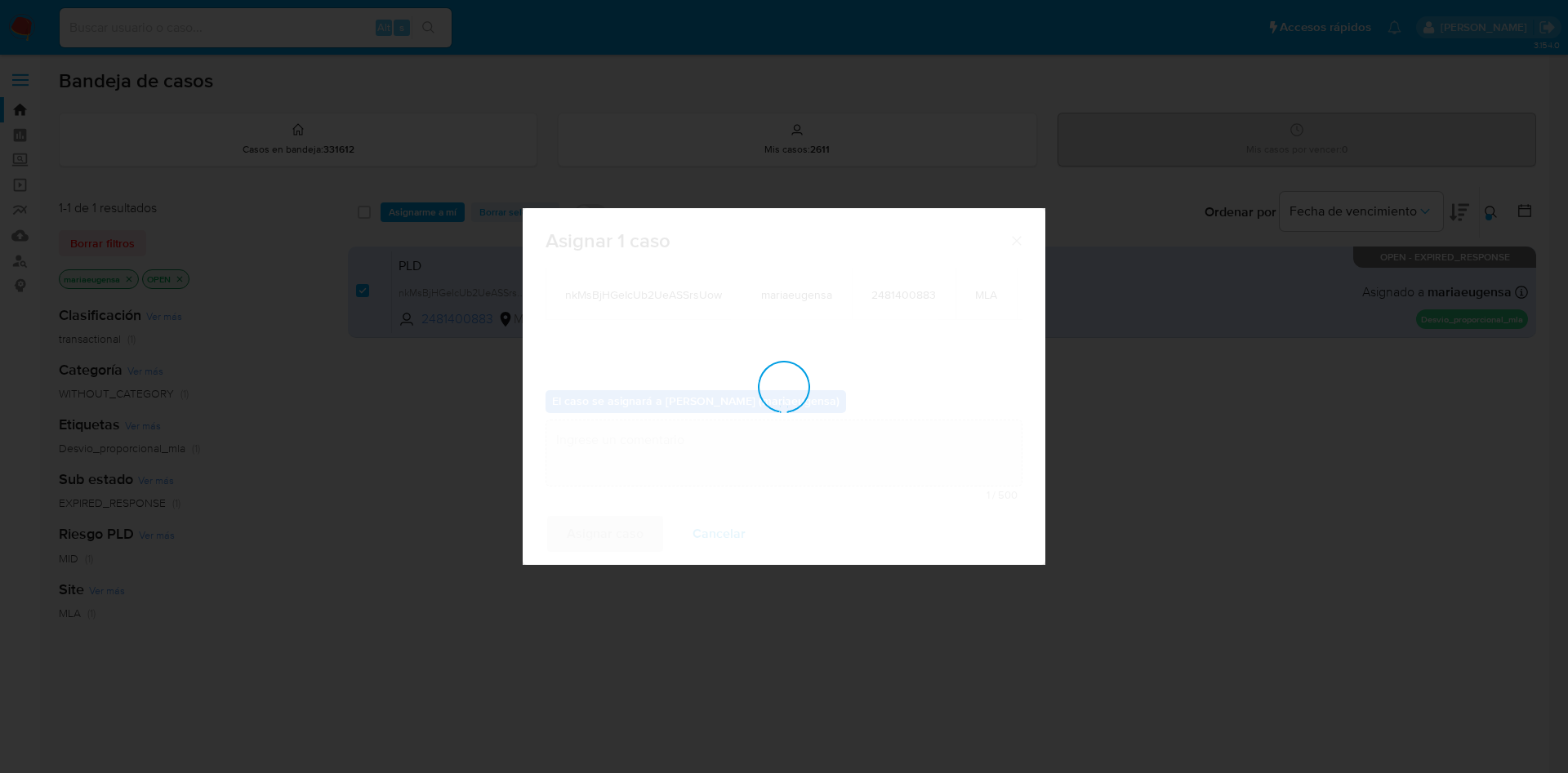
checkbox input "false"
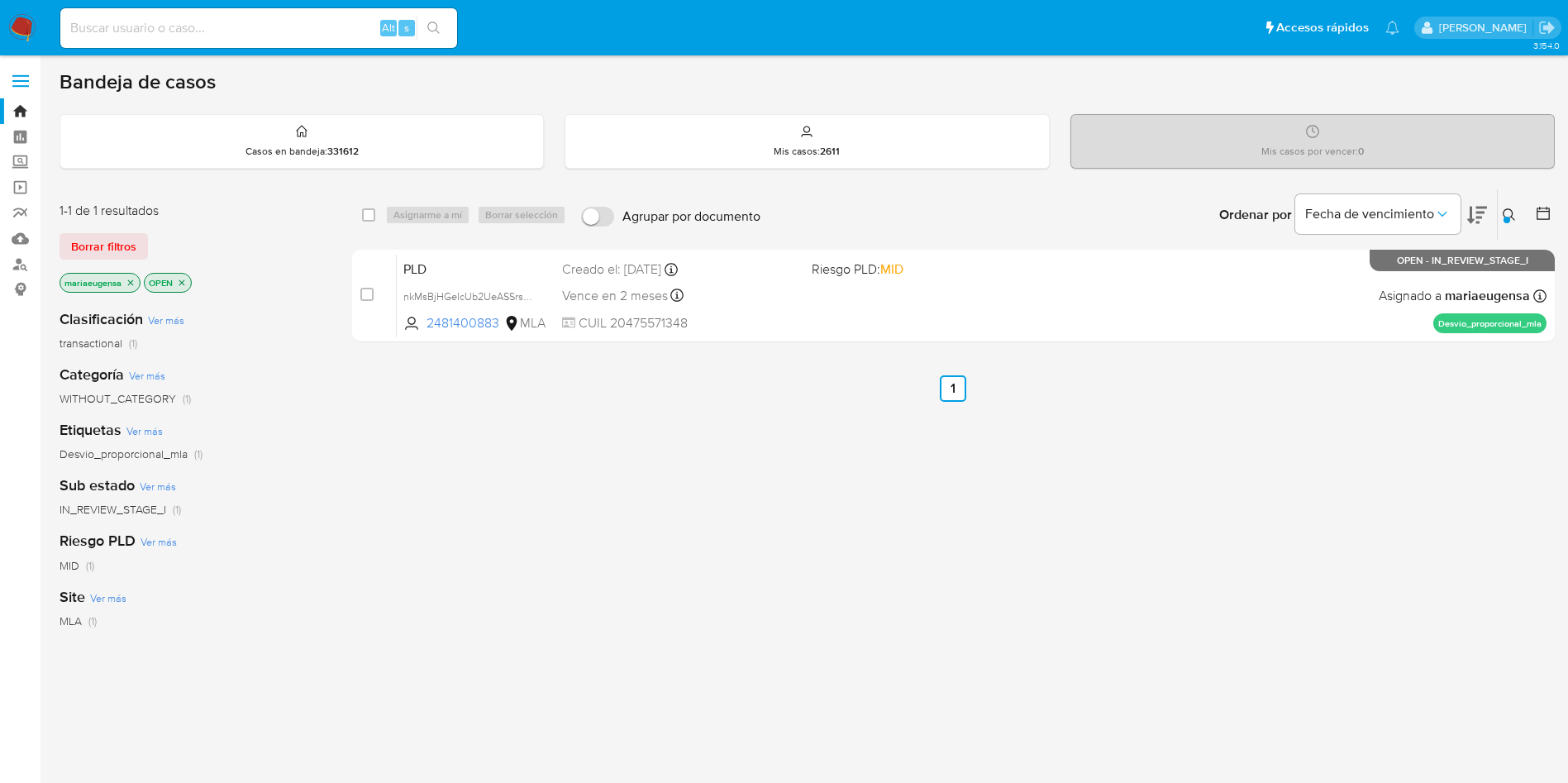
click at [231, 0] on nav "Pausado Ver notificaciones Alt s Accesos rápidos Presiona las siguientes teclas…" at bounding box center [784, 27] width 1568 height 55
click at [232, 15] on div "Alt s" at bounding box center [259, 27] width 397 height 39
click at [233, 28] on input at bounding box center [259, 28] width 397 height 22
paste input "nkMsBjHGeIcUb2UeASSrsUow"
type input "nkMsBjHGeIcUb2UeASSrsUow"
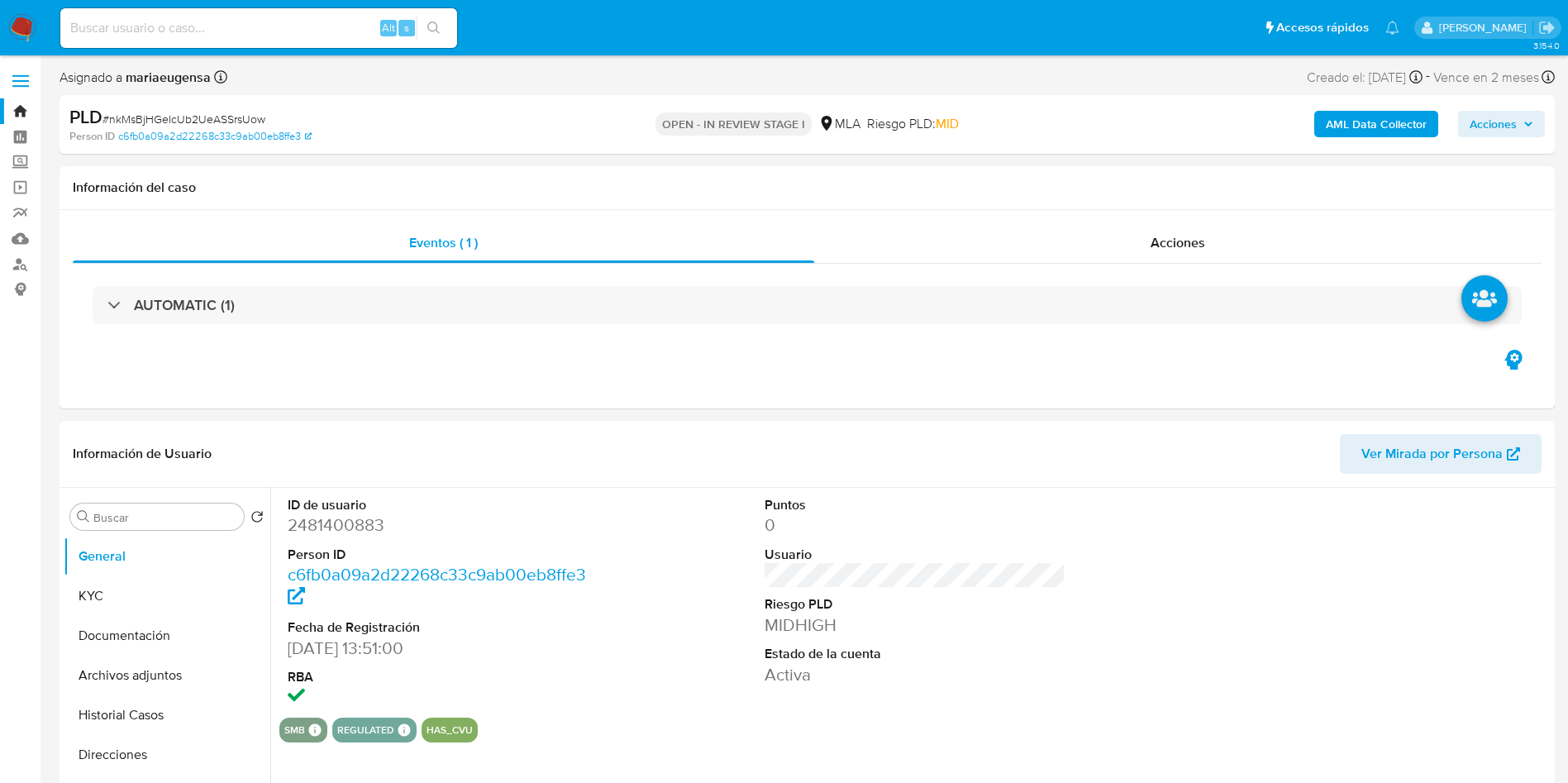
select select "10"
click at [140, 513] on input "Buscar" at bounding box center [165, 517] width 143 height 15
type input "ARC"
click at [129, 598] on button "Archivos adjuntos" at bounding box center [160, 596] width 193 height 39
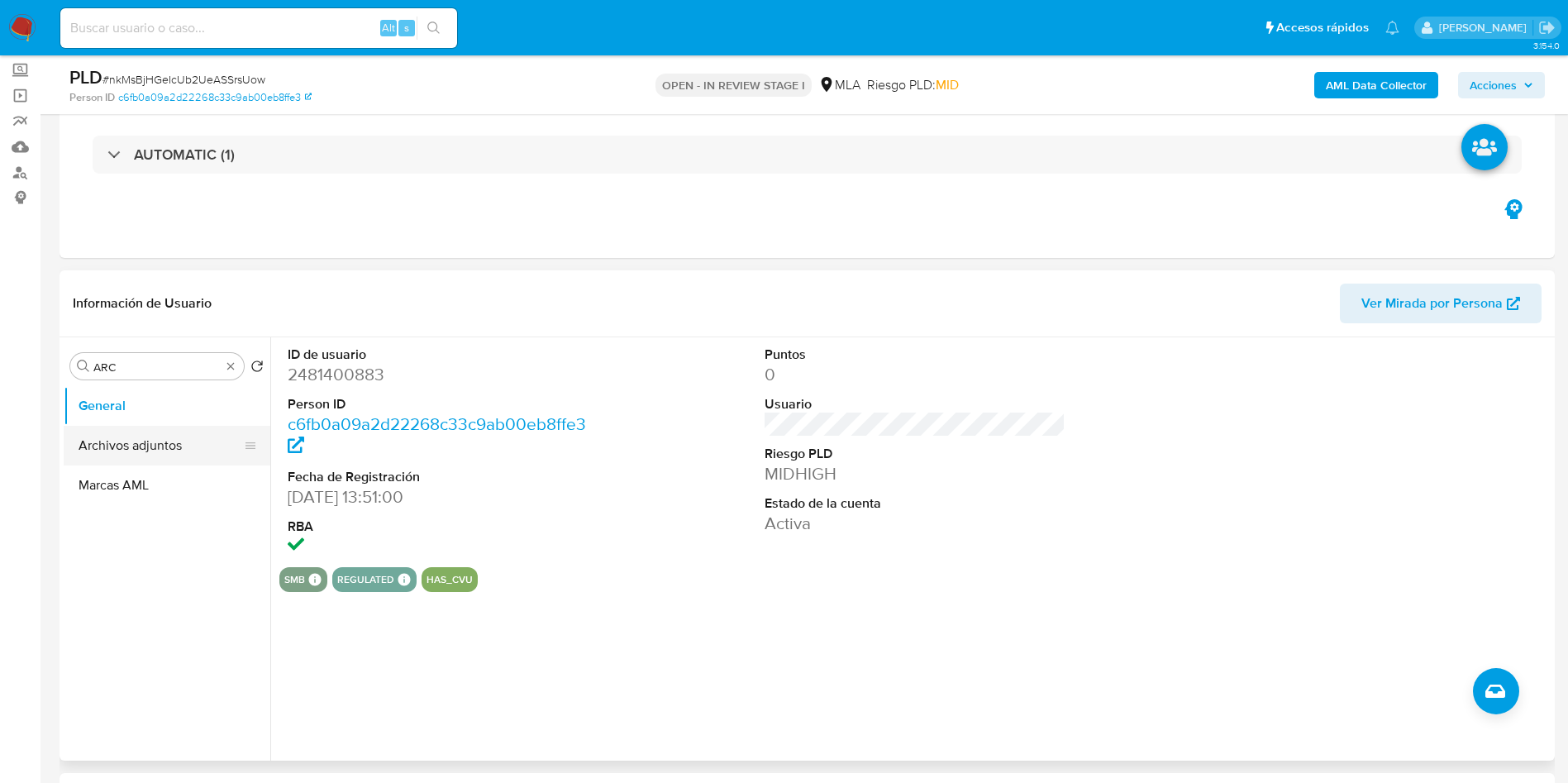
scroll to position [124, 0]
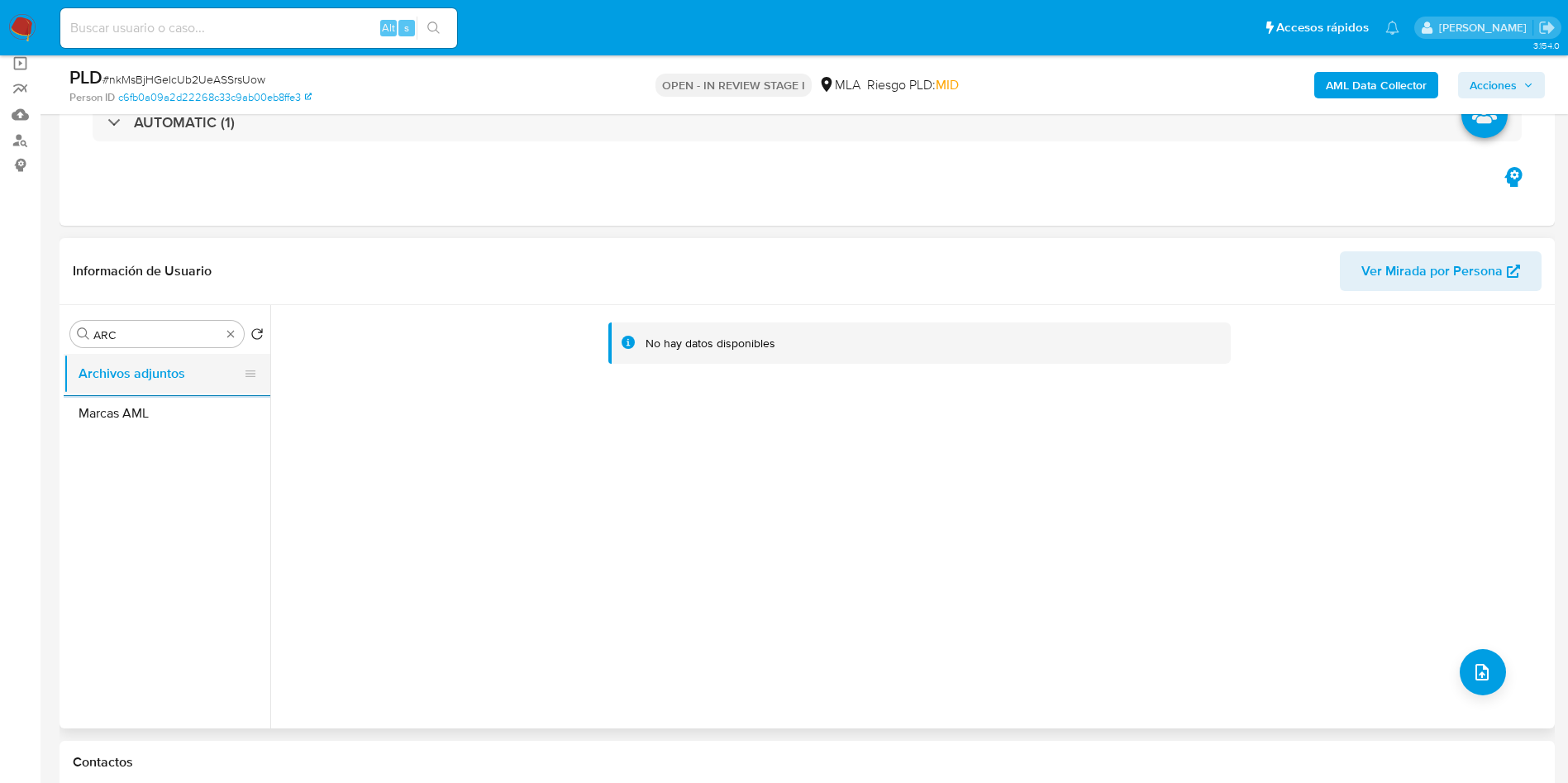
click at [114, 371] on button "Archivos adjuntos" at bounding box center [160, 374] width 193 height 39
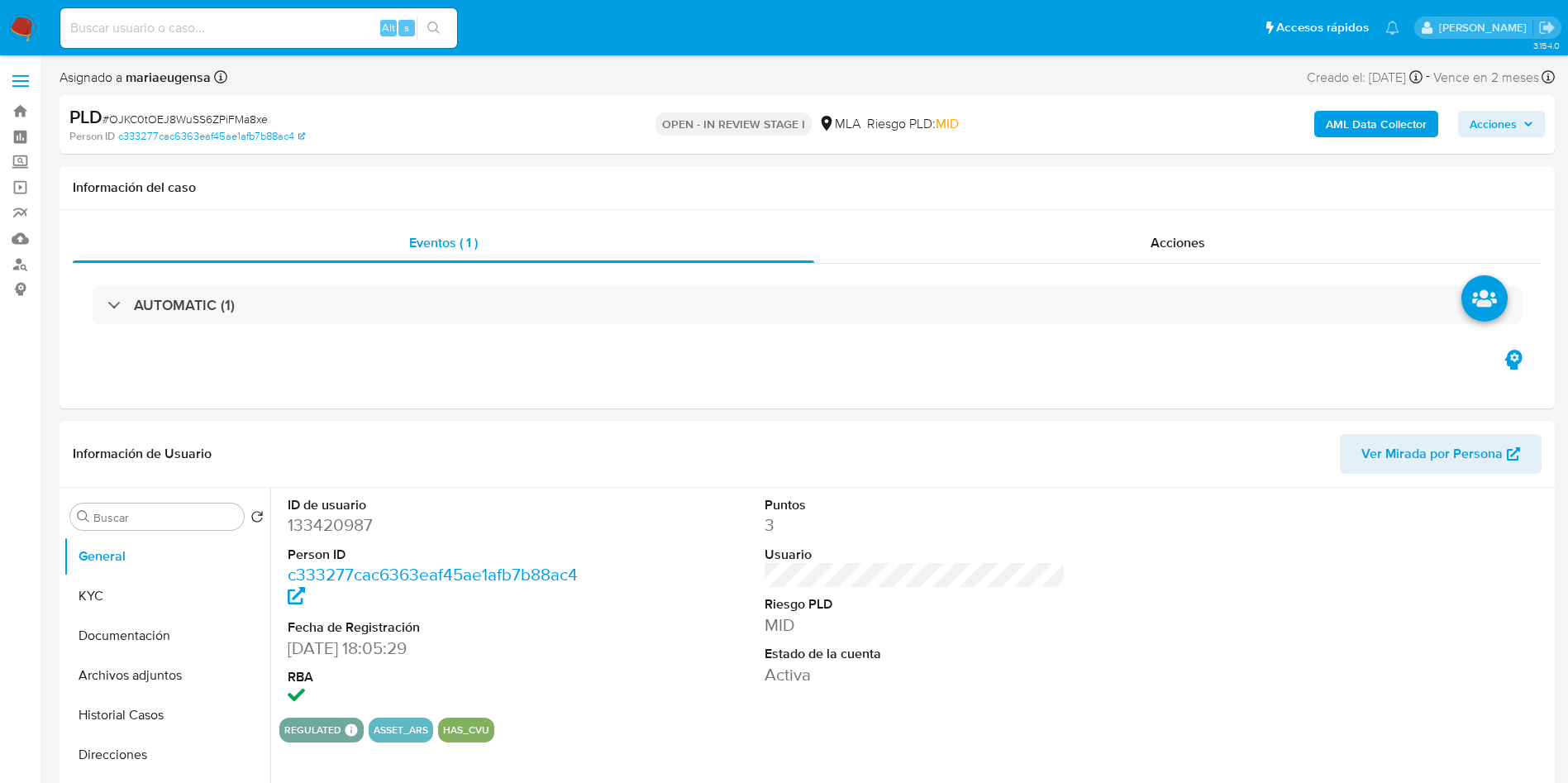
click at [342, 523] on dd "133420987" at bounding box center [438, 525] width 302 height 23
copy dd "133420987"
select select "10"
click at [143, 577] on button "KYC" at bounding box center [160, 596] width 193 height 39
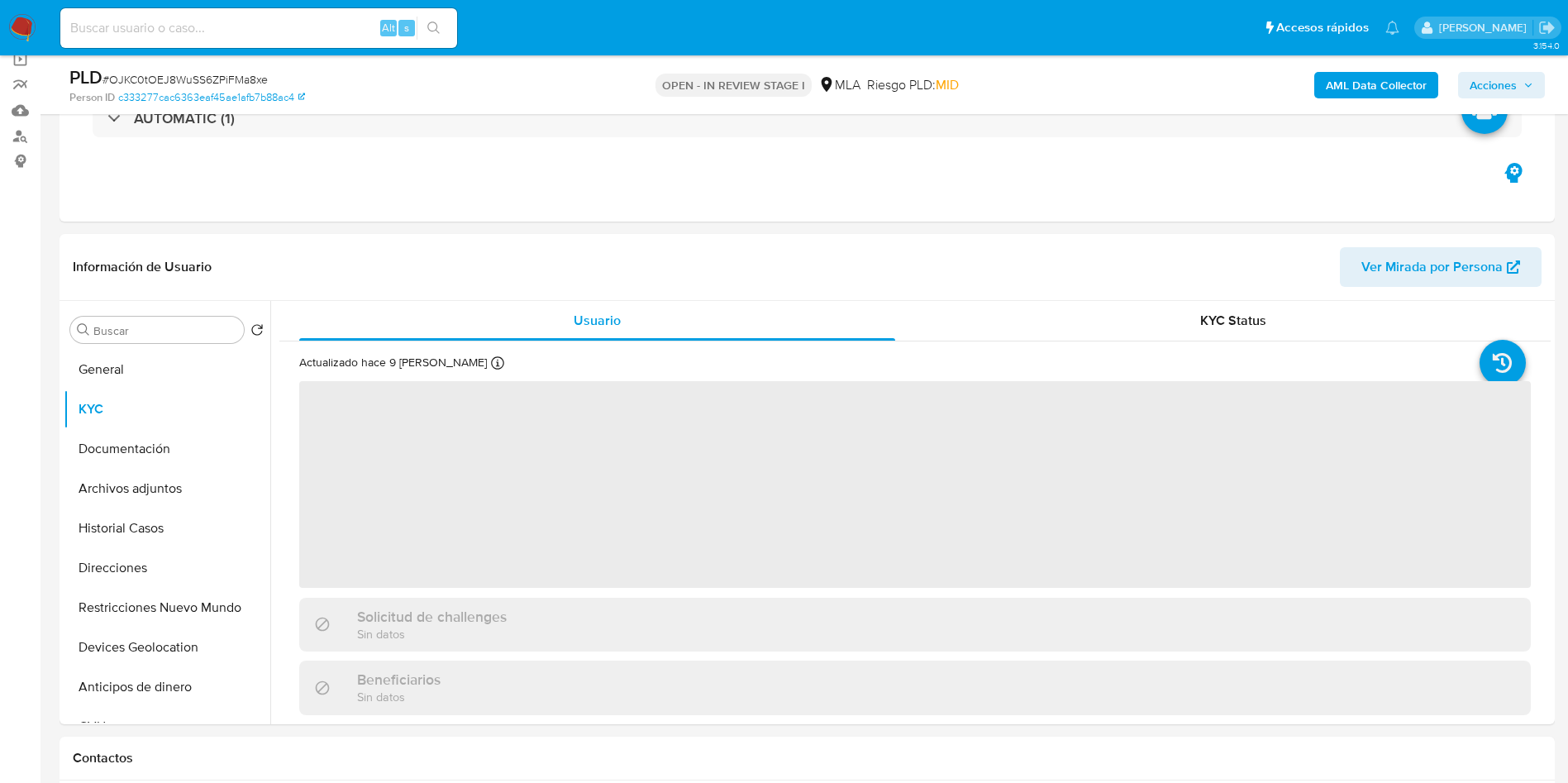
scroll to position [172, 0]
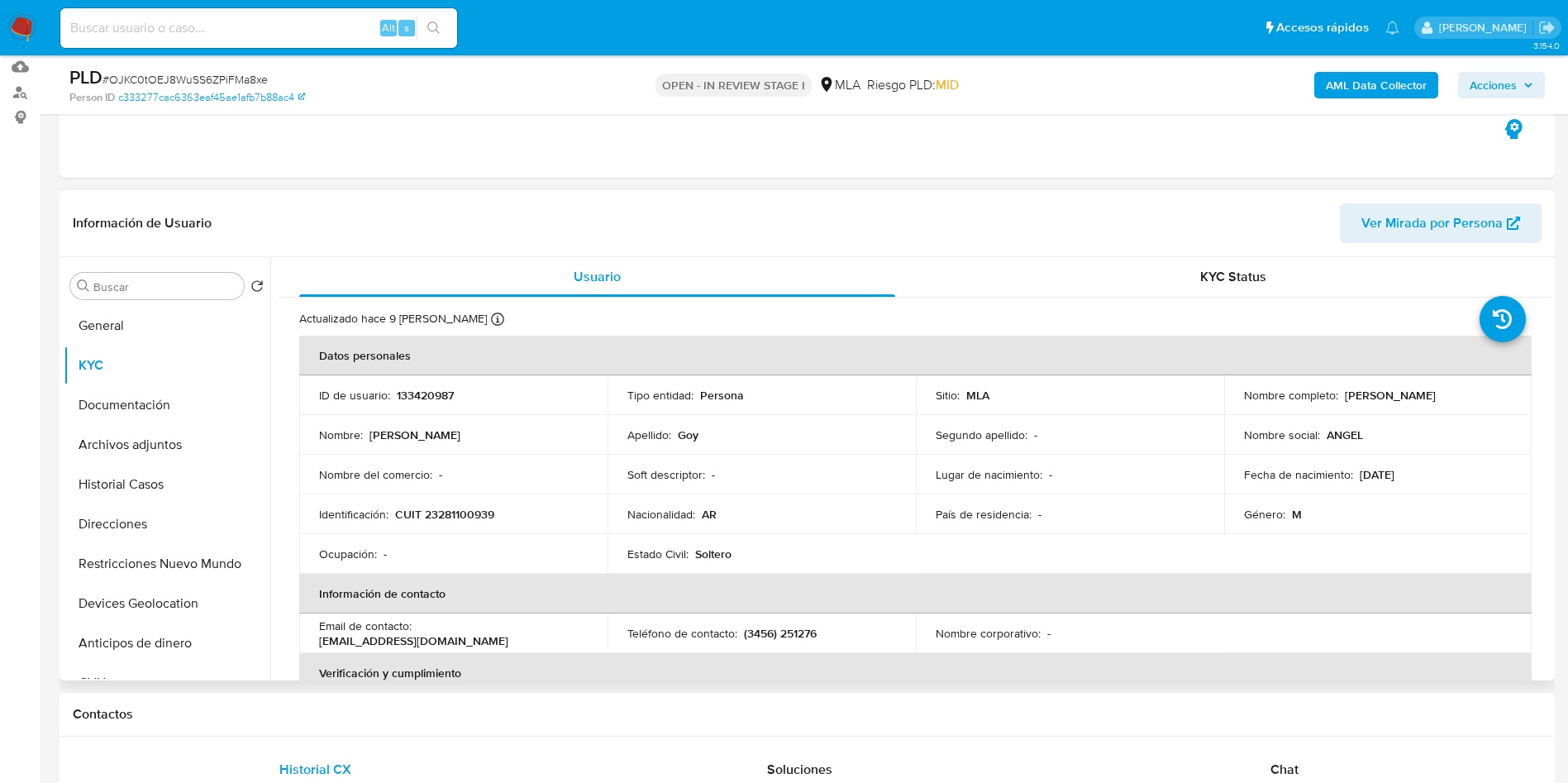
drag, startPoint x: 1338, startPoint y: 393, endPoint x: 1439, endPoint y: 399, distance: 101.2
click at [1439, 399] on div "Nombre completo : [PERSON_NAME]" at bounding box center [1378, 395] width 268 height 15
copy div "[PERSON_NAME]"
click at [157, 335] on button "General" at bounding box center [160, 325] width 193 height 39
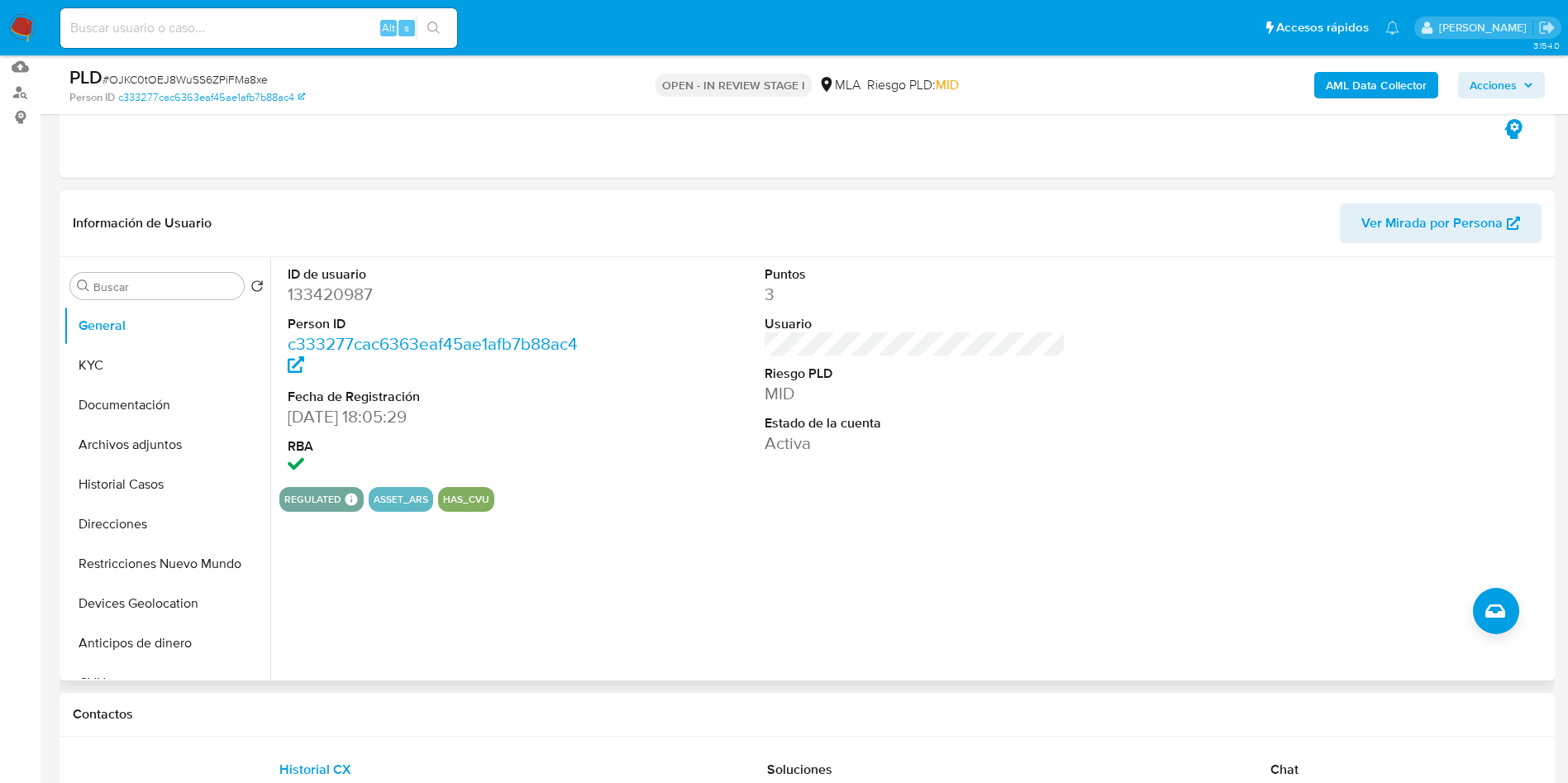
click at [361, 295] on dd "133420987" at bounding box center [438, 294] width 302 height 23
copy dd "133420987"
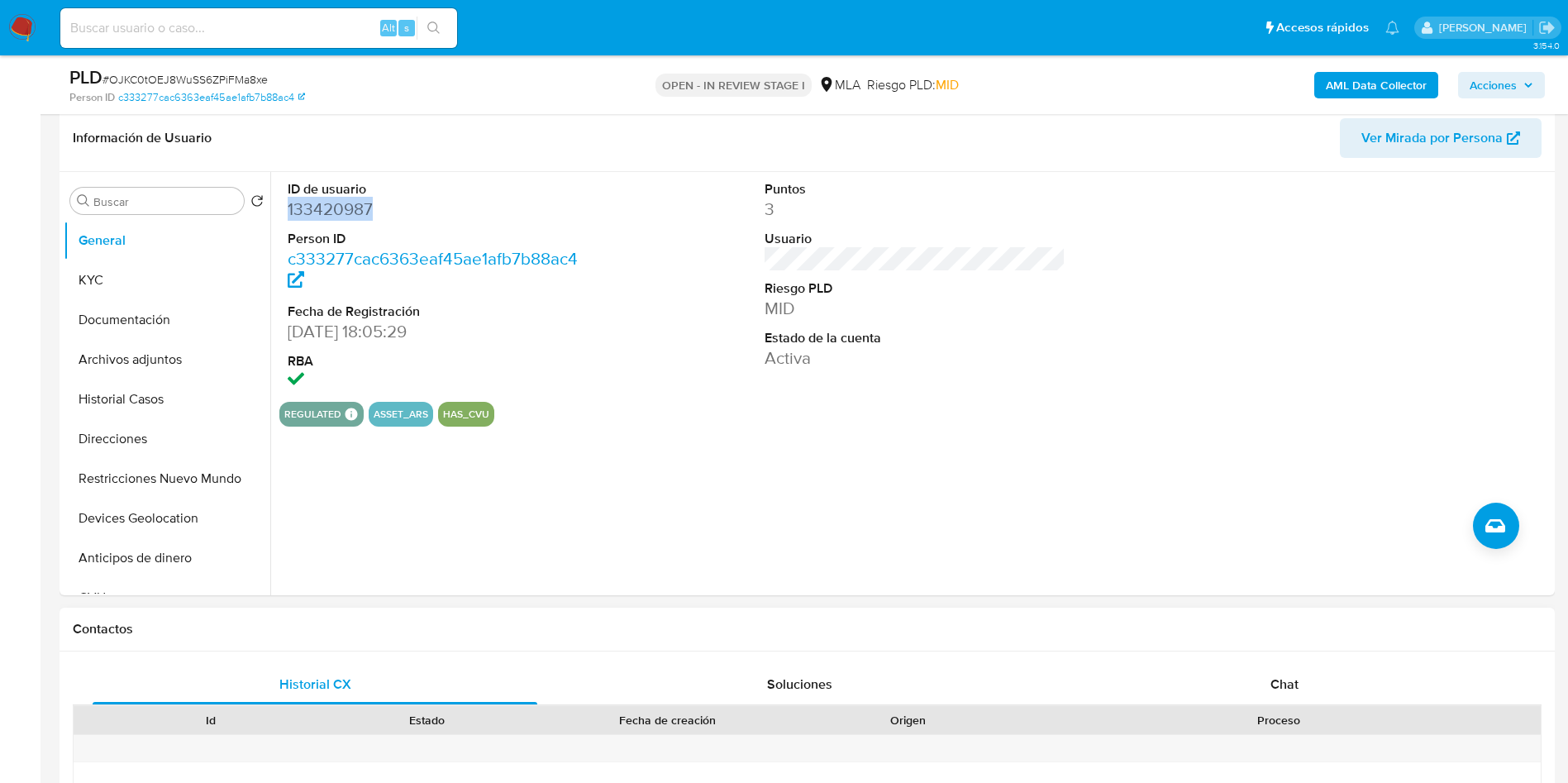
scroll to position [296, 0]
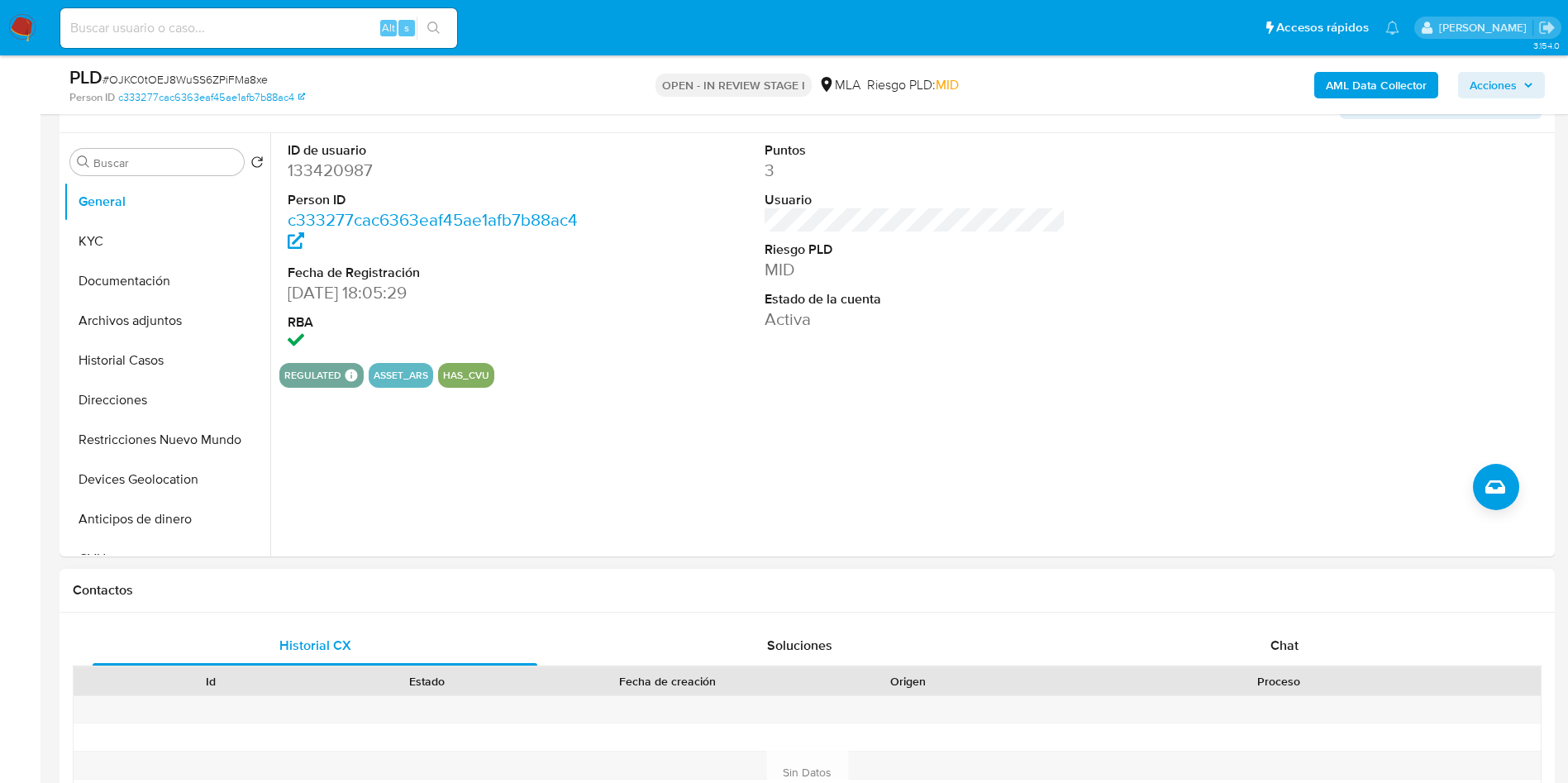
drag, startPoint x: 1275, startPoint y: 601, endPoint x: 1273, endPoint y: 621, distance: 20.1
click at [1275, 602] on div "Contactos" at bounding box center [807, 591] width 1495 height 44
drag, startPoint x: 1273, startPoint y: 621, endPoint x: 1274, endPoint y: 631, distance: 10.0
click at [1274, 624] on div "Historial CX Soluciones Chat Id Estado Fecha de creación Origen Proceso Anterio…" at bounding box center [807, 773] width 1495 height 319
click at [1275, 648] on span "Chat" at bounding box center [1285, 646] width 28 height 19
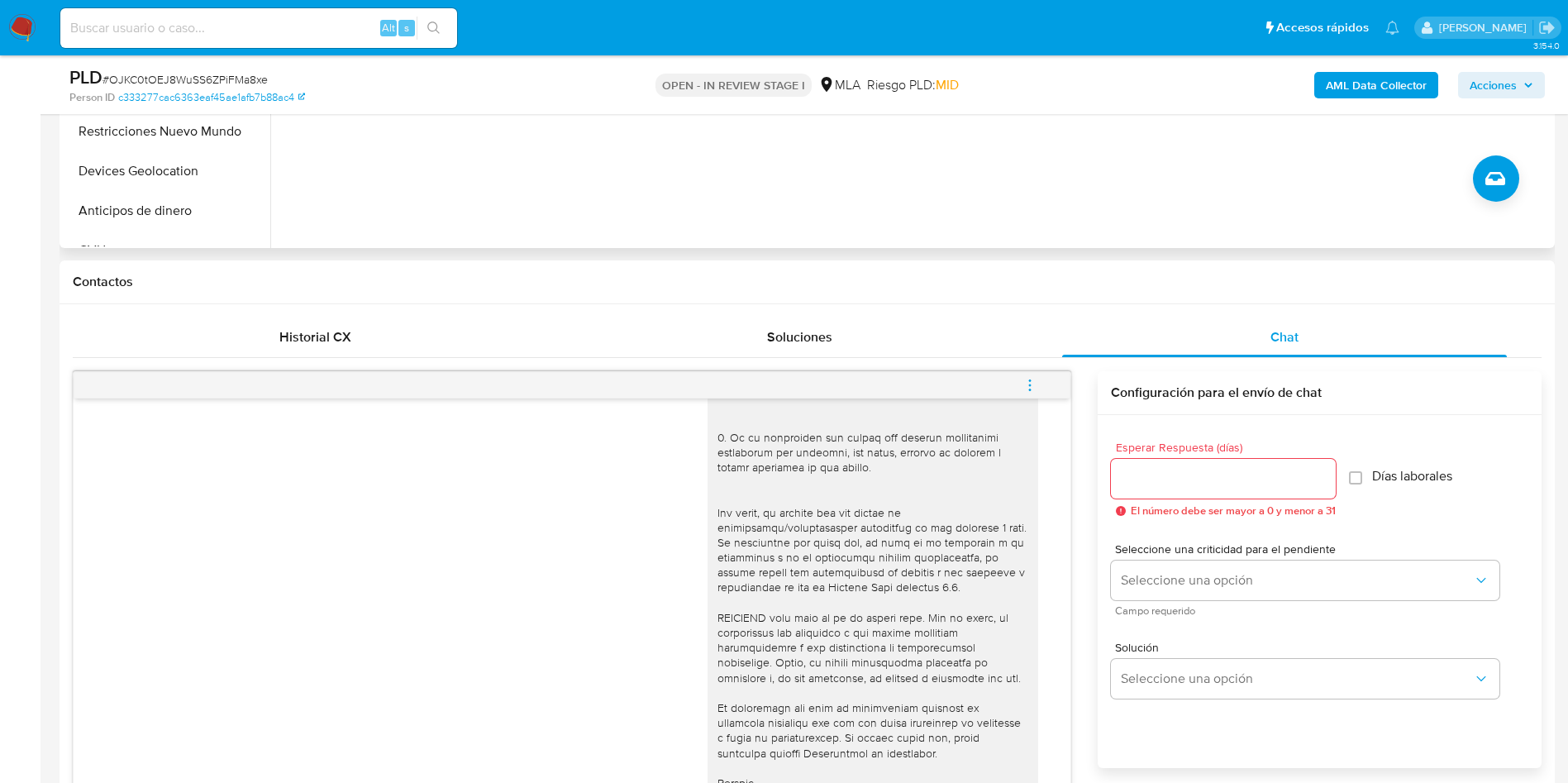
scroll to position [544, 0]
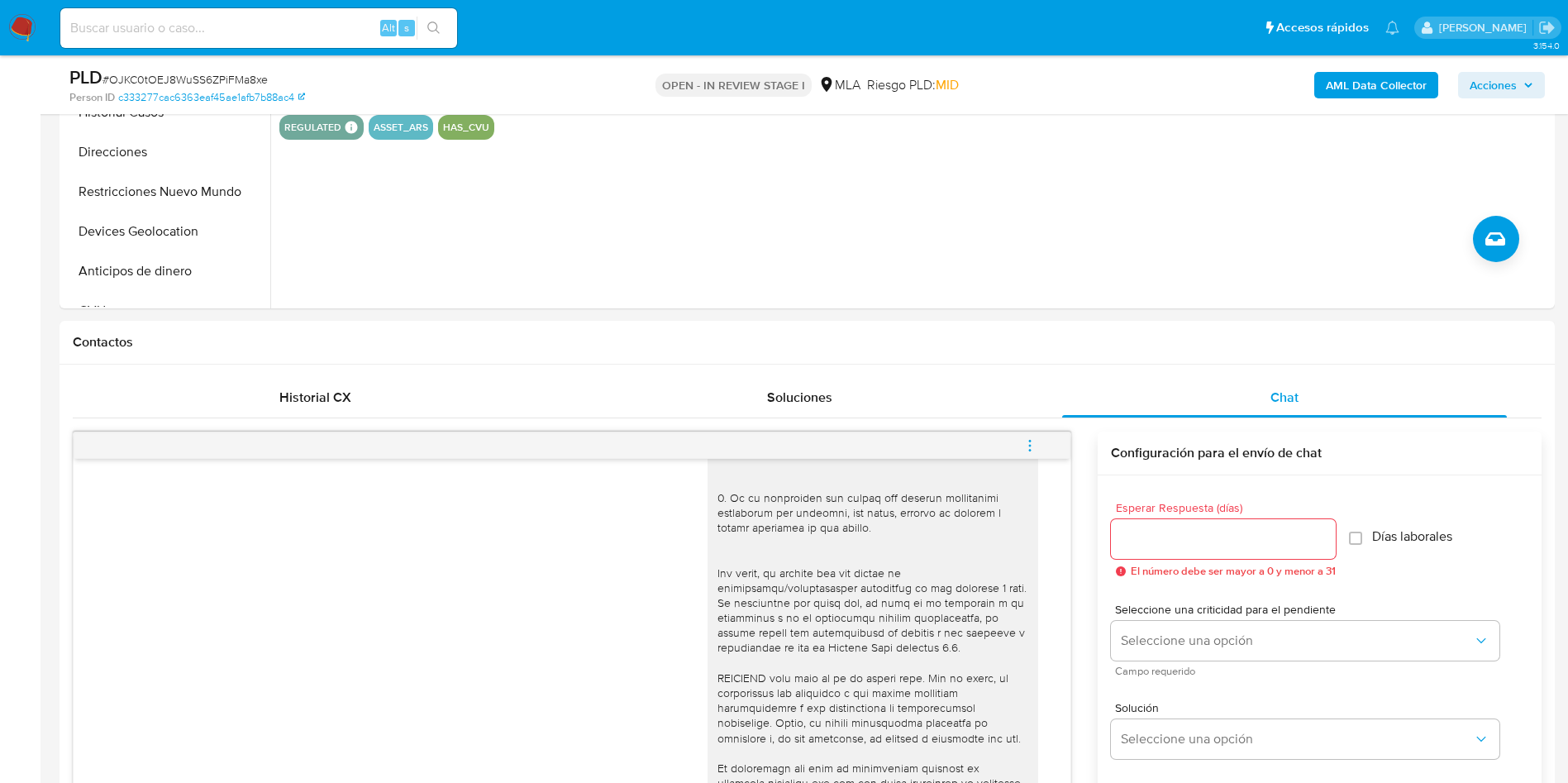
click at [1030, 442] on icon "menu-action" at bounding box center [1029, 445] width 15 height 15
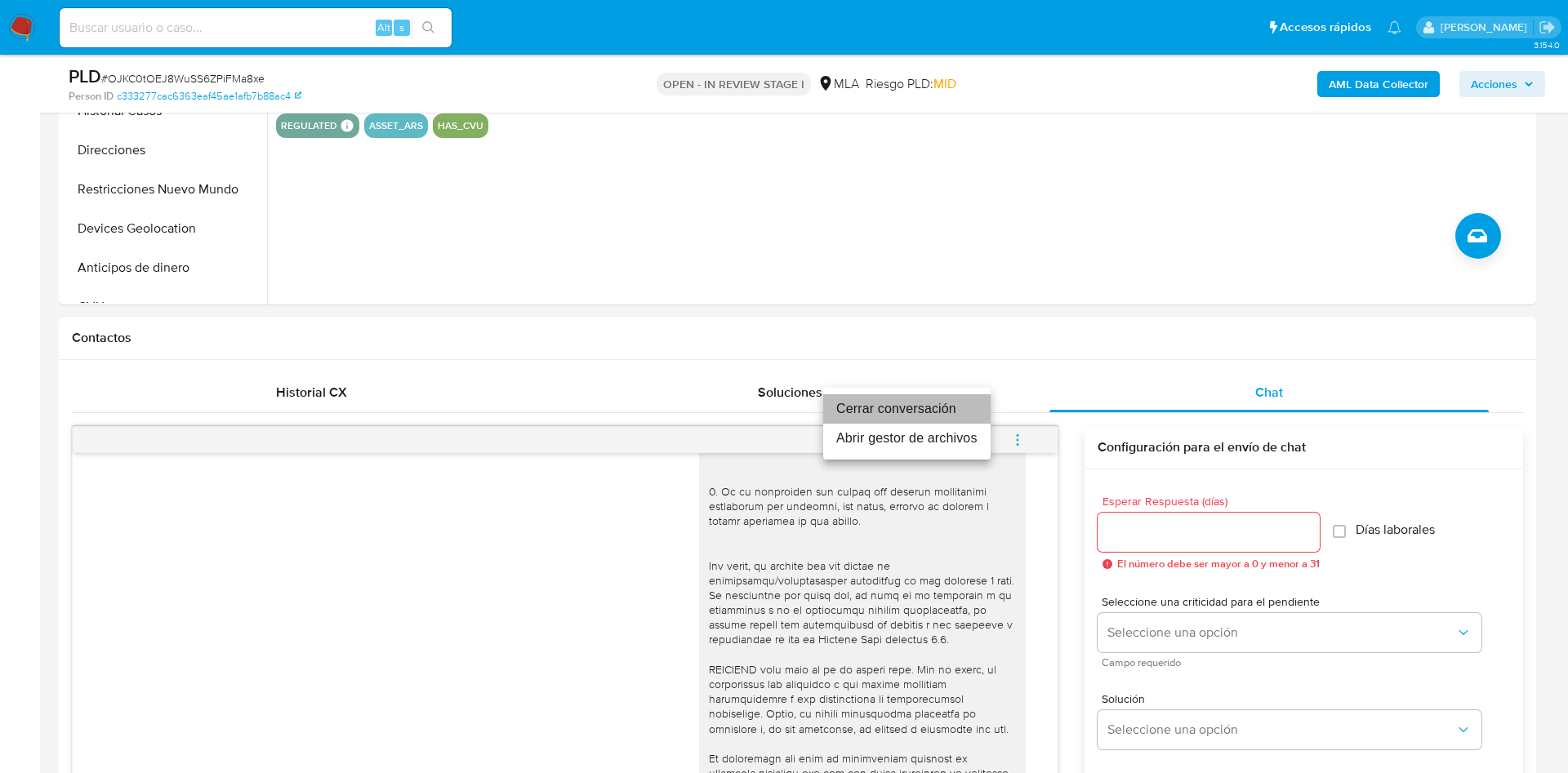
click at [970, 400] on li "Cerrar conversación" at bounding box center [907, 409] width 168 height 29
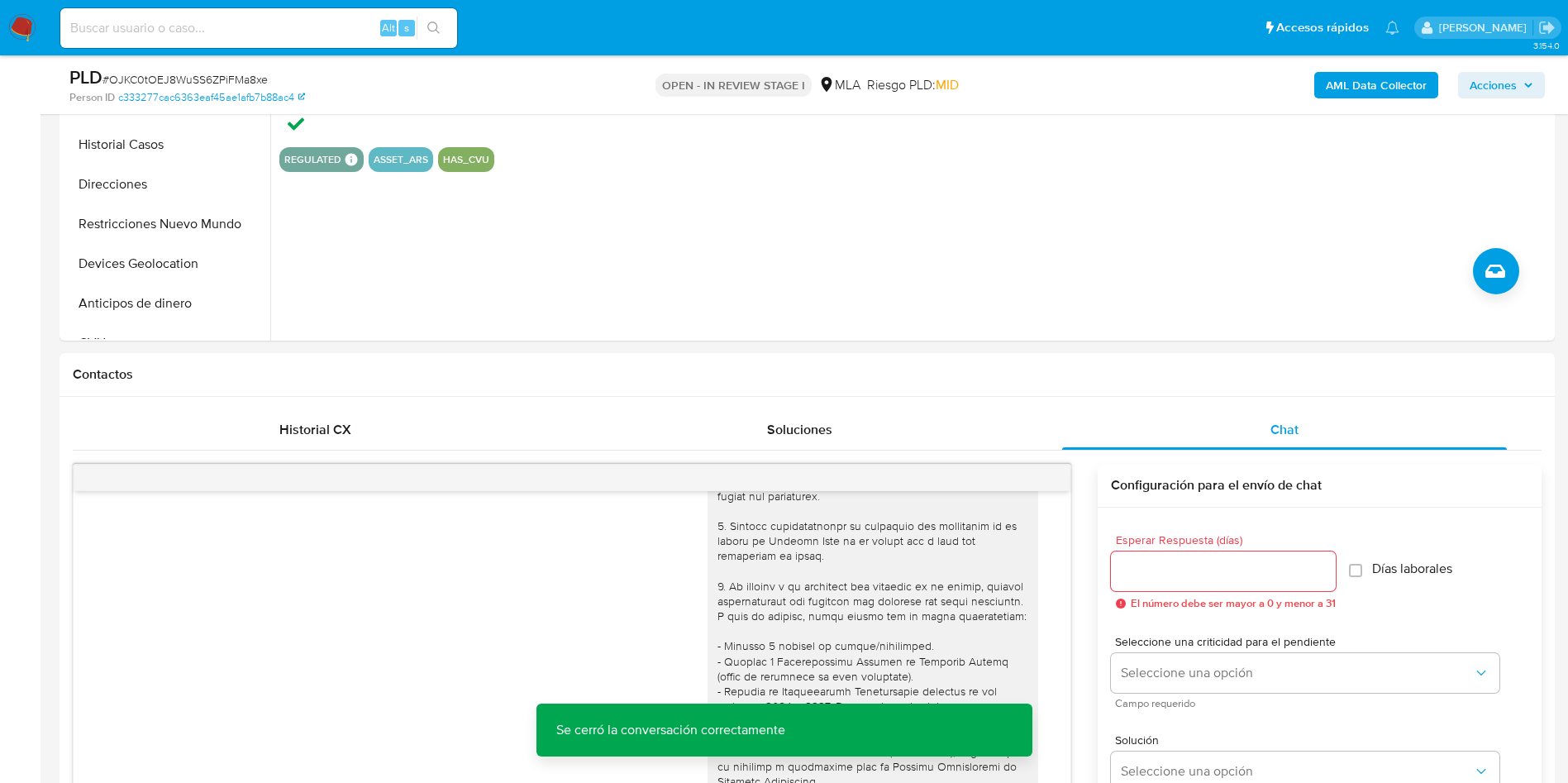
scroll to position [48, 0]
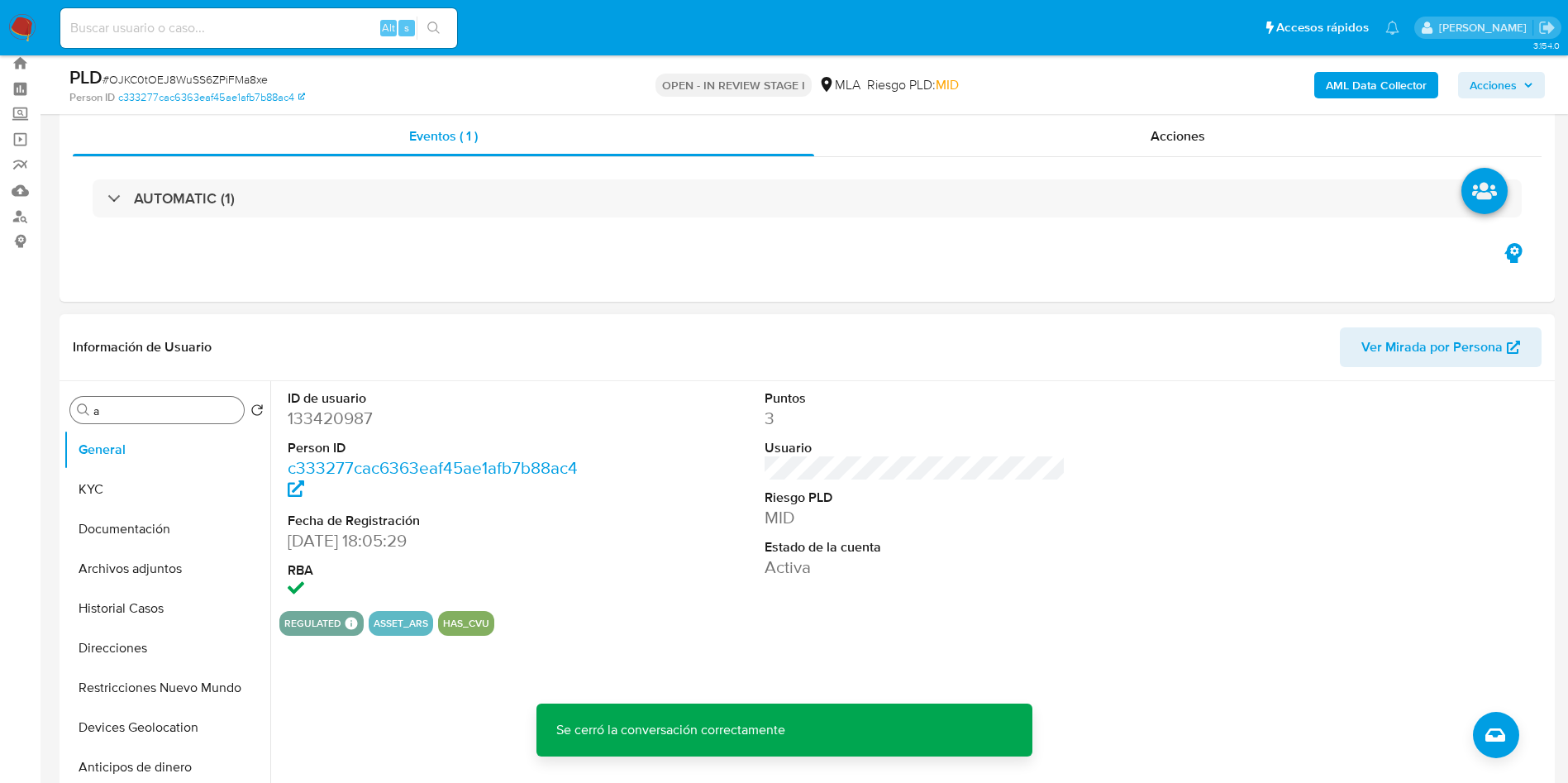
click at [159, 413] on input "a" at bounding box center [165, 410] width 143 height 15
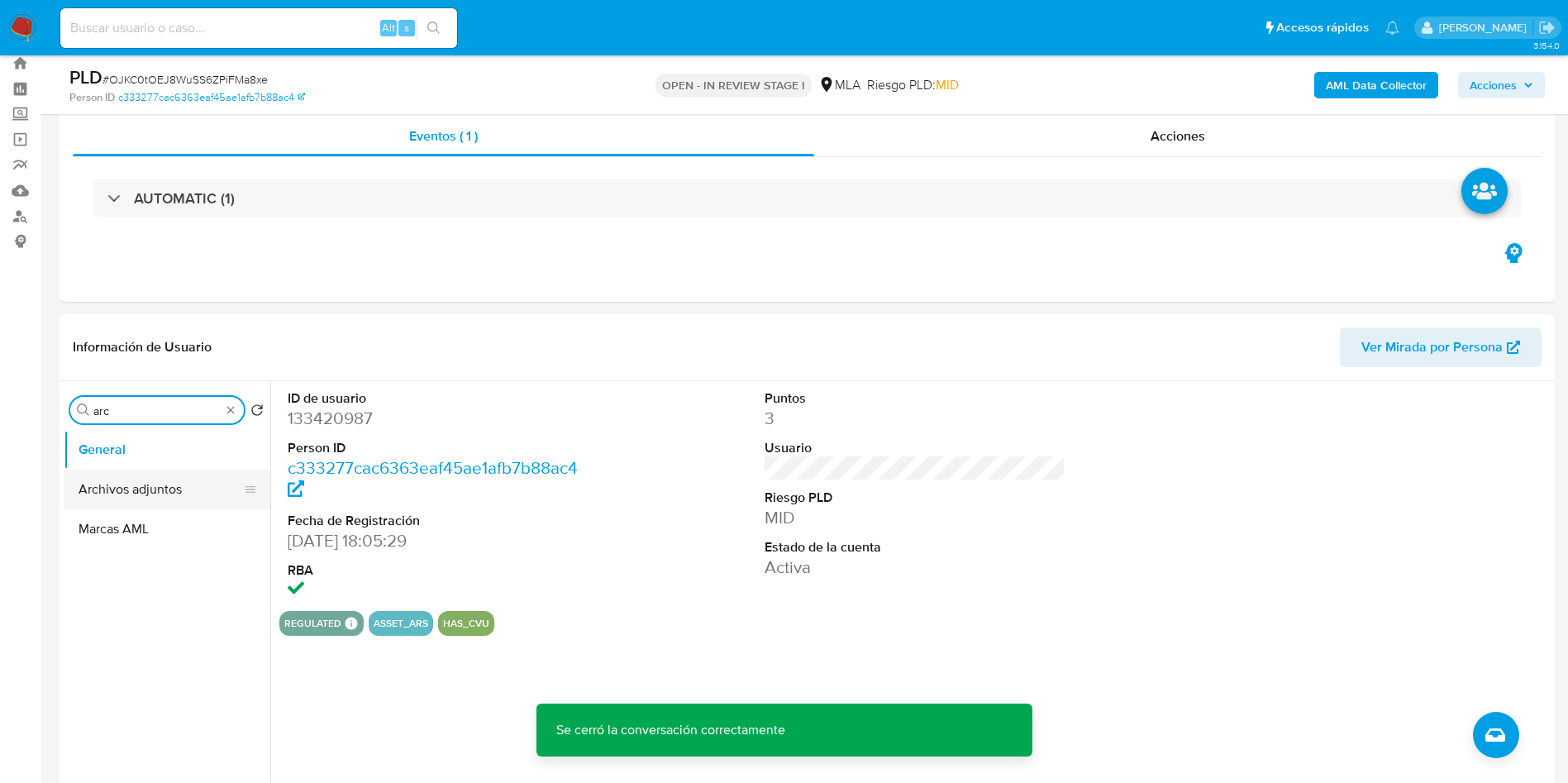
type input "arc"
click at [178, 479] on button "Archivos adjuntos" at bounding box center [160, 489] width 193 height 39
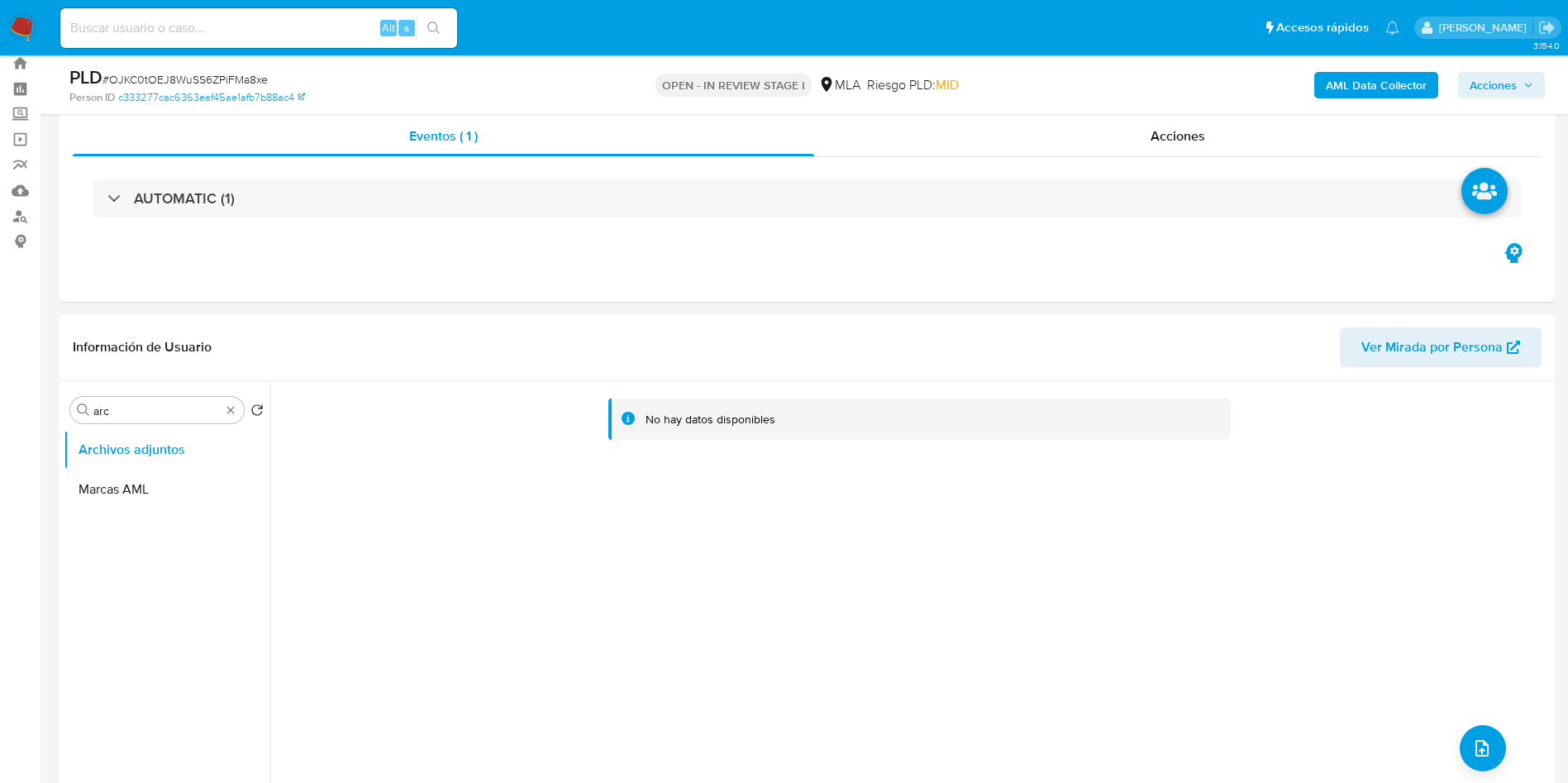
click at [1390, 82] on b "AML Data Collector" at bounding box center [1376, 85] width 101 height 26
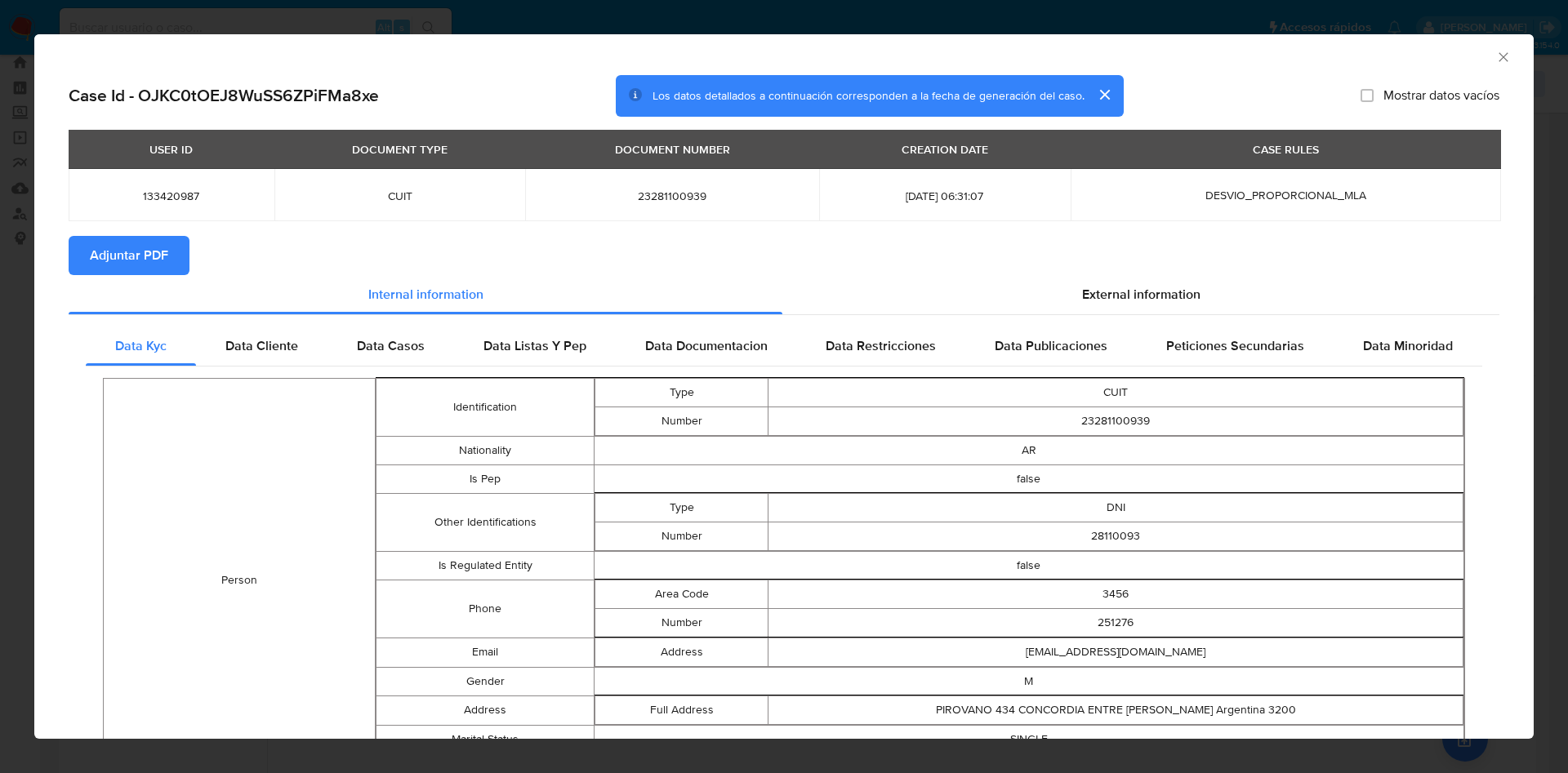
click at [1495, 60] on icon "Cerrar ventana" at bounding box center [1503, 57] width 16 height 16
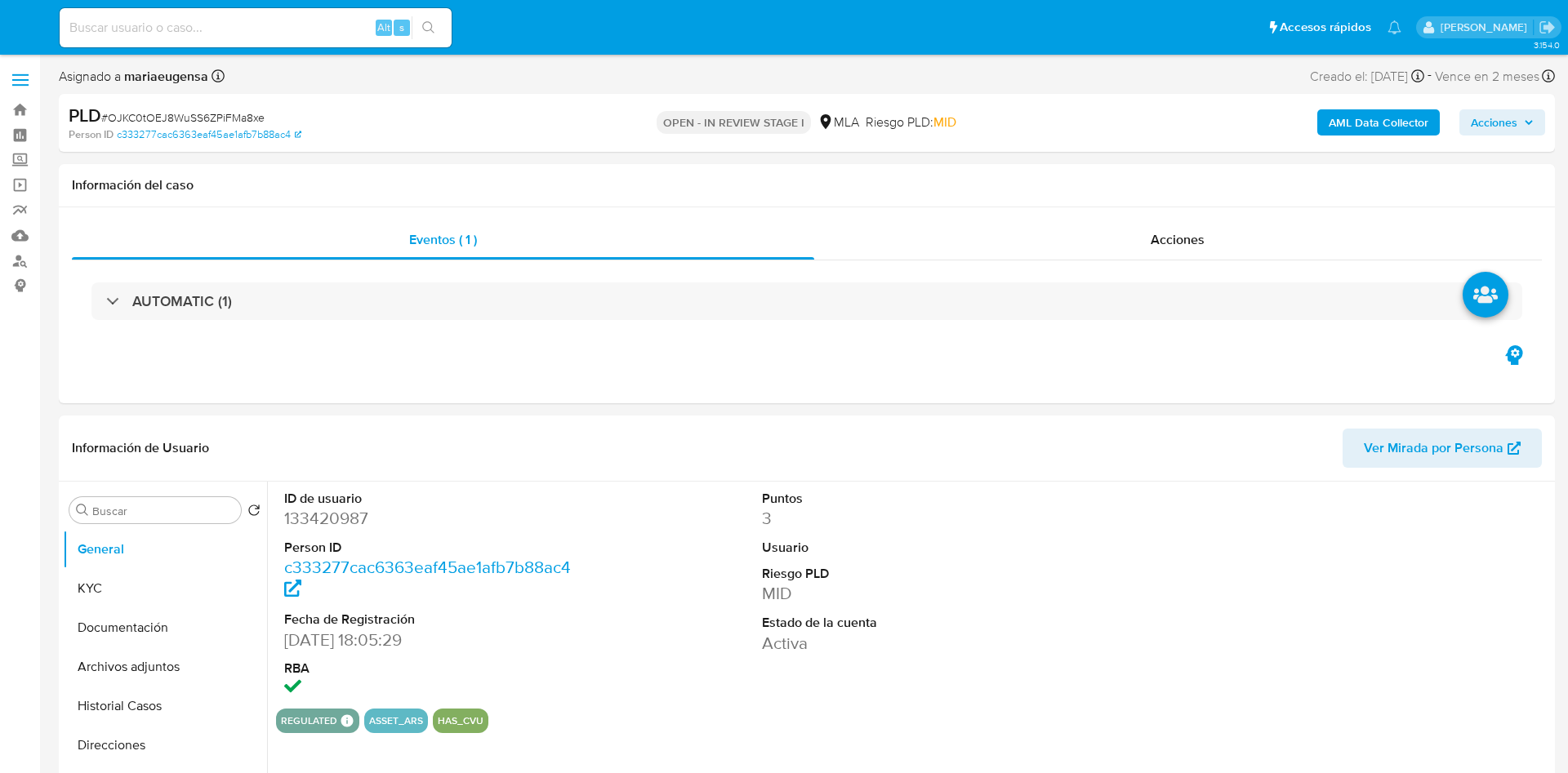
select select "10"
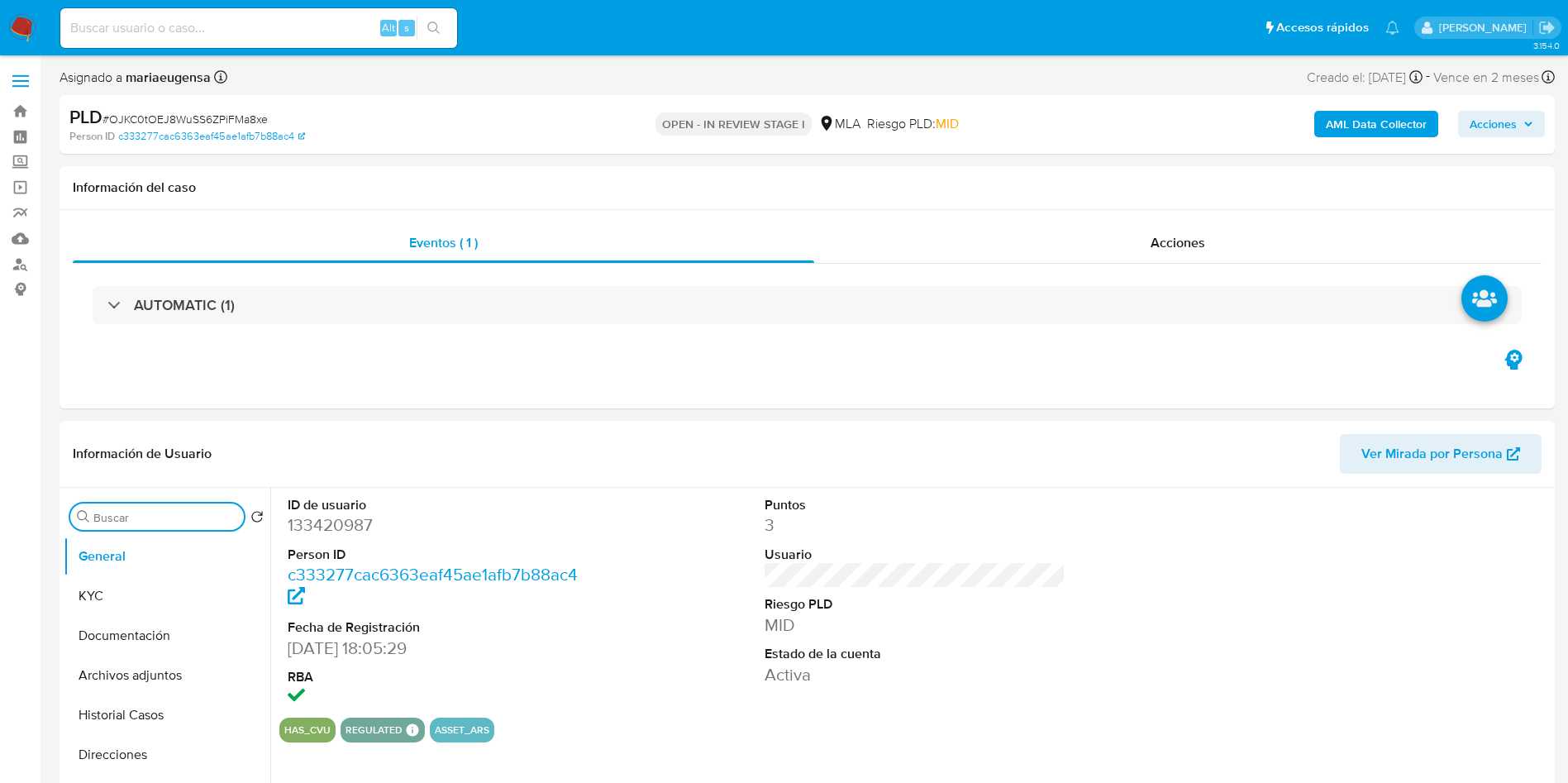
click at [188, 519] on input "Buscar" at bounding box center [165, 517] width 143 height 15
type input "arc"
click at [163, 588] on button "Archivos adjuntos" at bounding box center [160, 596] width 193 height 39
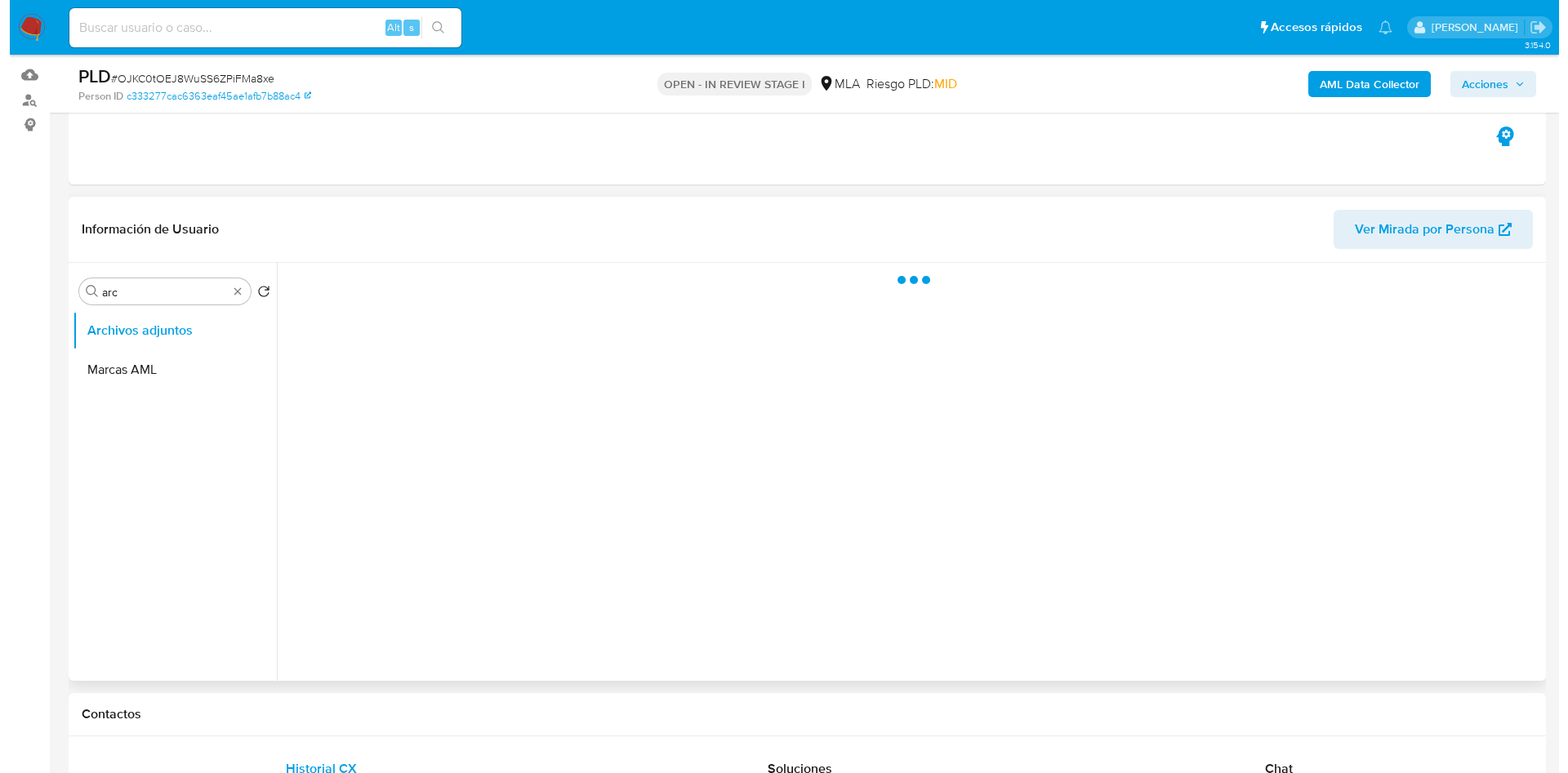
scroll to position [123, 0]
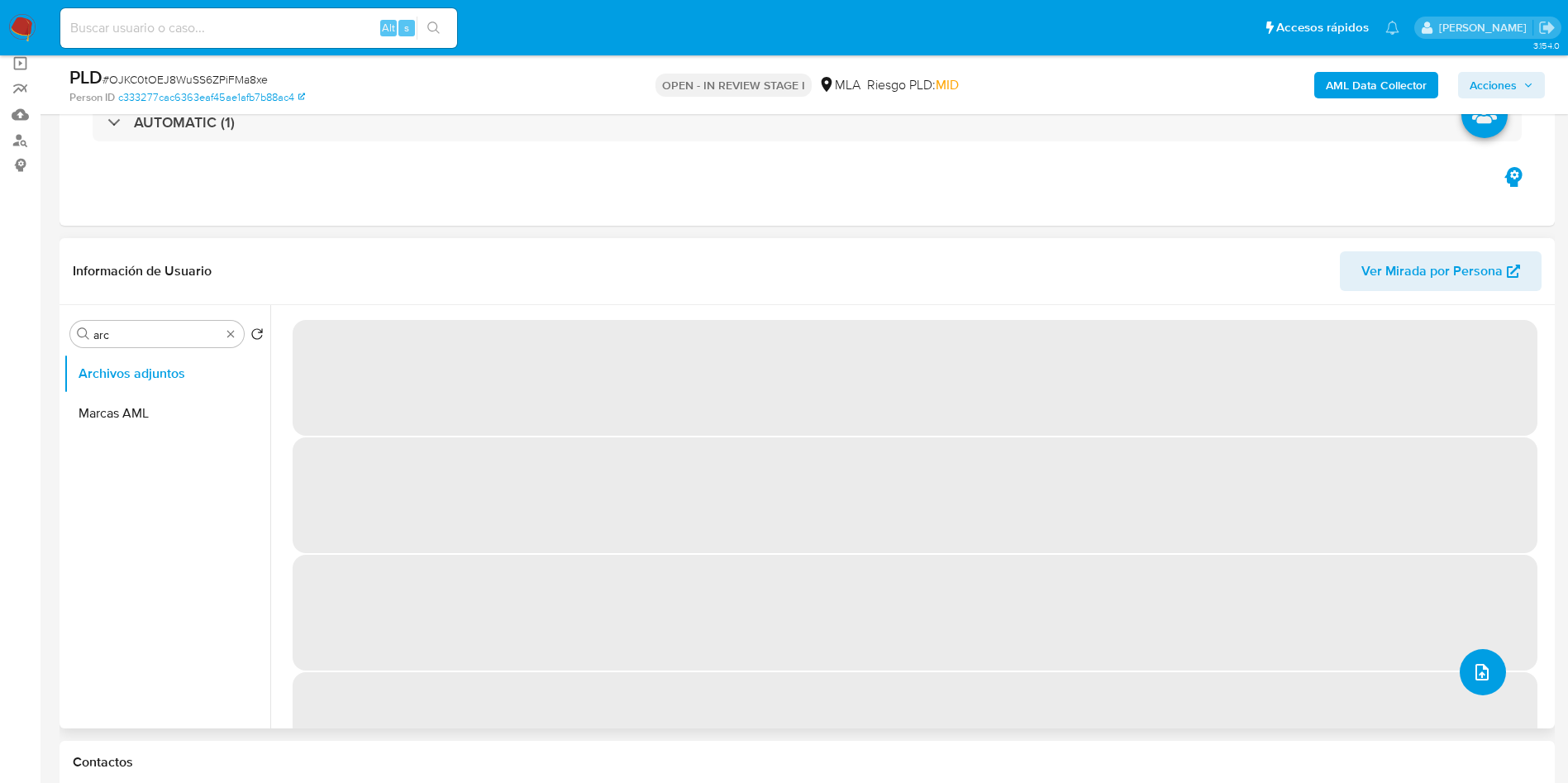
click at [1473, 663] on span "upload-file" at bounding box center [1482, 672] width 20 height 20
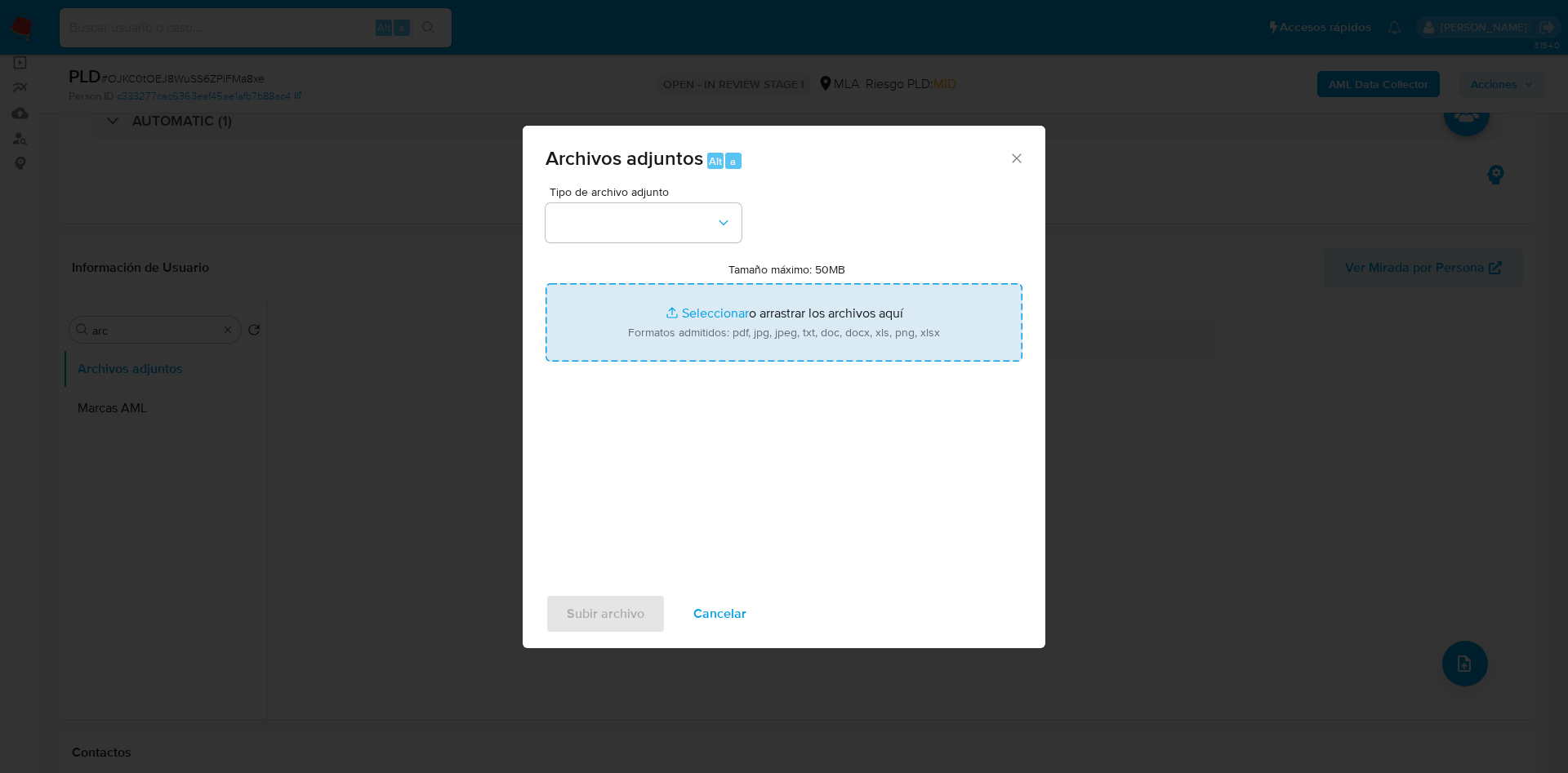
click at [730, 321] on input "Tamaño máximo: 50MB Seleccionar archivos" at bounding box center [784, 322] width 477 height 79
type input "C:\fakepath\Caselog OJKC0tOEJ8WuSS6ZPiFMa8xe.docx"
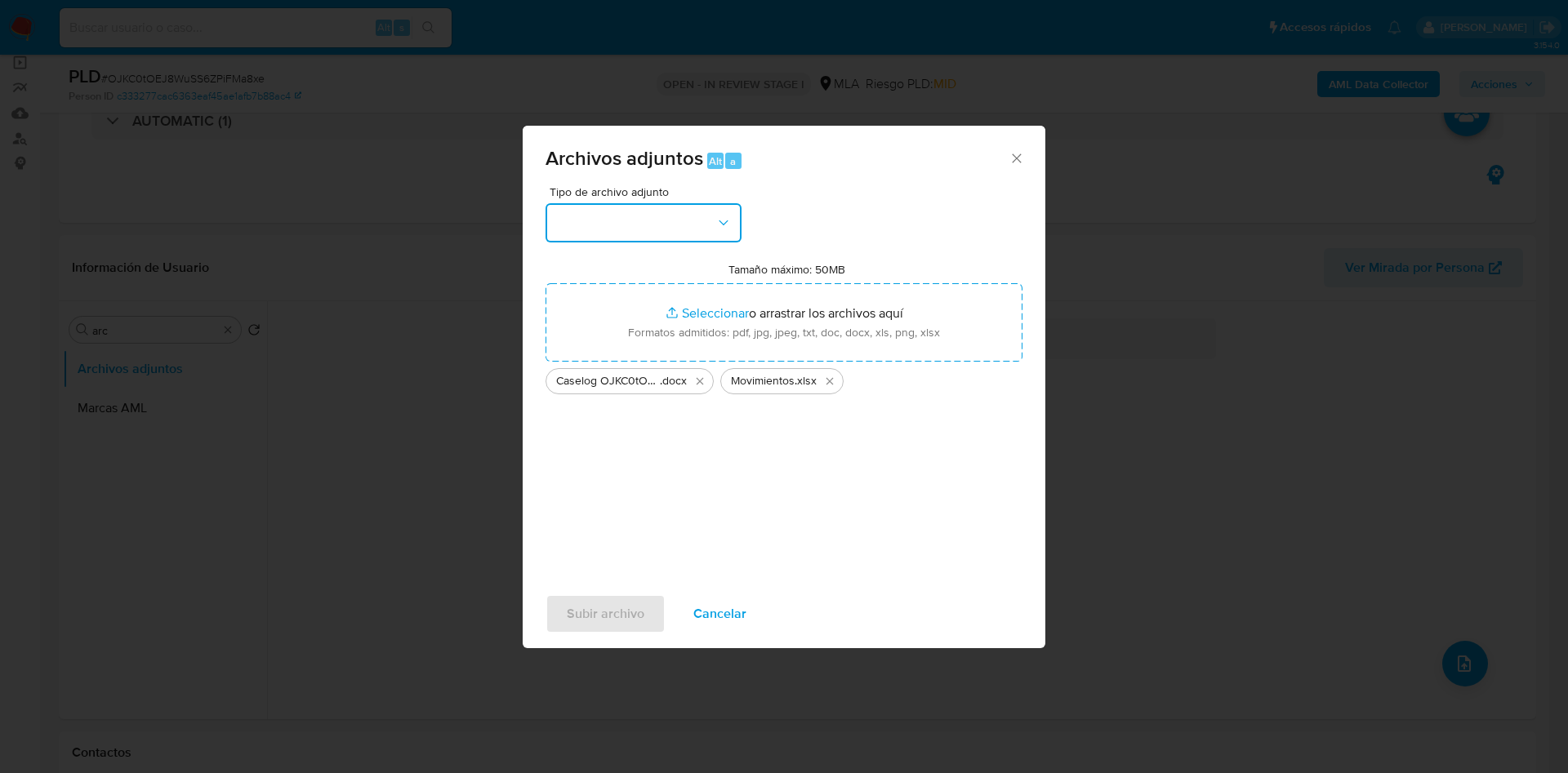
click at [632, 226] on button "button" at bounding box center [643, 222] width 196 height 39
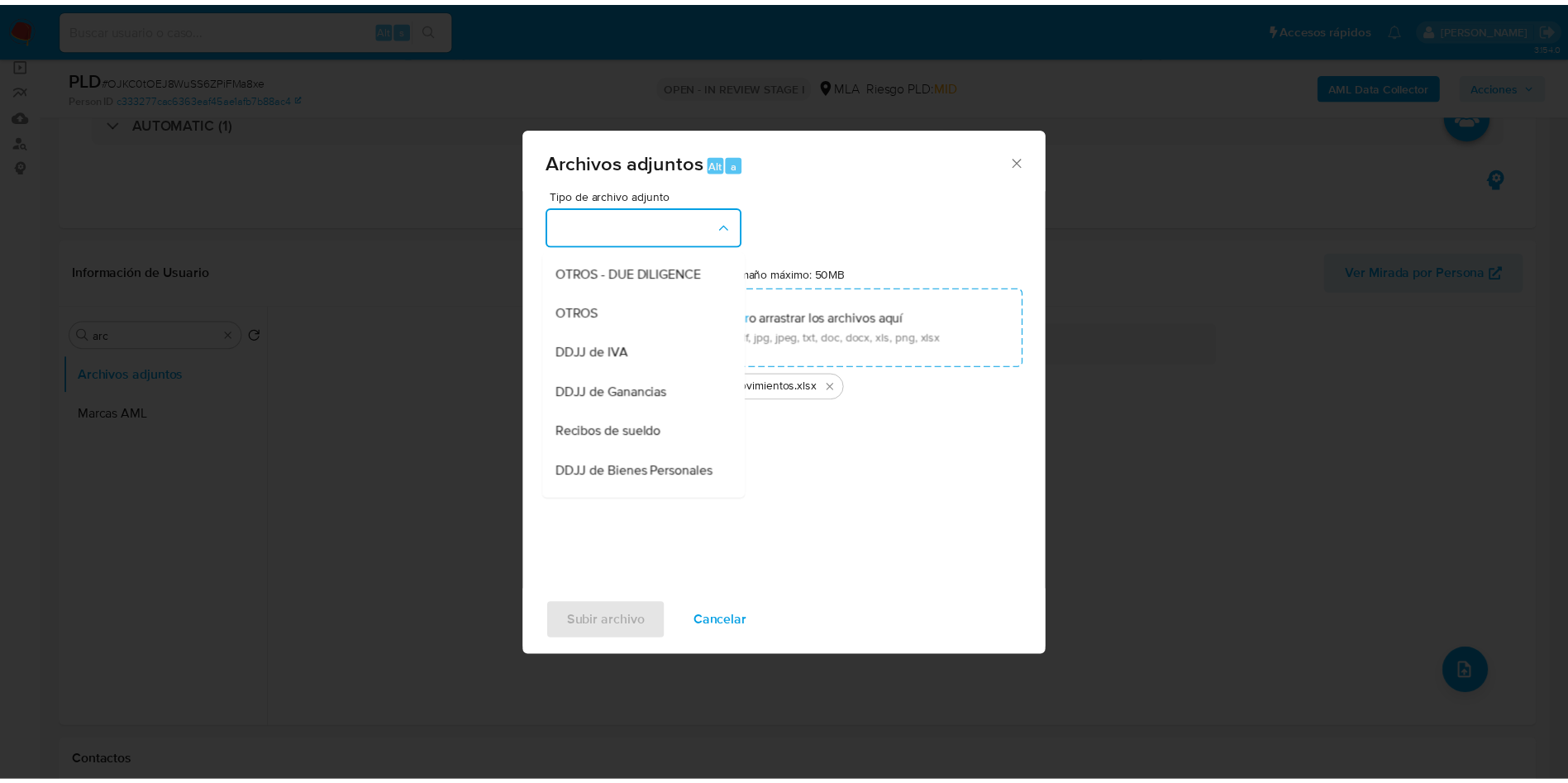
scroll to position [248, 0]
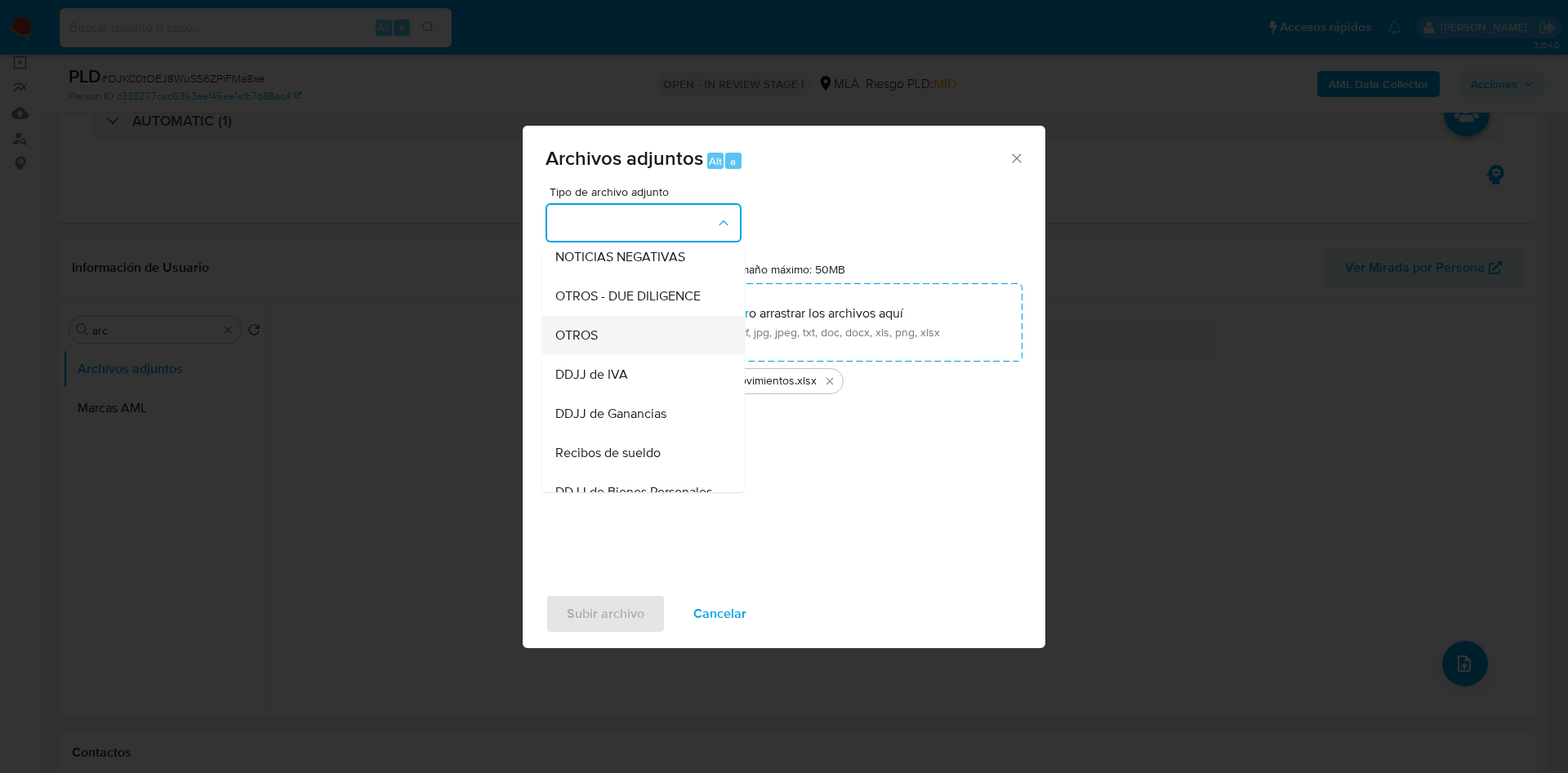
click at [611, 350] on div "OTROS" at bounding box center [638, 335] width 167 height 39
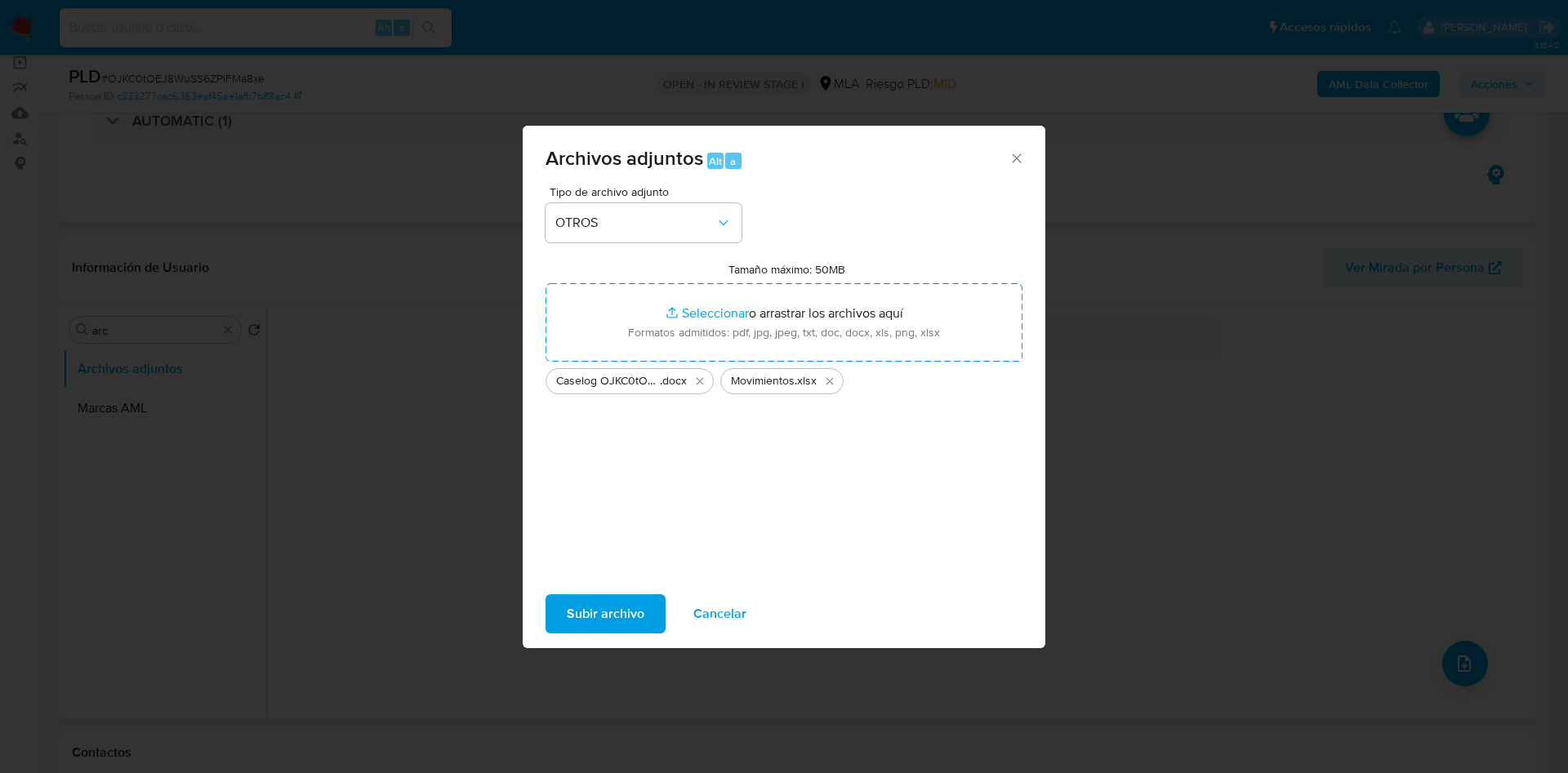
click at [613, 605] on span "Subir archivo" at bounding box center [606, 614] width 78 height 36
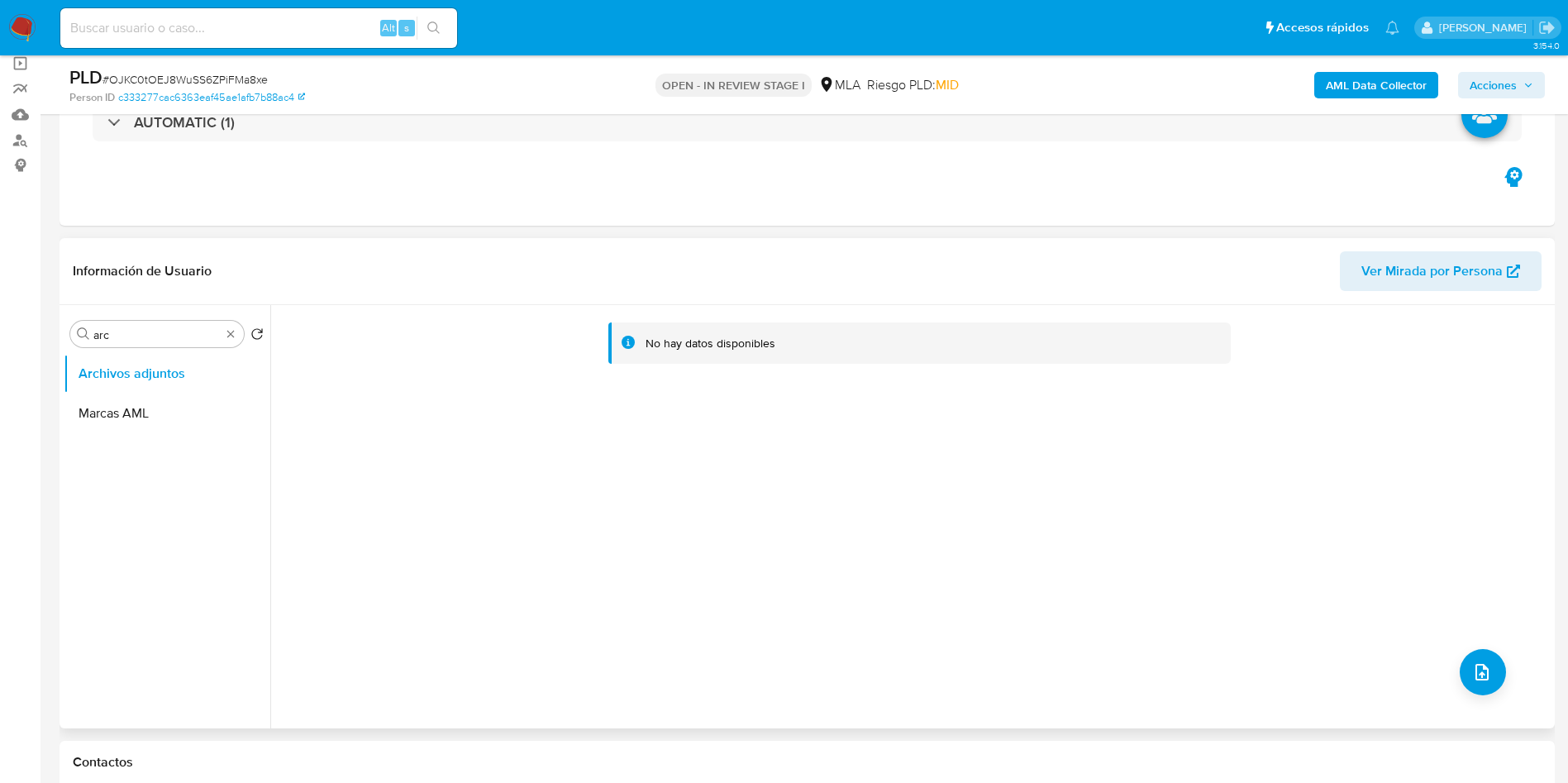
click at [599, 518] on div "No hay datos disponibles" at bounding box center [910, 517] width 1280 height 423
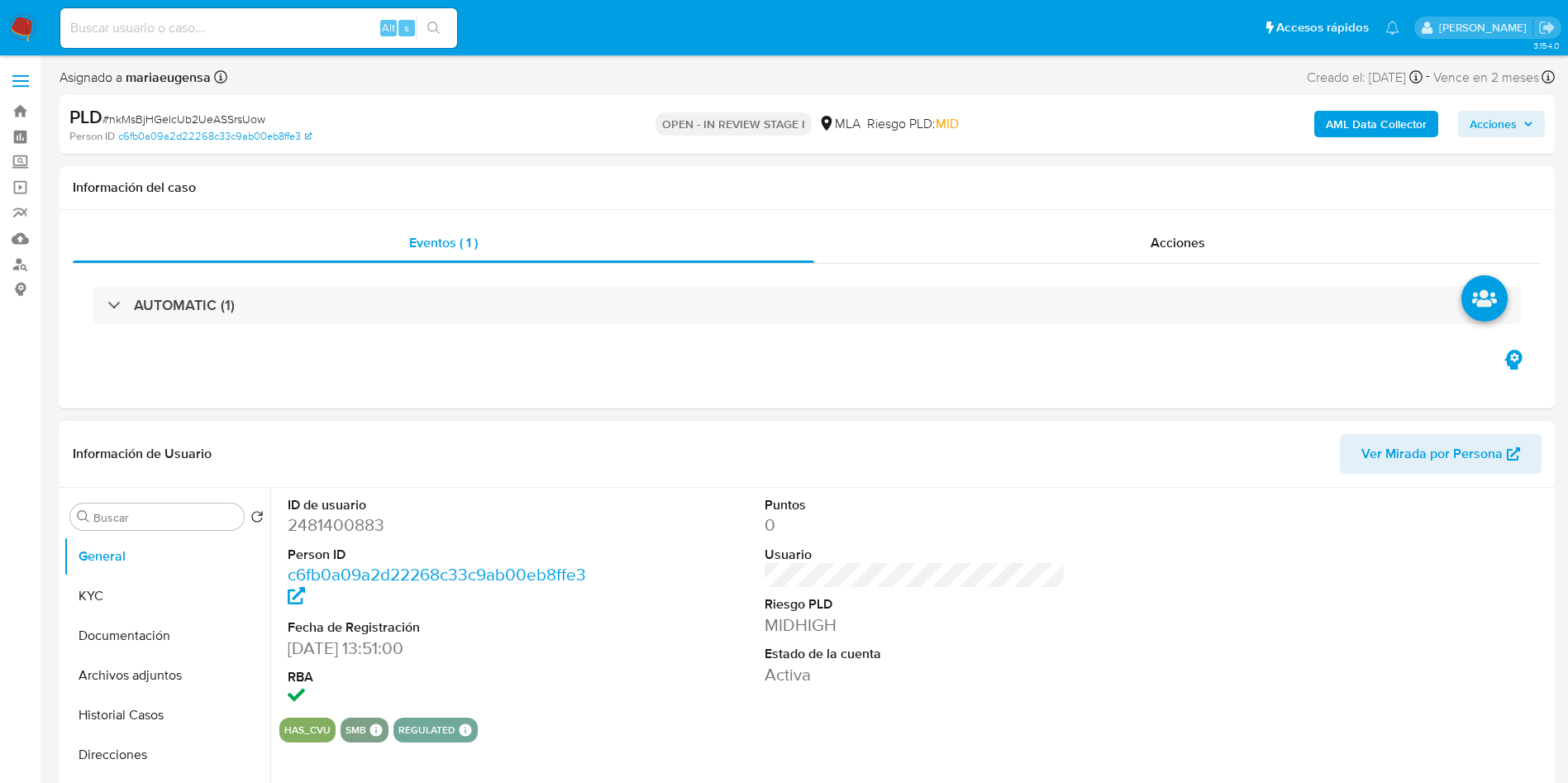
select select "10"
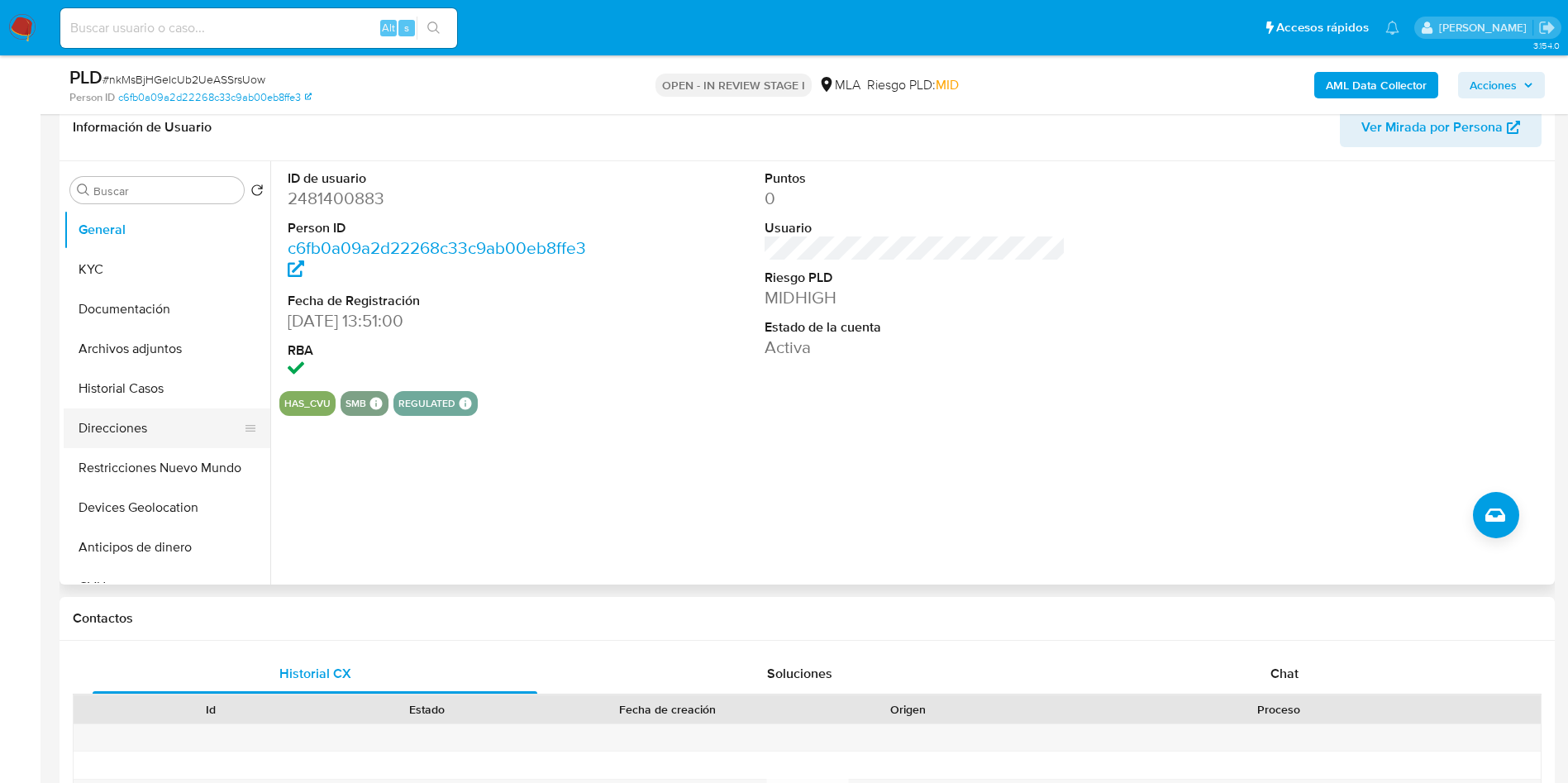
scroll to position [124, 0]
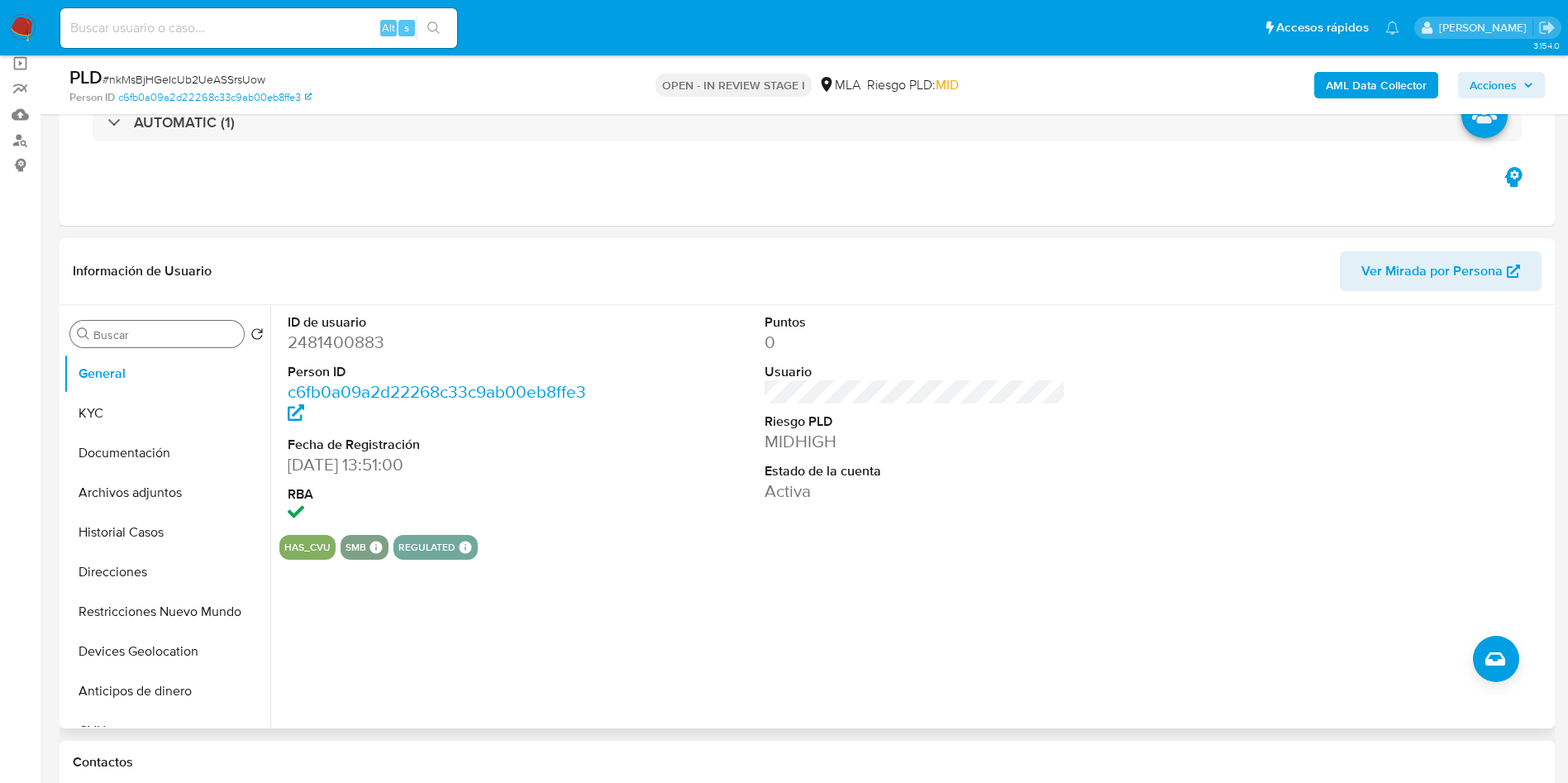
click at [164, 330] on input "Buscar" at bounding box center [165, 334] width 143 height 15
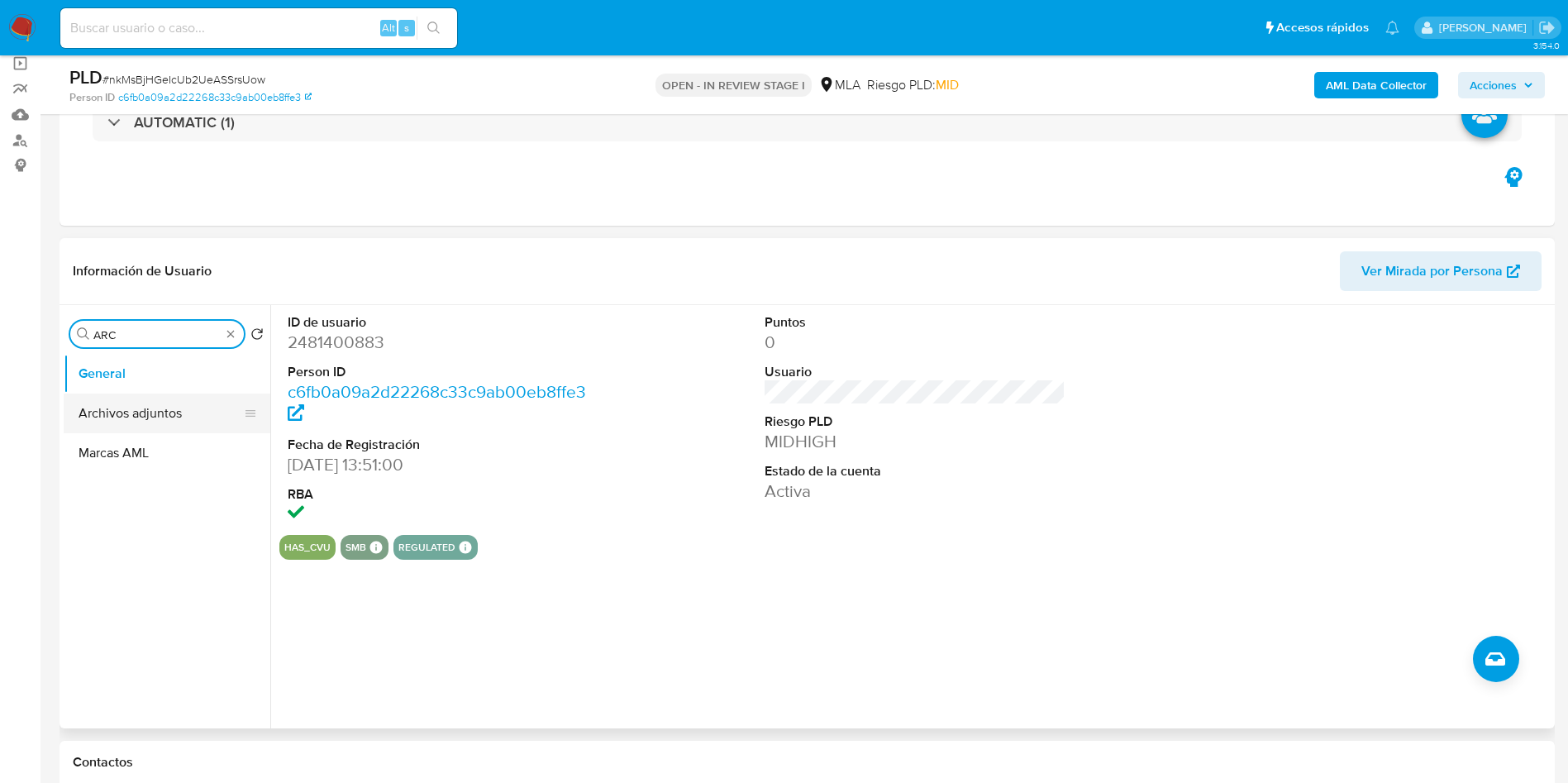
type input "ARC"
drag, startPoint x: 169, startPoint y: 405, endPoint x: 1181, endPoint y: 251, distance: 1023.7
click at [181, 396] on button "Archivos adjuntos" at bounding box center [167, 413] width 206 height 39
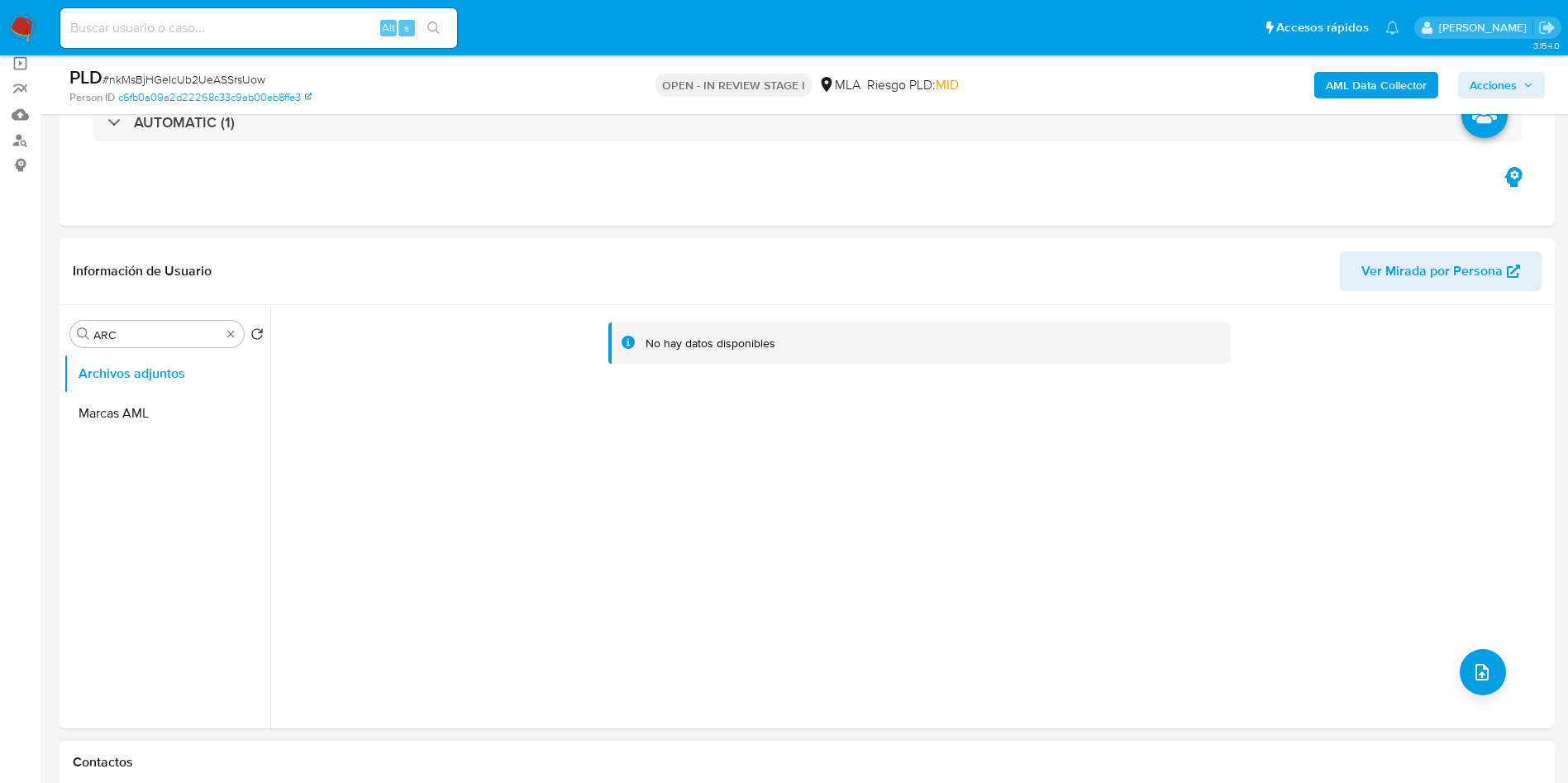
click at [1437, 746] on div "Contactos" at bounding box center [807, 763] width 1495 height 44
click at [1382, 93] on b "AML Data Collector" at bounding box center [1376, 85] width 101 height 26
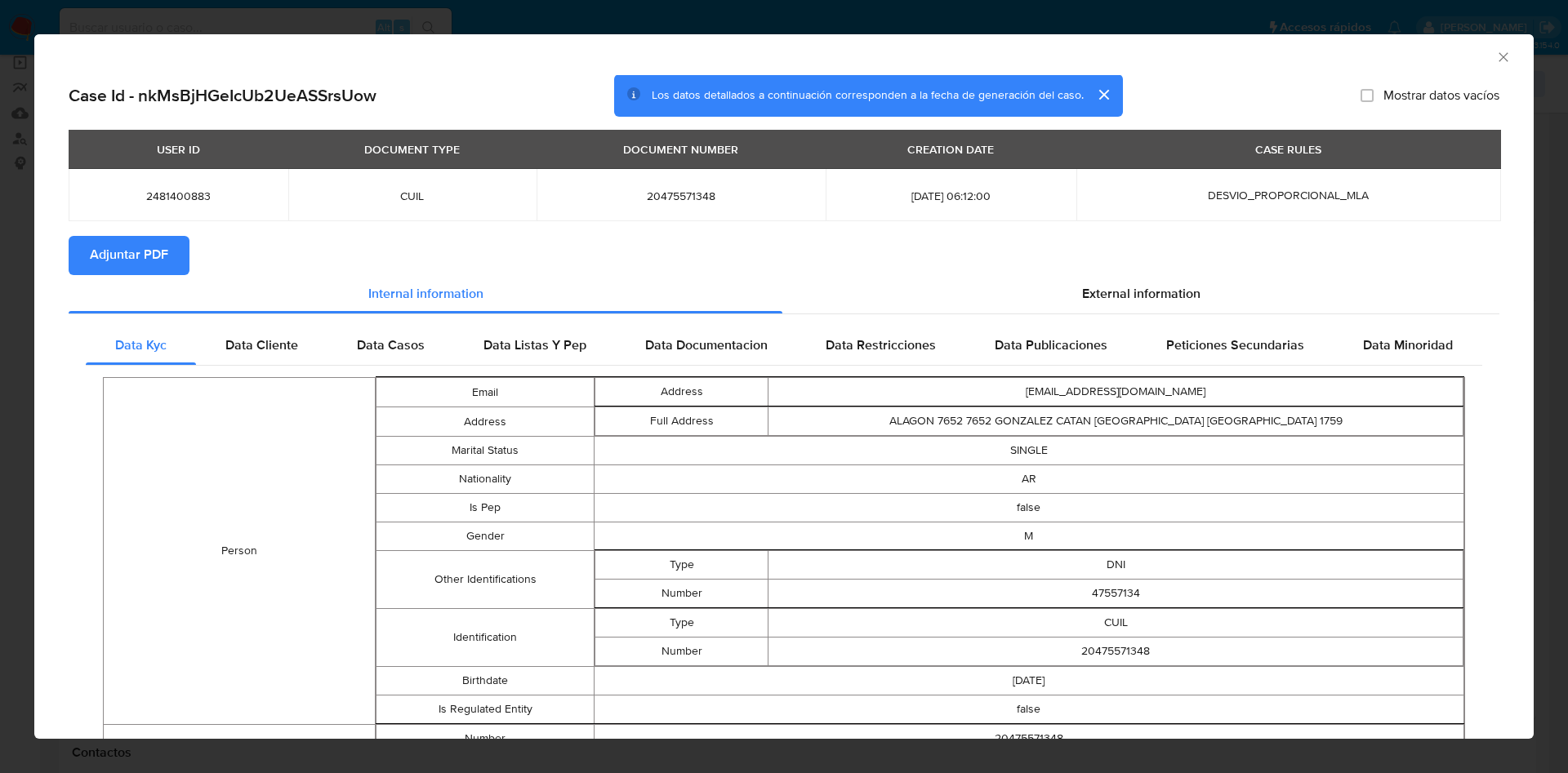
click at [159, 257] on span "Adjuntar PDF" at bounding box center [129, 256] width 79 height 36
click at [1495, 62] on icon "Cerrar ventana" at bounding box center [1503, 57] width 16 height 16
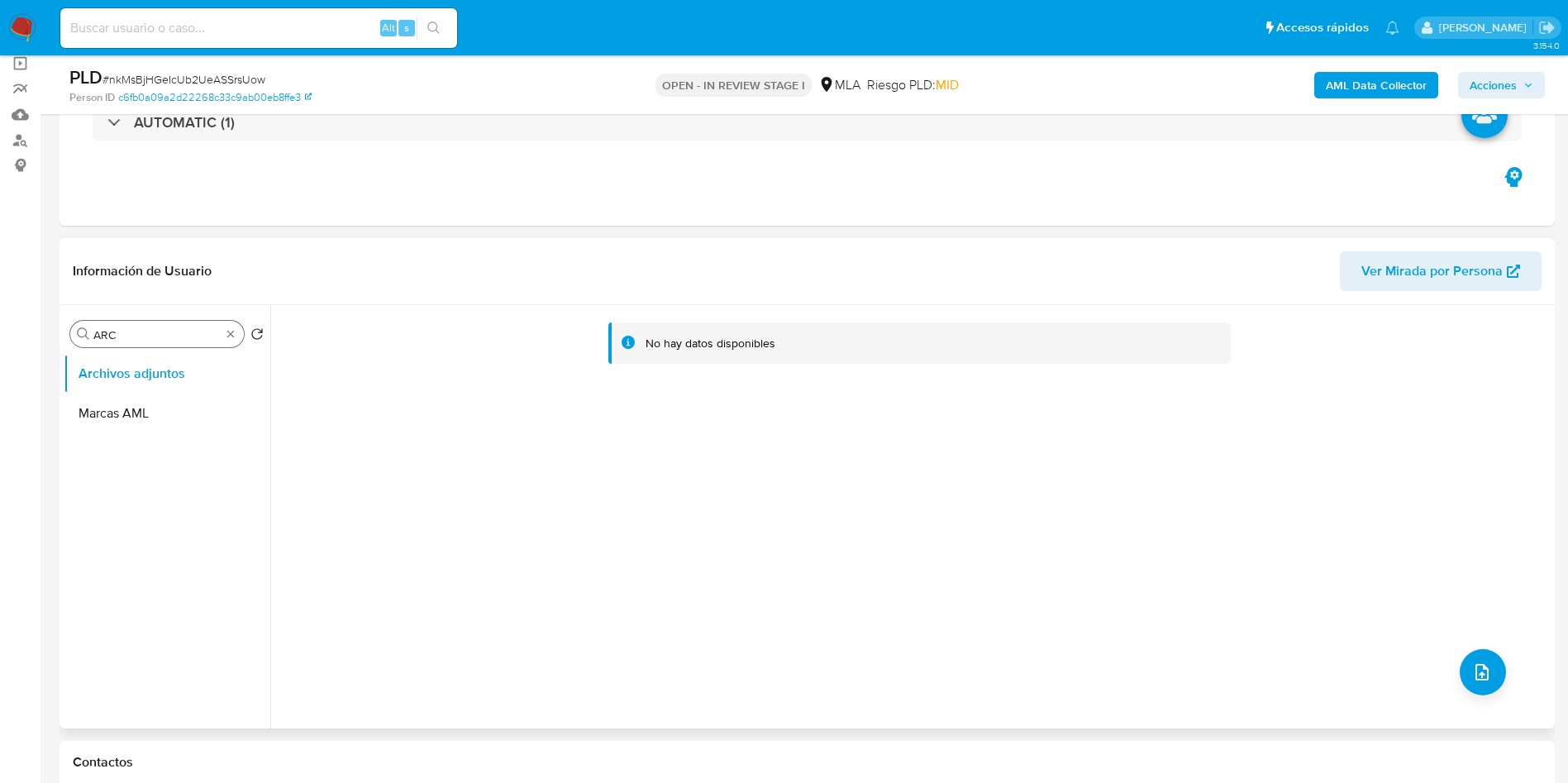
click at [153, 341] on div "Buscar ARC" at bounding box center [157, 334] width 174 height 26
click at [142, 403] on button "Marcas AML" at bounding box center [160, 413] width 193 height 39
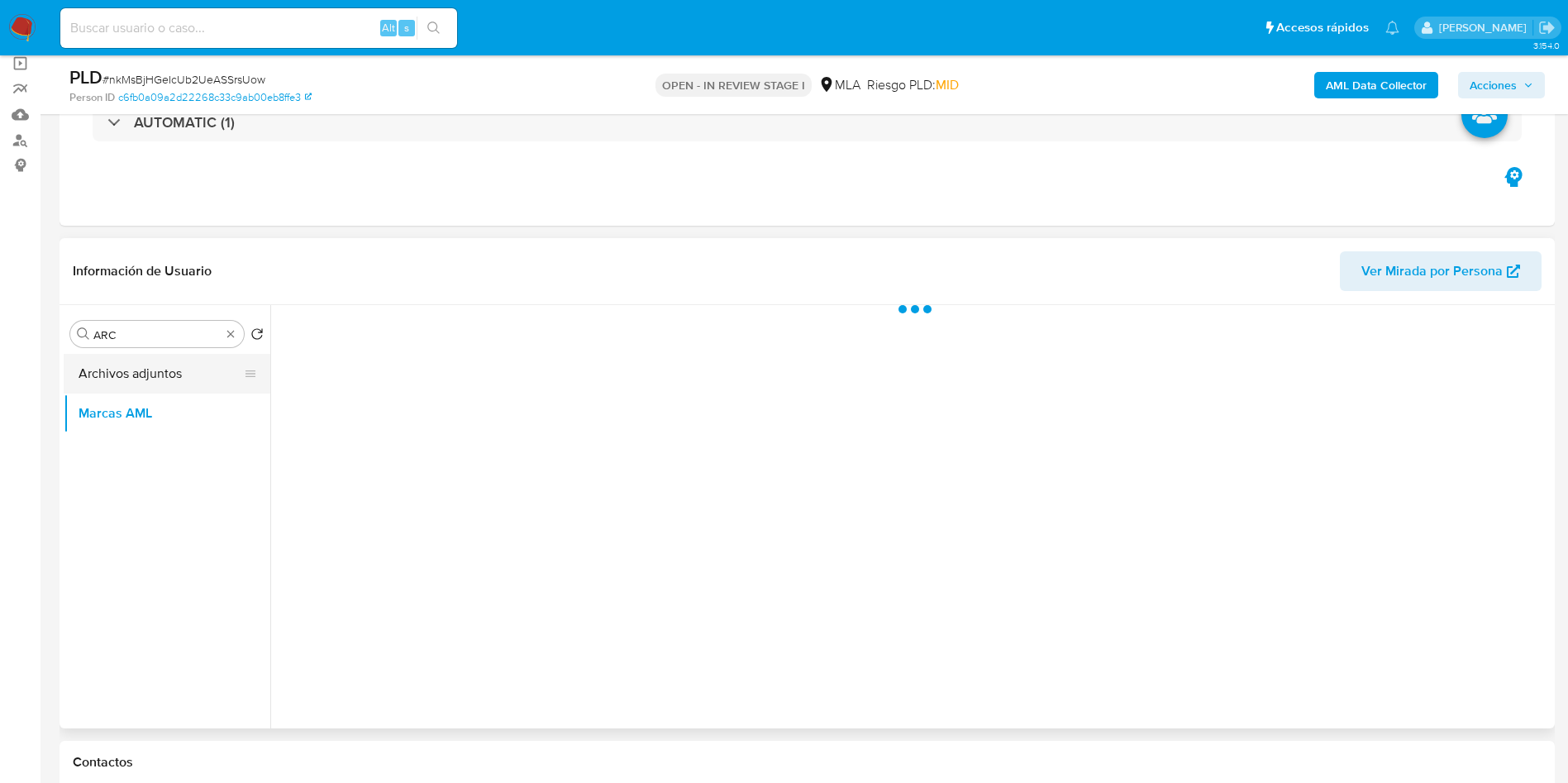
click at [147, 371] on button "Archivos adjuntos" at bounding box center [160, 374] width 193 height 39
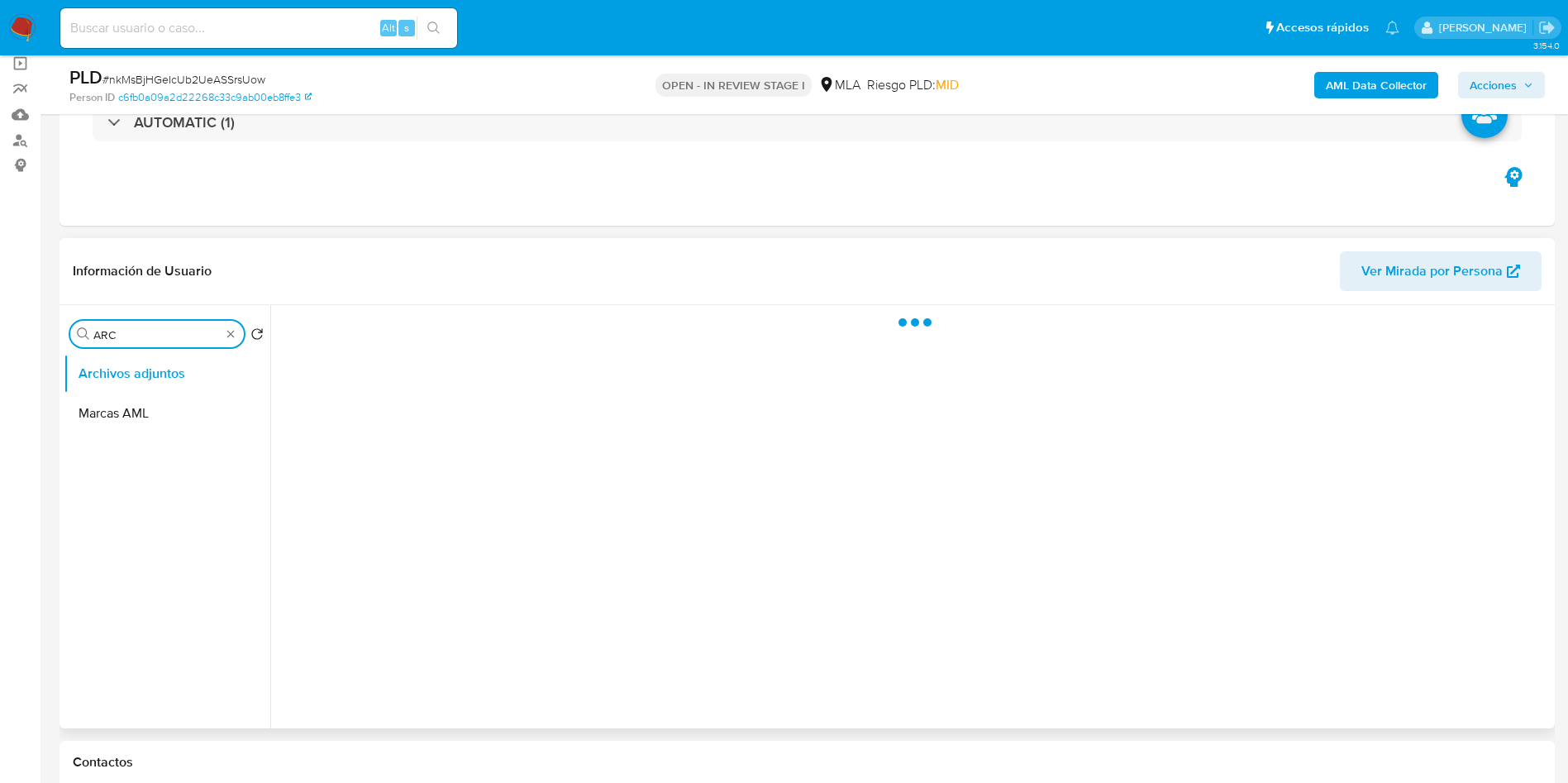
click at [157, 336] on input "ARC" at bounding box center [157, 334] width 128 height 15
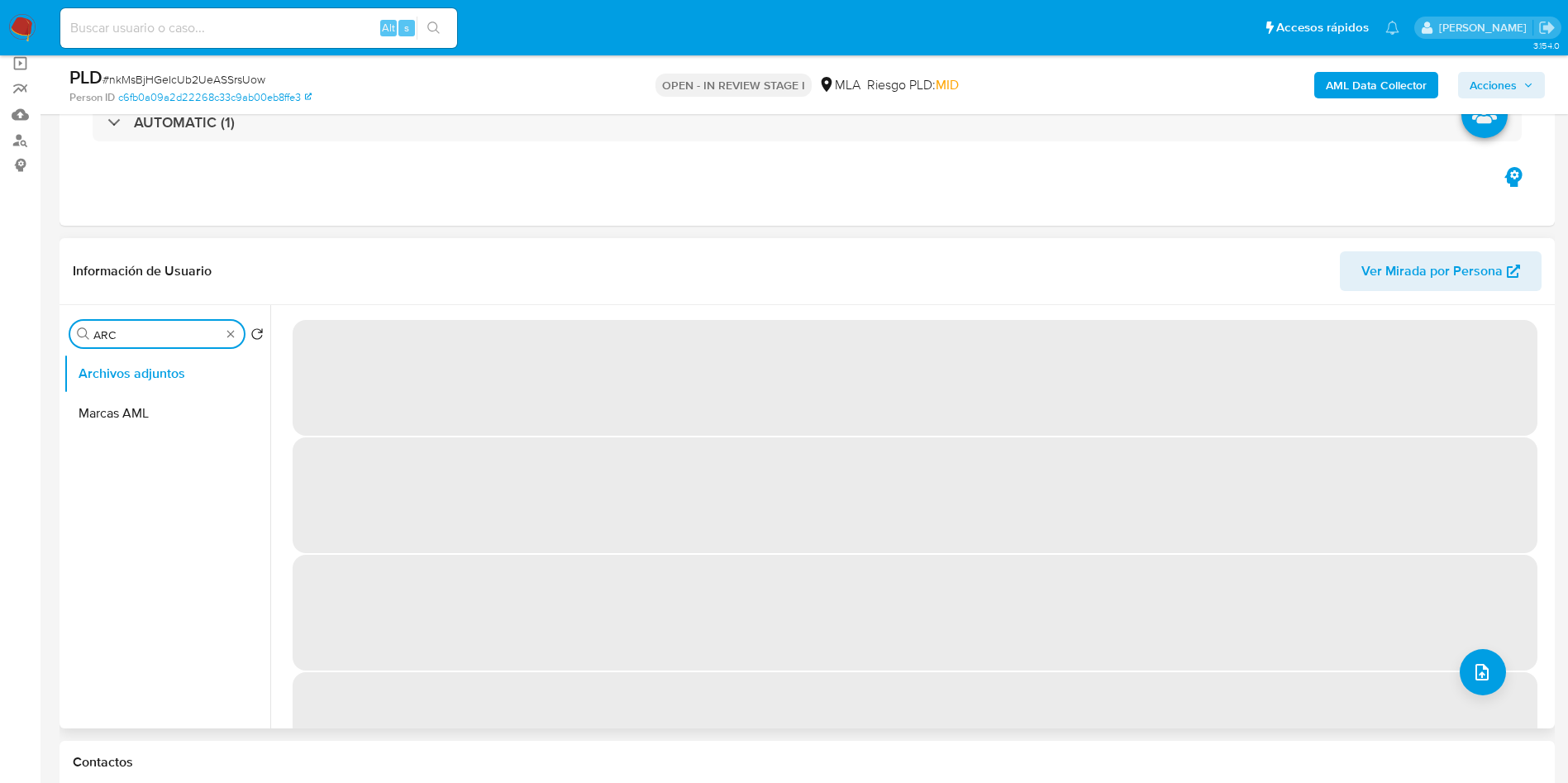
click at [157, 336] on input "ARC" at bounding box center [157, 334] width 128 height 15
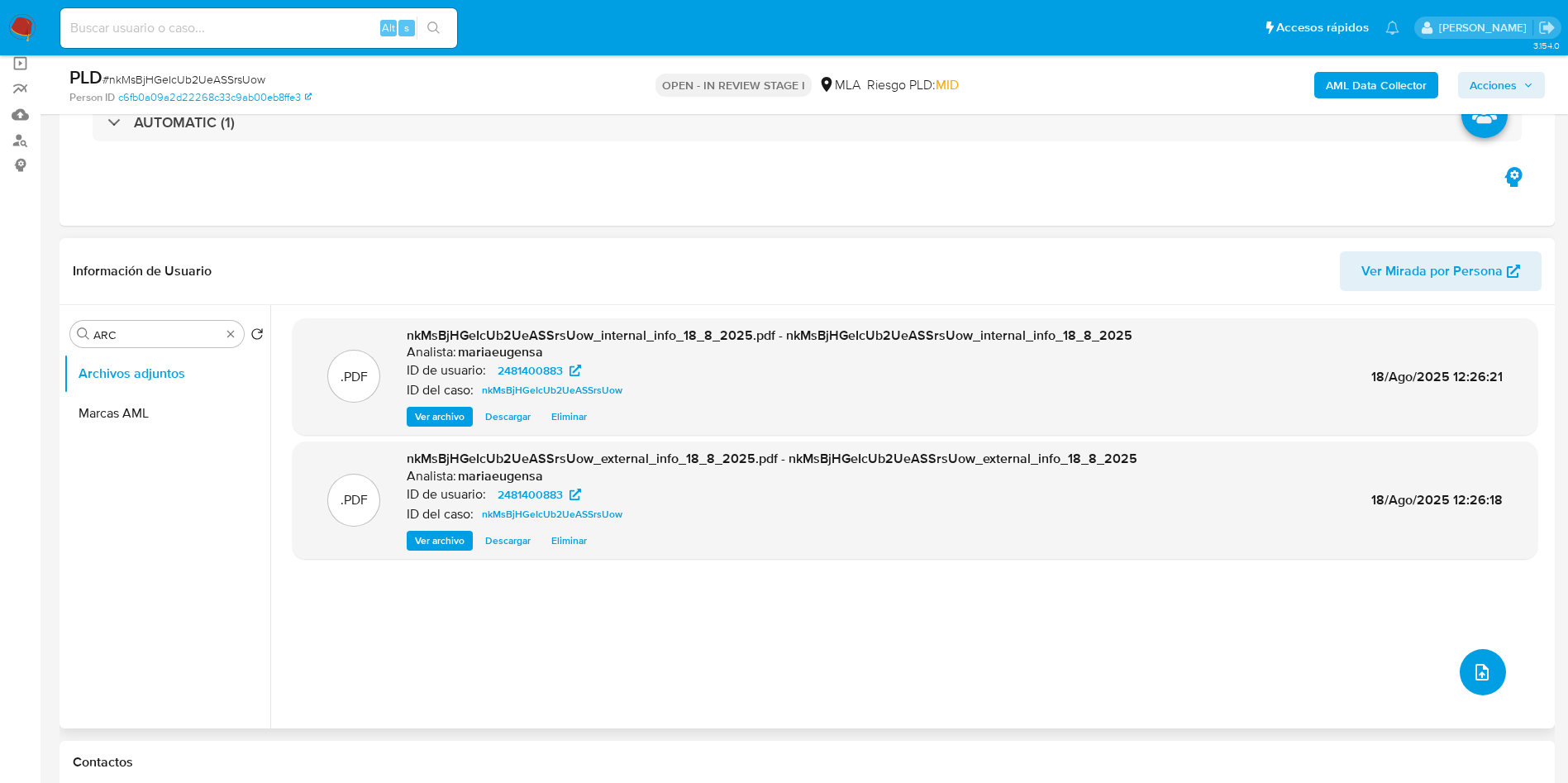
drag, startPoint x: 1495, startPoint y: 670, endPoint x: 1484, endPoint y: 673, distance: 11.4
click at [1484, 673] on button "upload-file" at bounding box center [1482, 672] width 46 height 46
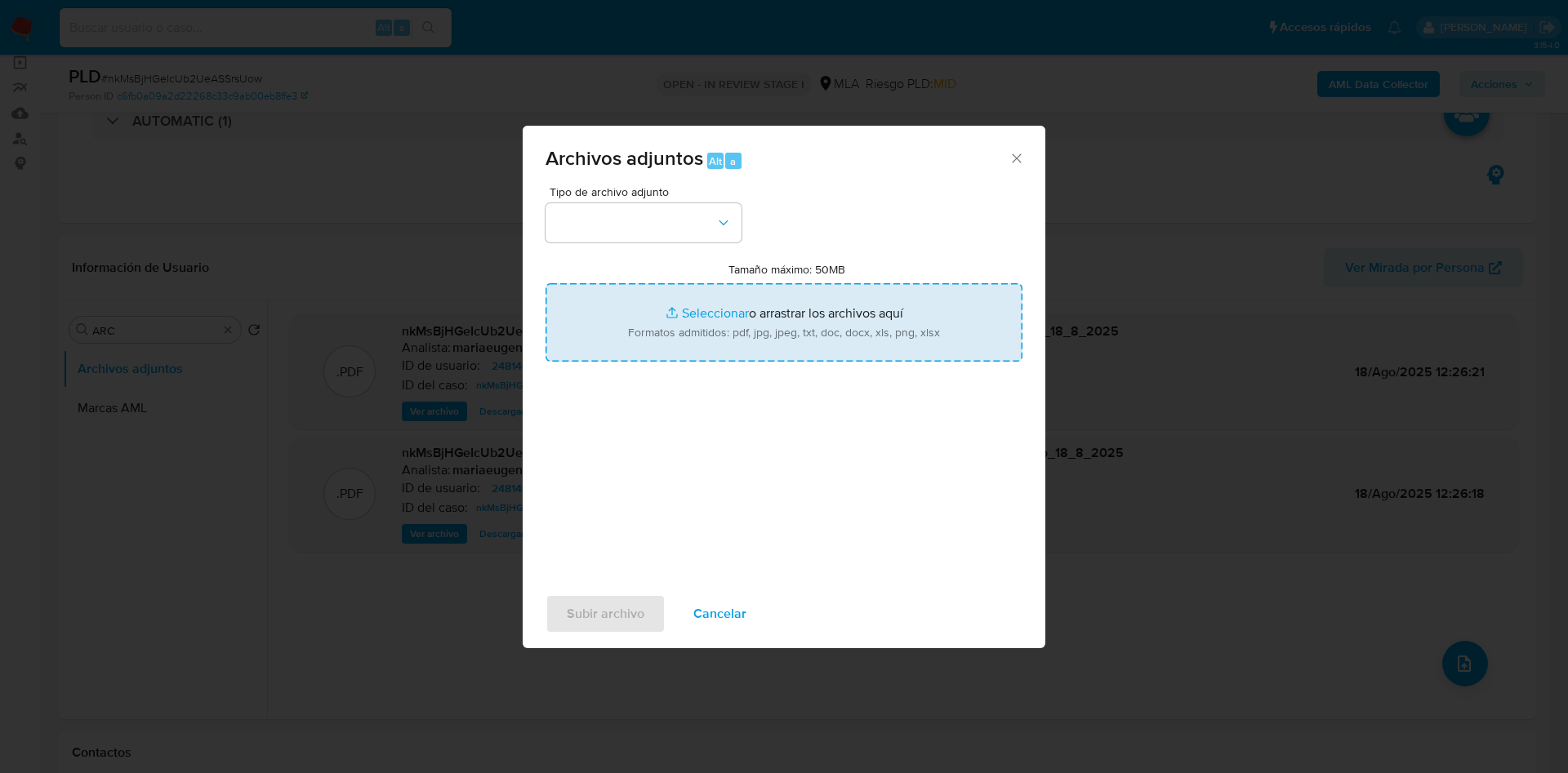
click at [700, 347] on input "Tamaño máximo: 50MB Seleccionar archivos" at bounding box center [784, 322] width 477 height 79
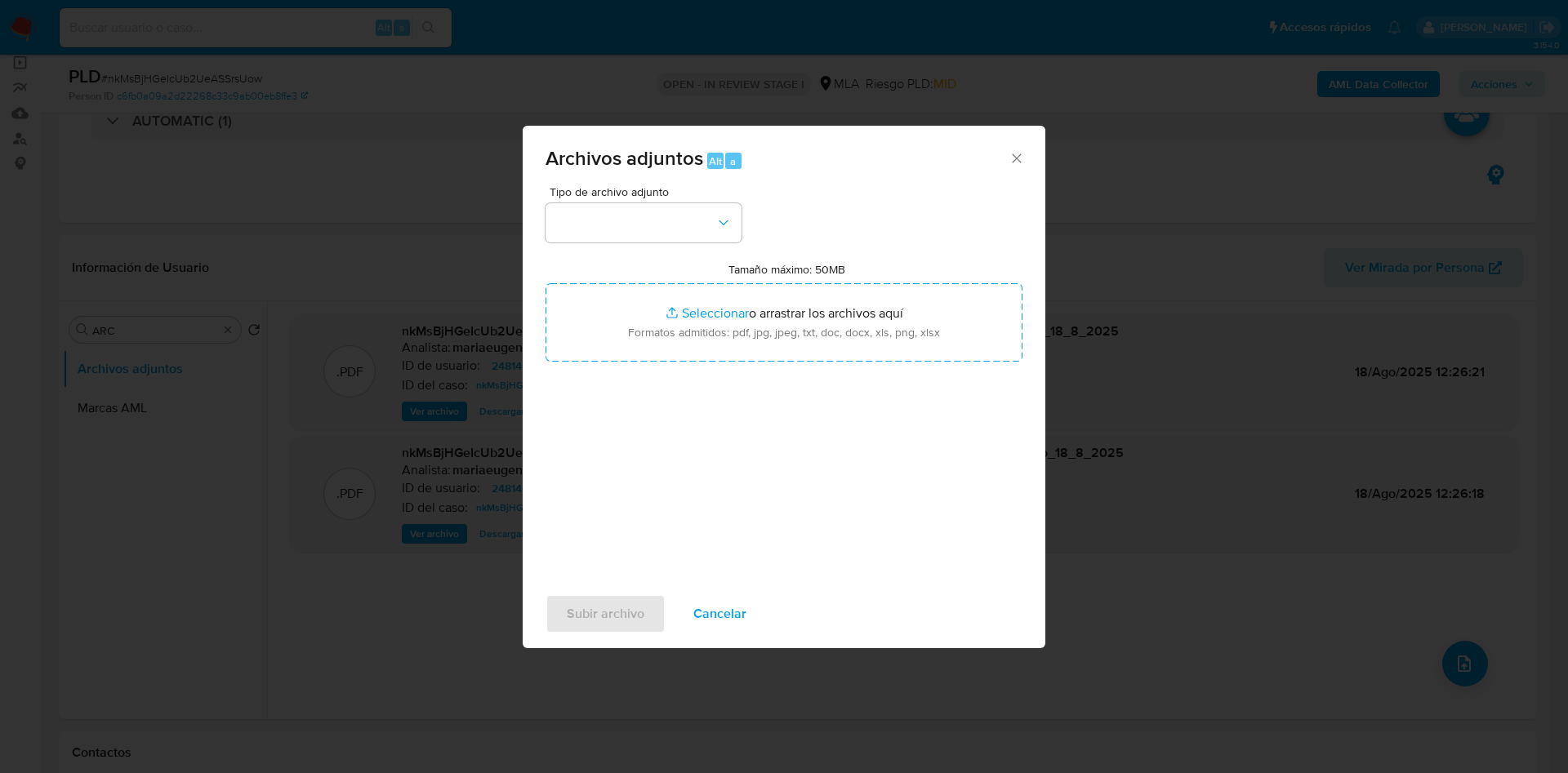
click at [740, 607] on span "Cancelar" at bounding box center [720, 614] width 53 height 36
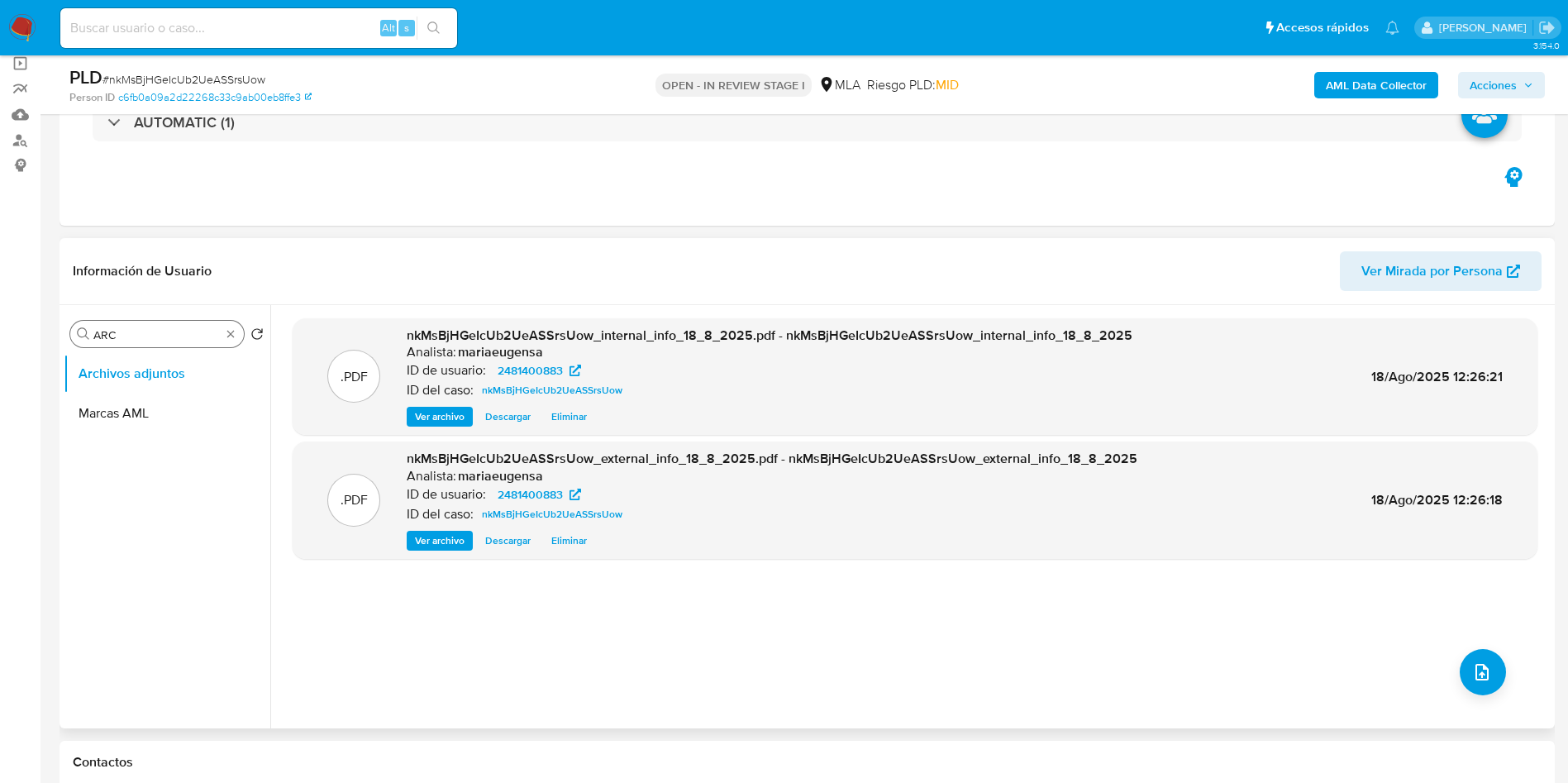
click at [159, 331] on input "ARC" at bounding box center [157, 334] width 128 height 15
type input "GENERA"
click at [144, 366] on button "General" at bounding box center [160, 374] width 193 height 39
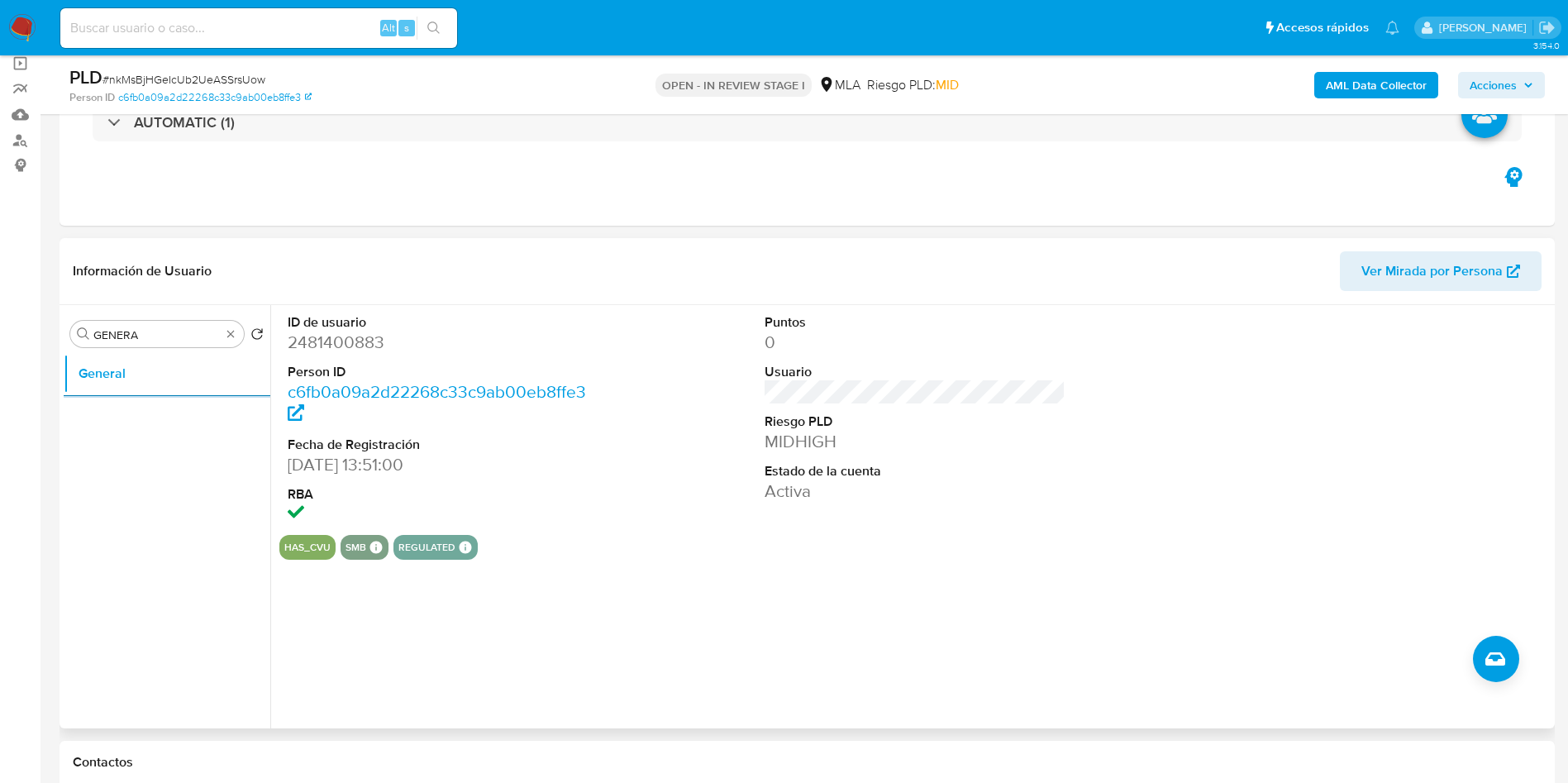
click at [331, 353] on dd "2481400883" at bounding box center [438, 342] width 302 height 23
copy dd "2481400883"
click at [323, 348] on dd "2481400883" at bounding box center [438, 342] width 302 height 23
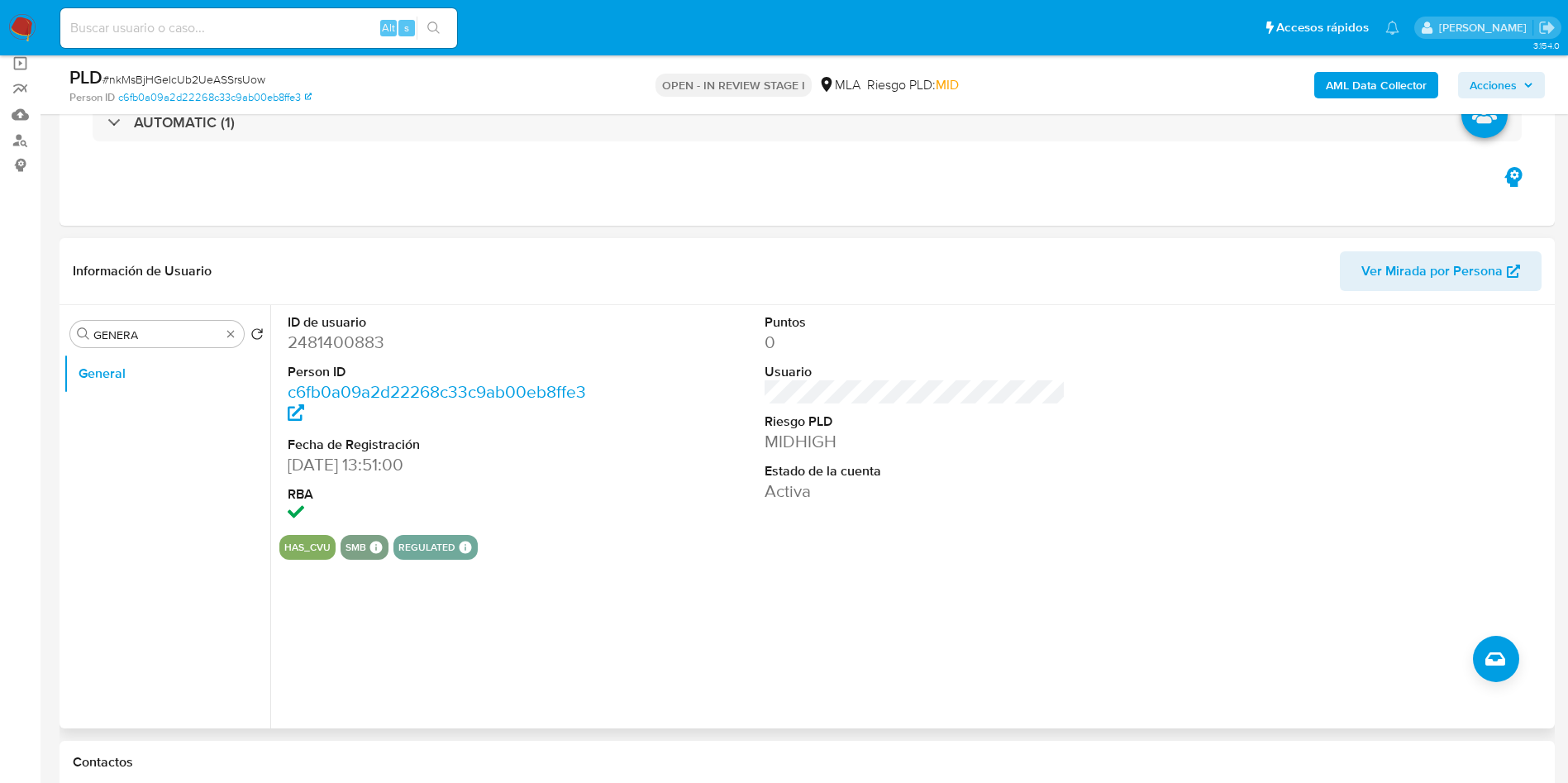
click at [502, 599] on div "ID de usuario 2481400883 Person ID c6fb0a09a2d22268c33c9ab00eb8ffe3 Fecha de Re…" at bounding box center [910, 517] width 1280 height 423
click at [489, 592] on div "ID de usuario 2481400883 Person ID c6fb0a09a2d22268c33c9ab00eb8ffe3 Fecha de Re…" at bounding box center [910, 517] width 1280 height 423
click at [111, 340] on input "GENERA" at bounding box center [157, 334] width 128 height 15
click at [111, 339] on input "a" at bounding box center [157, 334] width 128 height 15
click at [136, 422] on button "Archivos adjuntos" at bounding box center [160, 413] width 193 height 39
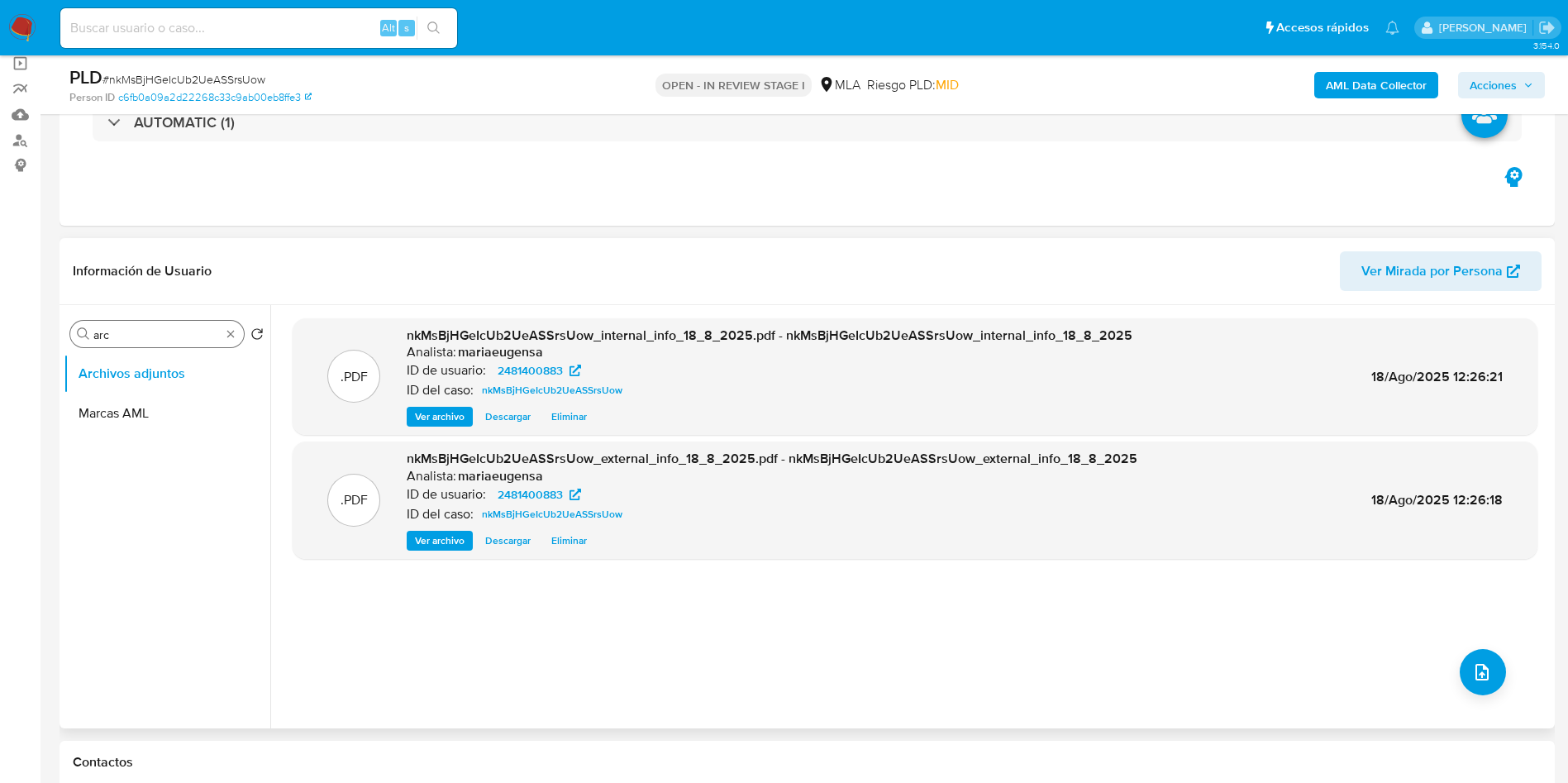
click at [151, 337] on input "arc" at bounding box center [157, 334] width 128 height 15
type input "genera"
click at [146, 371] on button "General" at bounding box center [160, 374] width 193 height 39
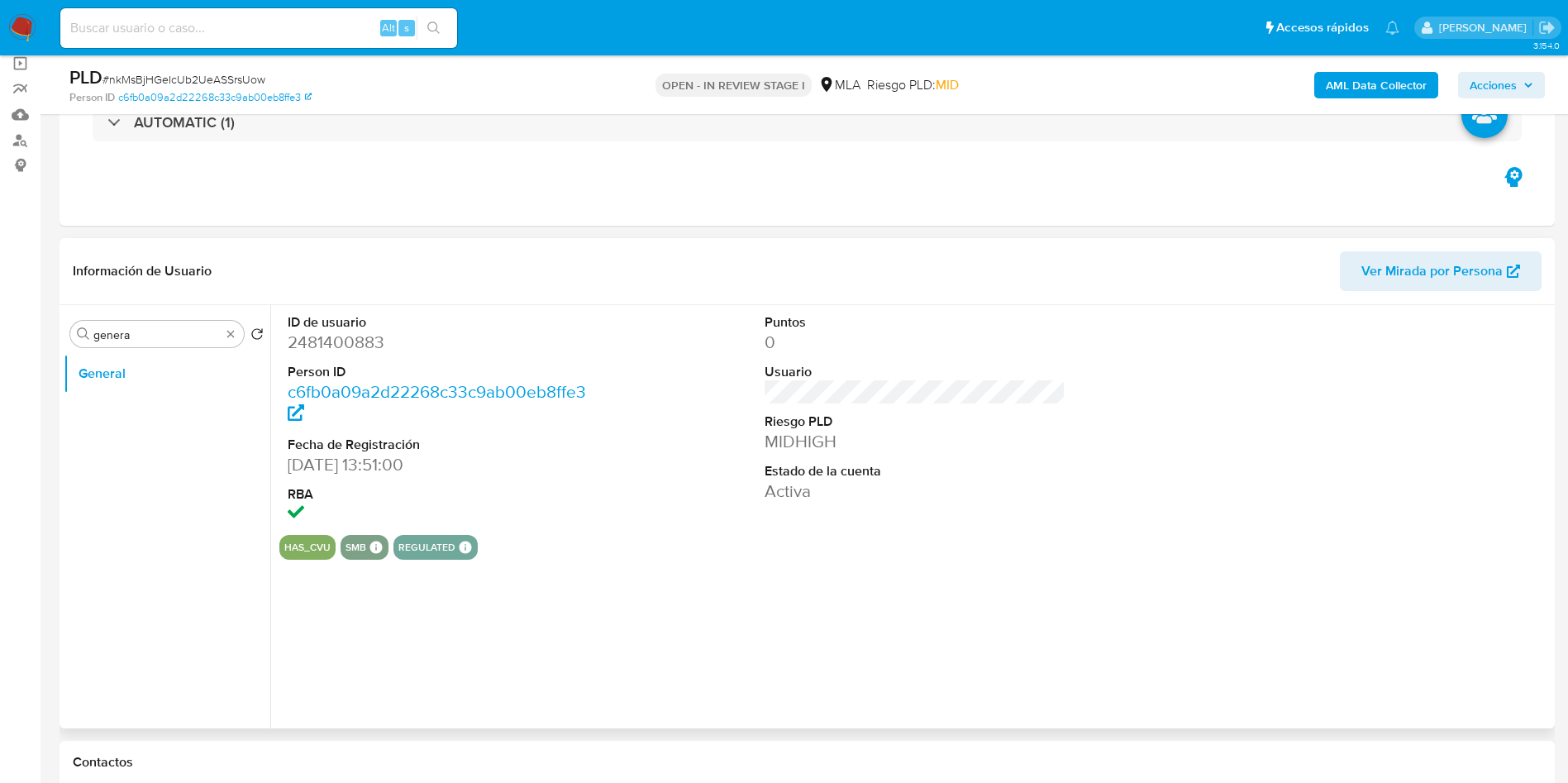
drag, startPoint x: 337, startPoint y: 327, endPoint x: 340, endPoint y: 337, distance: 10.4
click at [337, 326] on dt "ID de usuario" at bounding box center [438, 322] width 302 height 18
click at [351, 339] on dd "2481400883" at bounding box center [438, 342] width 302 height 23
click at [351, 338] on dd "2481400883" at bounding box center [438, 342] width 302 height 23
copy dd "2481400883"
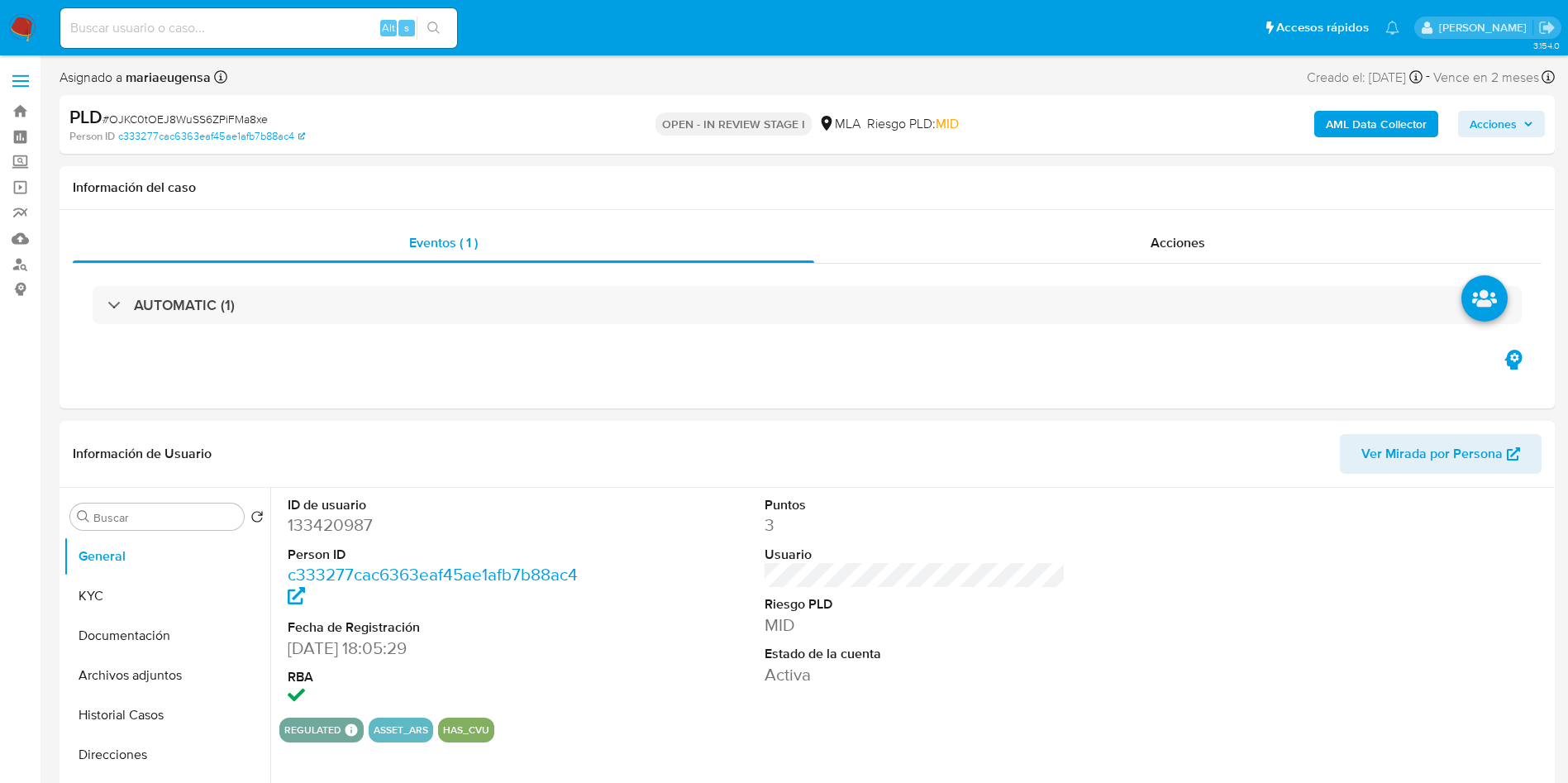
select select "10"
click at [136, 510] on input "Buscar" at bounding box center [165, 517] width 143 height 15
type input "ARC"
click at [158, 600] on button "Archivos adjuntos" at bounding box center [160, 596] width 193 height 39
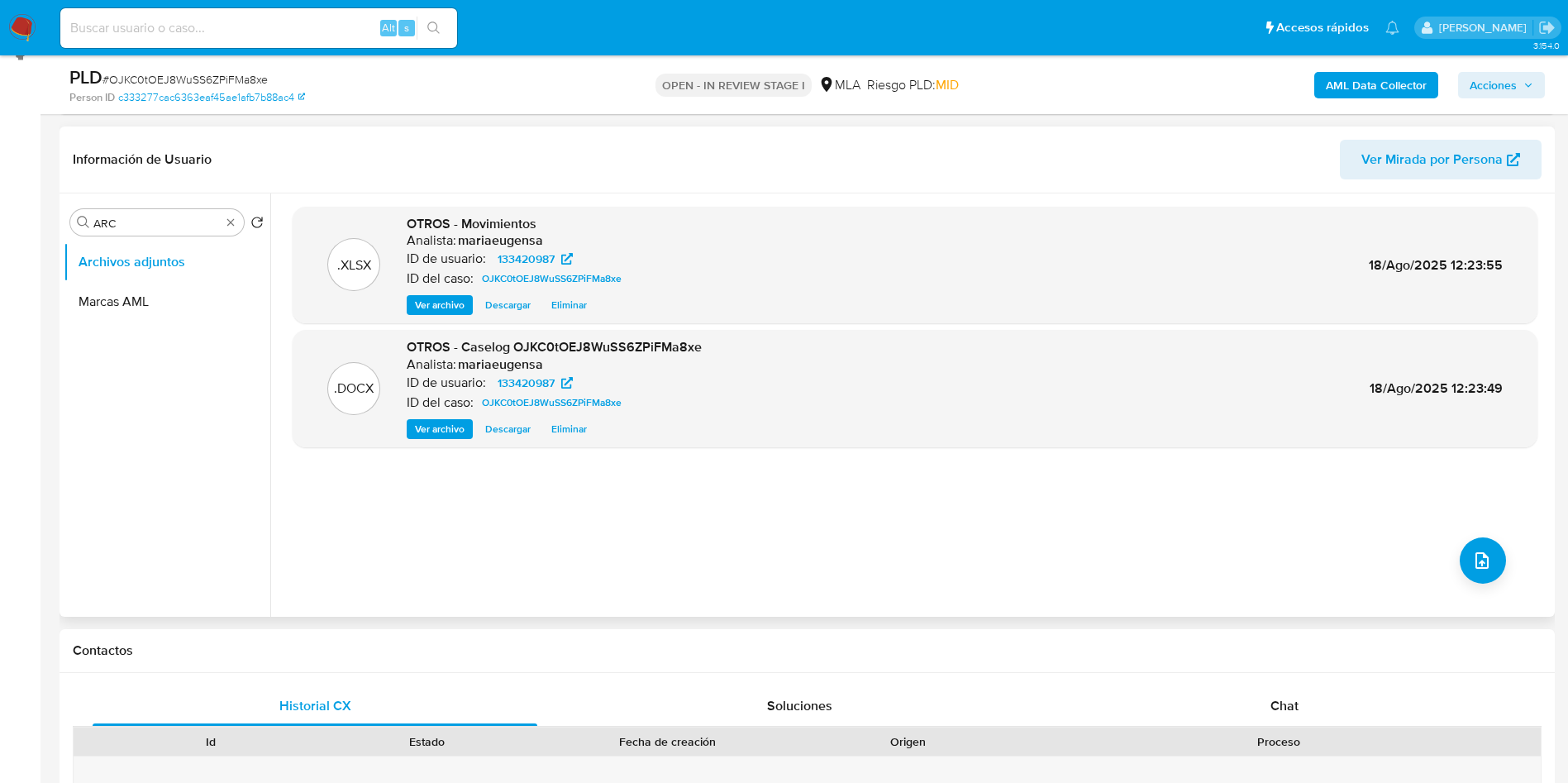
scroll to position [248, 0]
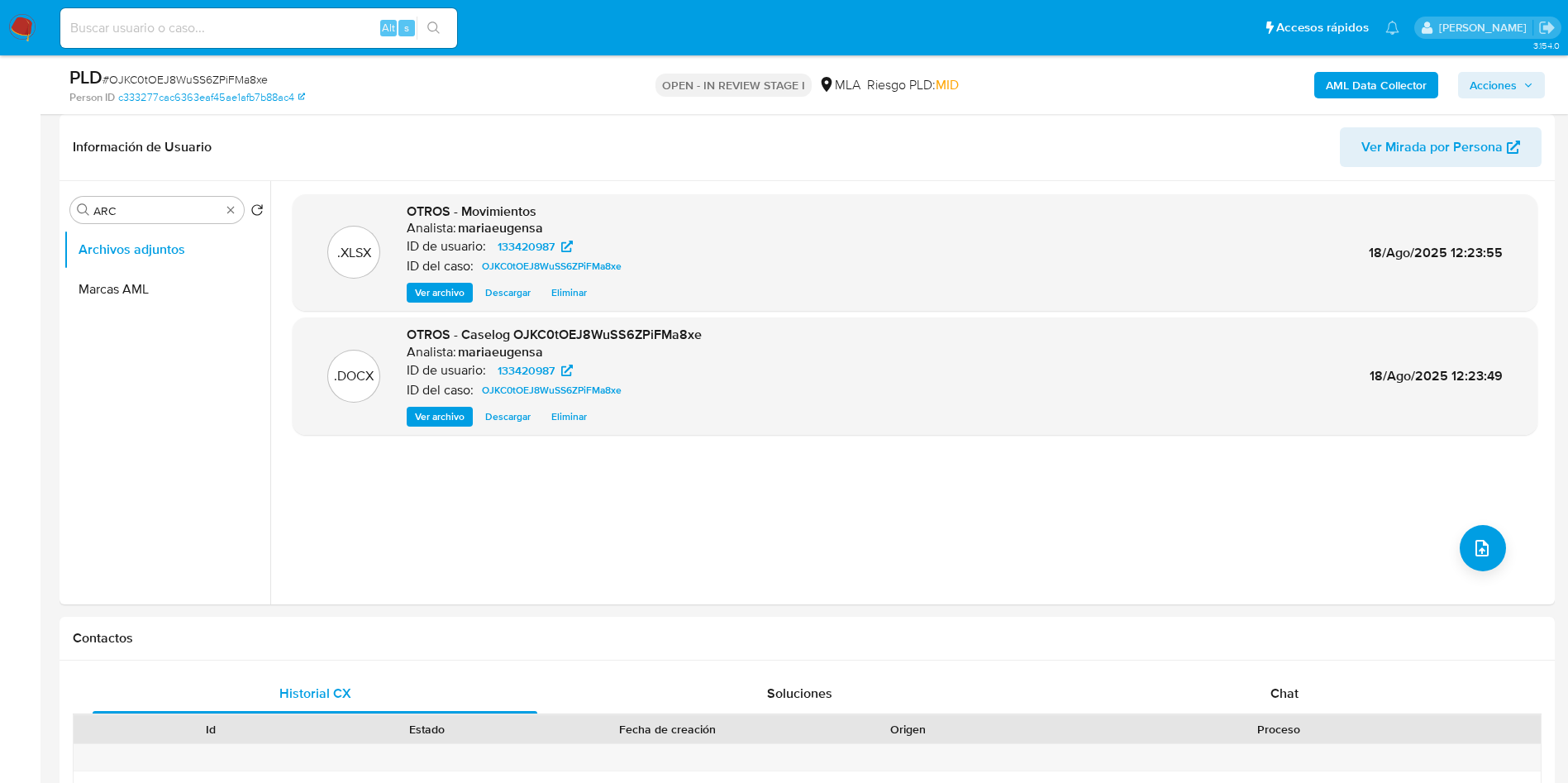
click at [1347, 80] on b "AML Data Collector" at bounding box center [1376, 85] width 101 height 26
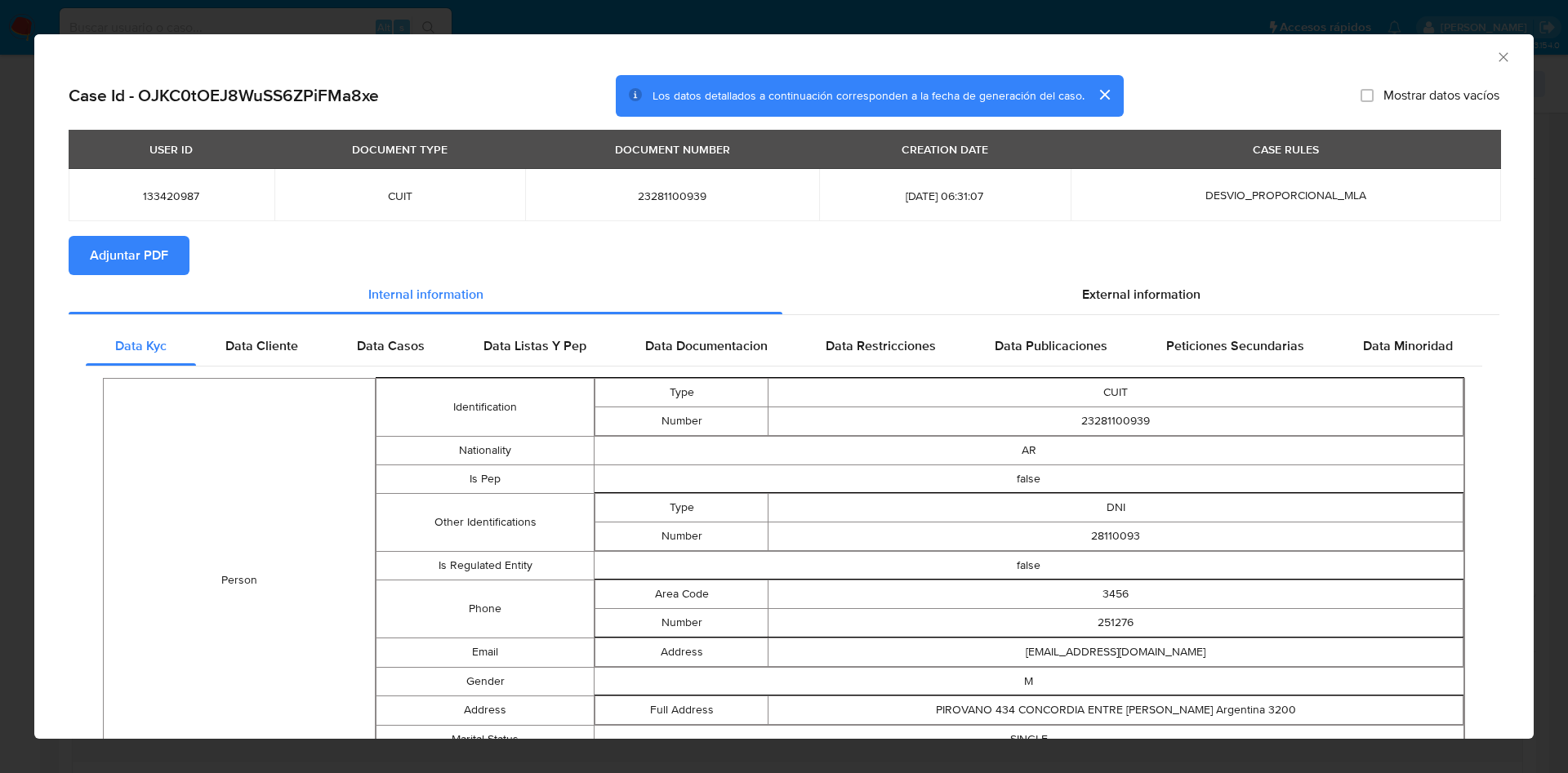
click at [120, 256] on span "Adjuntar PDF" at bounding box center [129, 256] width 79 height 36
click at [1495, 56] on icon "Cerrar ventana" at bounding box center [1503, 57] width 16 height 16
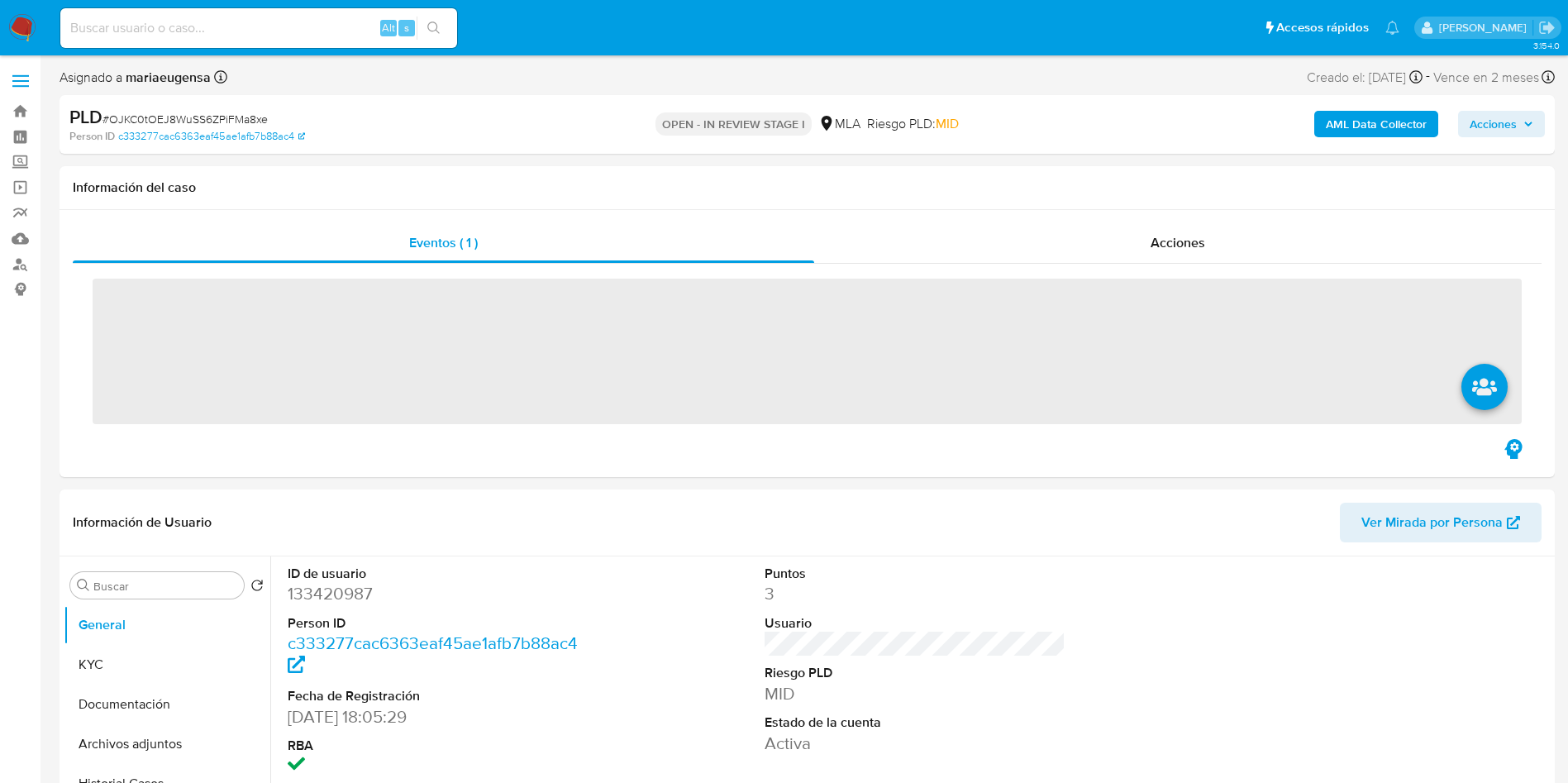
select select "10"
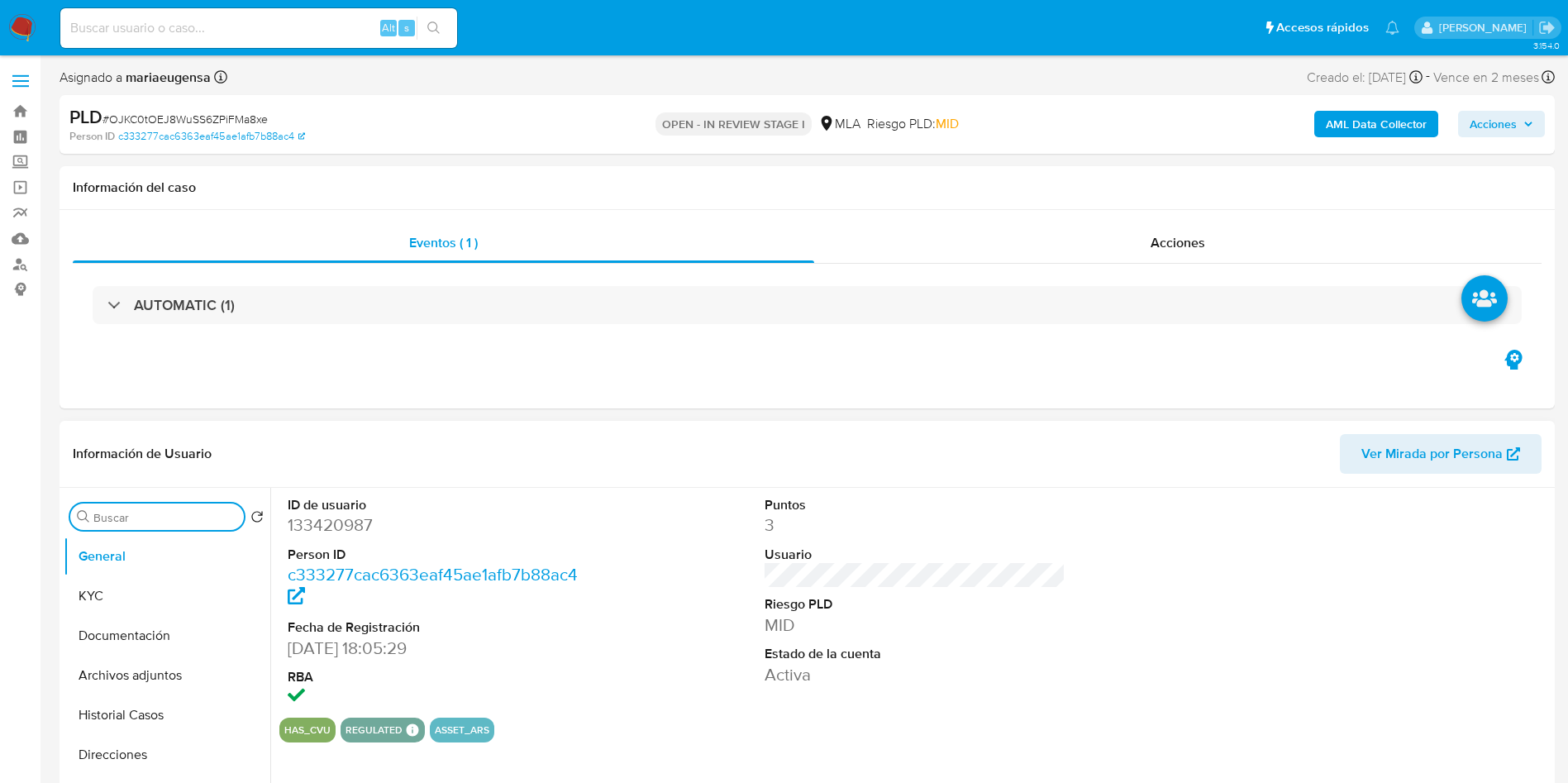
click at [192, 515] on input "Buscar" at bounding box center [165, 517] width 143 height 15
click at [174, 597] on button "Archivos adjuntos" at bounding box center [160, 596] width 193 height 39
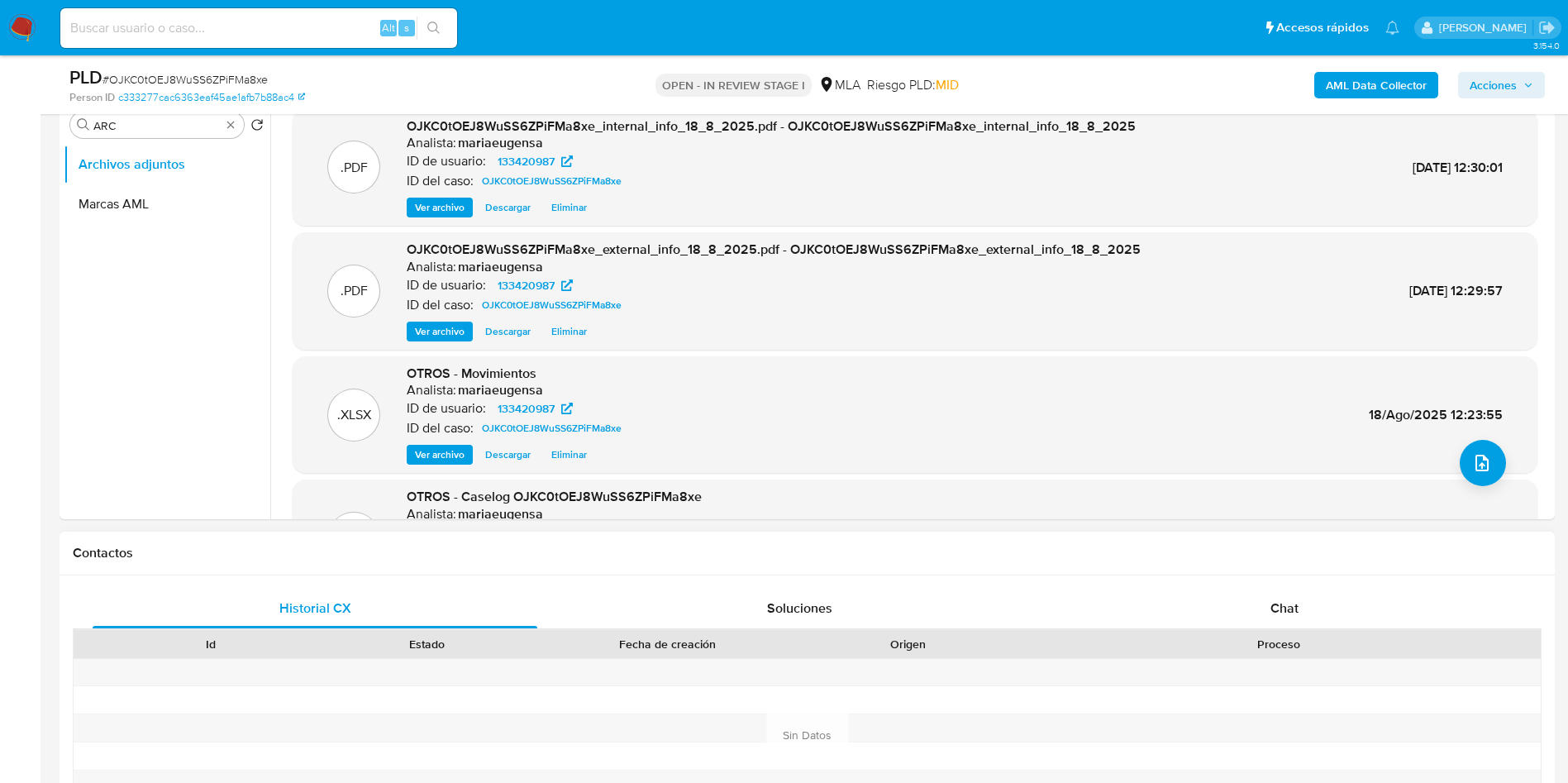
scroll to position [372, 0]
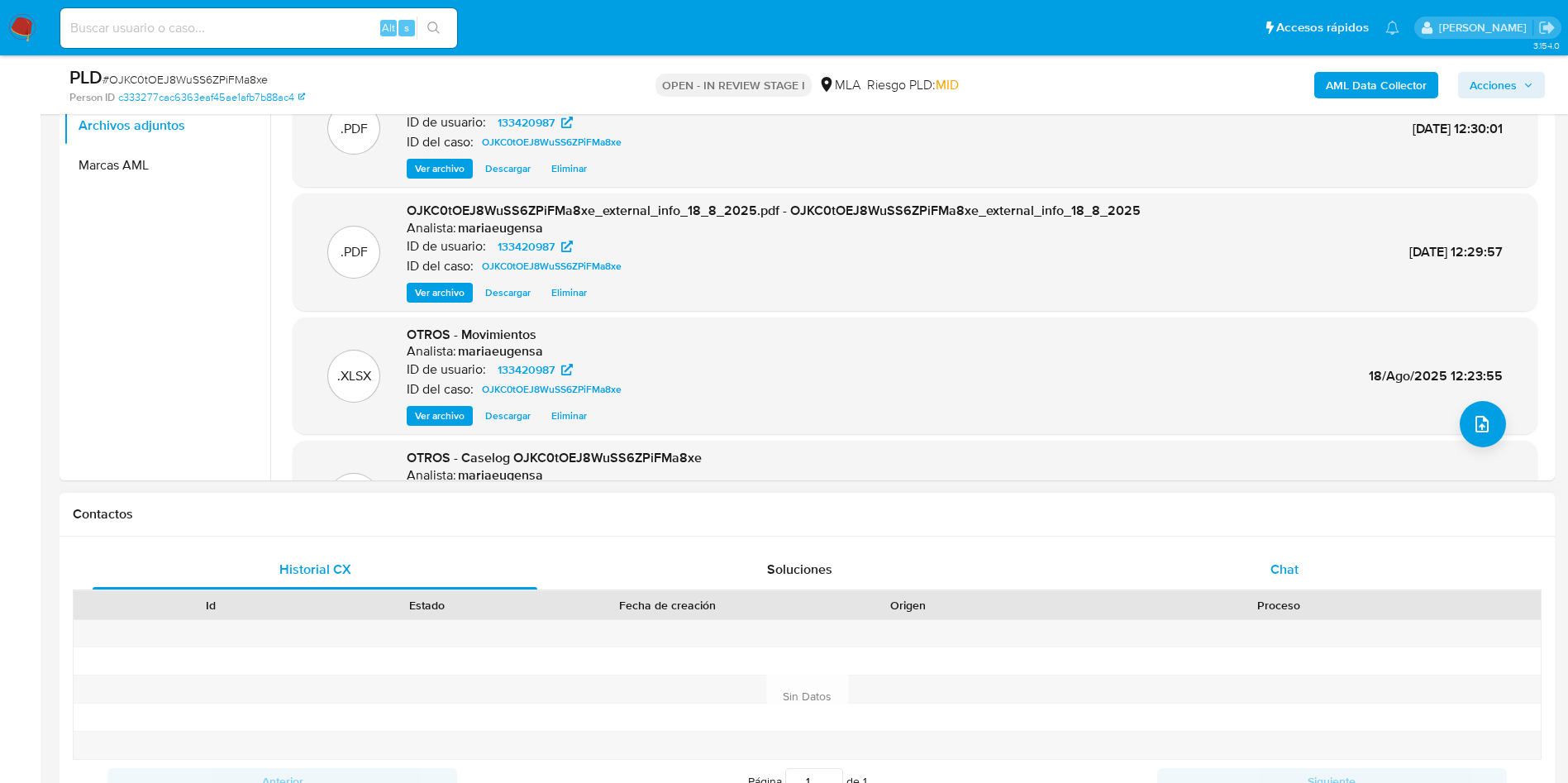
click at [1304, 570] on div "Chat" at bounding box center [1285, 570] width 445 height 39
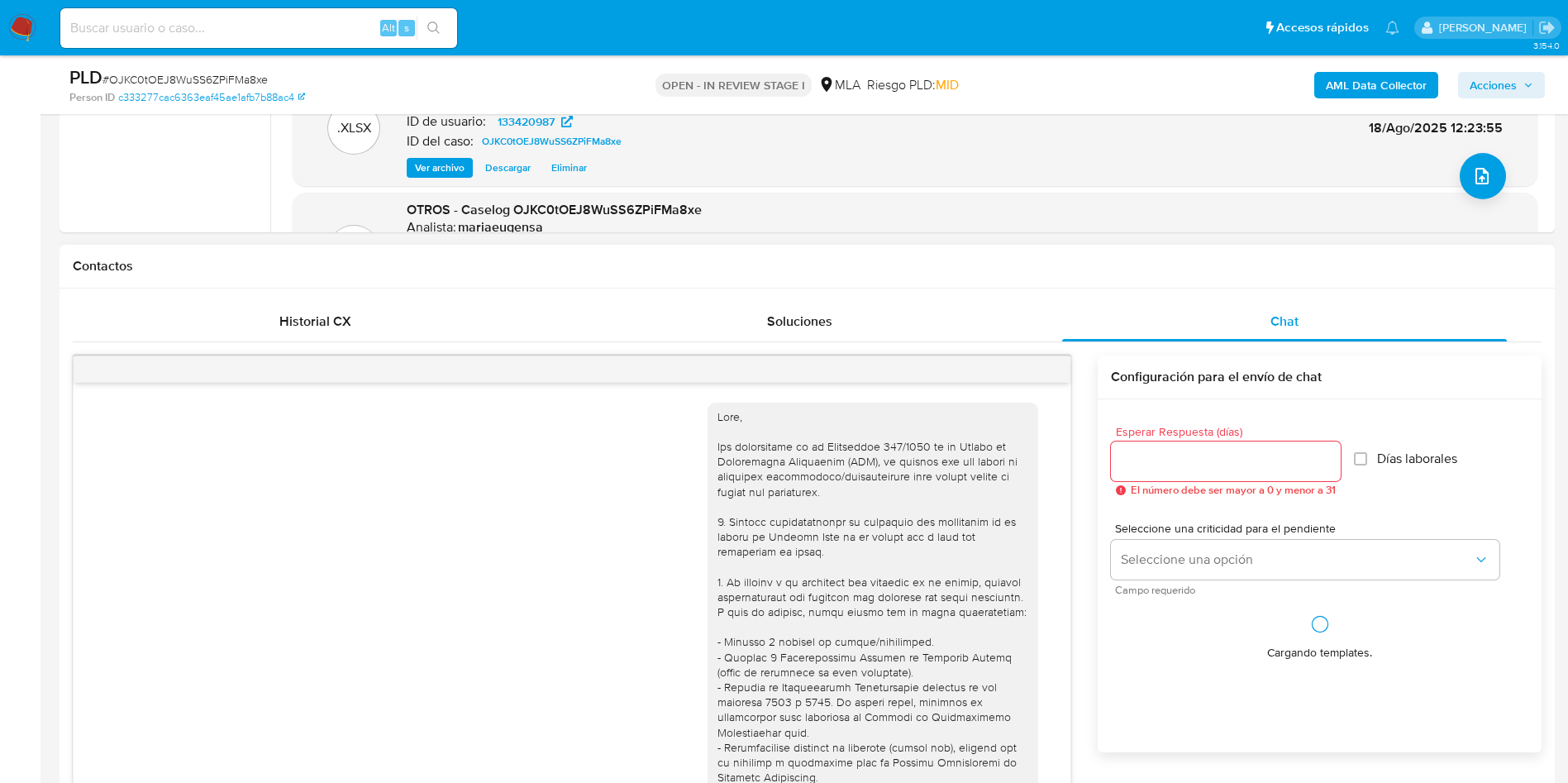
scroll to position [849, 0]
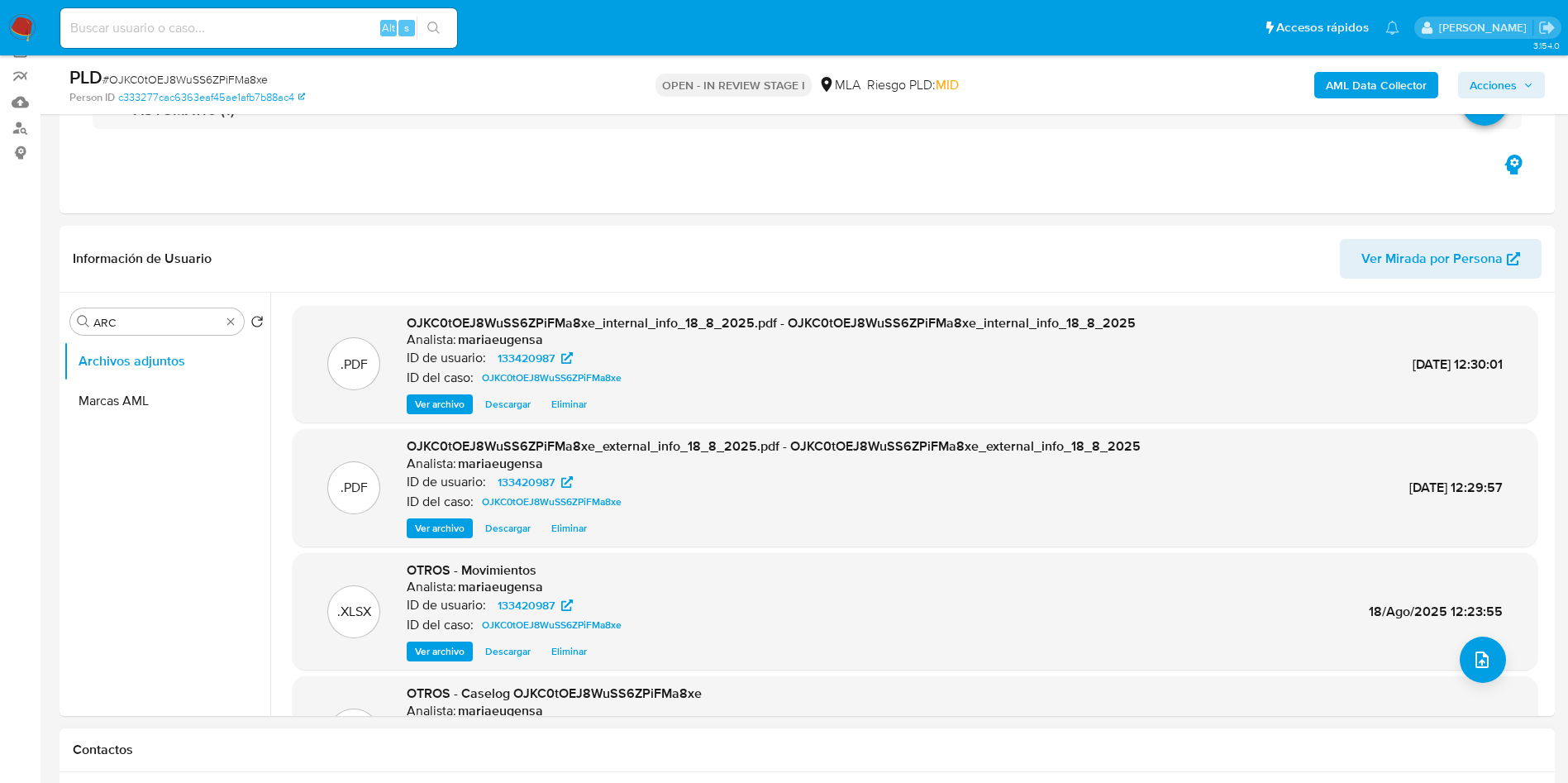
scroll to position [124, 0]
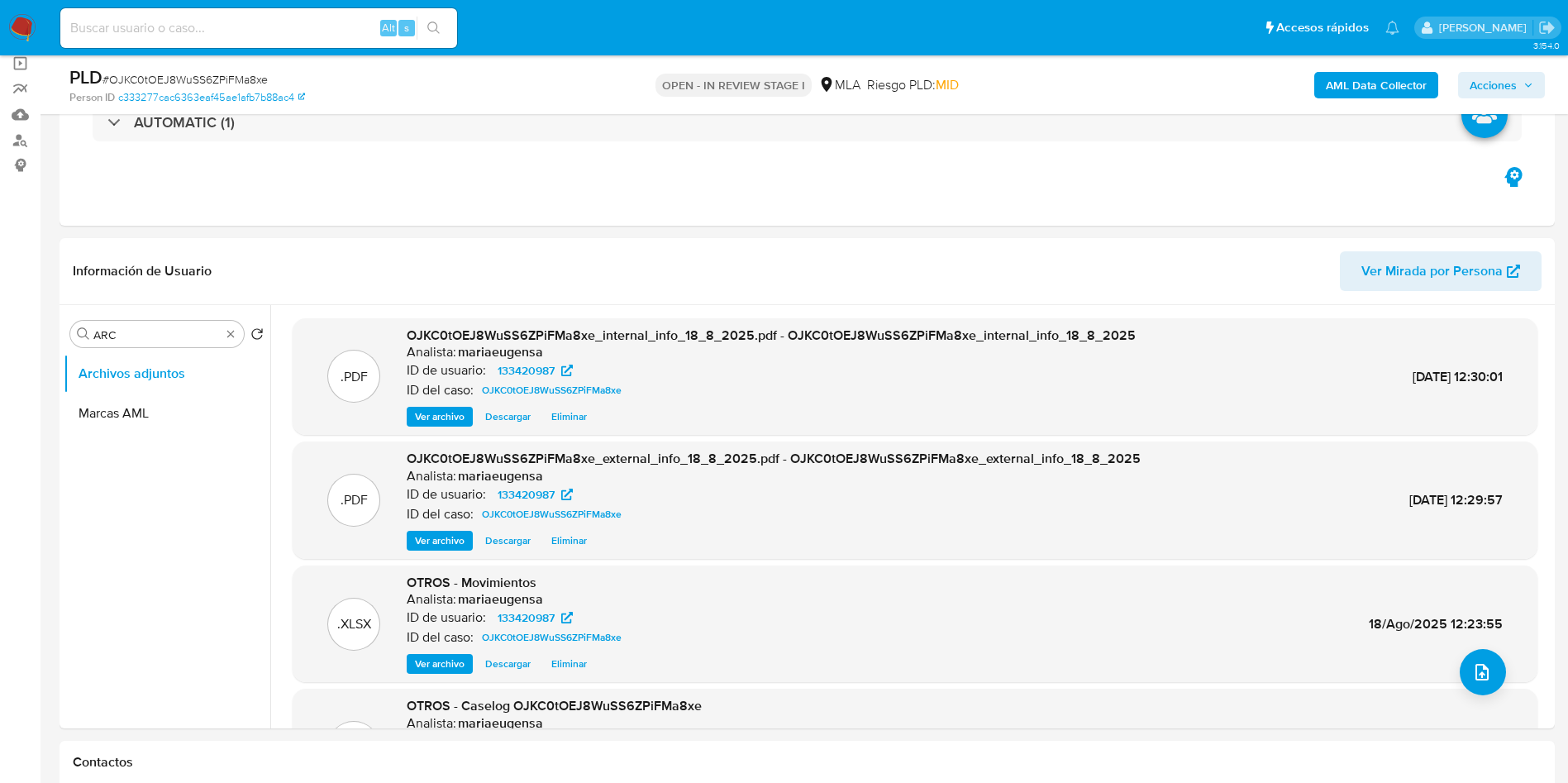
click at [189, 71] on span "# OJKC0tOEJ8WuSS6ZPiFMa8xe" at bounding box center [185, 79] width 165 height 17
copy span "OJKC0tOEJ8WuSS6ZPiFMa8xe"
click at [150, 332] on input "ARC" at bounding box center [157, 334] width 128 height 15
click at [150, 331] on input "ARC" at bounding box center [157, 334] width 128 height 15
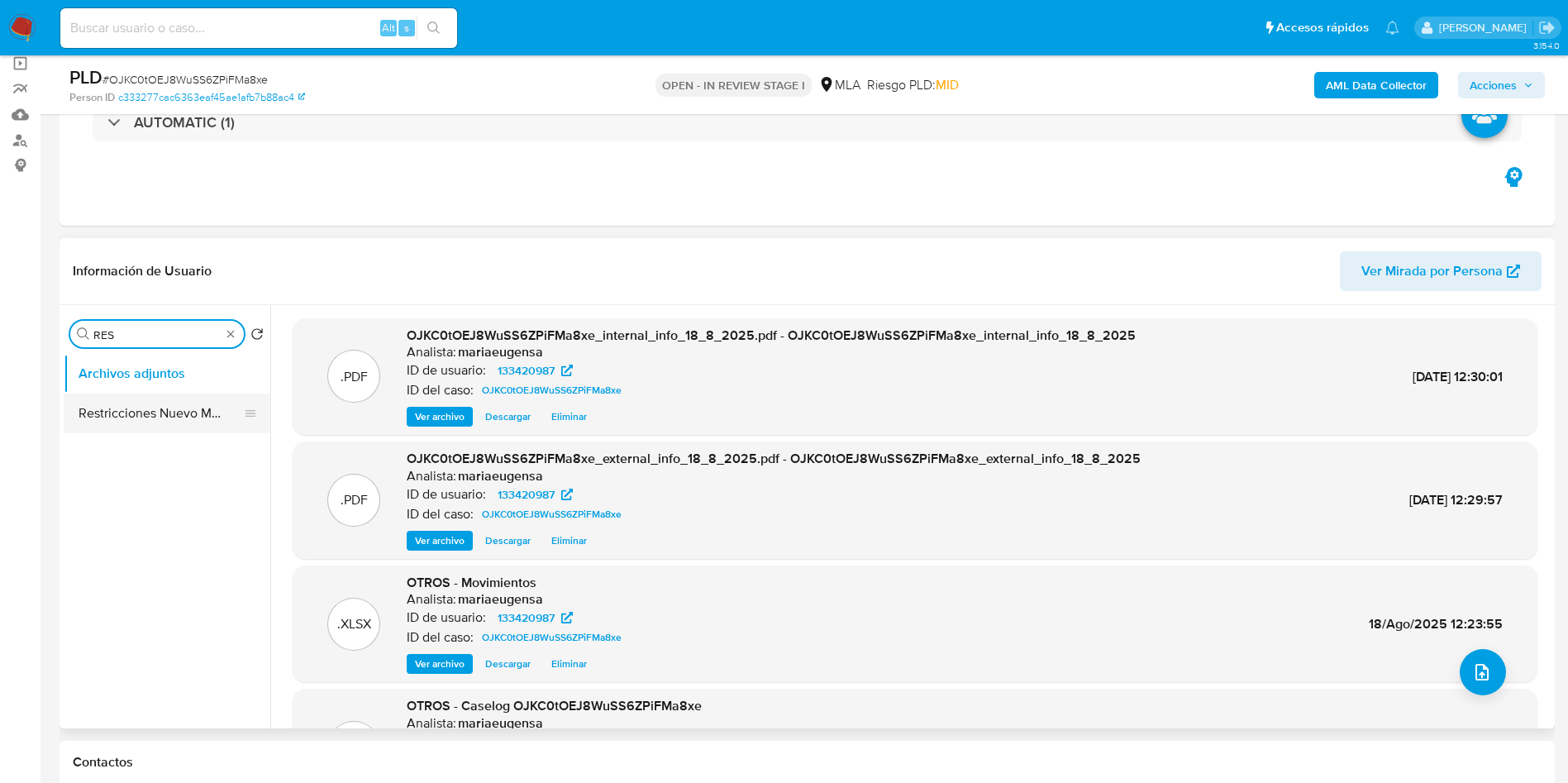
click at [172, 406] on button "Restricciones Nuevo Mundo" at bounding box center [160, 413] width 193 height 39
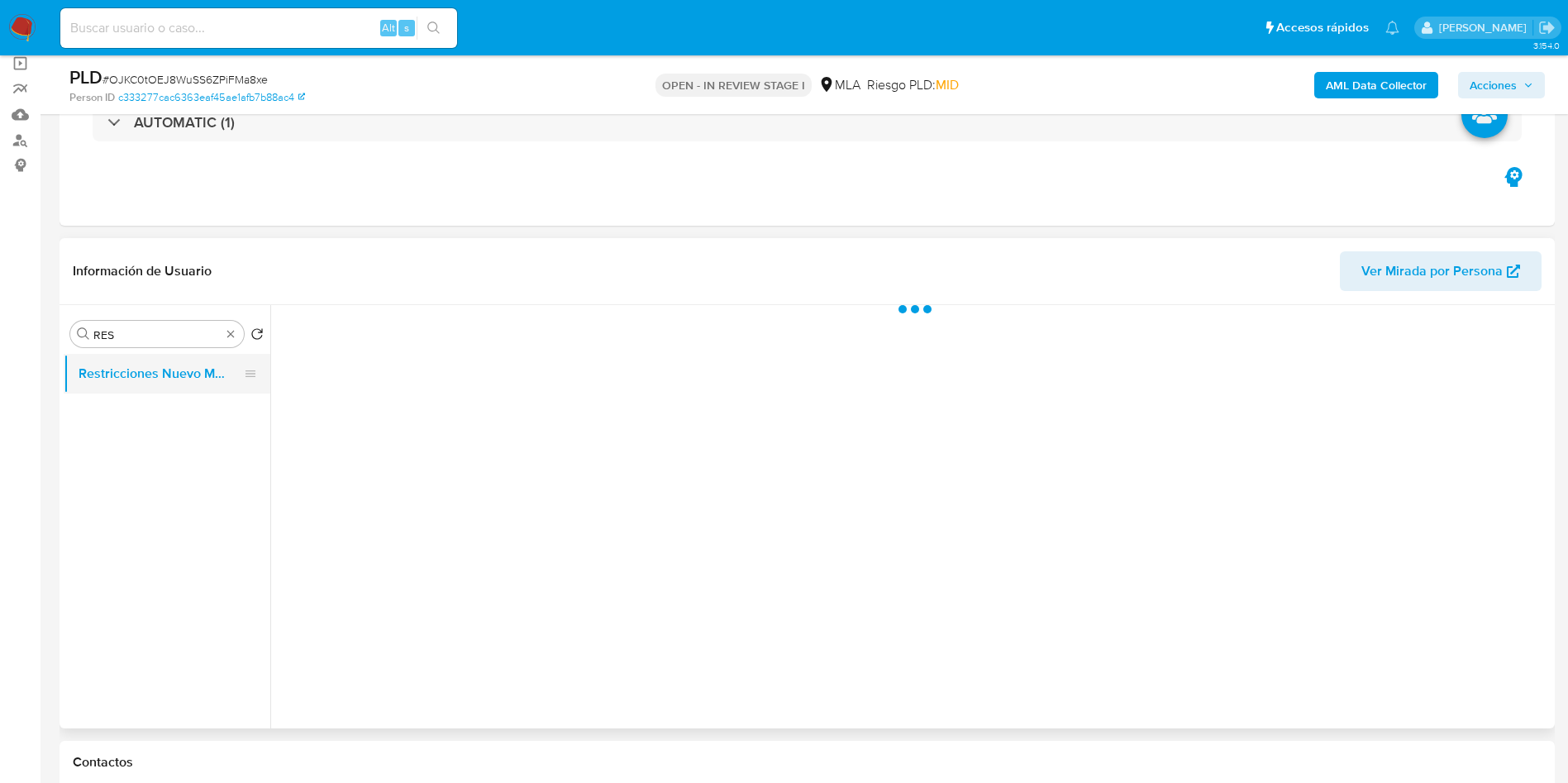
click at [190, 359] on button "Restricciones Nuevo Mundo" at bounding box center [160, 374] width 193 height 39
click at [171, 334] on input "RES" at bounding box center [157, 334] width 128 height 15
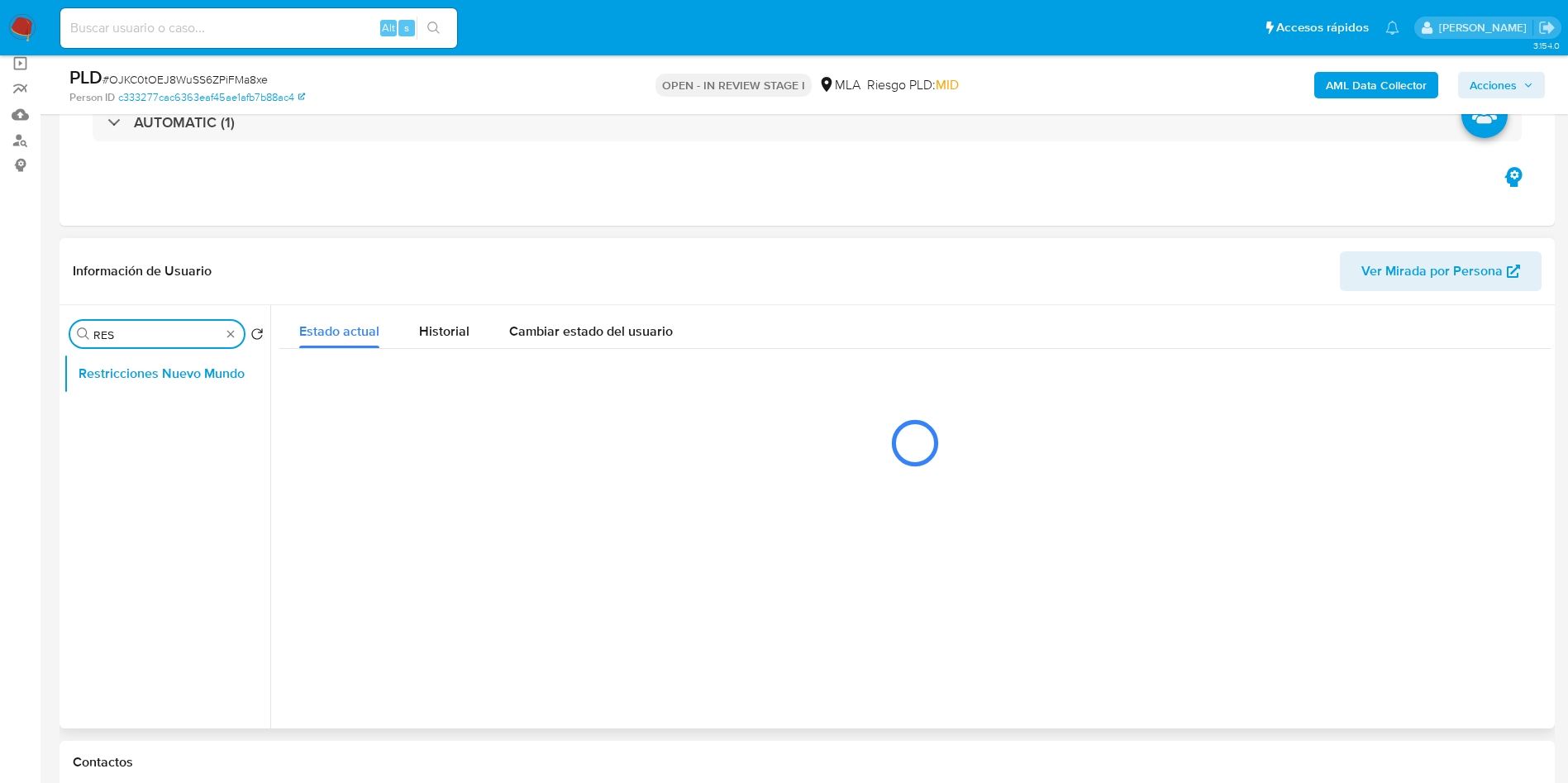
click at [171, 333] on input "RES" at bounding box center [157, 334] width 128 height 15
click at [1522, 93] on span "Acciones" at bounding box center [1502, 85] width 64 height 23
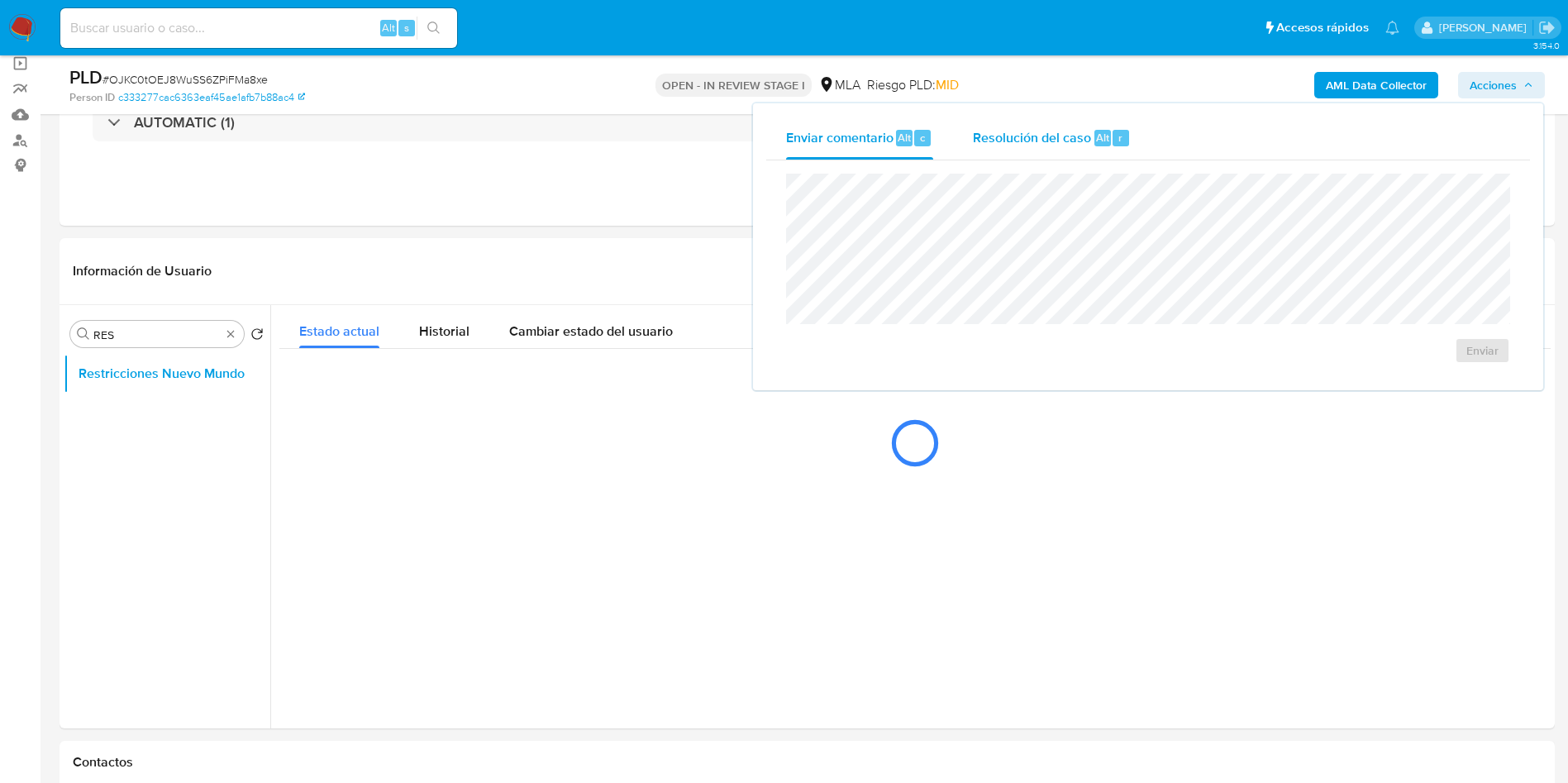
click at [1028, 128] on span "Resolución del caso" at bounding box center [1032, 137] width 118 height 19
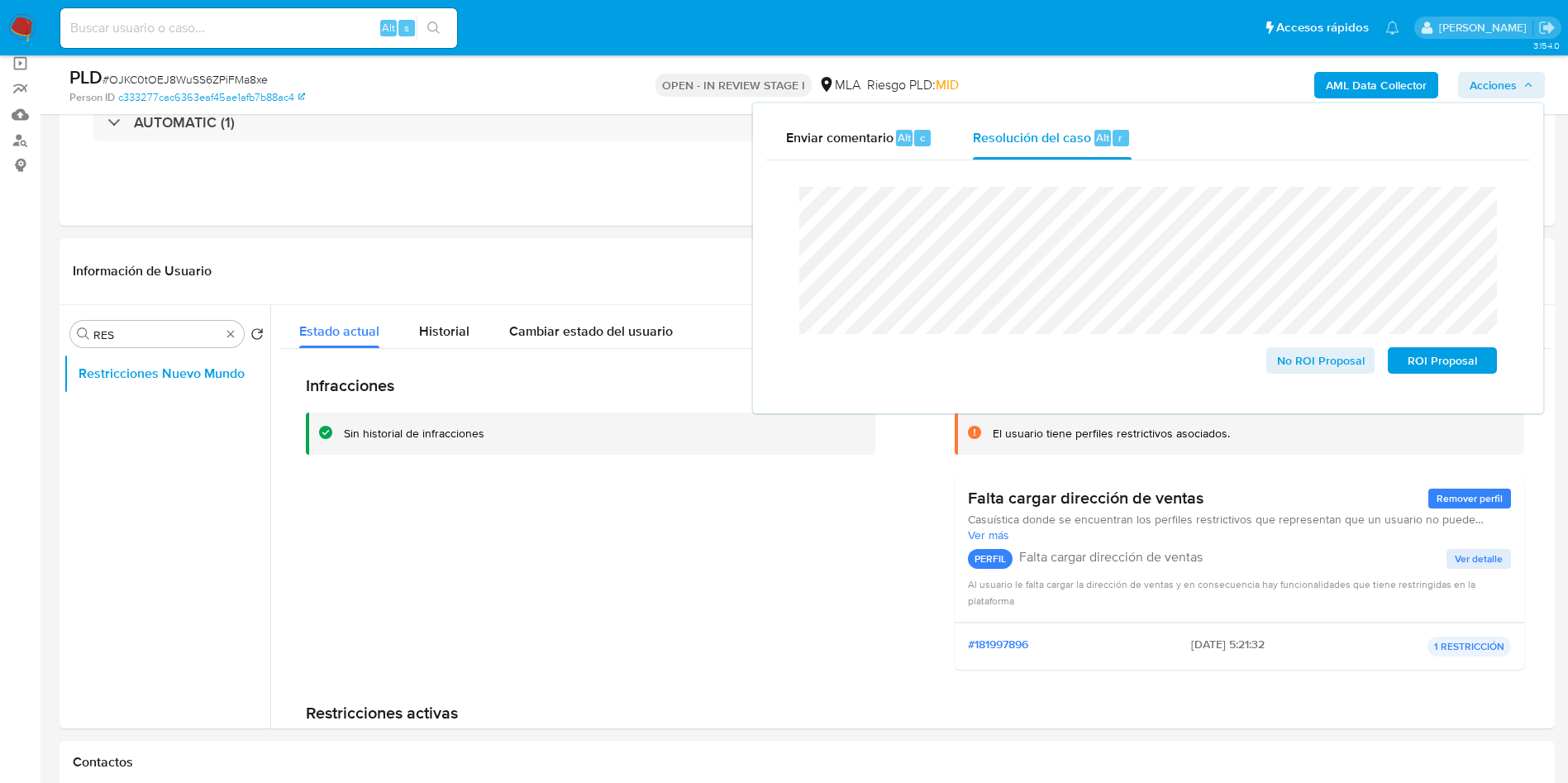
drag, startPoint x: 0, startPoint y: 605, endPoint x: 24, endPoint y: 549, distance: 60.9
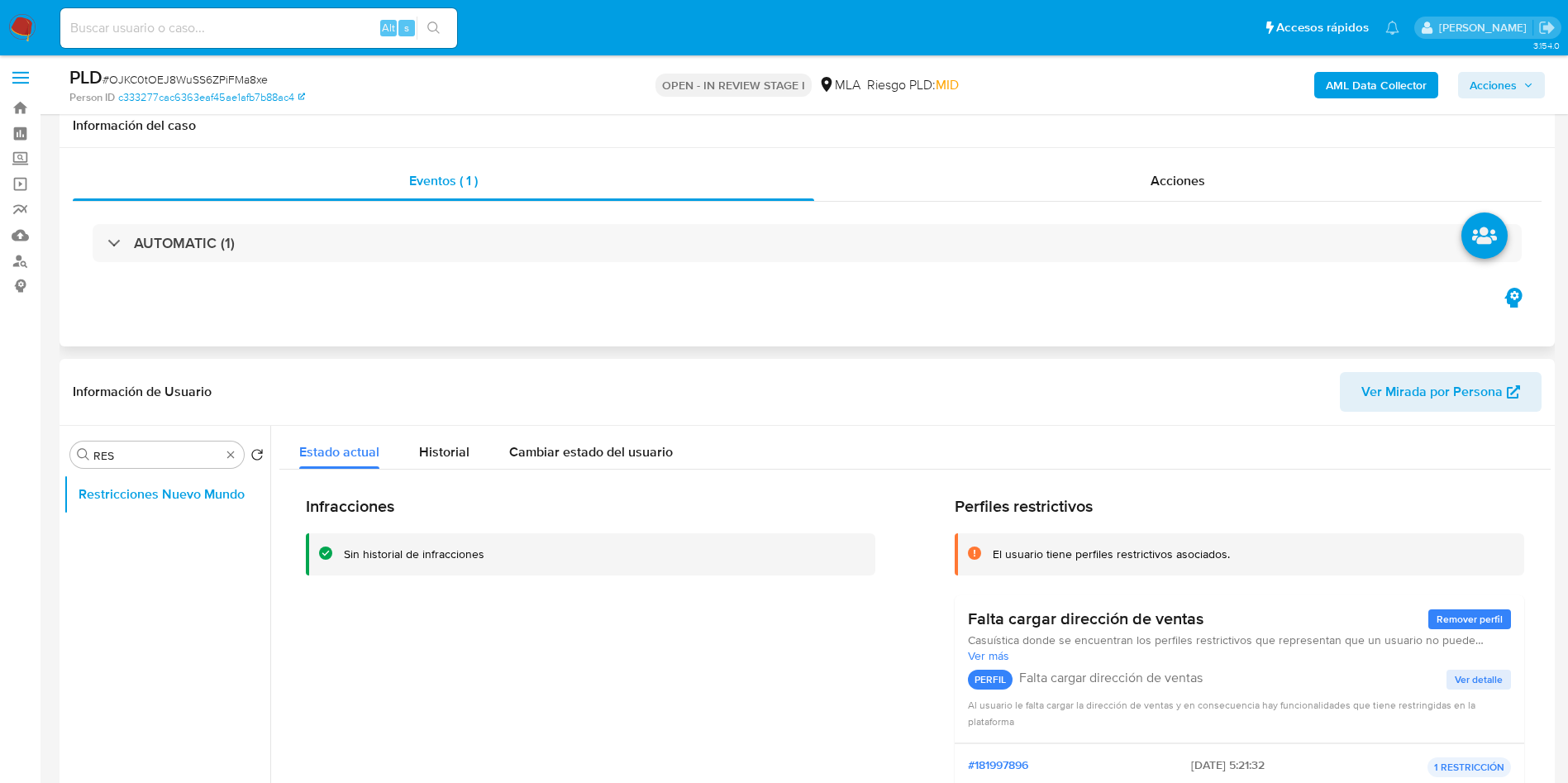
scroll to position [0, 0]
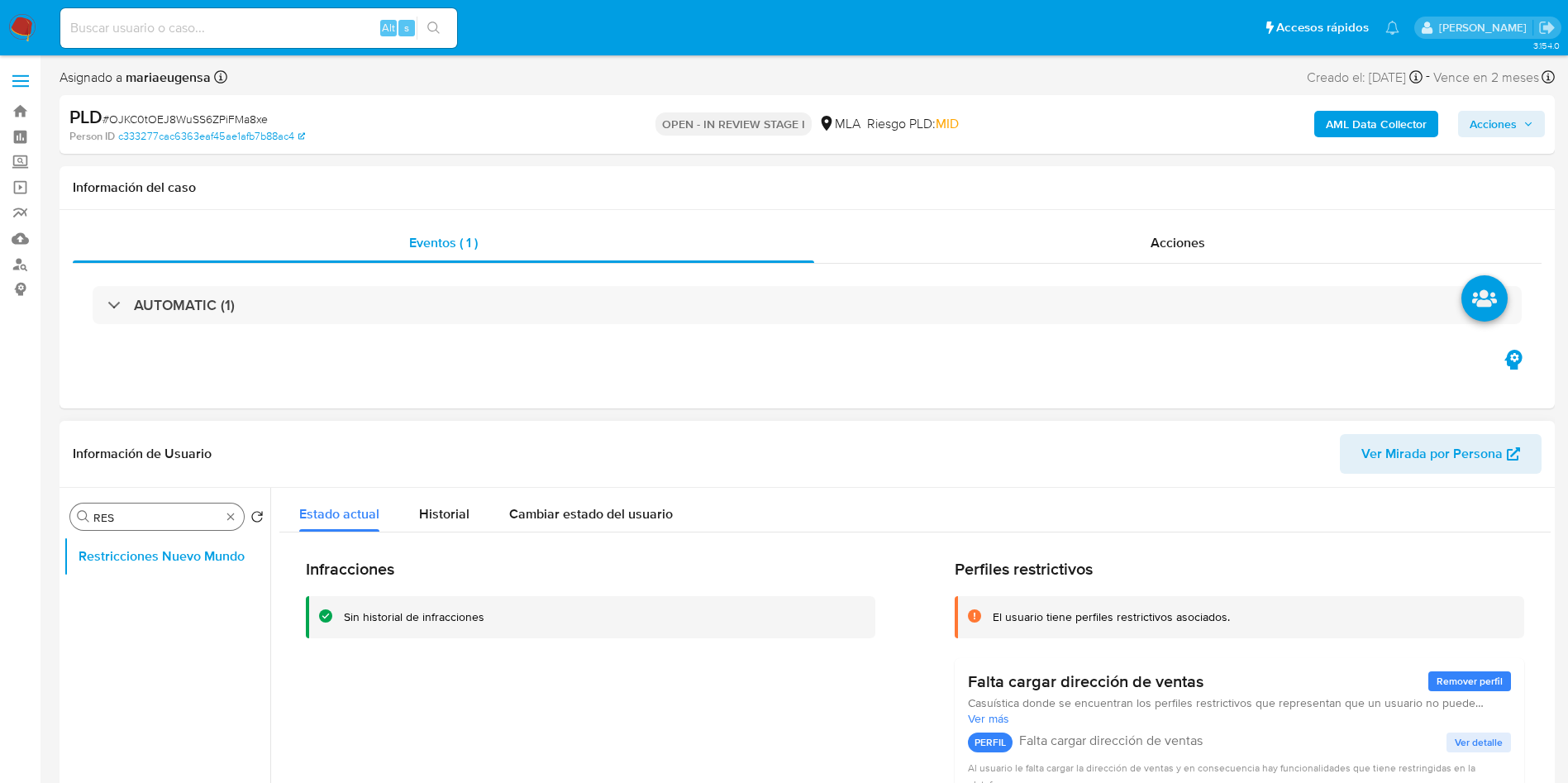
click at [156, 519] on input "RES" at bounding box center [157, 517] width 128 height 15
click at [114, 539] on button "Archivos adjuntos" at bounding box center [160, 556] width 193 height 39
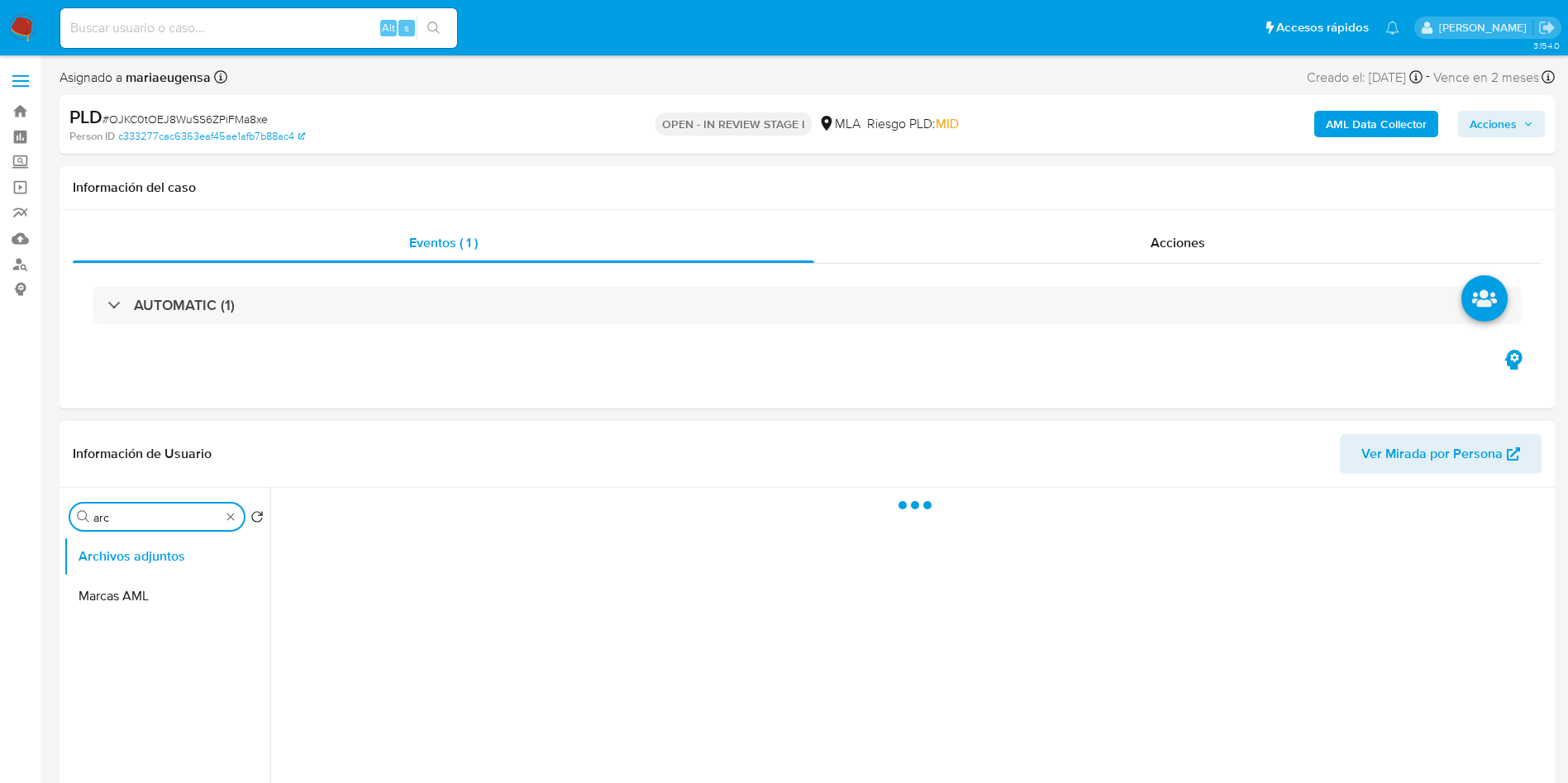
click at [141, 517] on input "arc" at bounding box center [157, 517] width 128 height 15
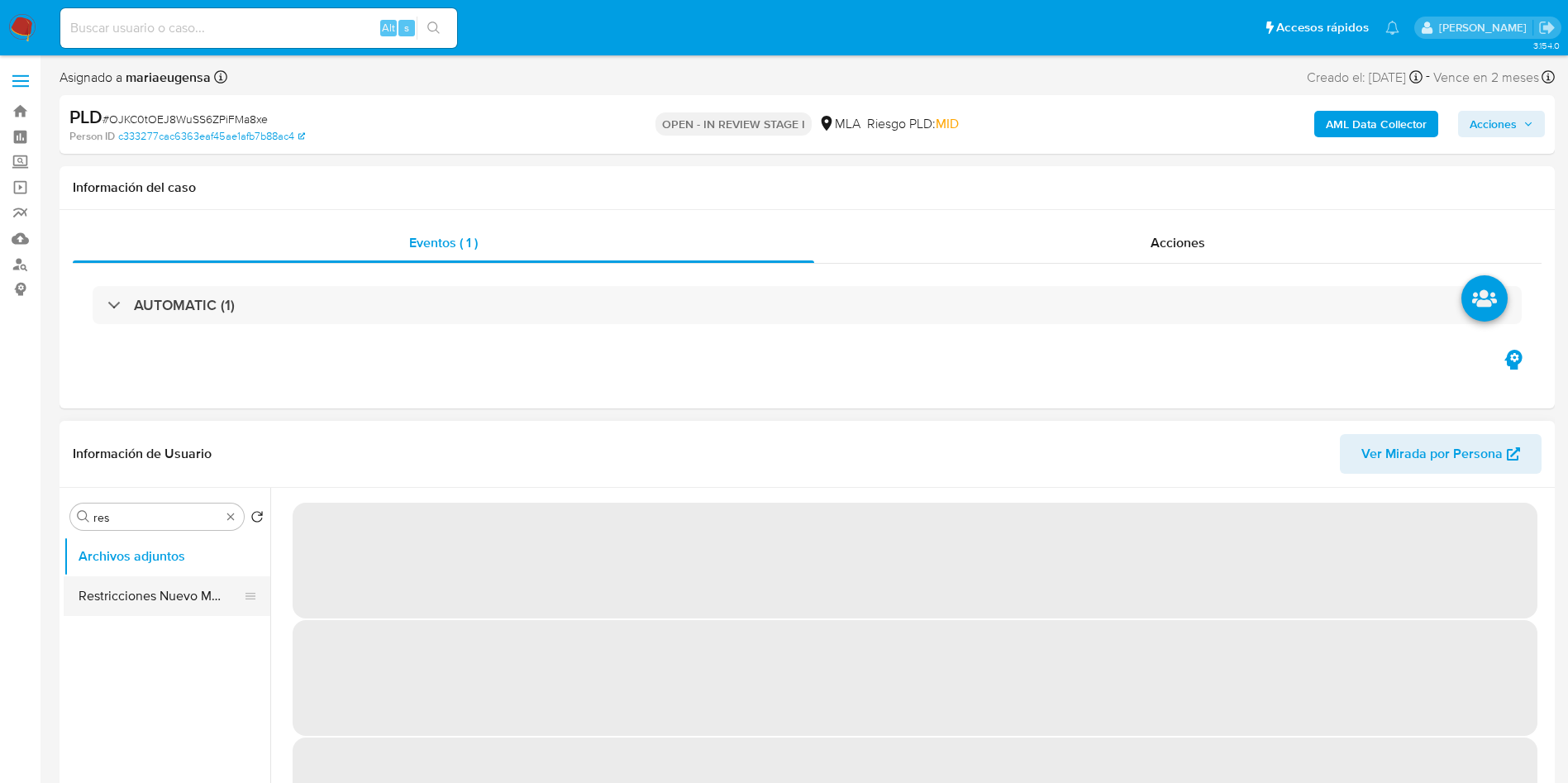
click at [129, 581] on button "Restricciones Nuevo Mundo" at bounding box center [160, 596] width 193 height 39
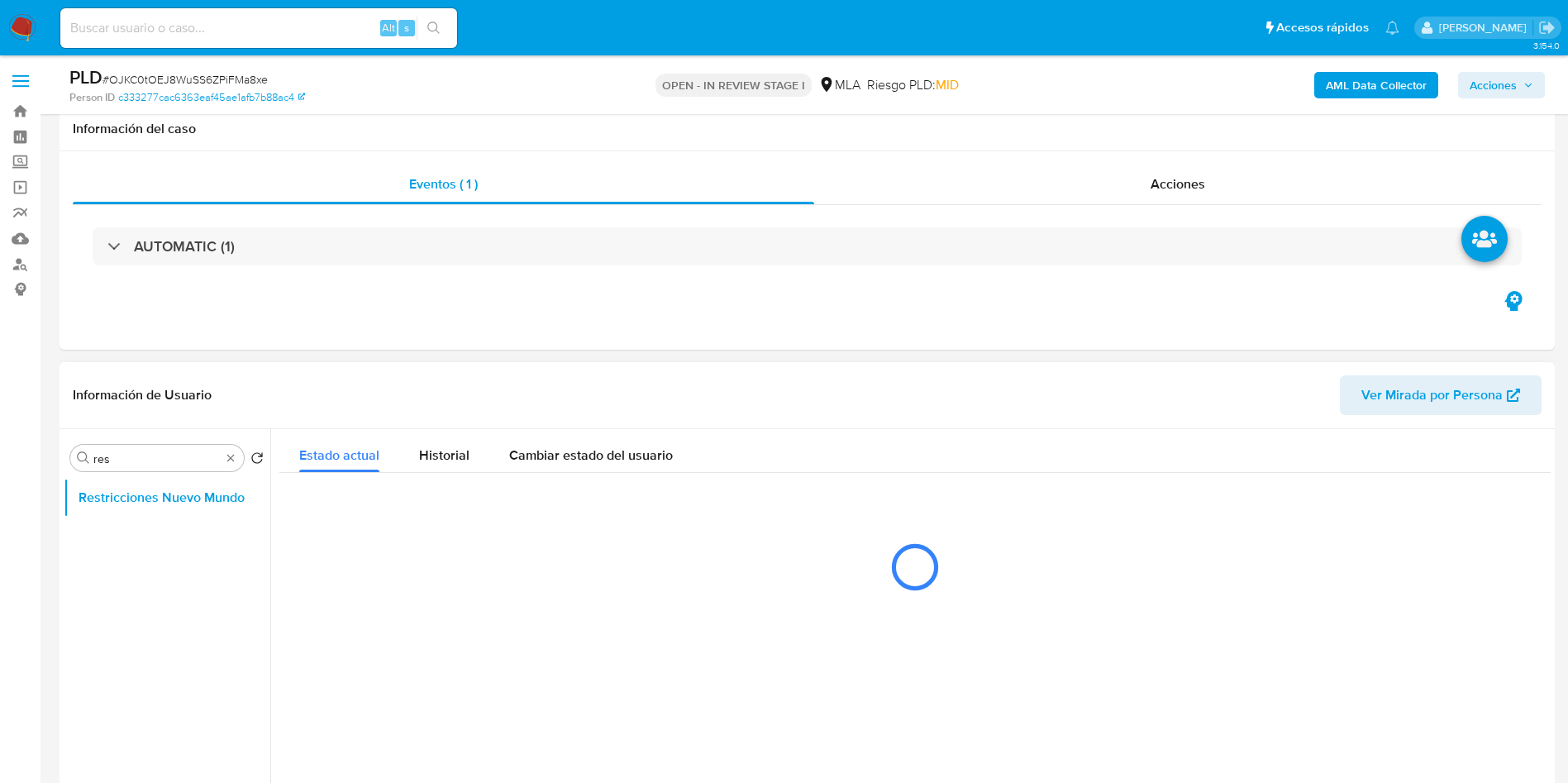
scroll to position [248, 0]
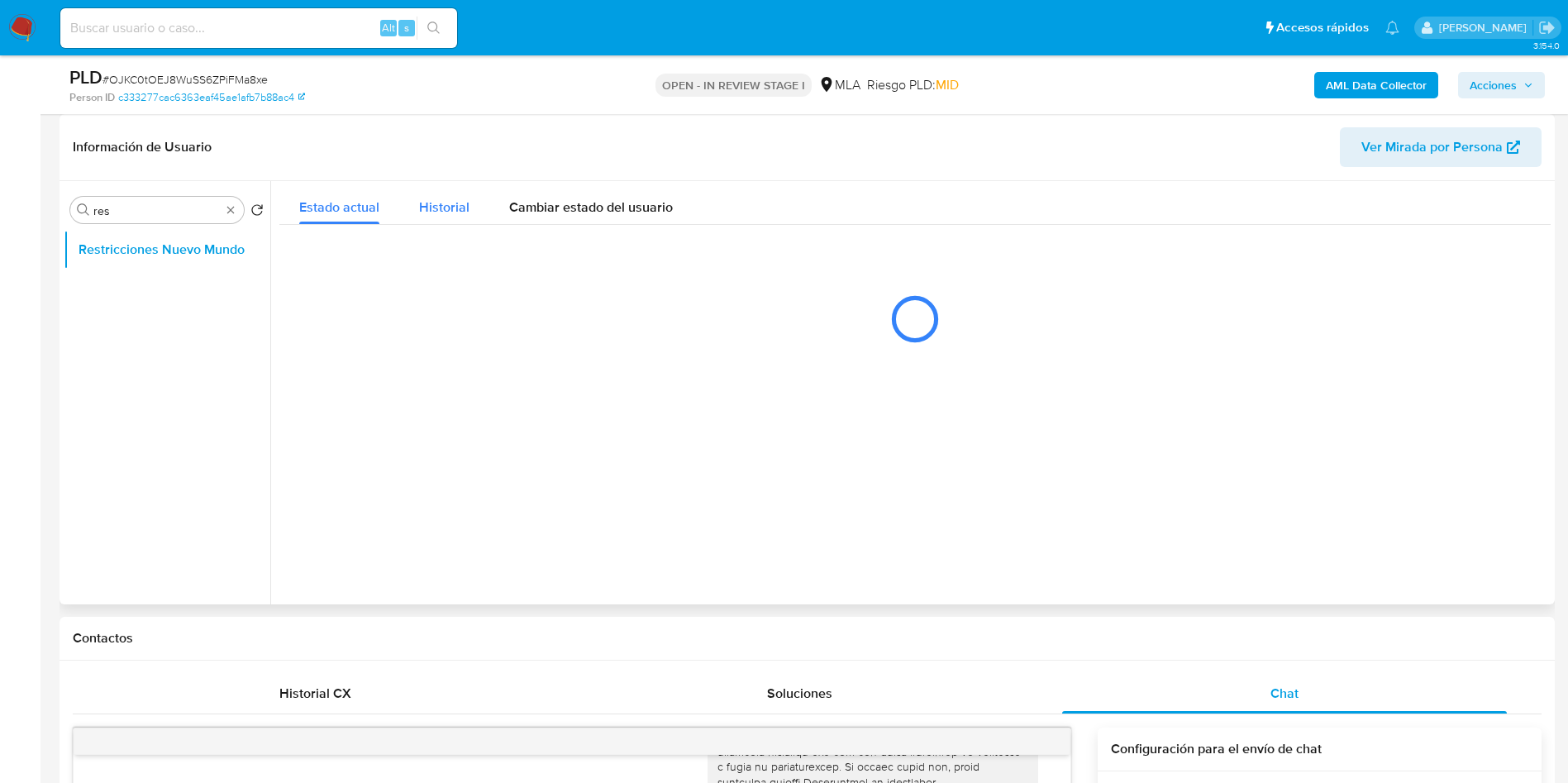
click at [441, 211] on span "Historial" at bounding box center [444, 207] width 51 height 19
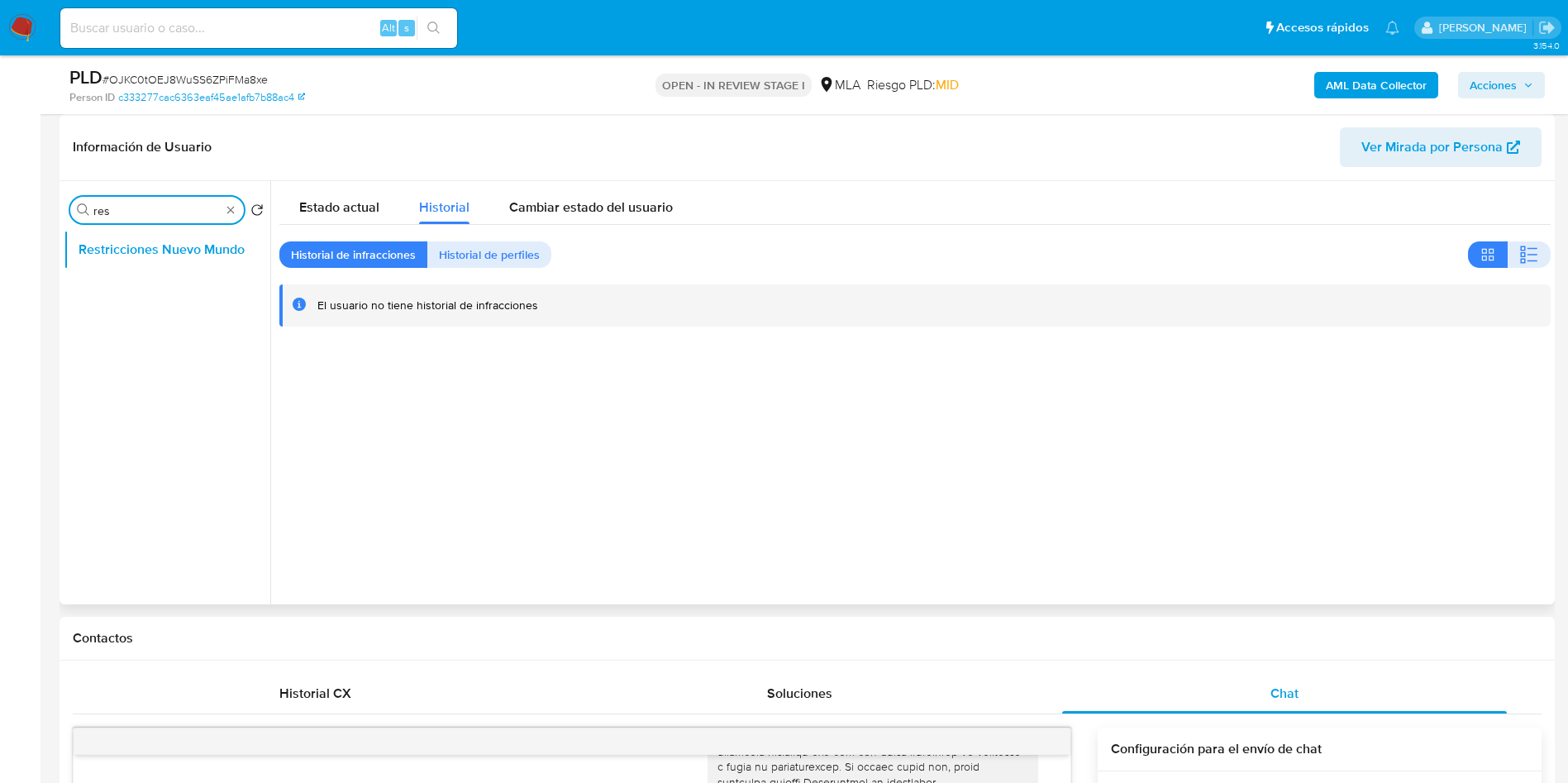
click at [160, 214] on input "res" at bounding box center [157, 211] width 128 height 15
click at [160, 214] on input "a" at bounding box center [157, 211] width 128 height 15
type input "arc"
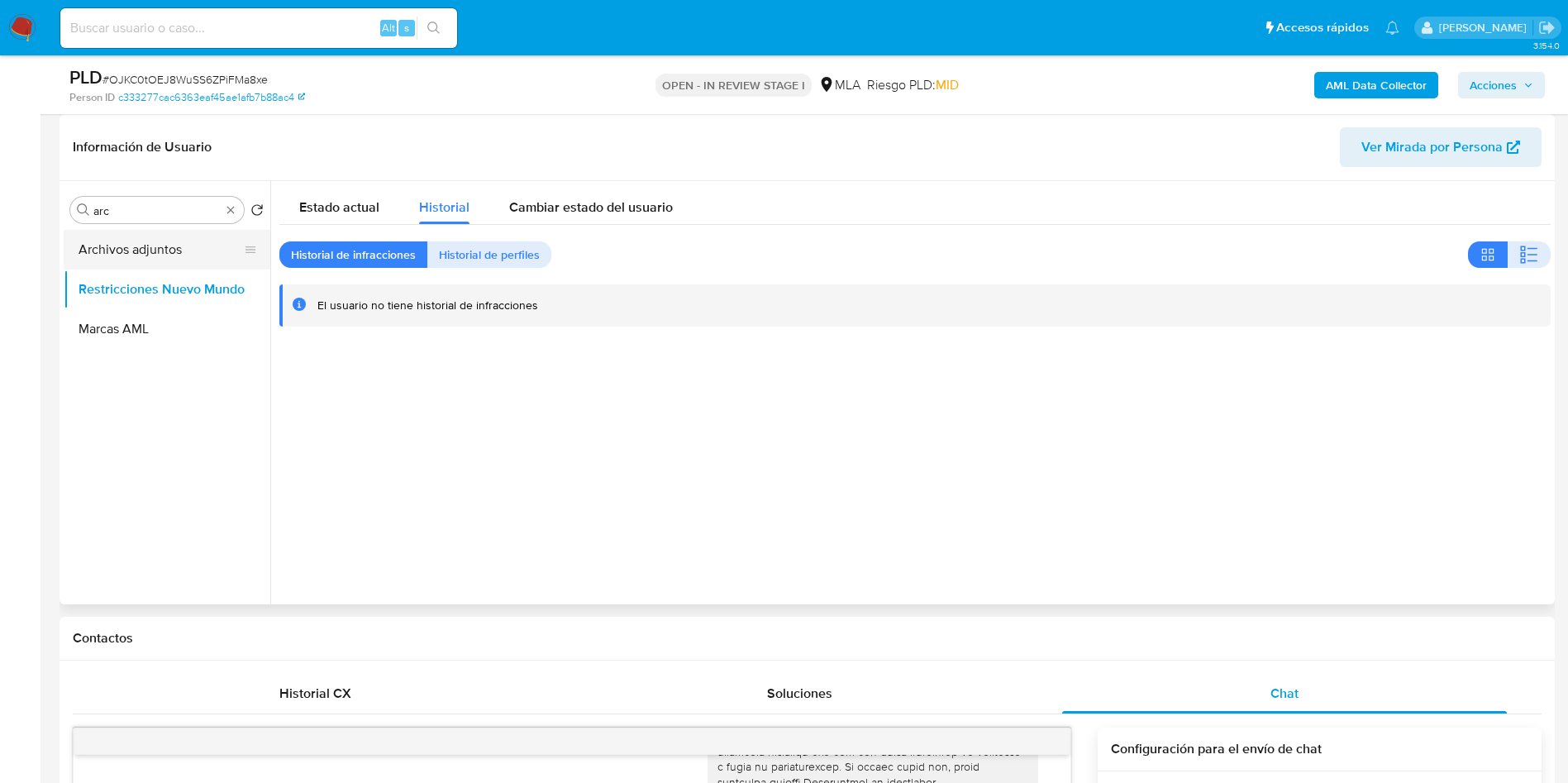
drag, startPoint x: 160, startPoint y: 258, endPoint x: 259, endPoint y: 234, distance: 101.9
click at [161, 256] on button "Archivos adjuntos" at bounding box center [160, 249] width 193 height 39
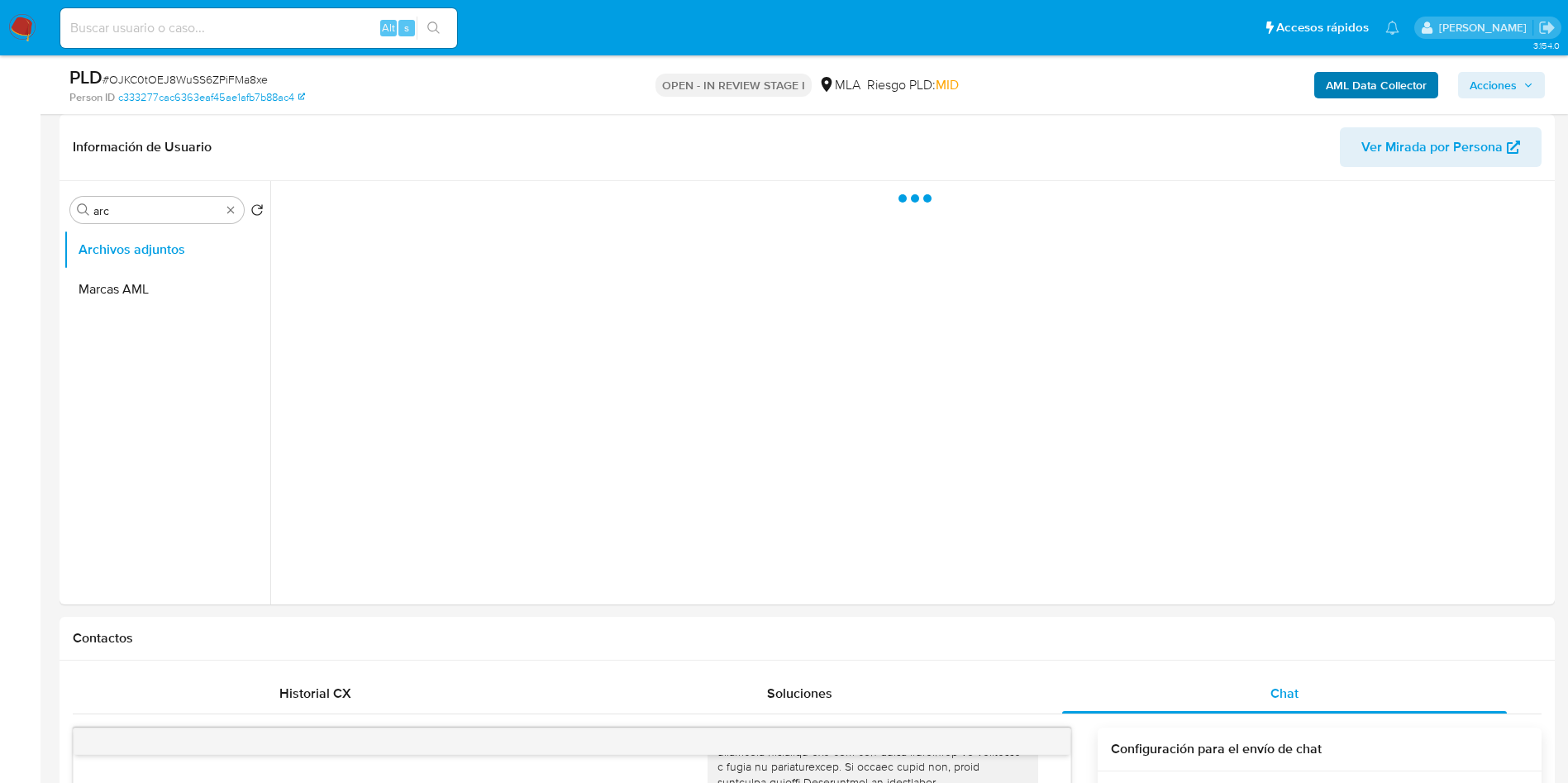
drag, startPoint x: 1516, startPoint y: 77, endPoint x: 1418, endPoint y: 94, distance: 99.5
click at [1516, 77] on span "Acciones" at bounding box center [1494, 85] width 47 height 26
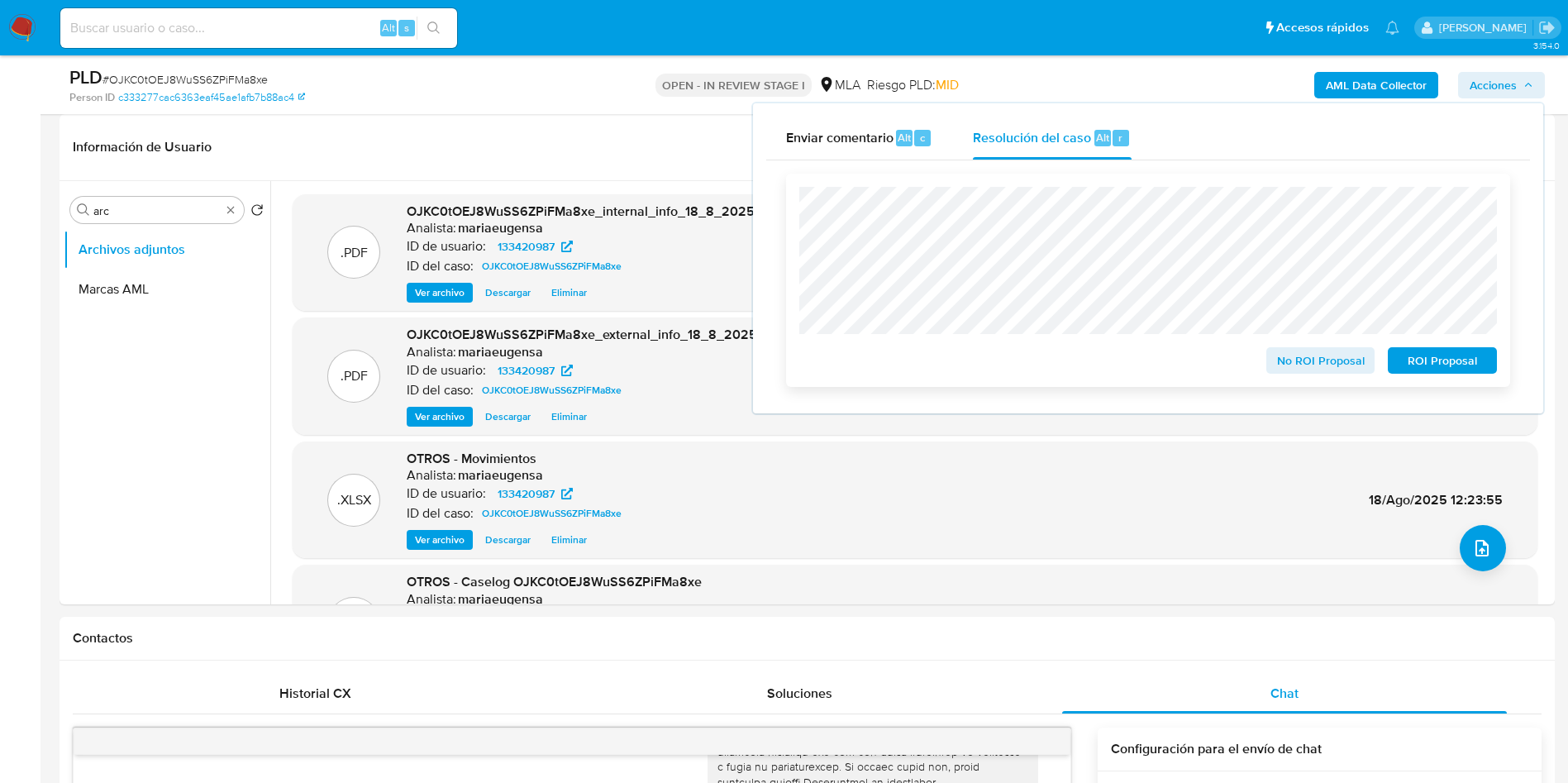
click at [1296, 367] on span "No ROI Proposal" at bounding box center [1321, 360] width 86 height 23
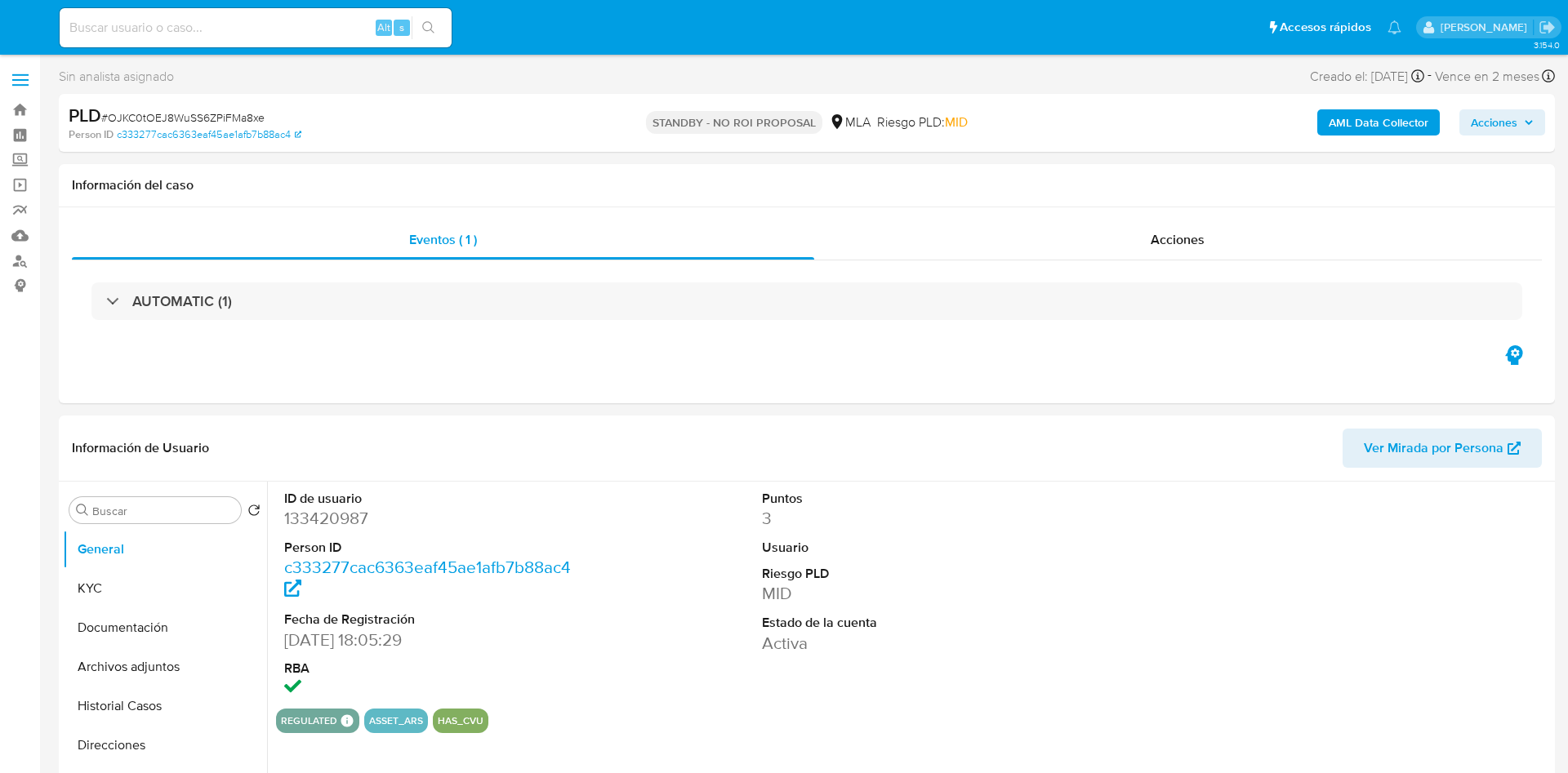
select select "10"
